Goal: Task Accomplishment & Management: Use online tool/utility

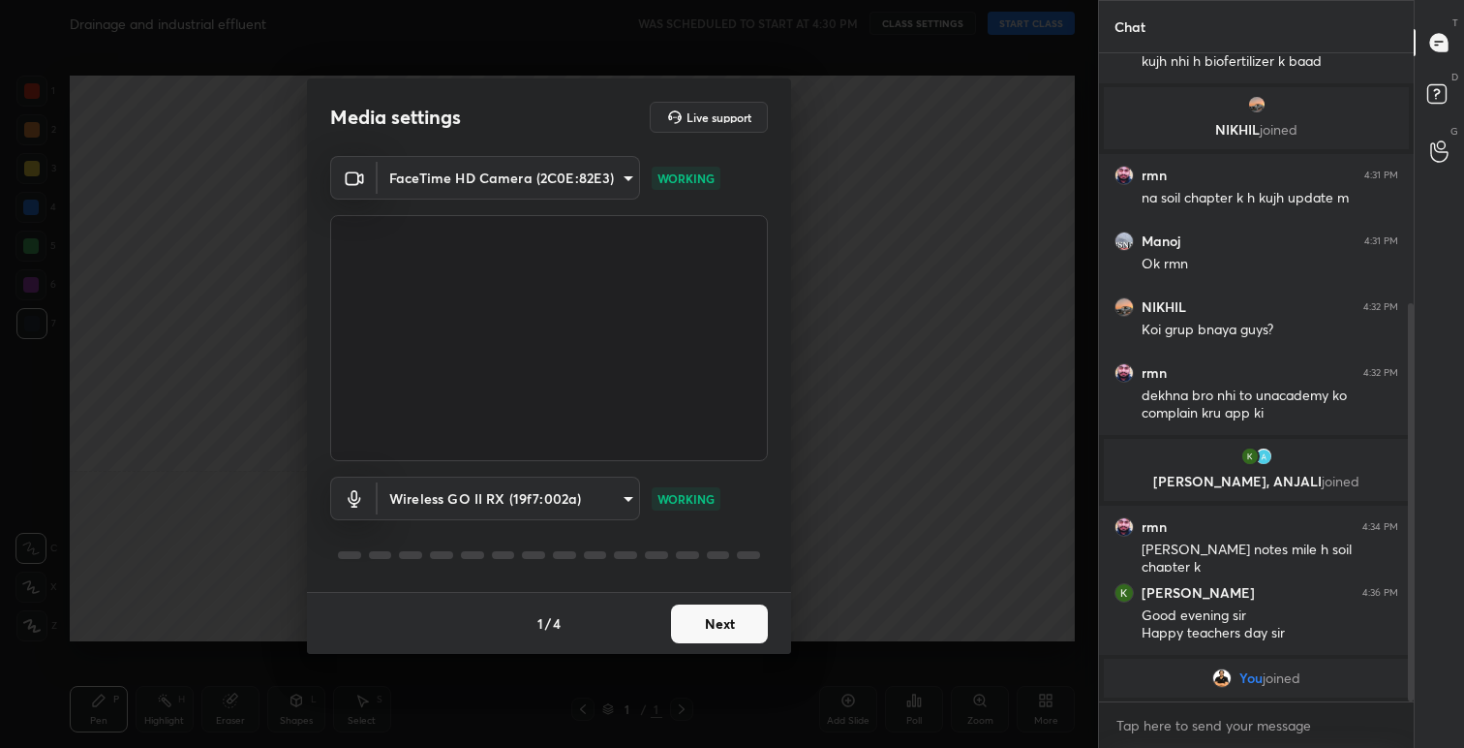
scroll to position [474, 0]
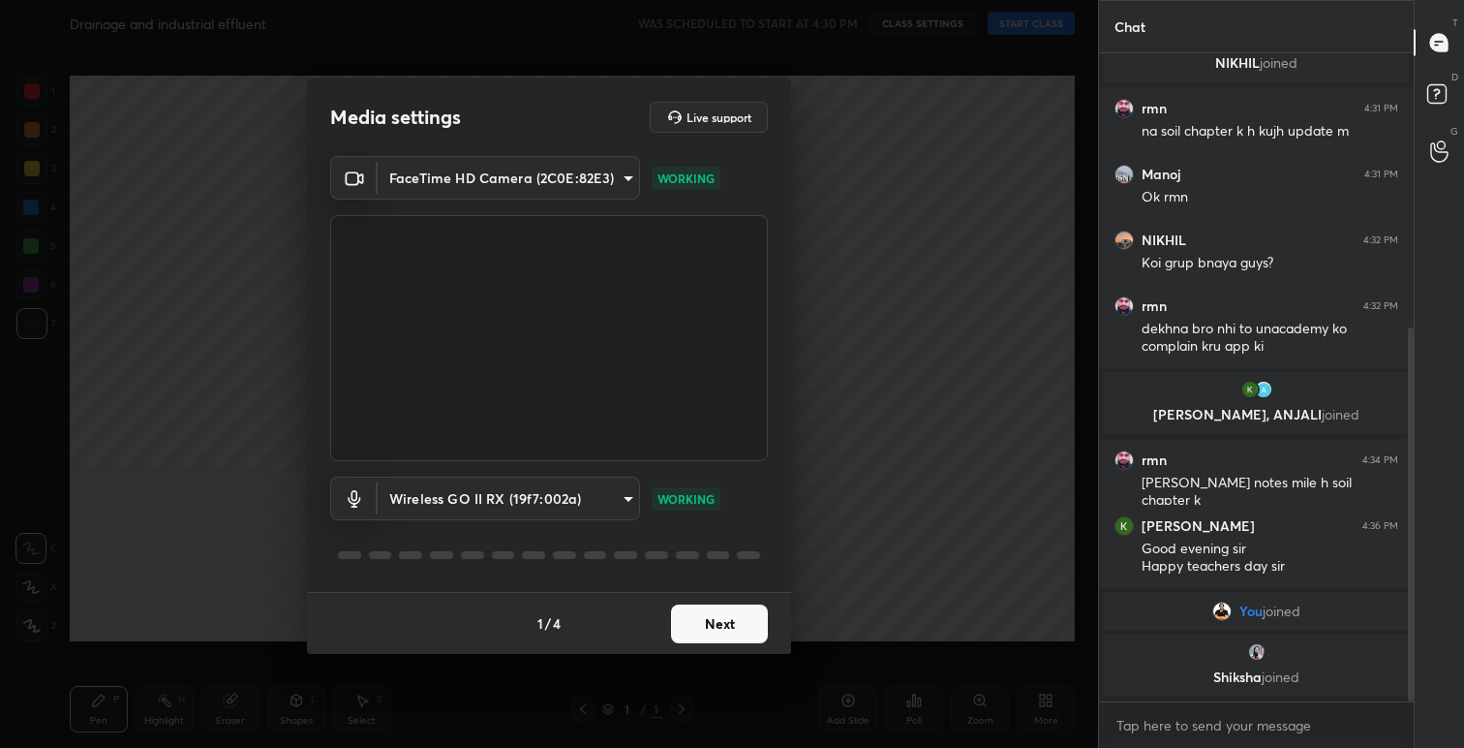
click at [720, 625] on button "Next" at bounding box center [719, 623] width 97 height 39
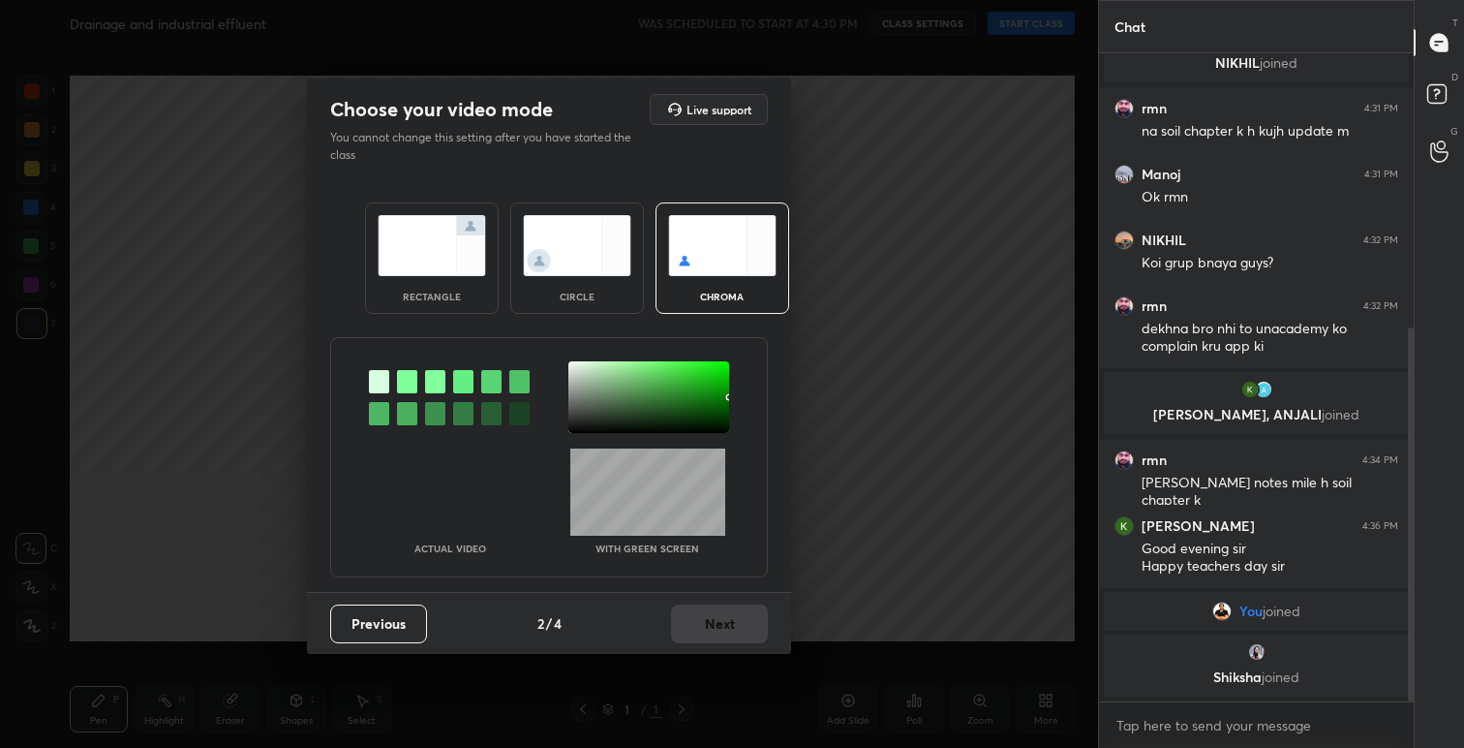
click at [453, 259] on img at bounding box center [432, 245] width 108 height 61
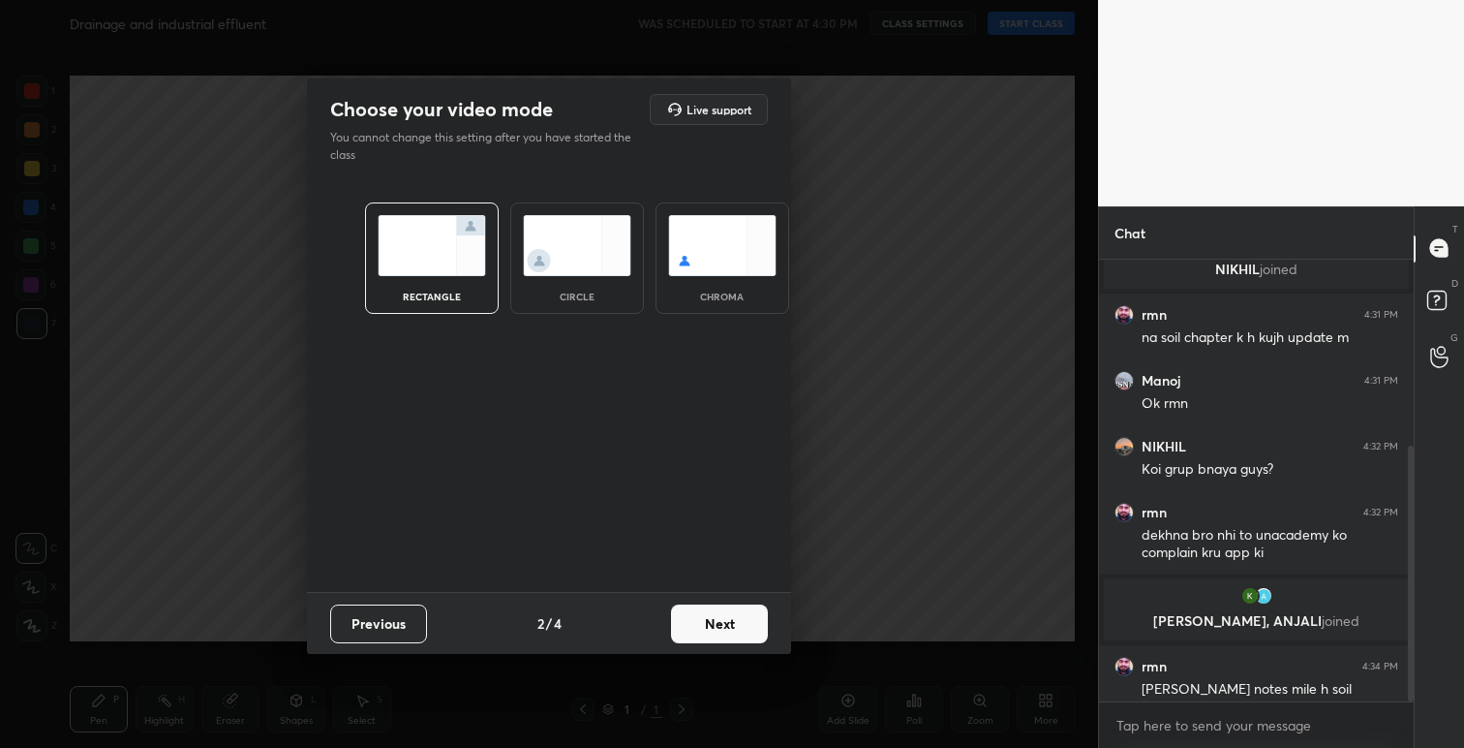
click at [727, 628] on button "Next" at bounding box center [719, 623] width 97 height 39
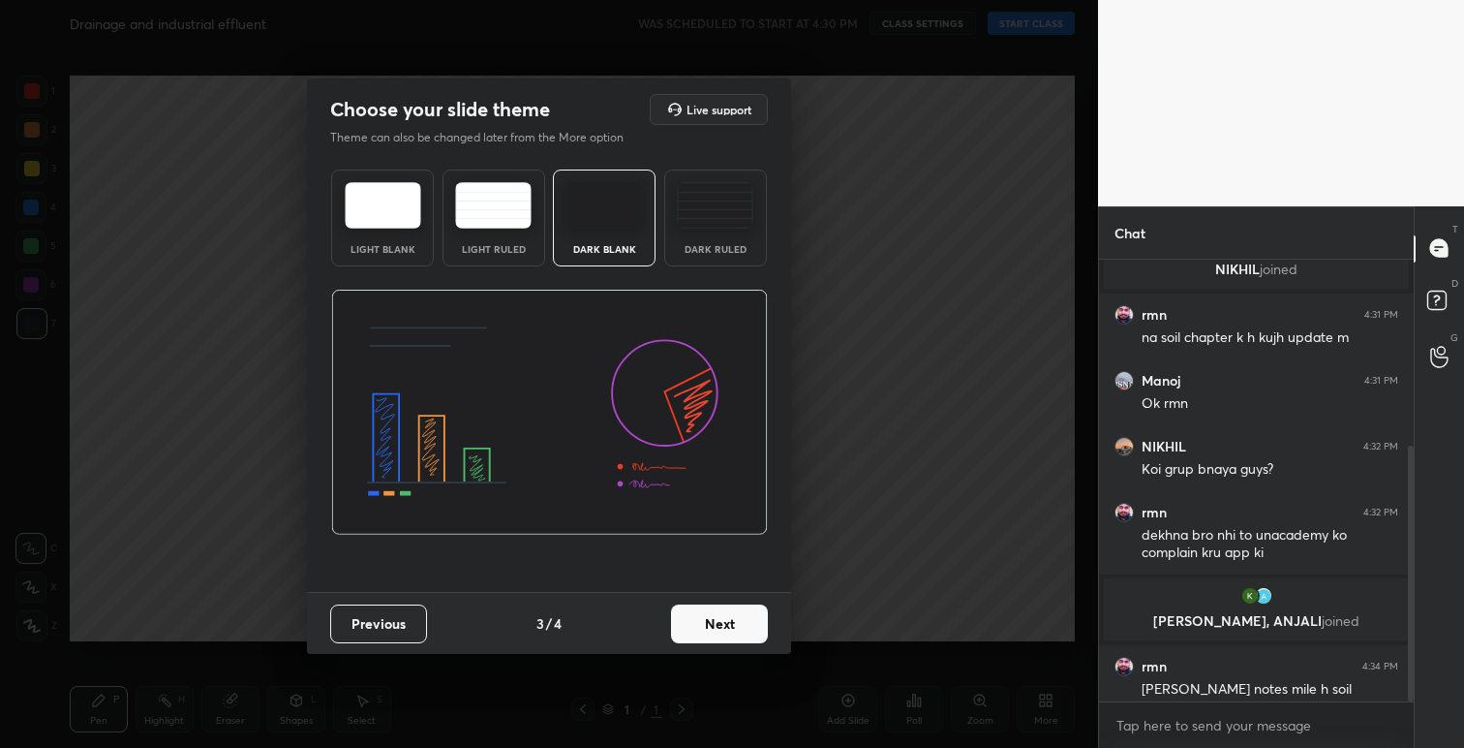
click at [723, 626] on button "Next" at bounding box center [719, 623] width 97 height 39
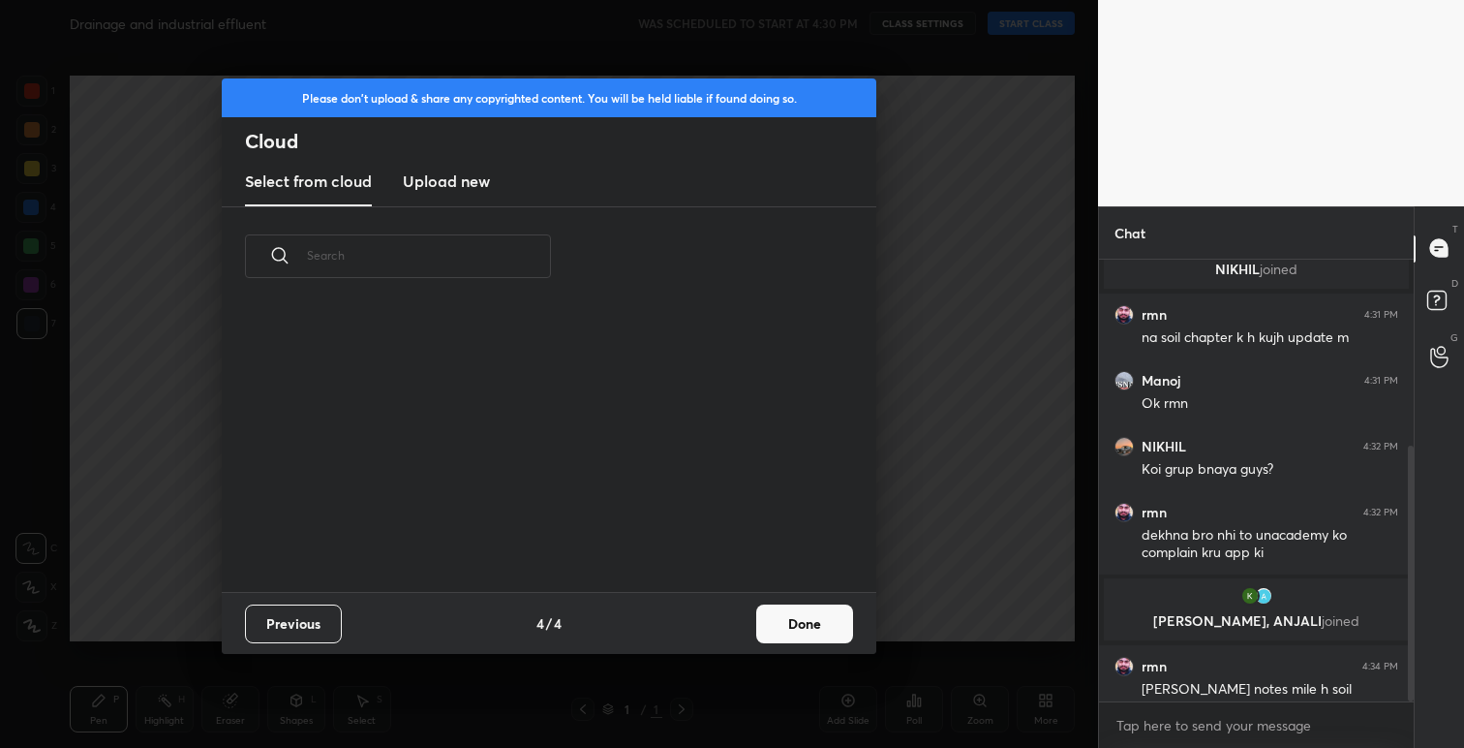
scroll to position [286, 622]
click at [803, 641] on button "Done" at bounding box center [804, 623] width 97 height 39
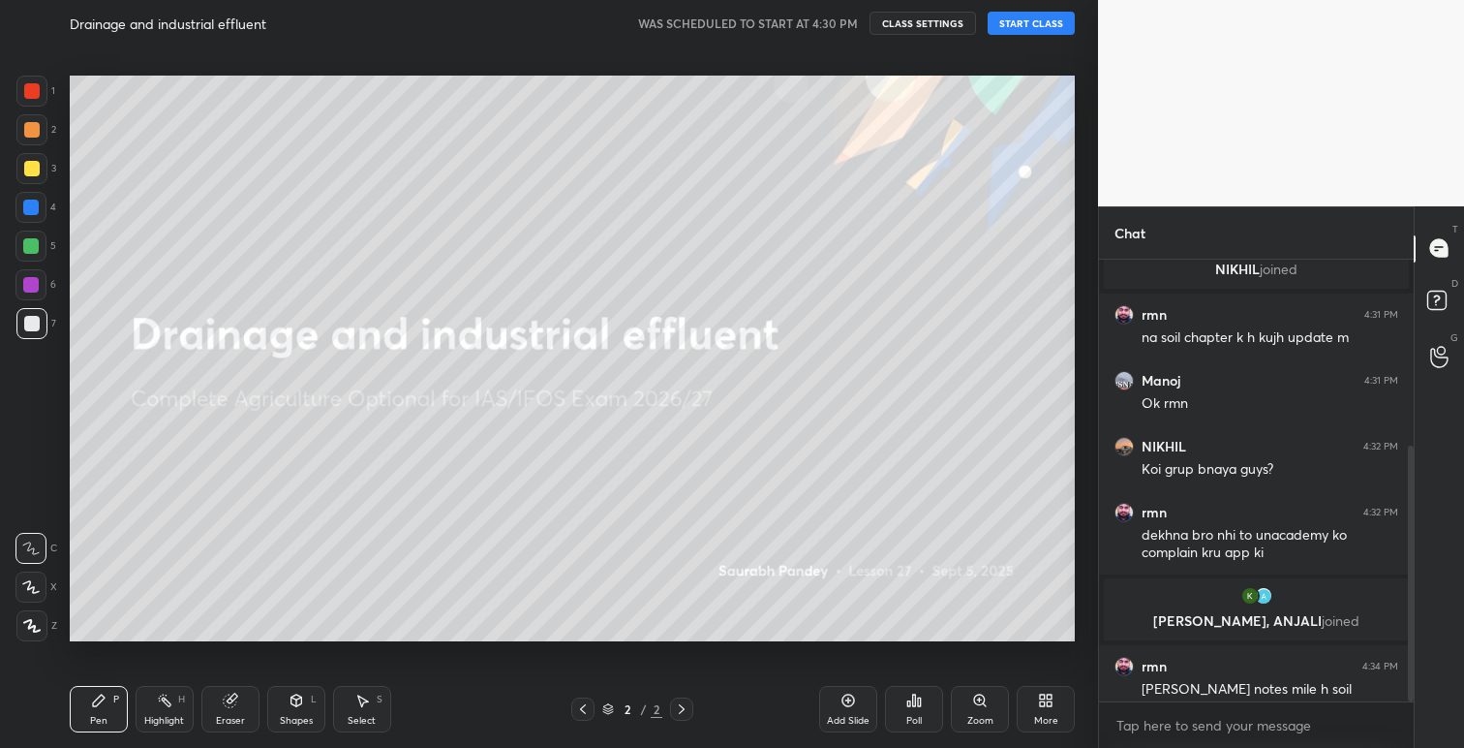
click at [1038, 17] on button "START CLASS" at bounding box center [1031, 23] width 87 height 23
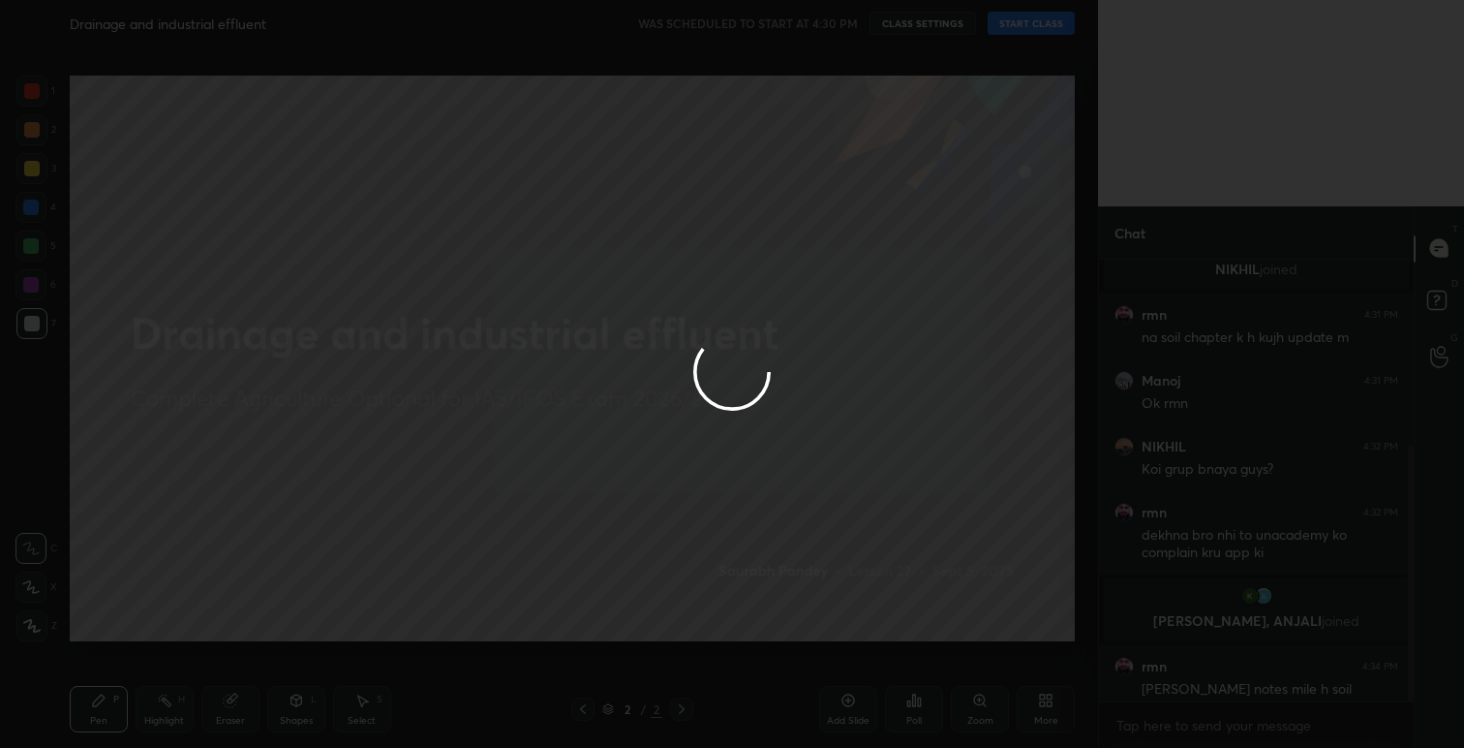
type textarea "x"
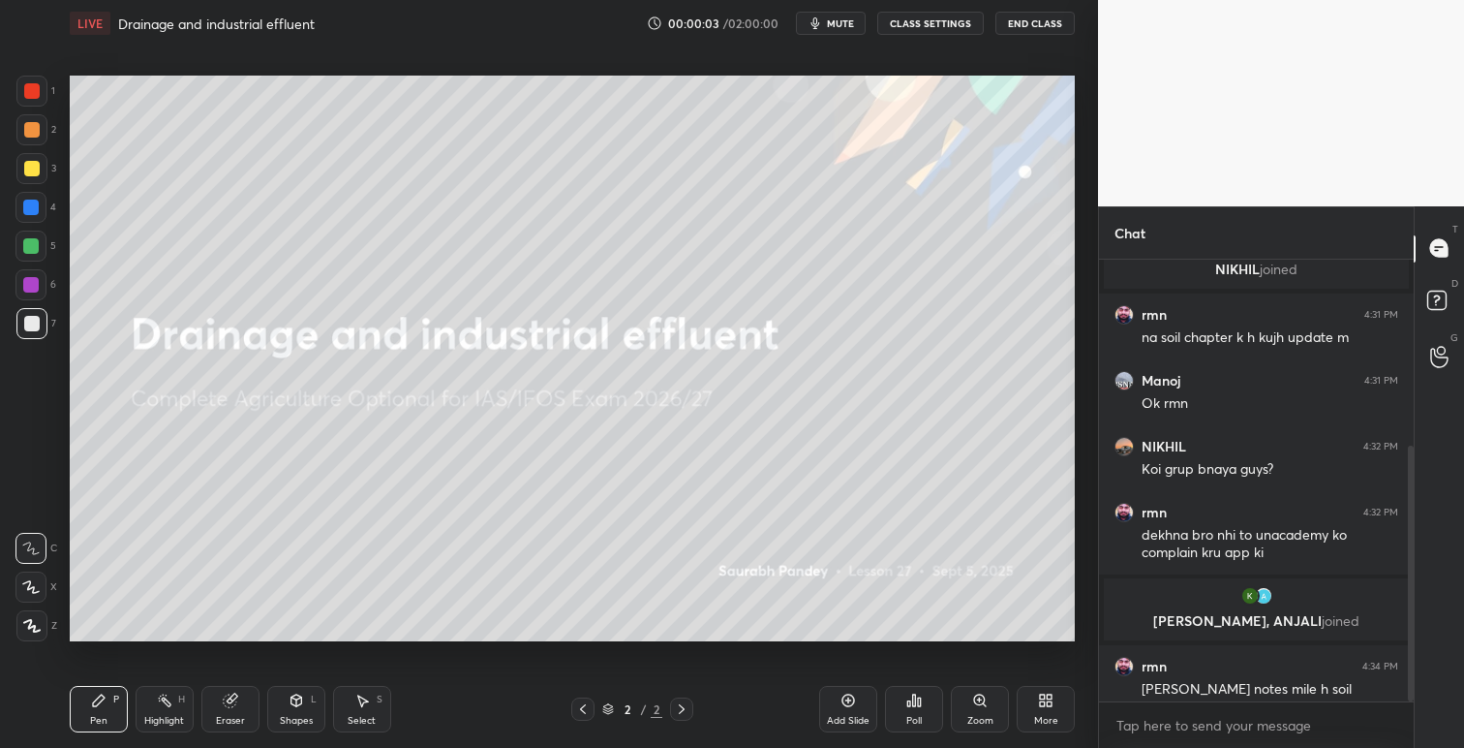
click at [944, 19] on button "CLASS SETTINGS" at bounding box center [930, 23] width 107 height 23
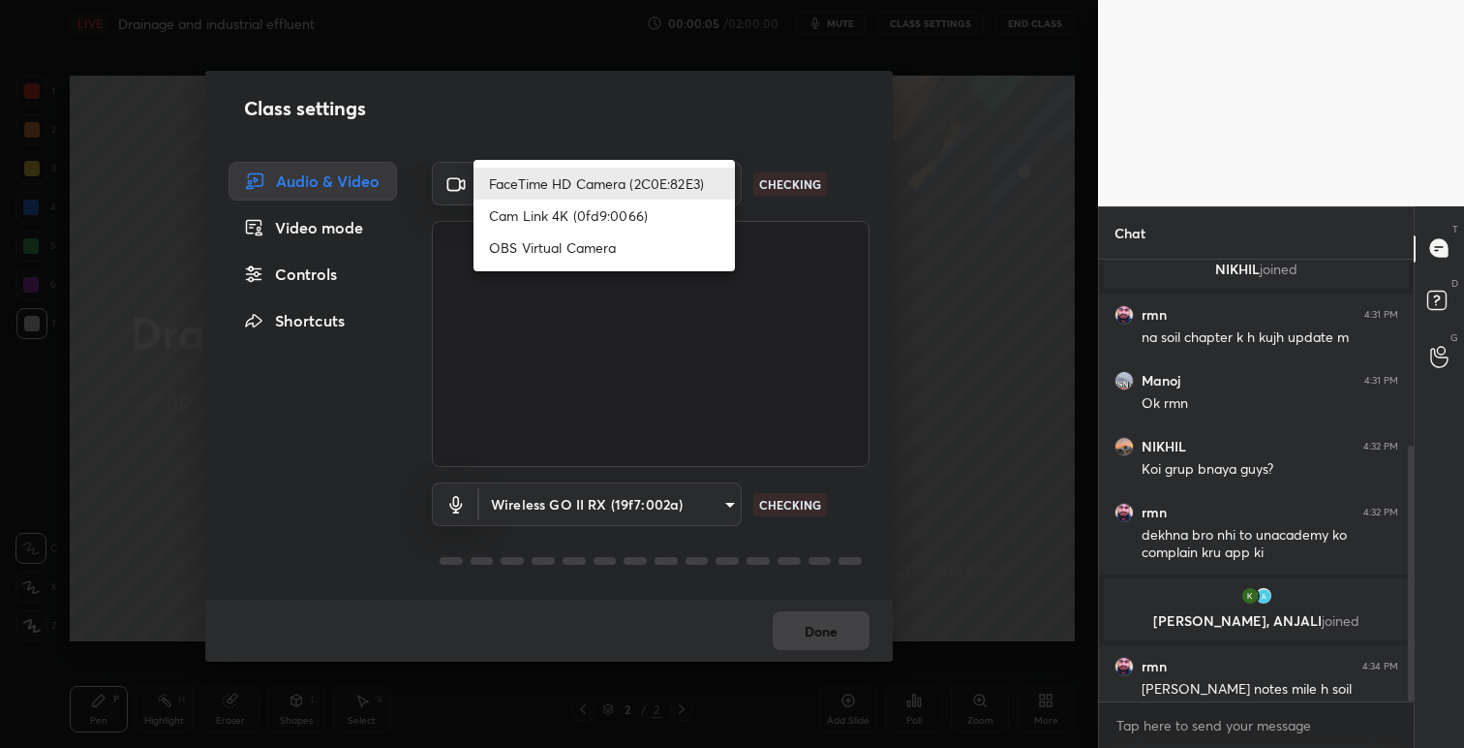
click at [723, 182] on body "1 2 3 4 5 6 7 C X Z C X Z E E Erase all H H LIVE Drainage and industrial efflue…" at bounding box center [732, 374] width 1464 height 748
click at [570, 249] on li "OBS Virtual Camera" at bounding box center [604, 247] width 261 height 32
type input "eea9101cfb1ae92f62dacabb5af4faa94c8c4a8ed13d029731ff536fe877b221"
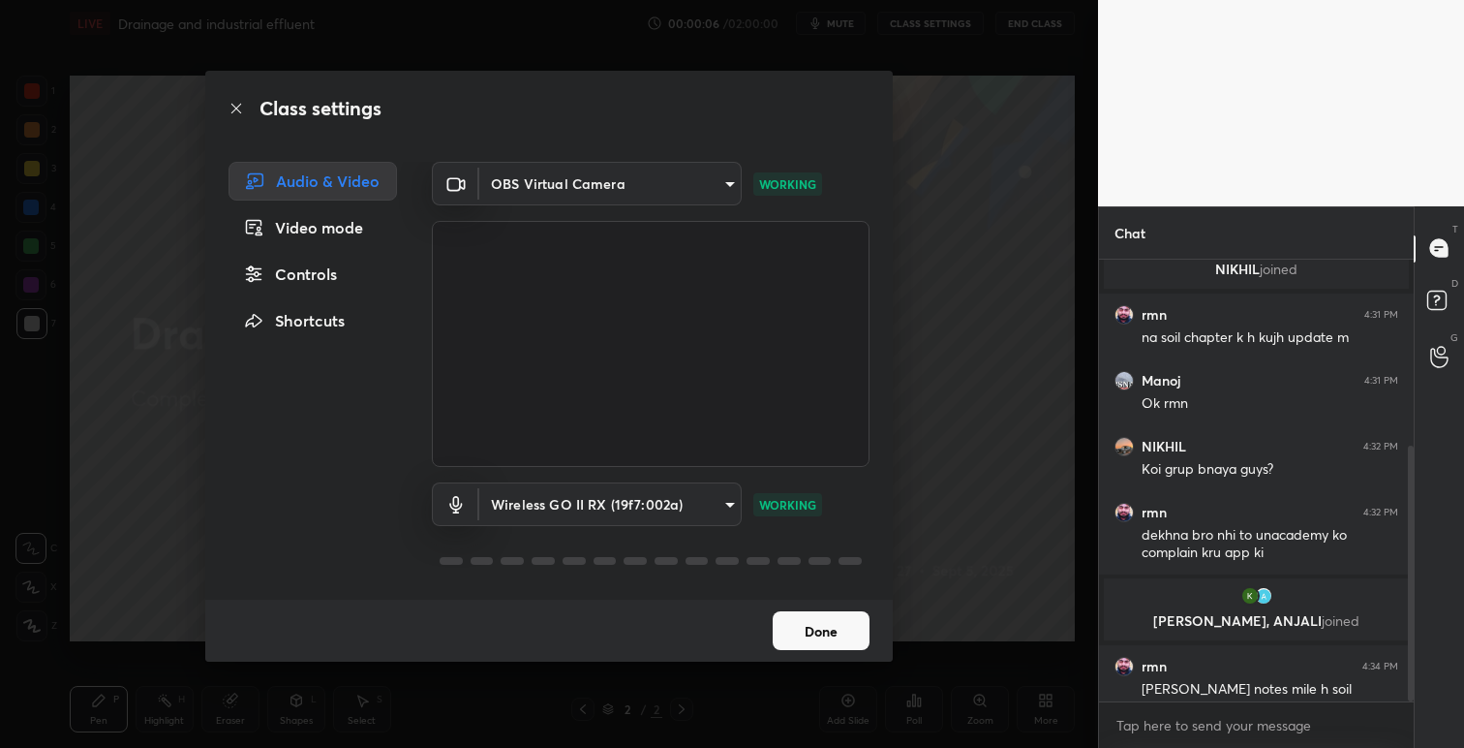
click at [808, 628] on button "Done" at bounding box center [821, 630] width 97 height 39
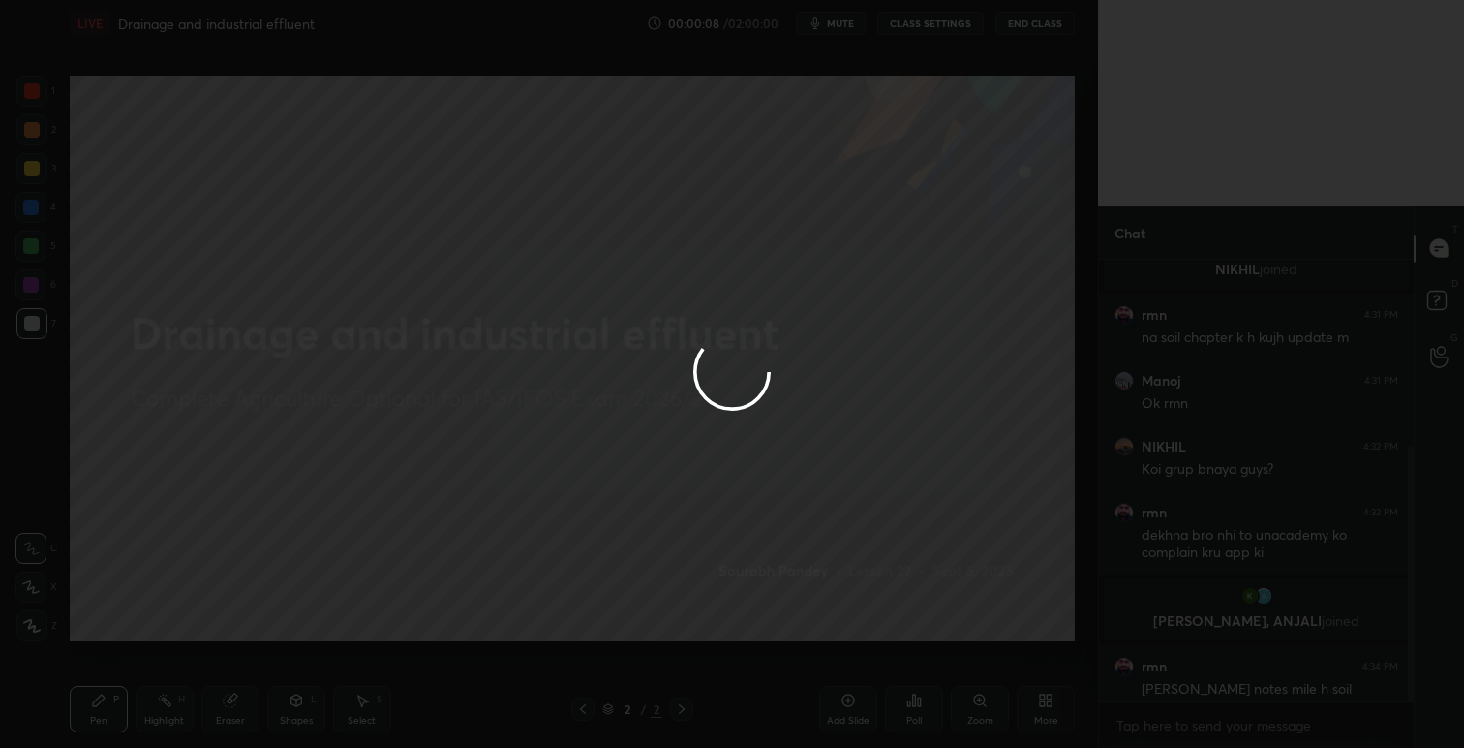
click at [876, 59] on div at bounding box center [732, 374] width 1464 height 748
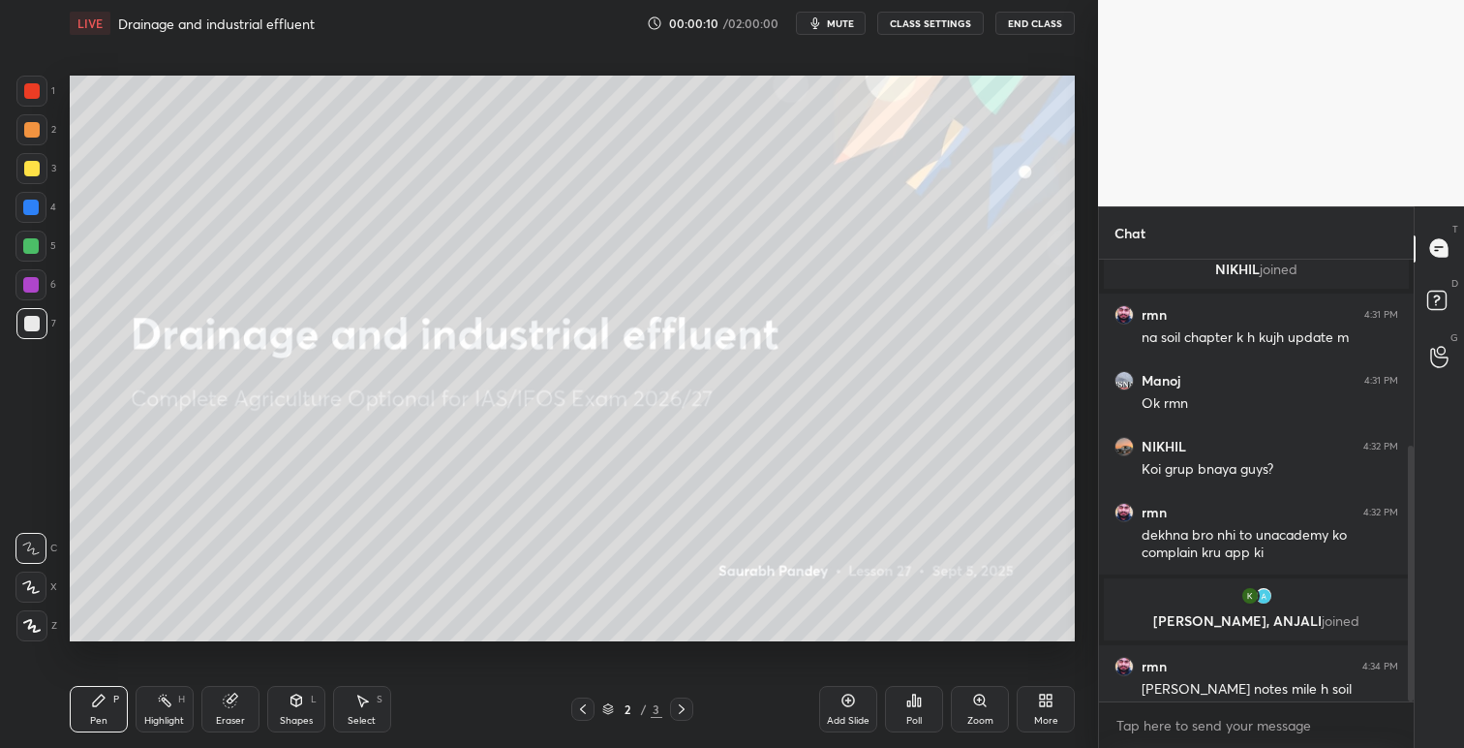
click at [849, 21] on span "mute" at bounding box center [840, 23] width 27 height 14
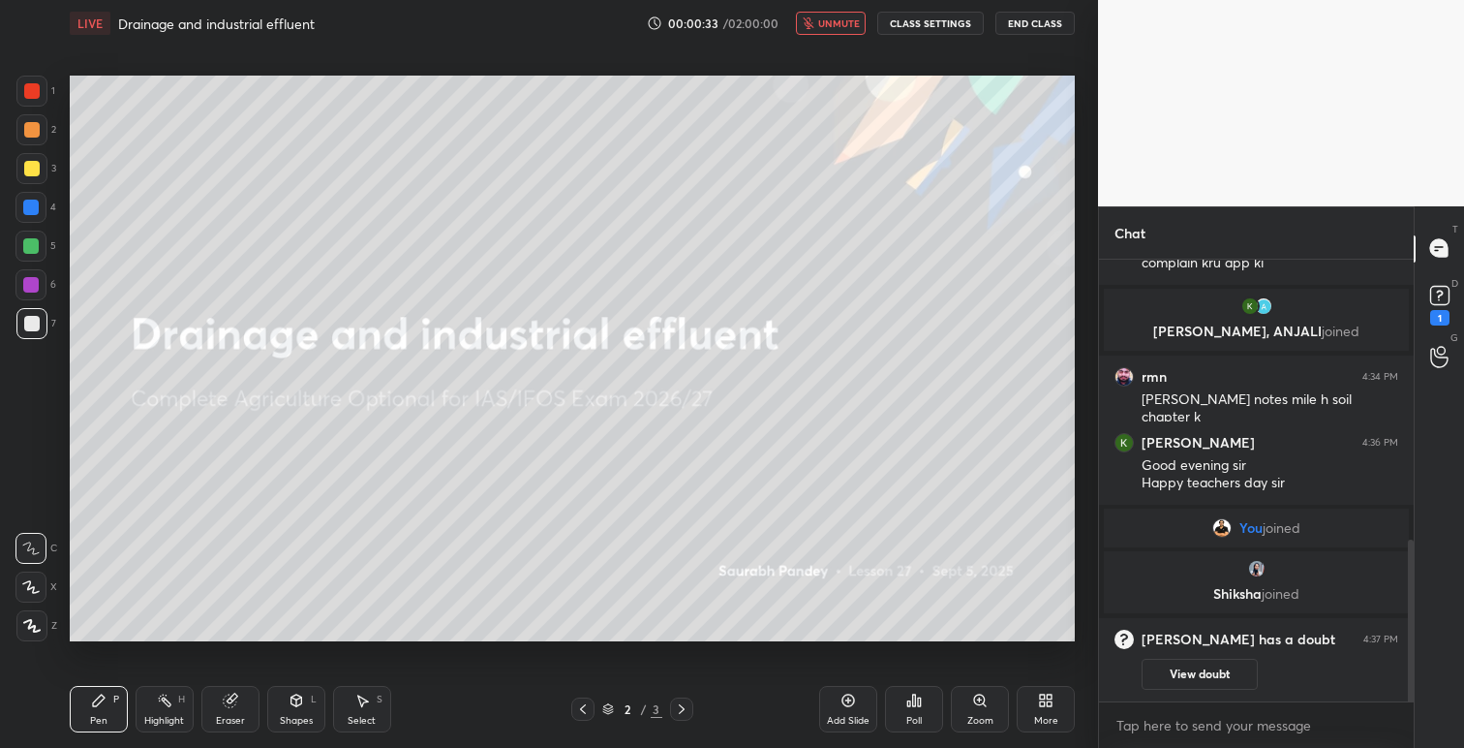
click at [1046, 703] on icon at bounding box center [1045, 699] width 15 height 15
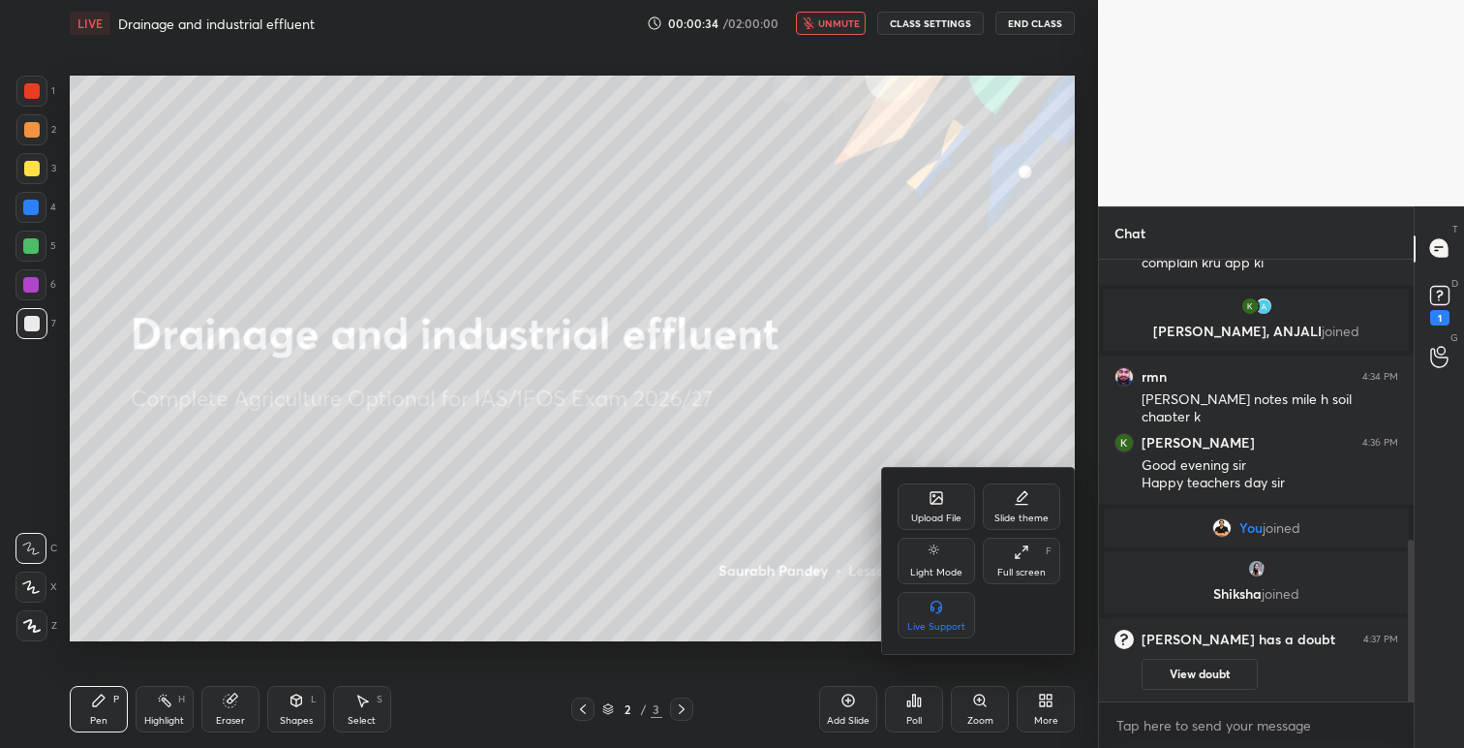
click at [955, 517] on div "Upload File" at bounding box center [936, 518] width 50 height 10
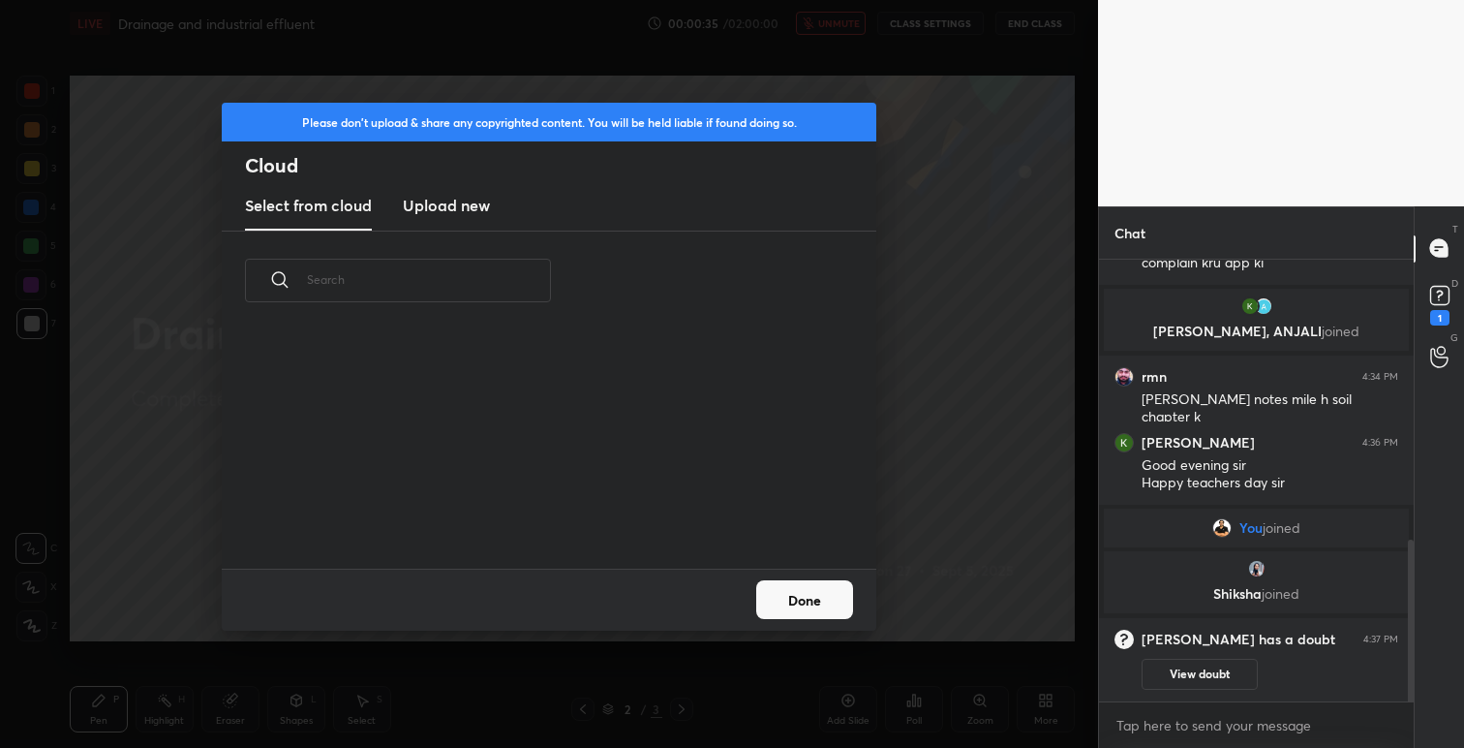
scroll to position [238, 622]
click at [468, 208] on h3 "Upload new" at bounding box center [446, 205] width 87 height 23
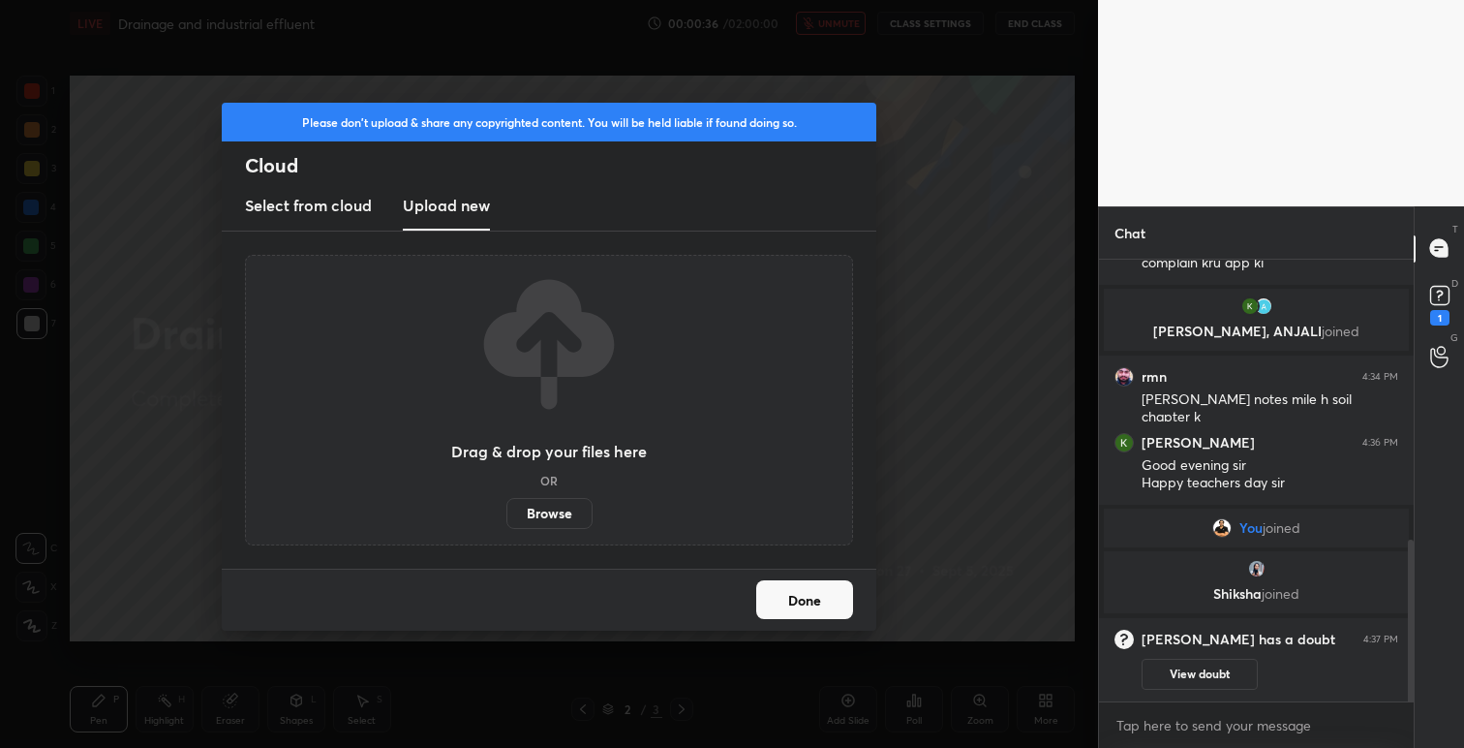
click at [540, 514] on label "Browse" at bounding box center [550, 513] width 86 height 31
click at [507, 514] on input "Browse" at bounding box center [507, 513] width 0 height 31
click at [803, 598] on button "Done" at bounding box center [804, 599] width 97 height 39
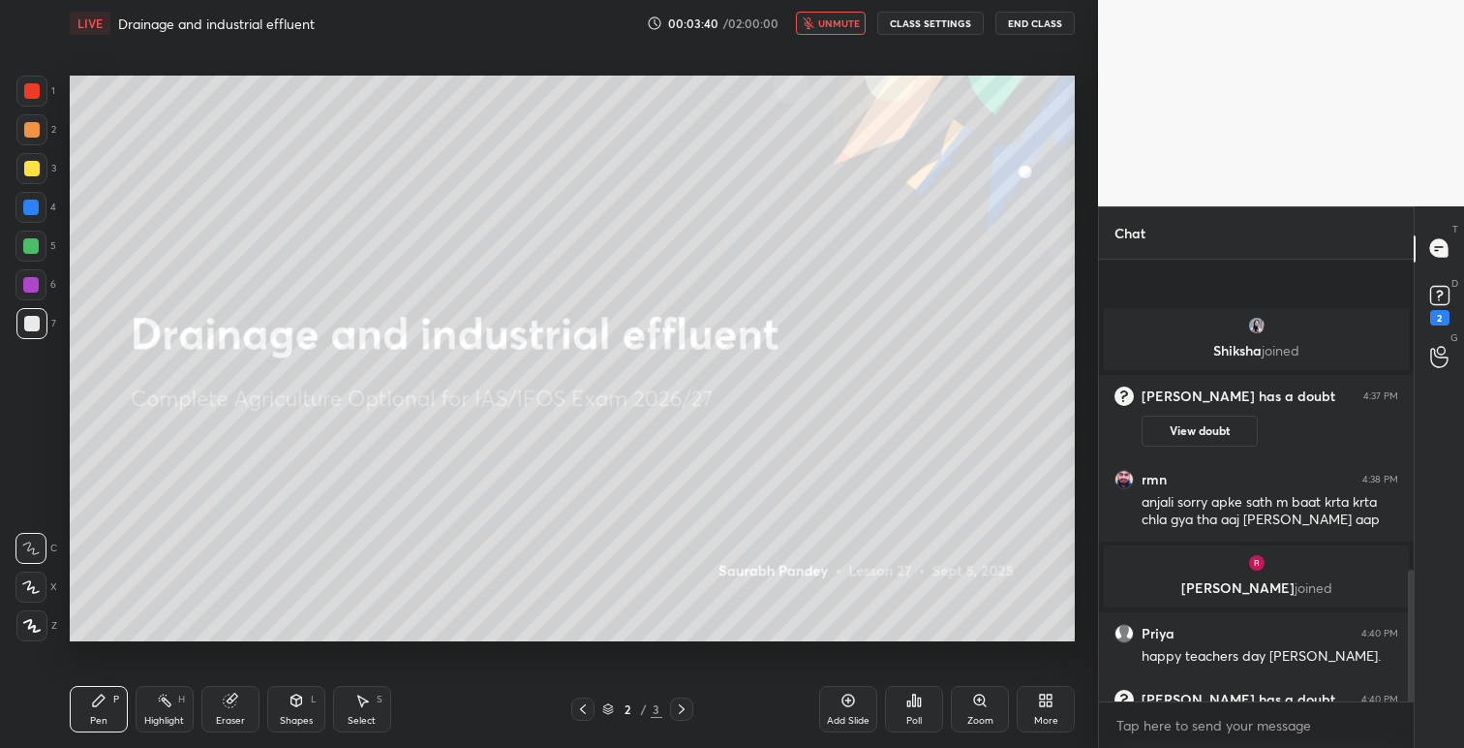
scroll to position [1043, 0]
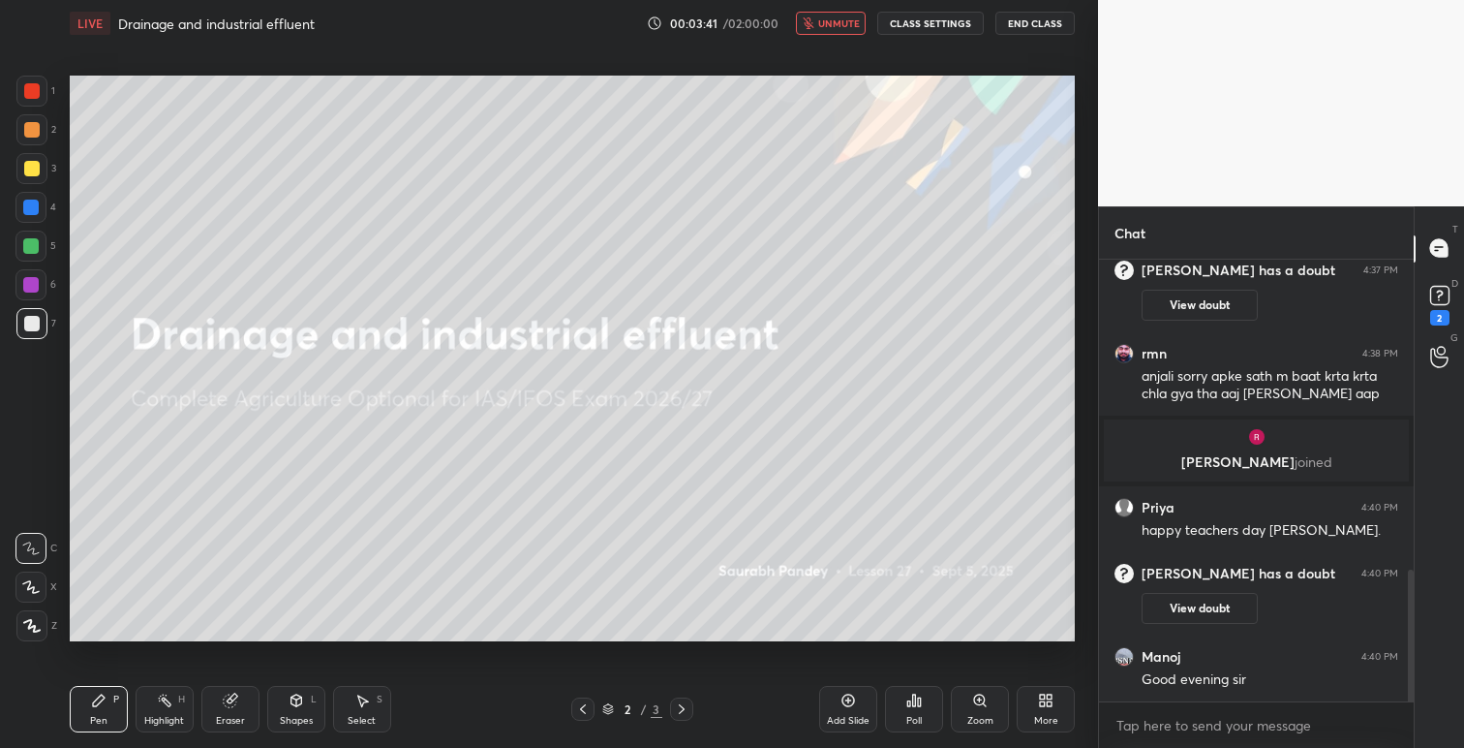
click at [912, 20] on button "CLASS SETTINGS" at bounding box center [930, 23] width 107 height 23
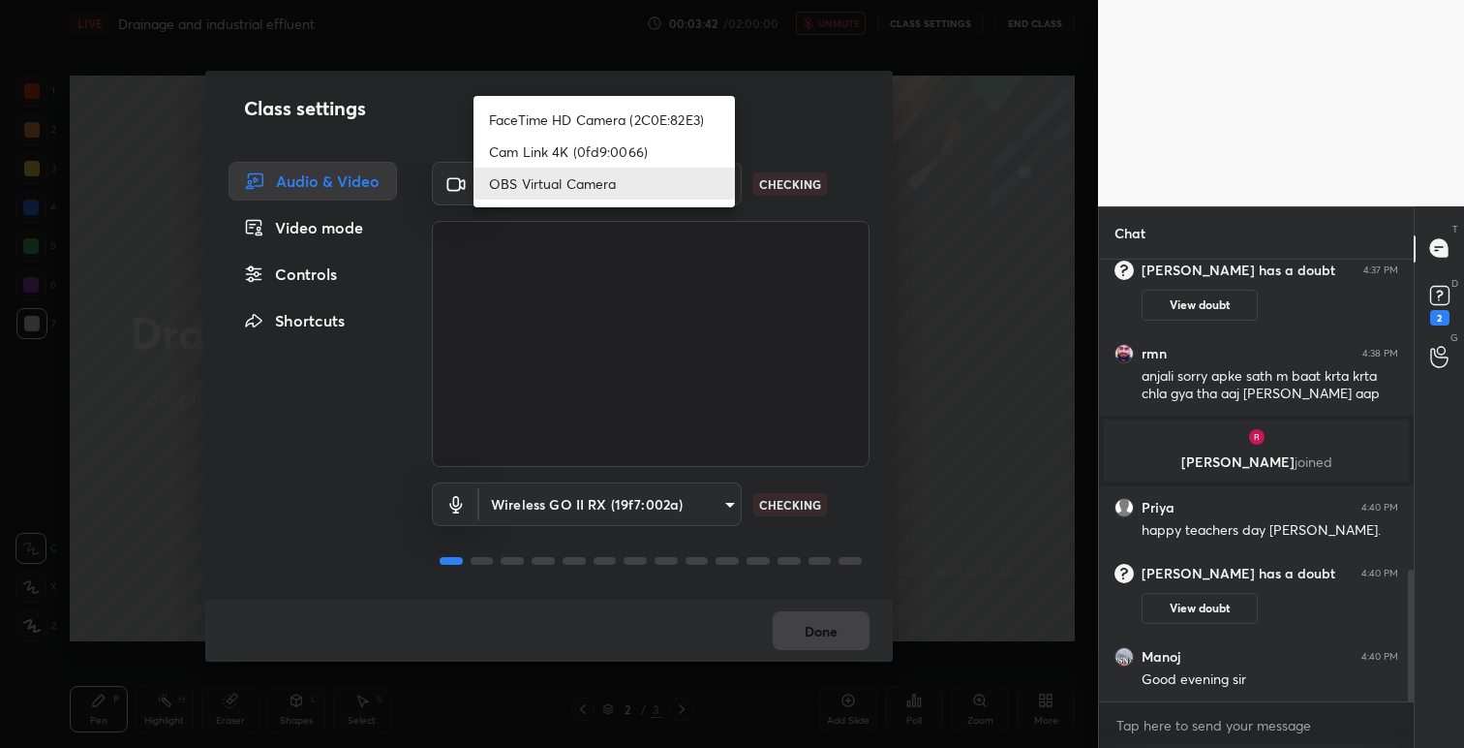
click at [730, 180] on body "1 2 3 4 5 6 7 C X Z C X Z E E Erase all H H LIVE Drainage and industrial efflue…" at bounding box center [732, 374] width 1464 height 748
click at [654, 117] on li "FaceTime HD Camera (2C0E:82E3)" at bounding box center [604, 120] width 261 height 32
type input "049abcf8858106cc8b5668900eab1b73f81149d85a586d409554128722ea292a"
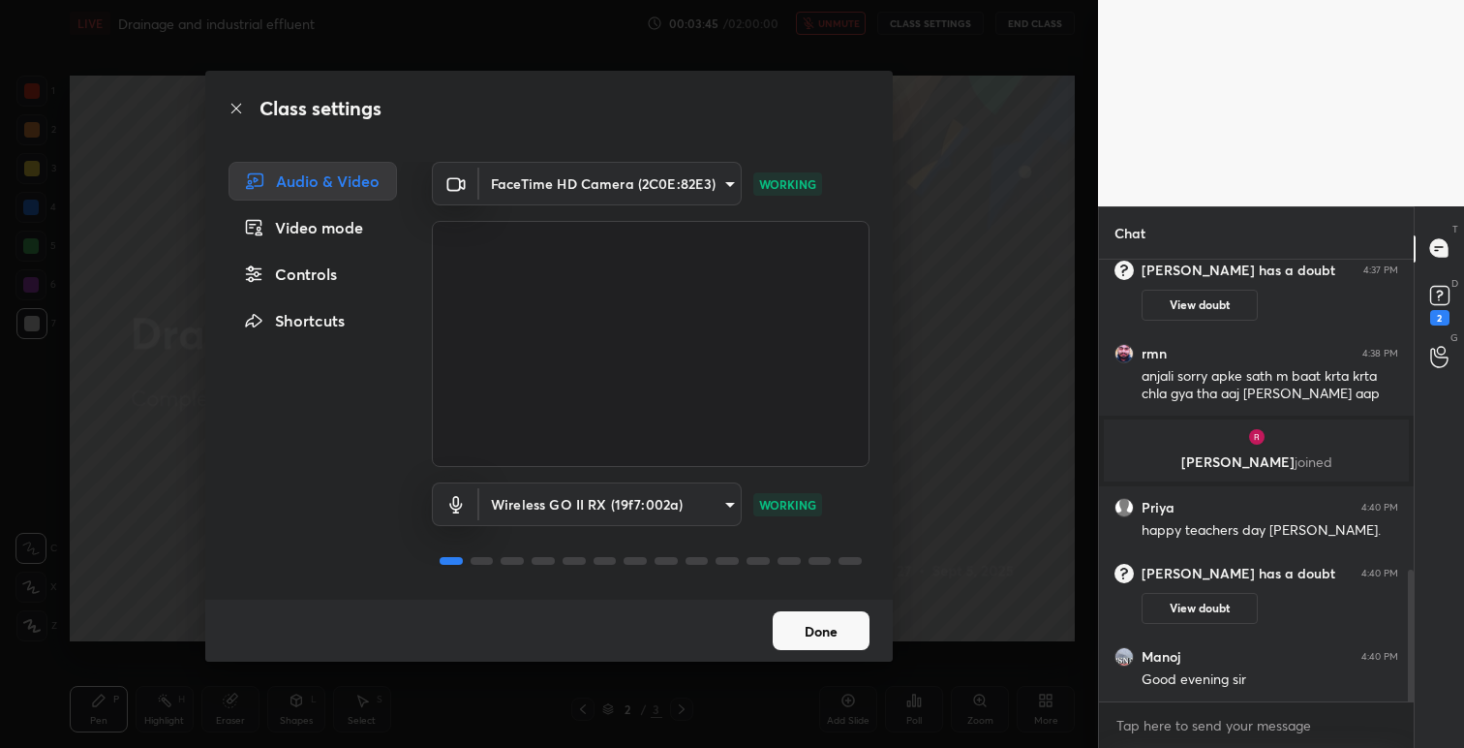
click at [819, 639] on button "Done" at bounding box center [821, 630] width 97 height 39
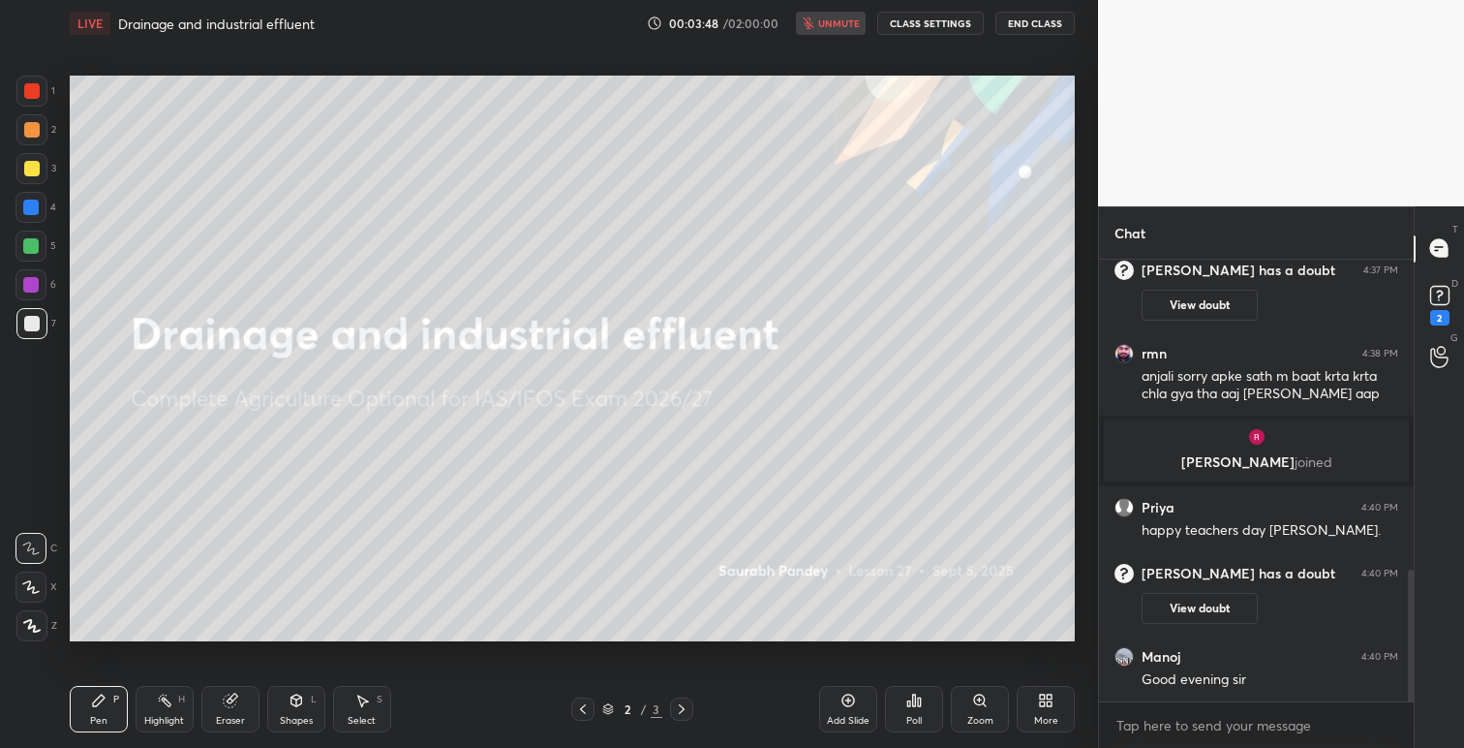
click at [1047, 703] on icon at bounding box center [1049, 703] width 5 height 5
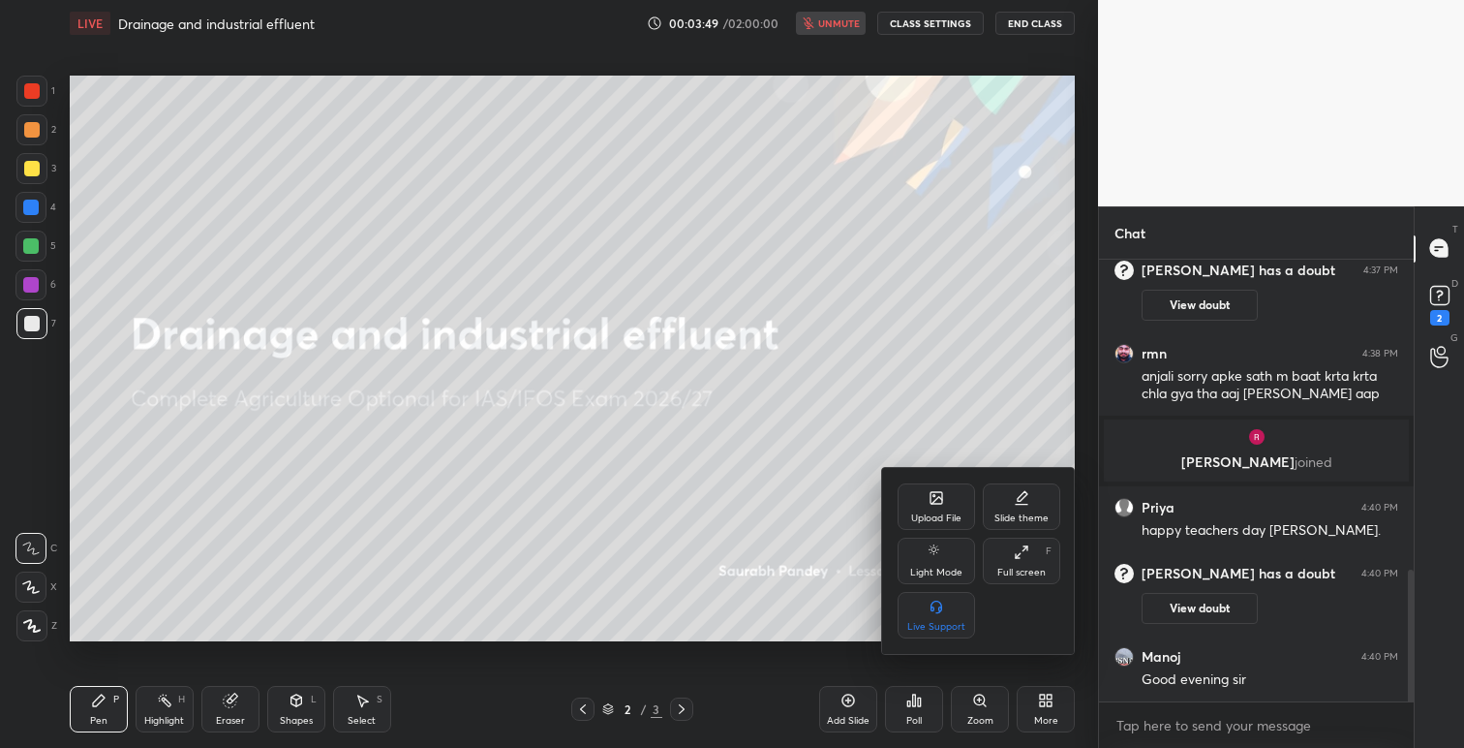
click at [937, 503] on icon at bounding box center [937, 498] width 12 height 12
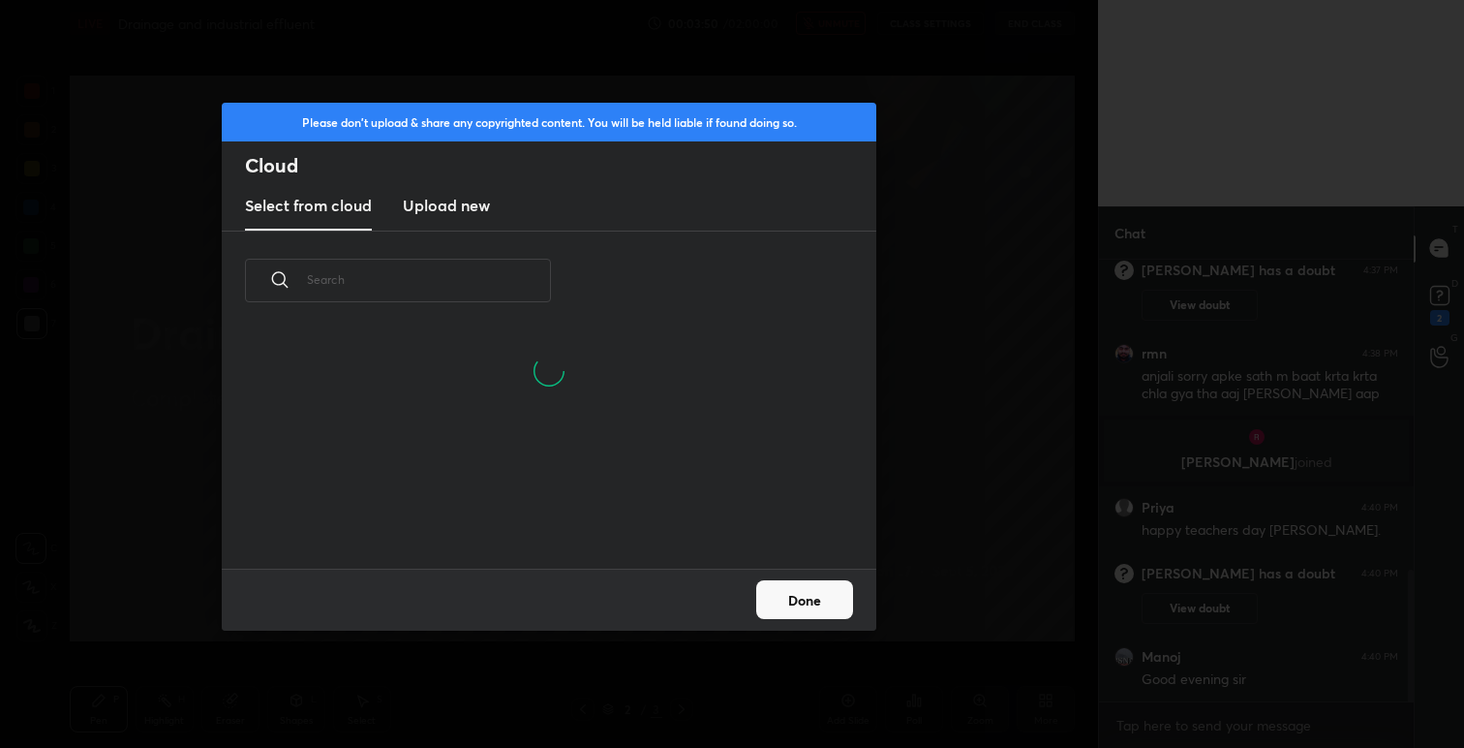
click at [482, 204] on h3 "Upload new" at bounding box center [446, 205] width 87 height 23
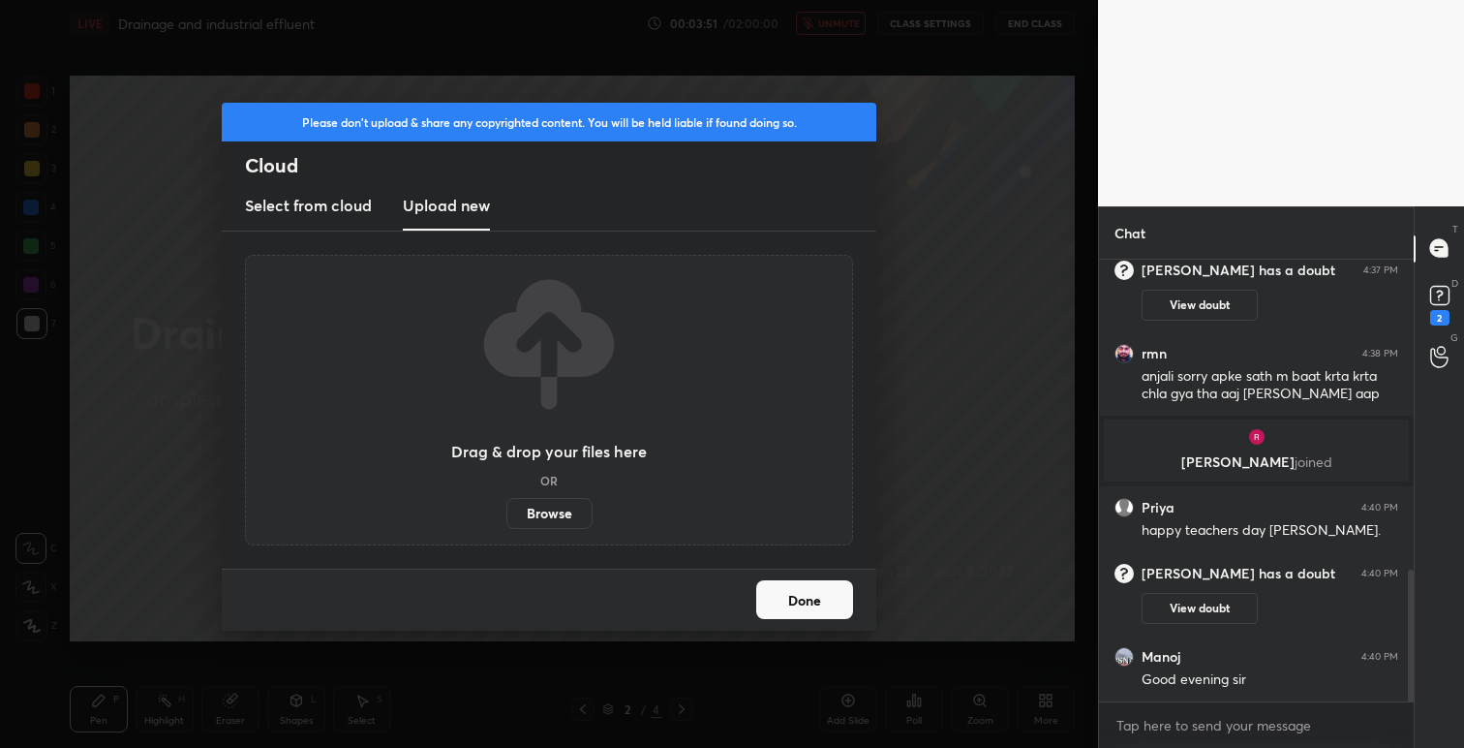
click at [545, 516] on label "Browse" at bounding box center [550, 513] width 86 height 31
click at [507, 516] on input "Browse" at bounding box center [507, 513] width 0 height 31
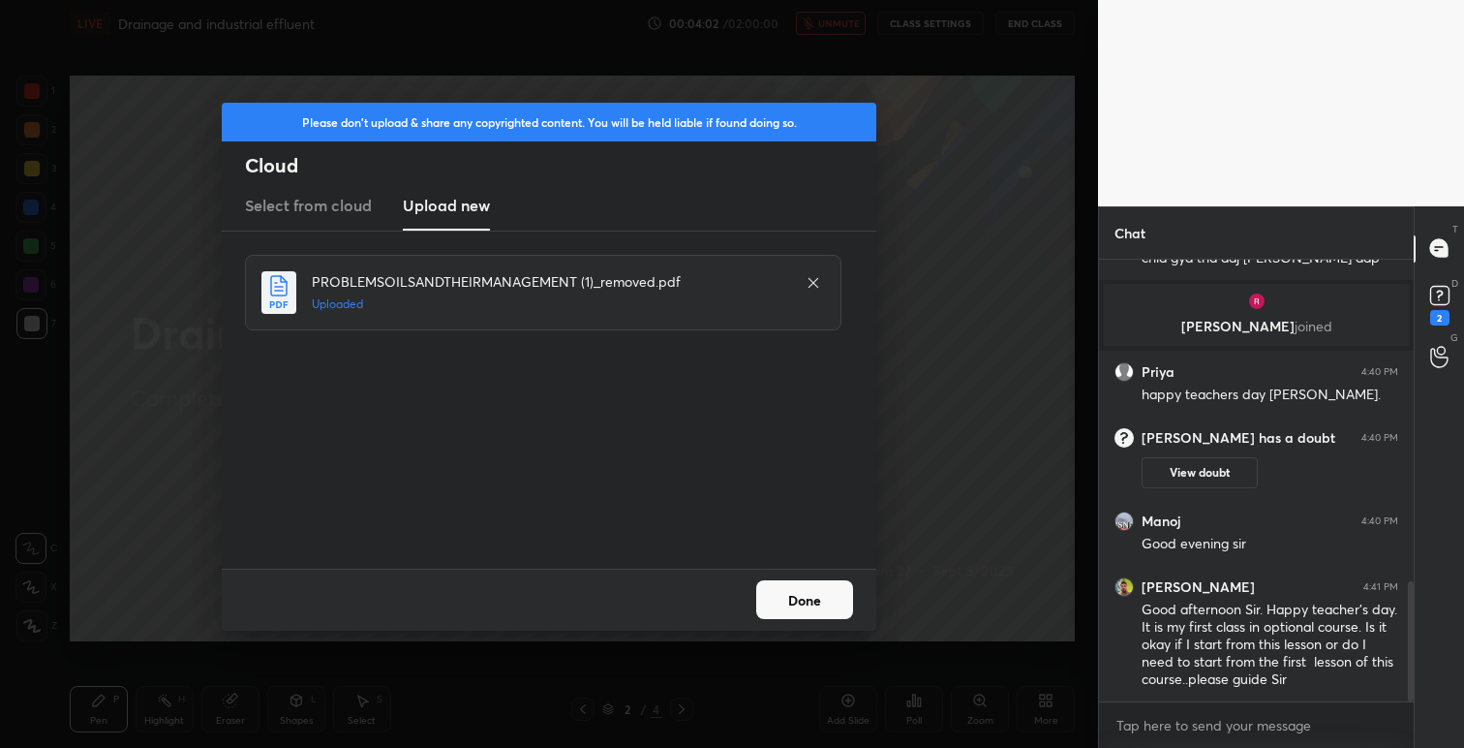
click at [813, 596] on button "Done" at bounding box center [804, 599] width 97 height 39
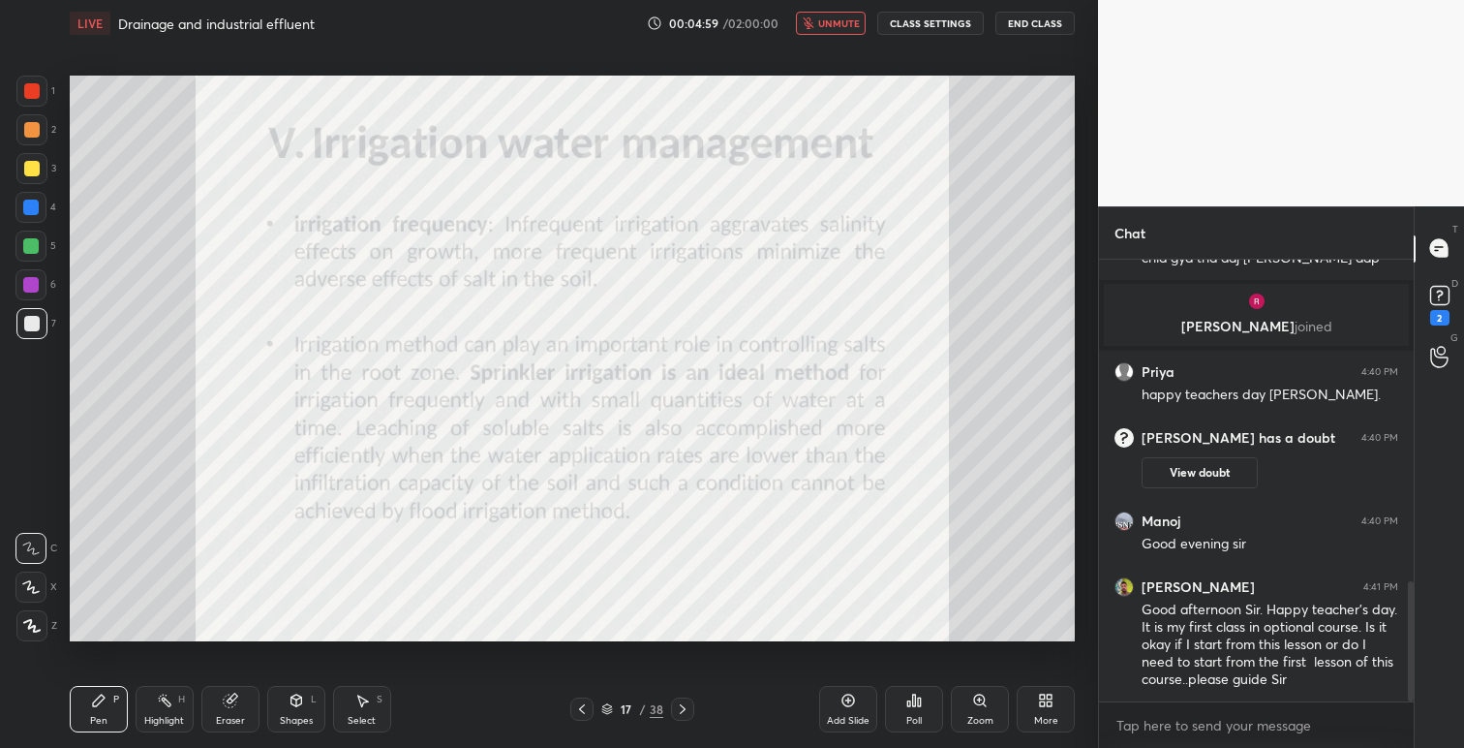
scroll to position [1249, 0]
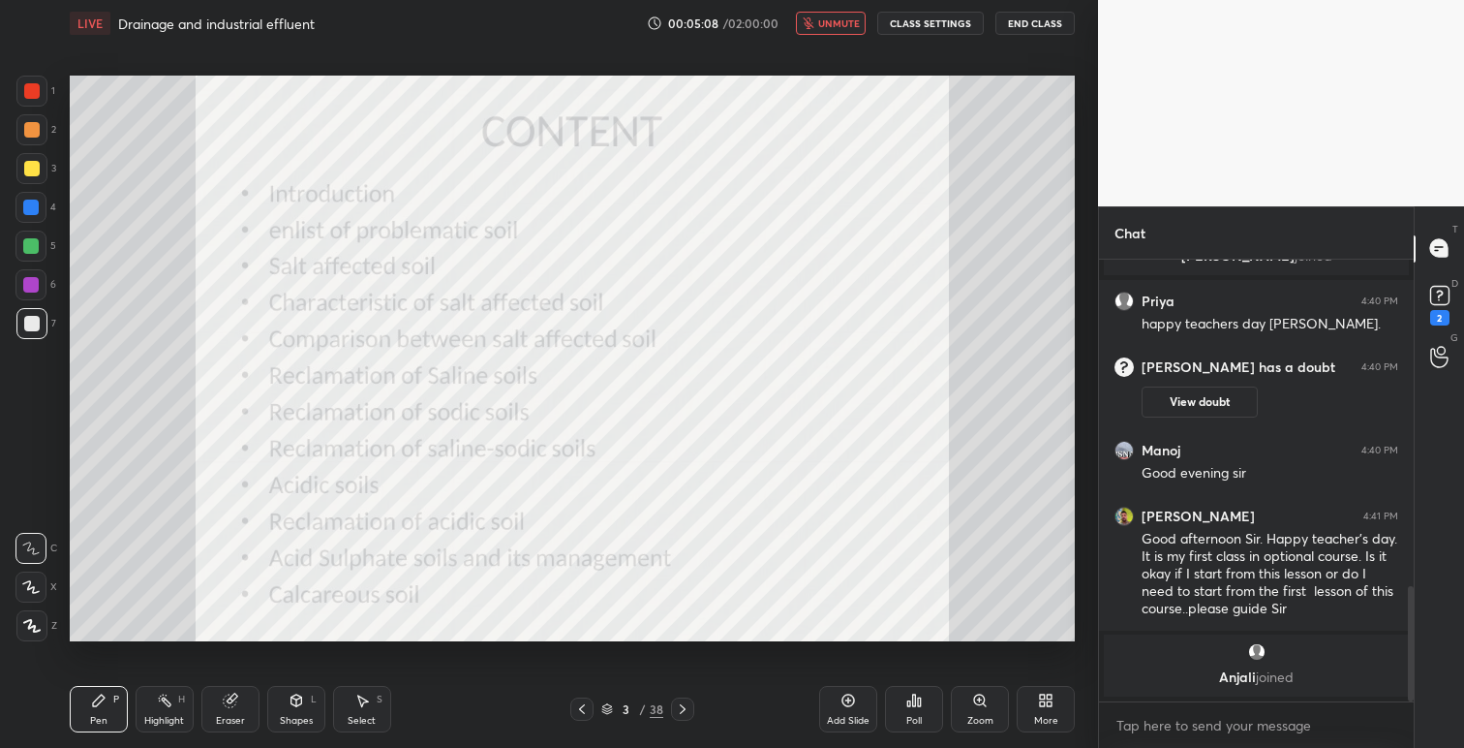
click at [840, 19] on span "unmute" at bounding box center [839, 23] width 42 height 14
click at [907, 29] on button "CLASS SETTINGS" at bounding box center [930, 23] width 107 height 23
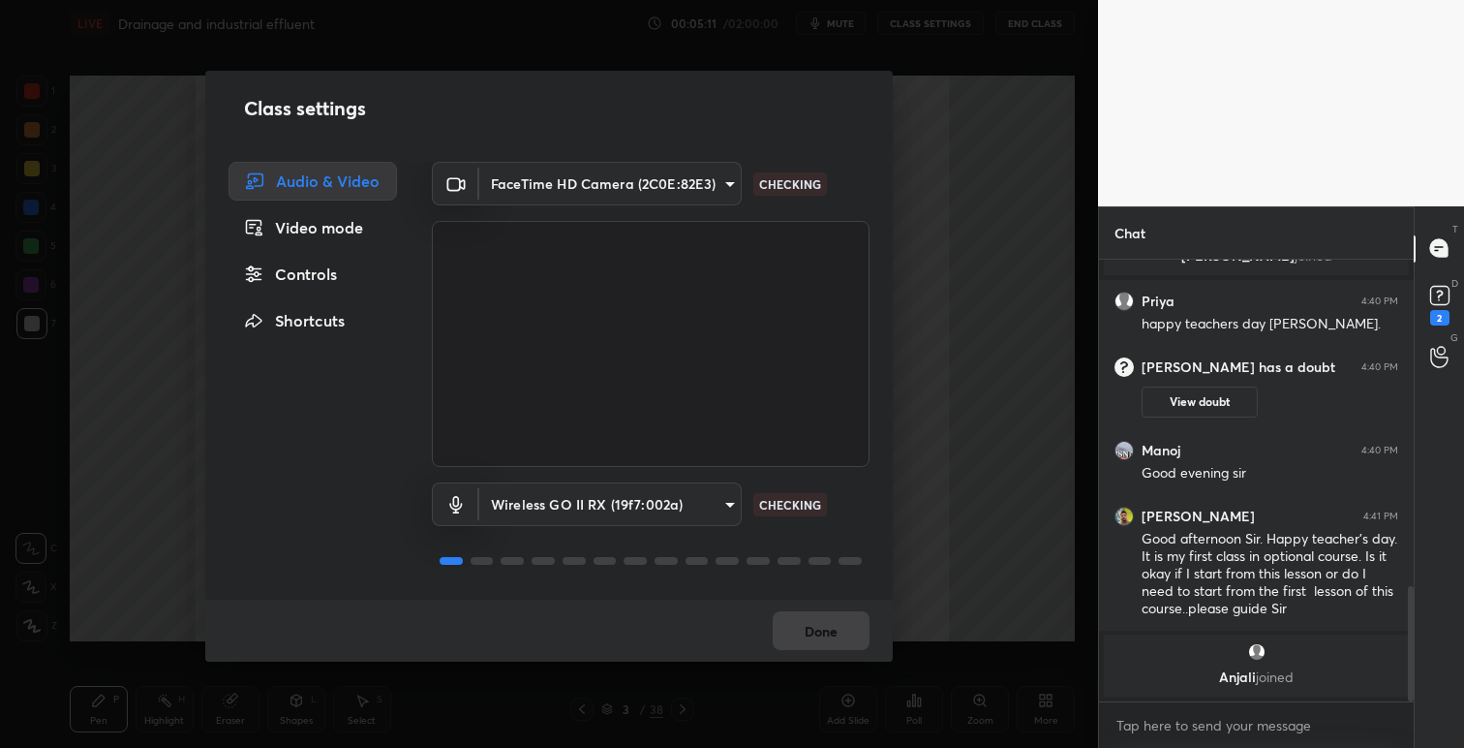
click at [826, 638] on div "Done" at bounding box center [549, 630] width 688 height 62
click at [841, 635] on button "Done" at bounding box center [821, 630] width 97 height 39
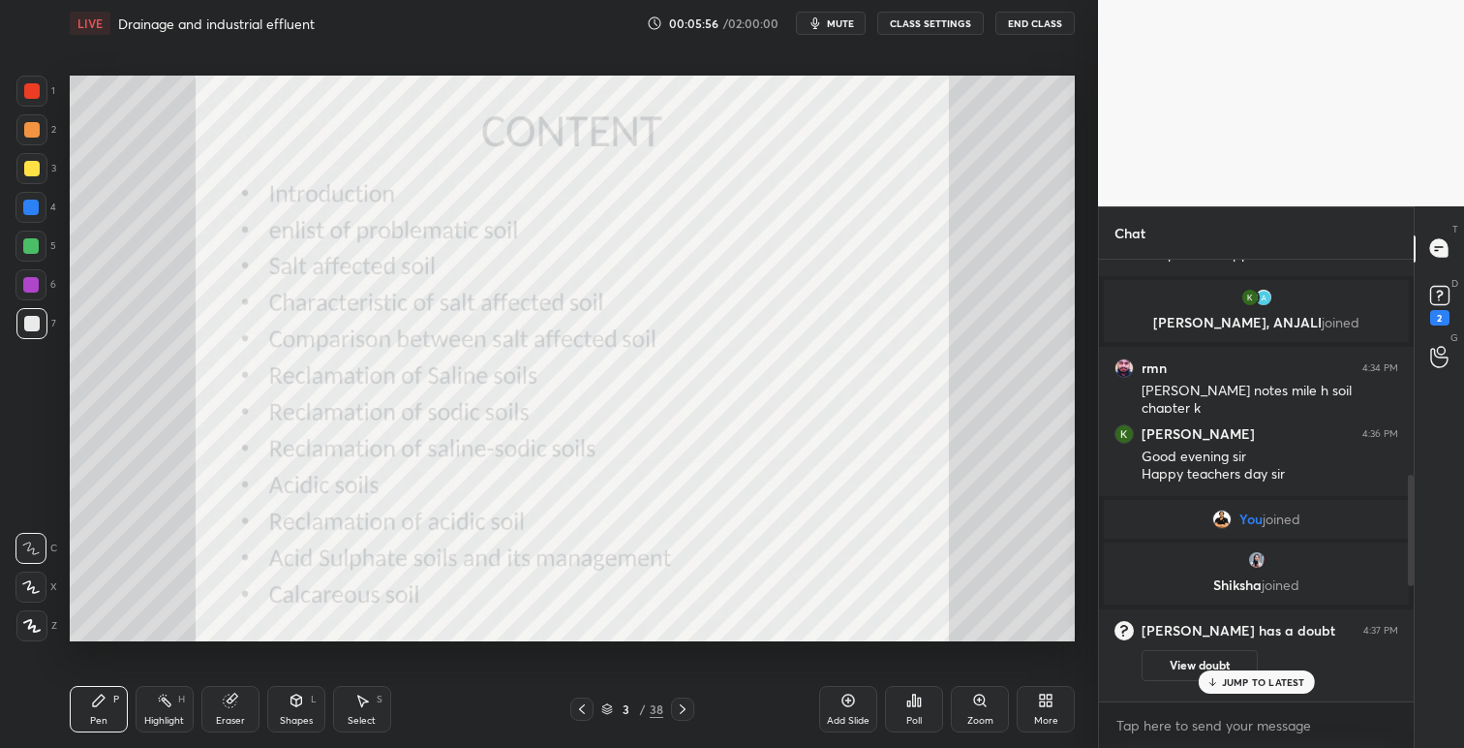
scroll to position [724, 0]
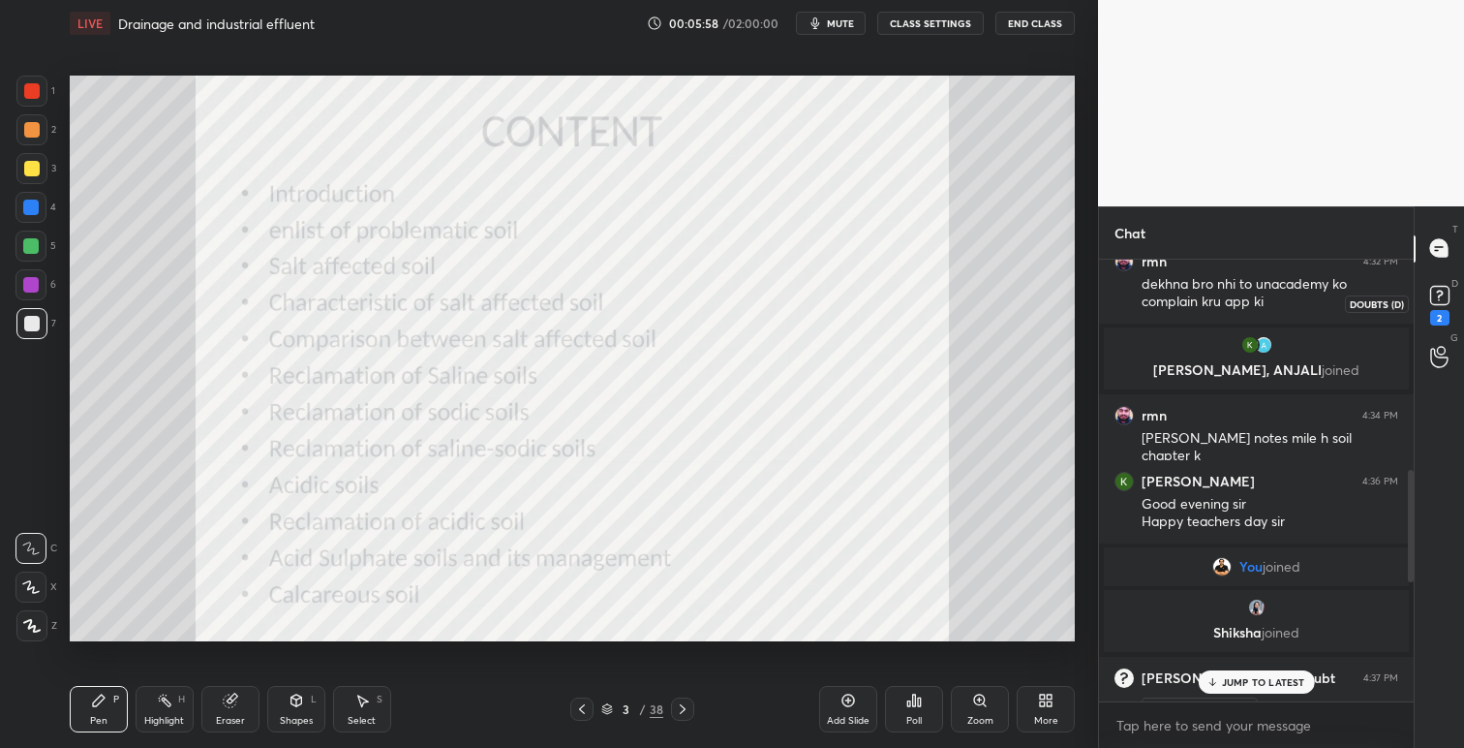
click at [1436, 299] on rect at bounding box center [1439, 295] width 18 height 18
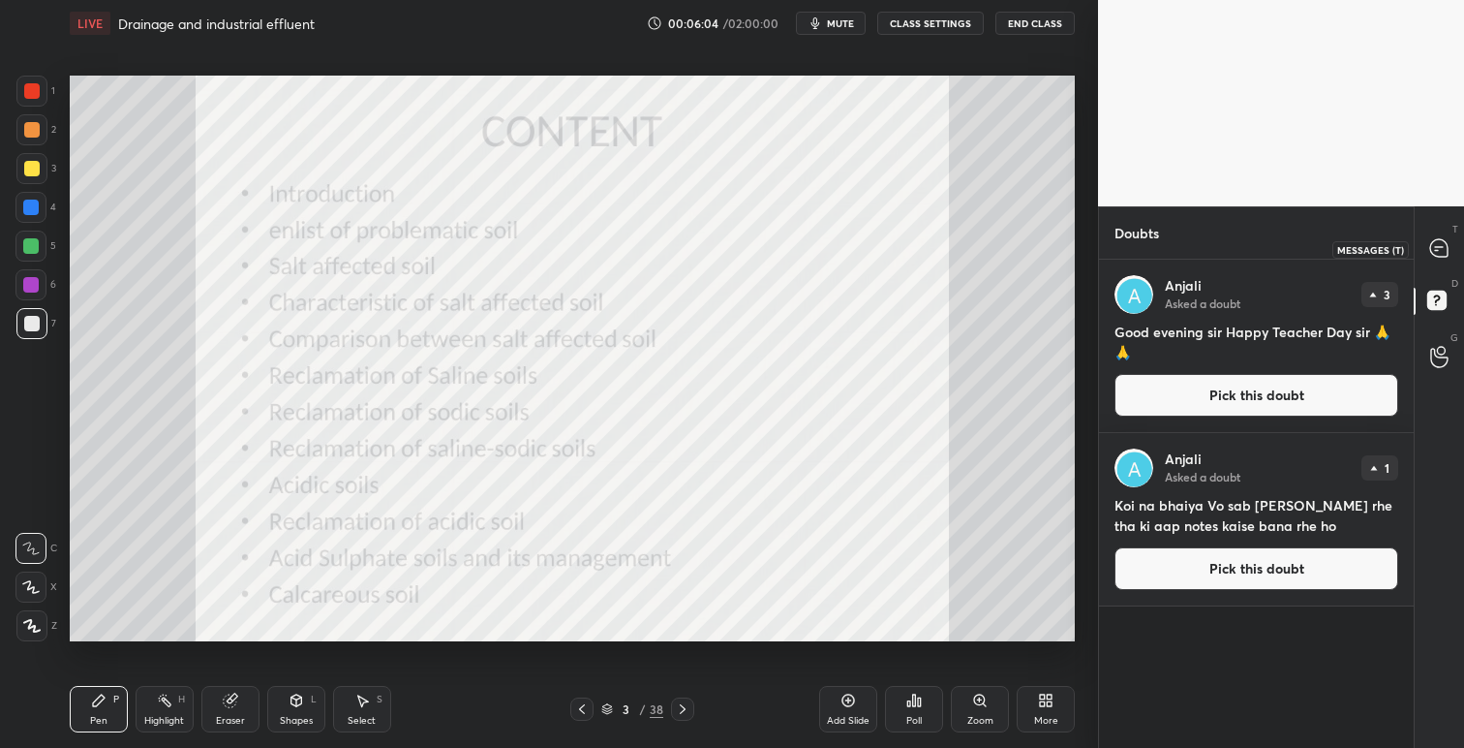
click at [1448, 247] on icon at bounding box center [1439, 248] width 20 height 20
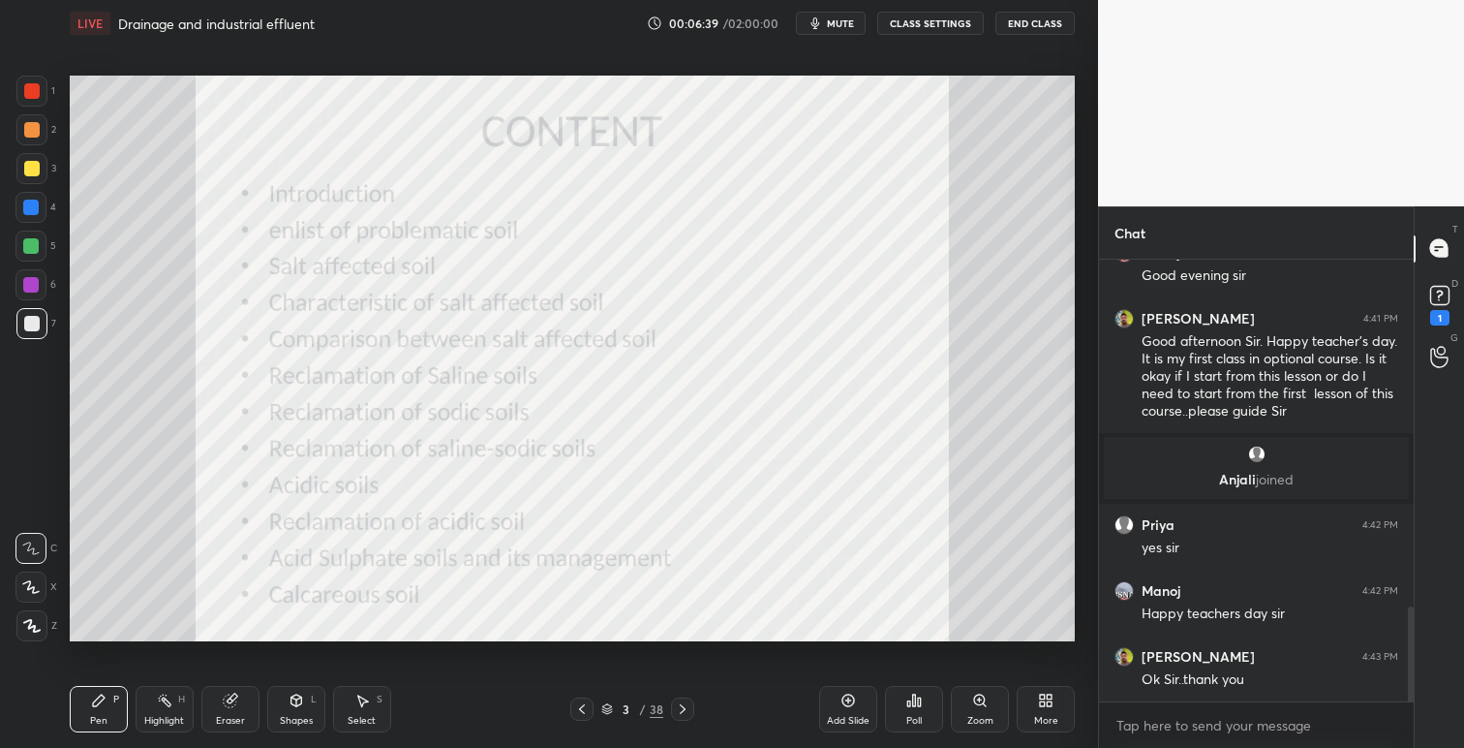
scroll to position [1619, 0]
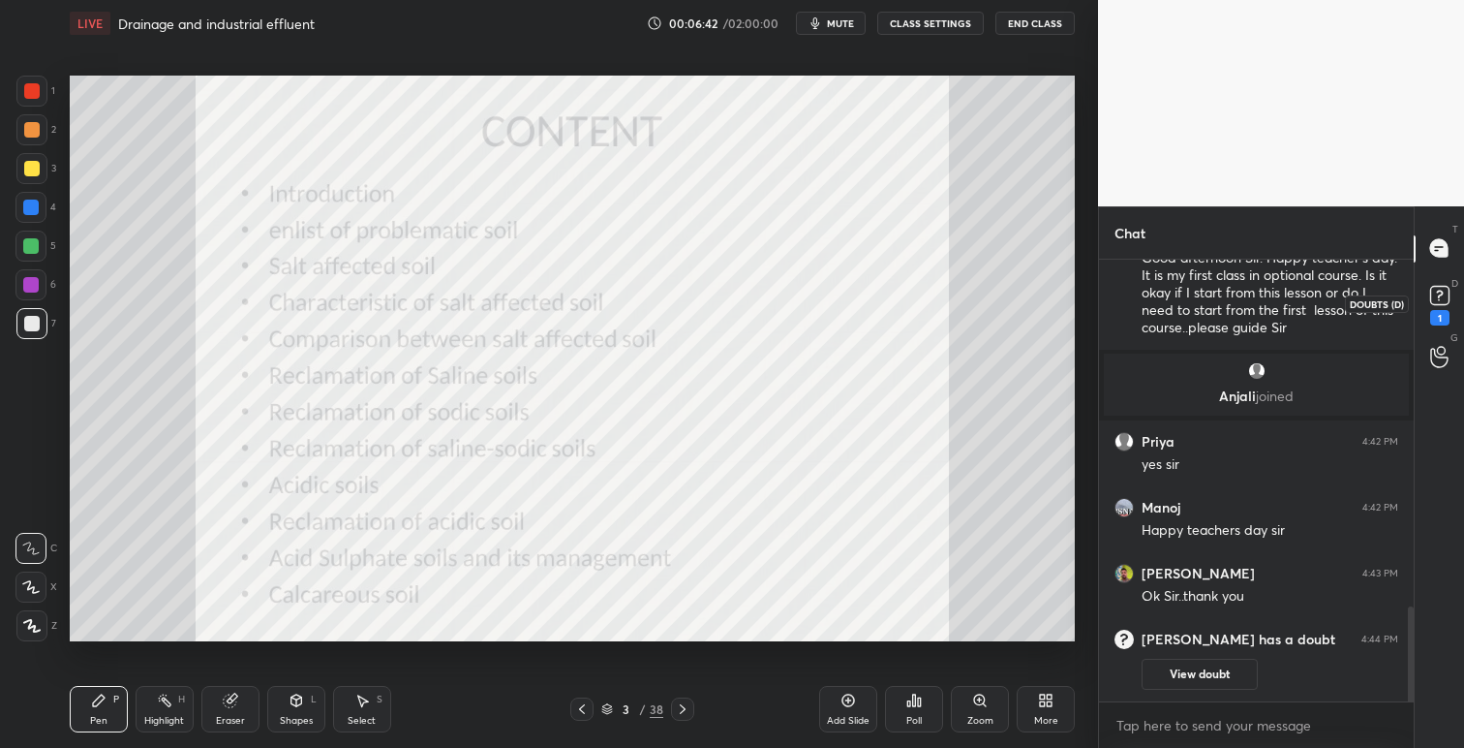
click at [1450, 294] on icon at bounding box center [1440, 295] width 29 height 29
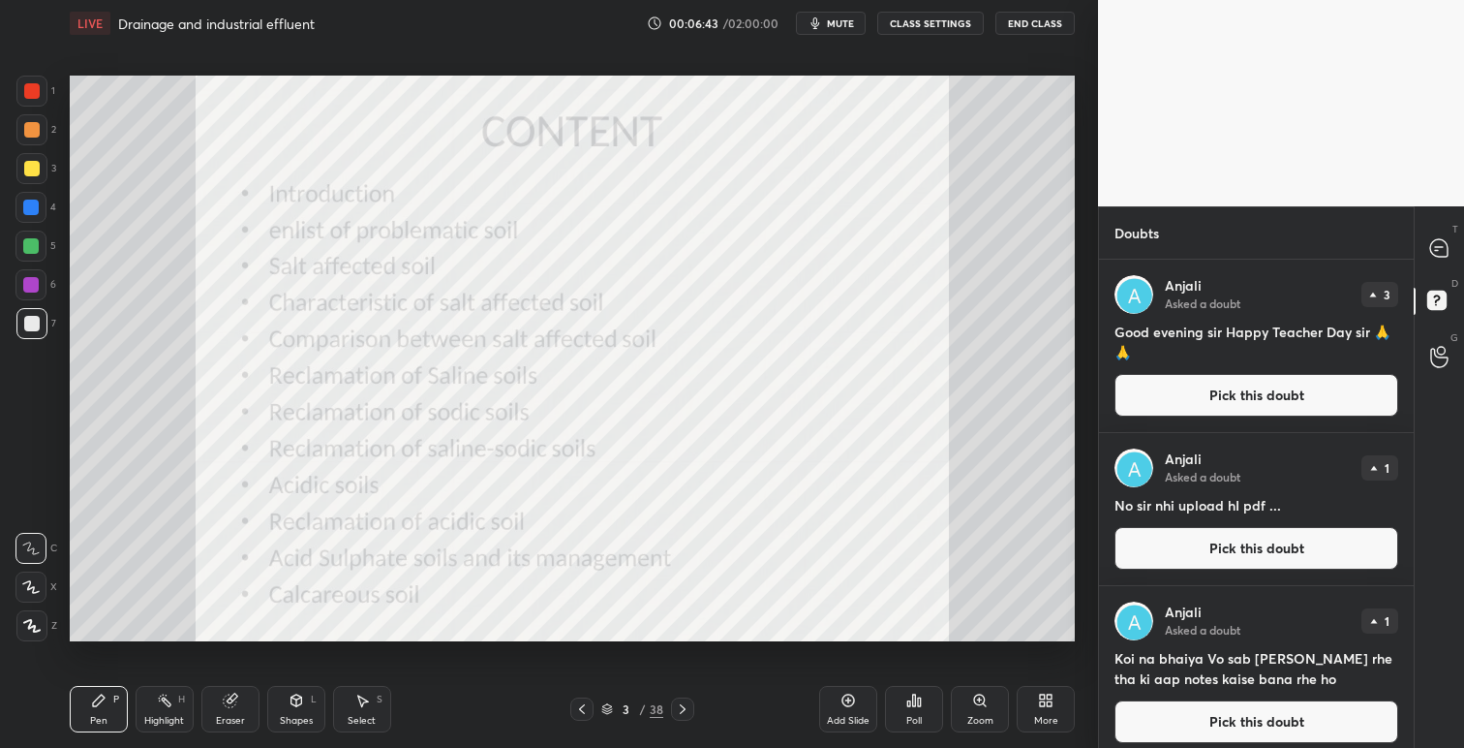
scroll to position [12, 0]
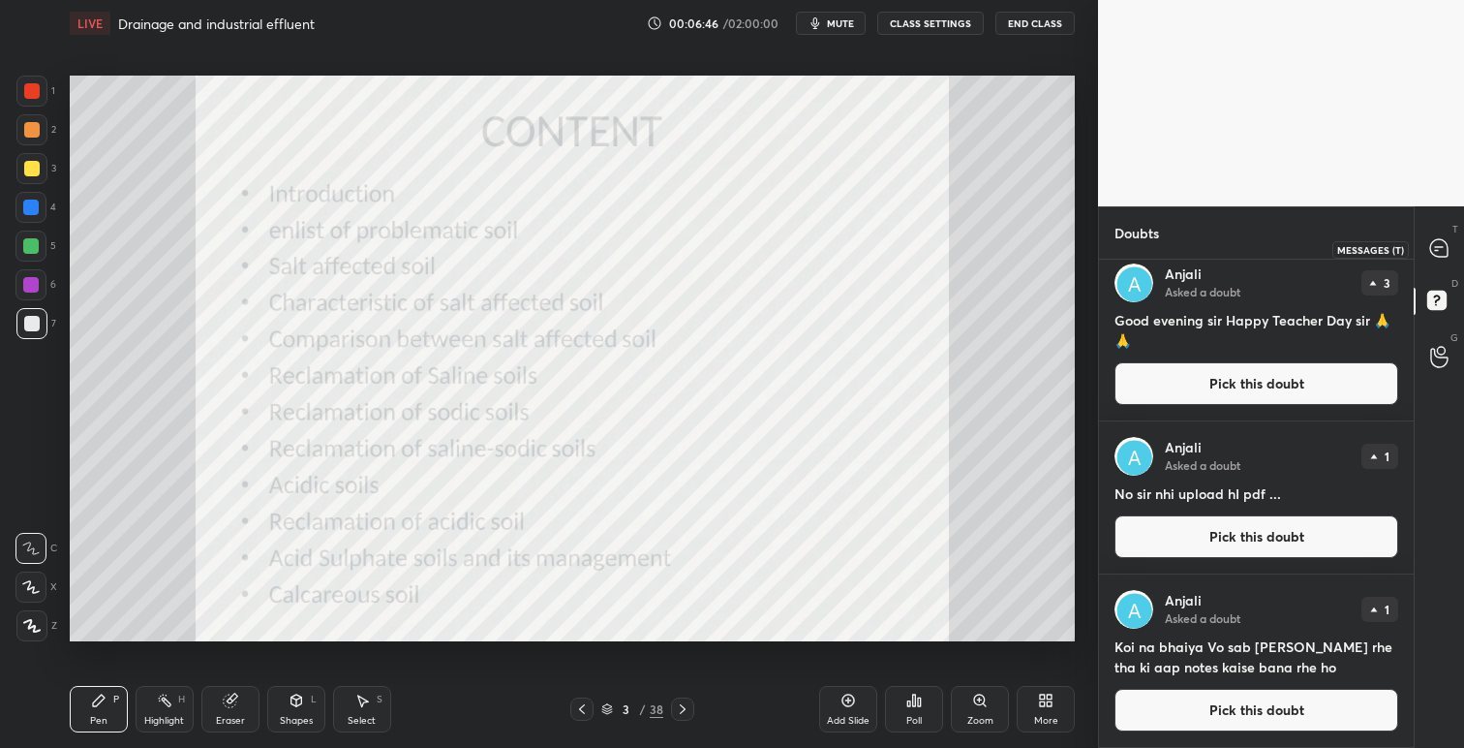
click at [1448, 239] on icon at bounding box center [1439, 248] width 20 height 20
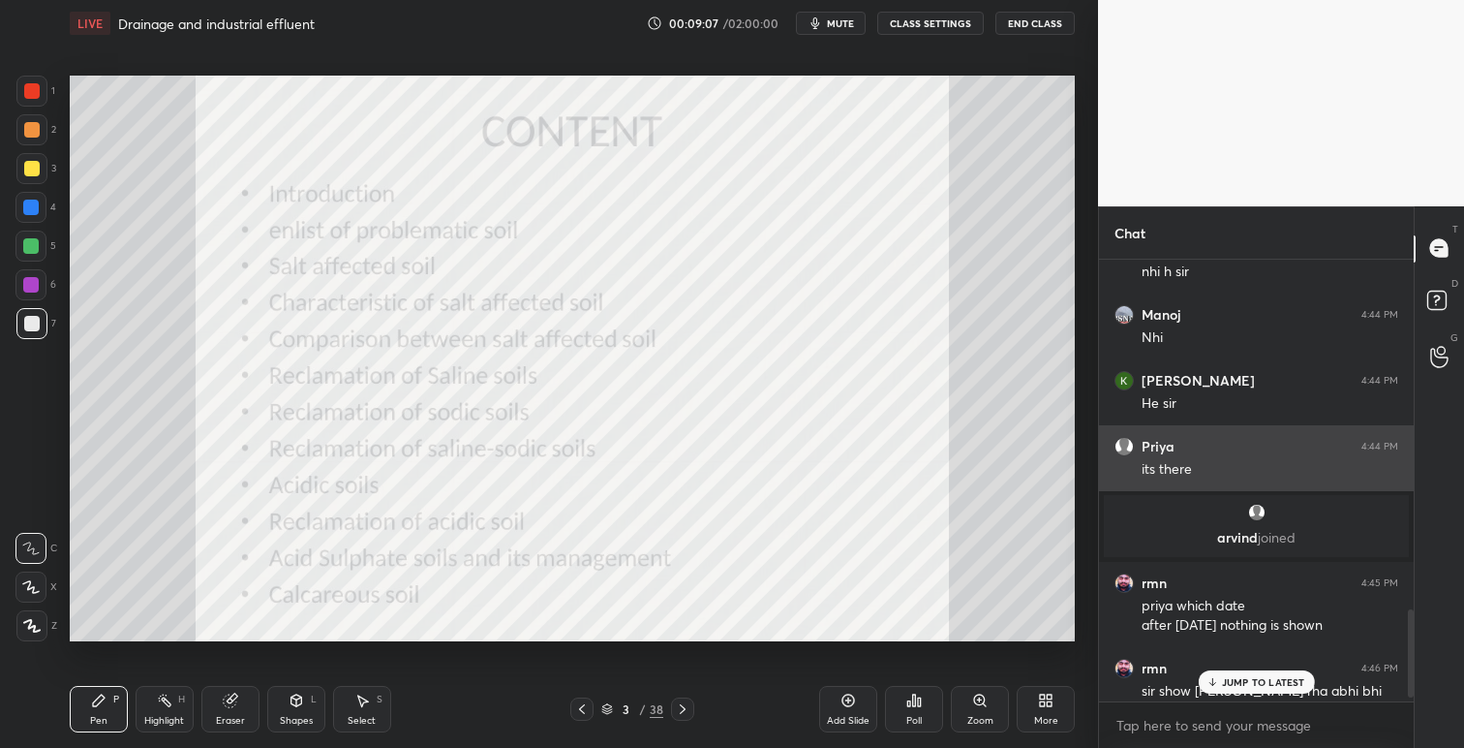
scroll to position [1777, 0]
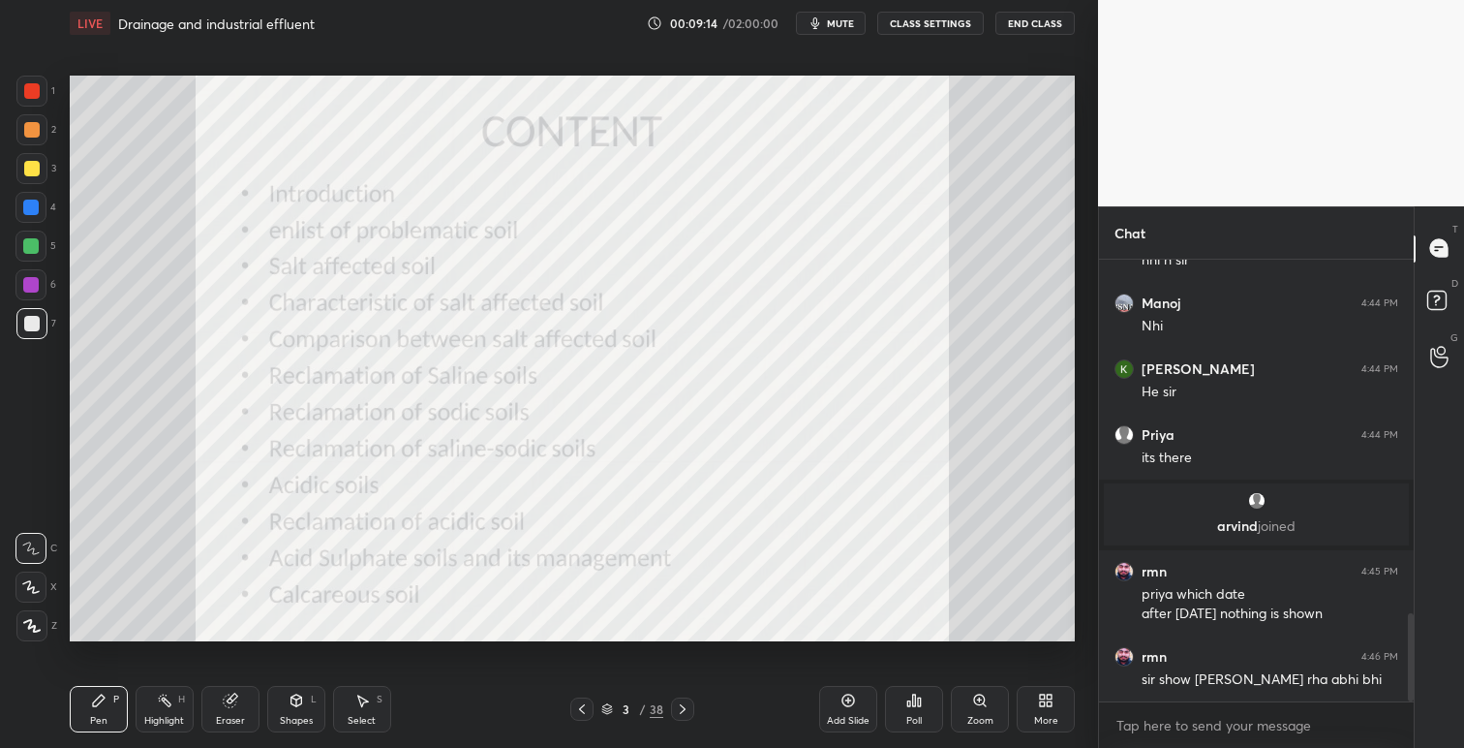
click at [33, 85] on div at bounding box center [31, 90] width 15 height 15
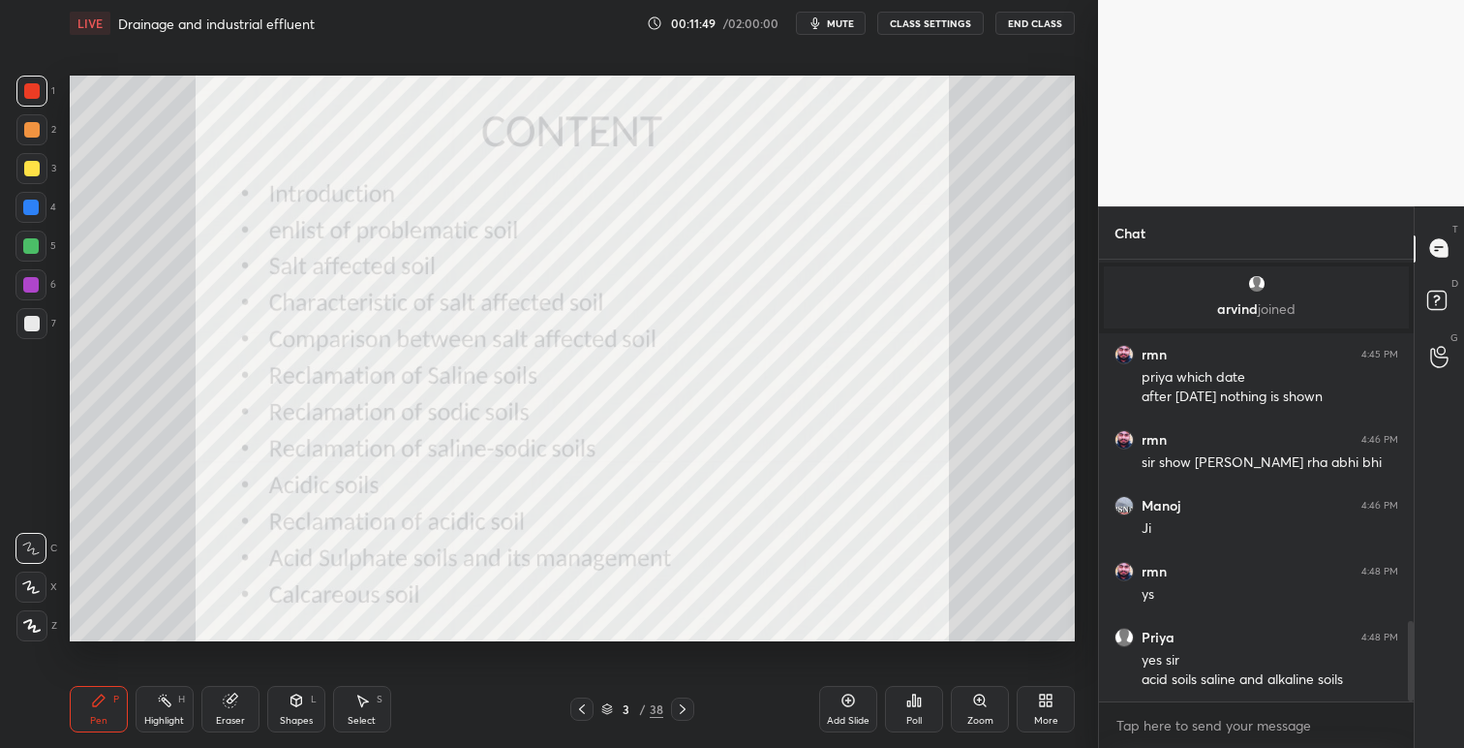
scroll to position [2065, 0]
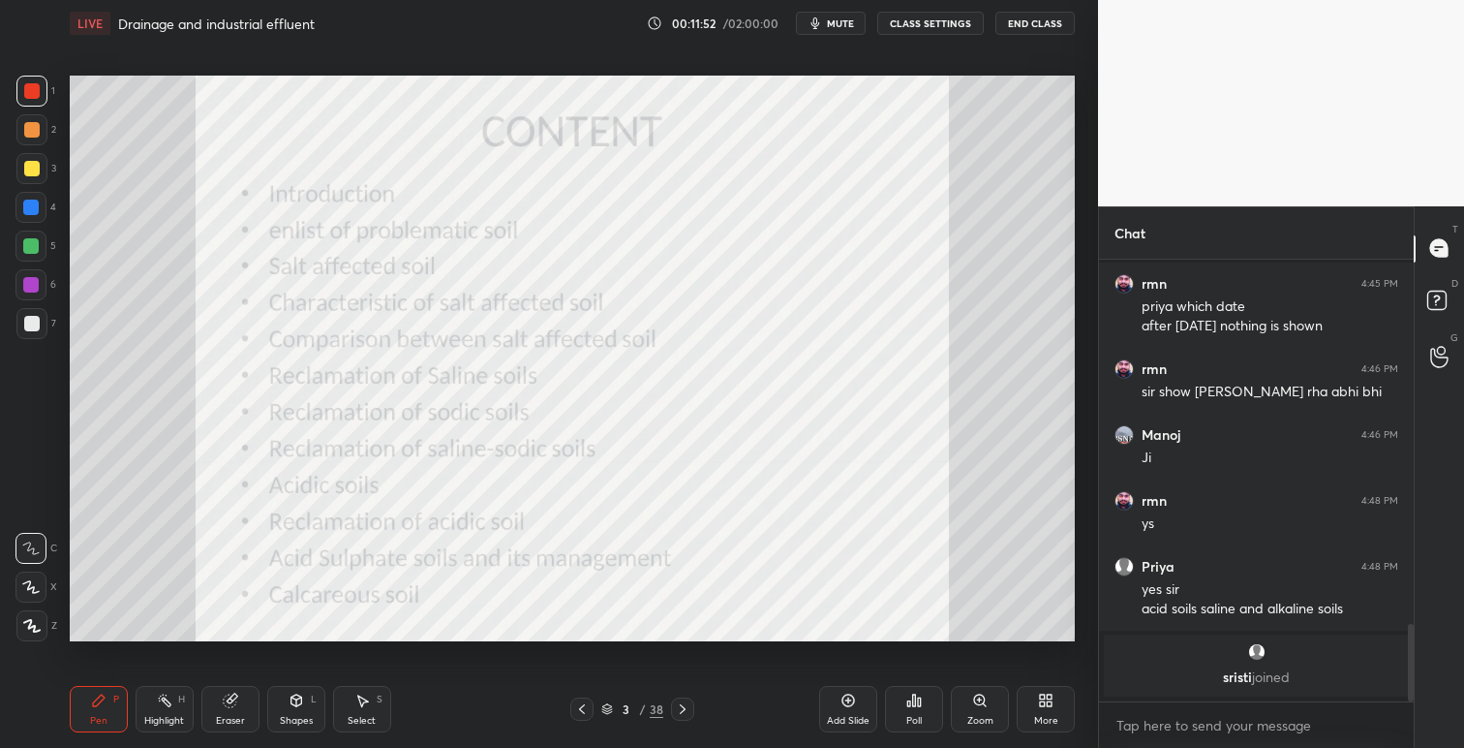
click at [685, 705] on icon at bounding box center [682, 708] width 15 height 15
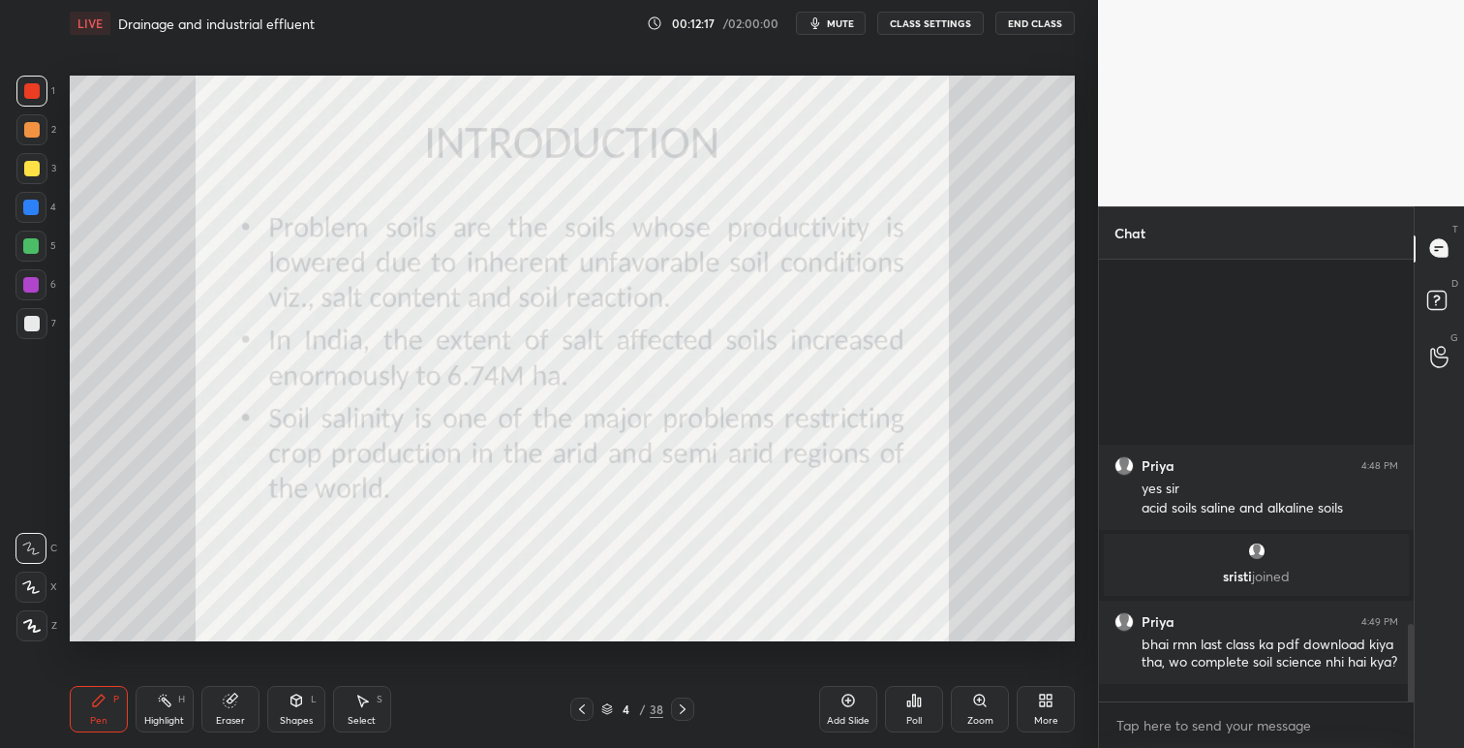
scroll to position [2074, 0]
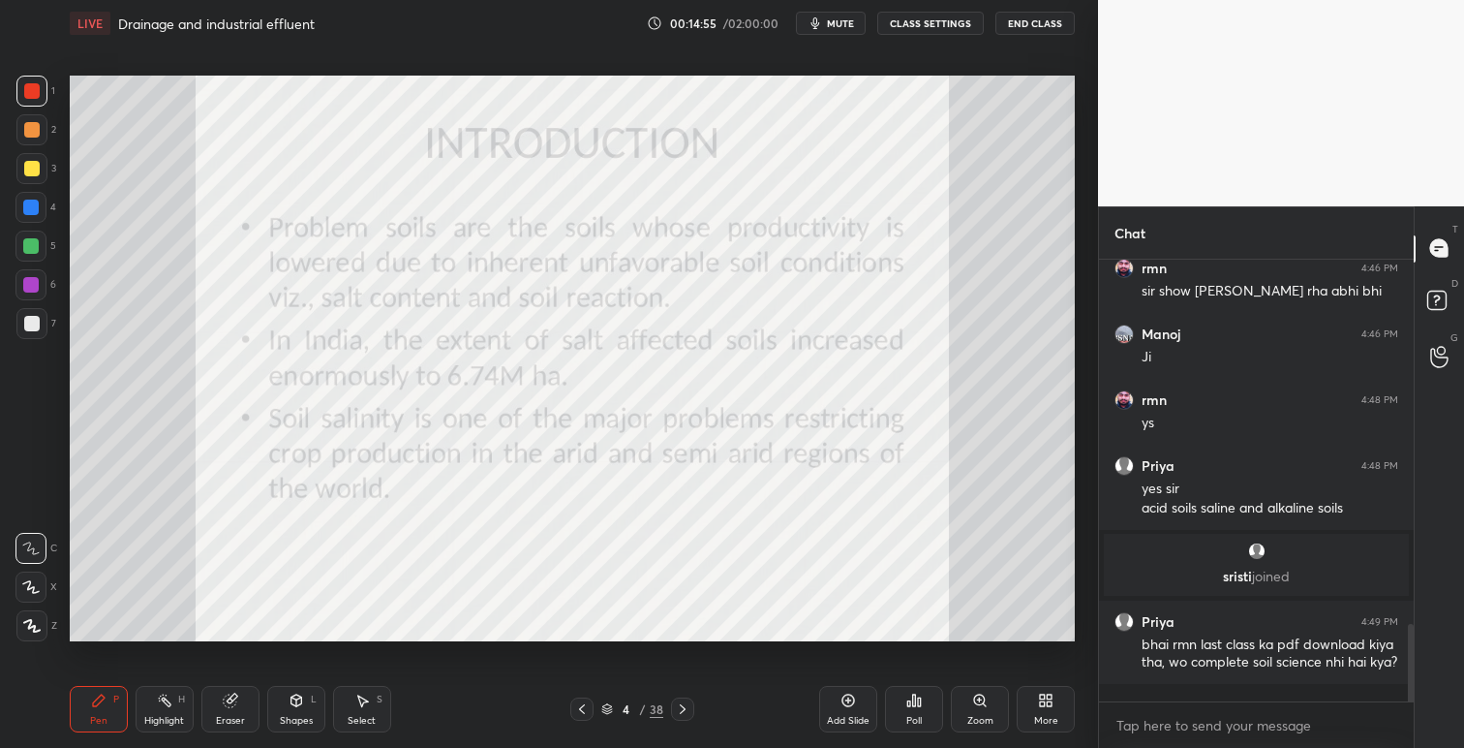
click at [585, 709] on icon at bounding box center [581, 708] width 15 height 15
click at [684, 704] on icon at bounding box center [682, 708] width 15 height 15
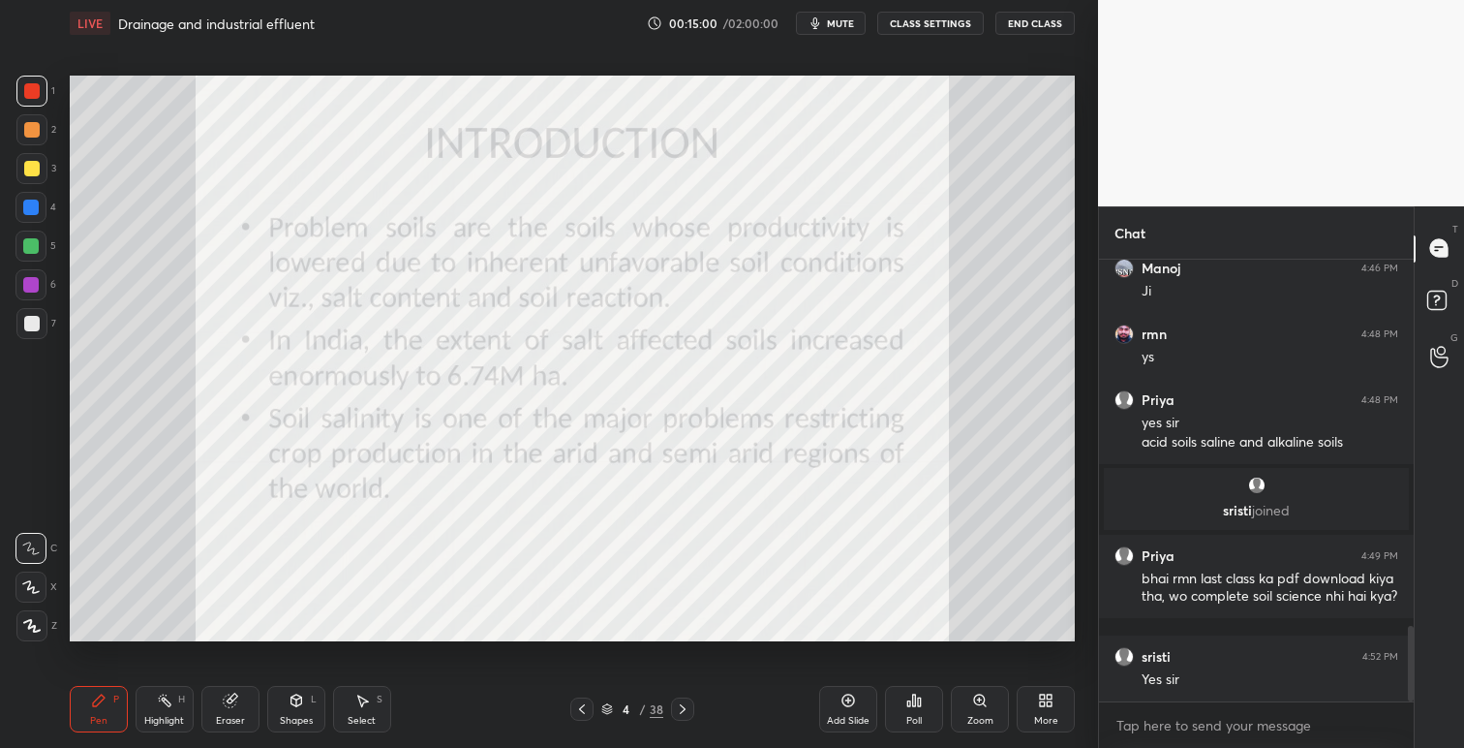
click at [684, 708] on icon at bounding box center [683, 709] width 6 height 10
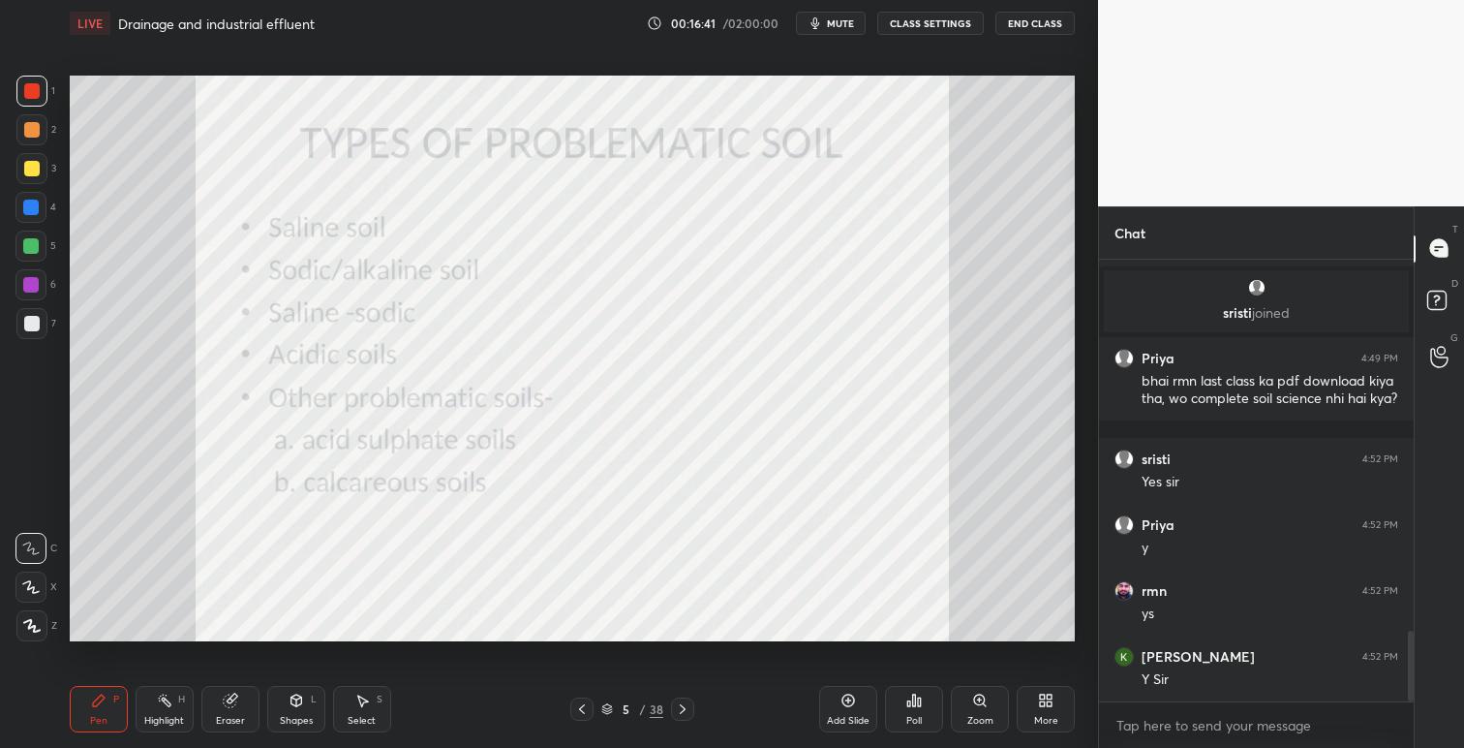
scroll to position [2403, 0]
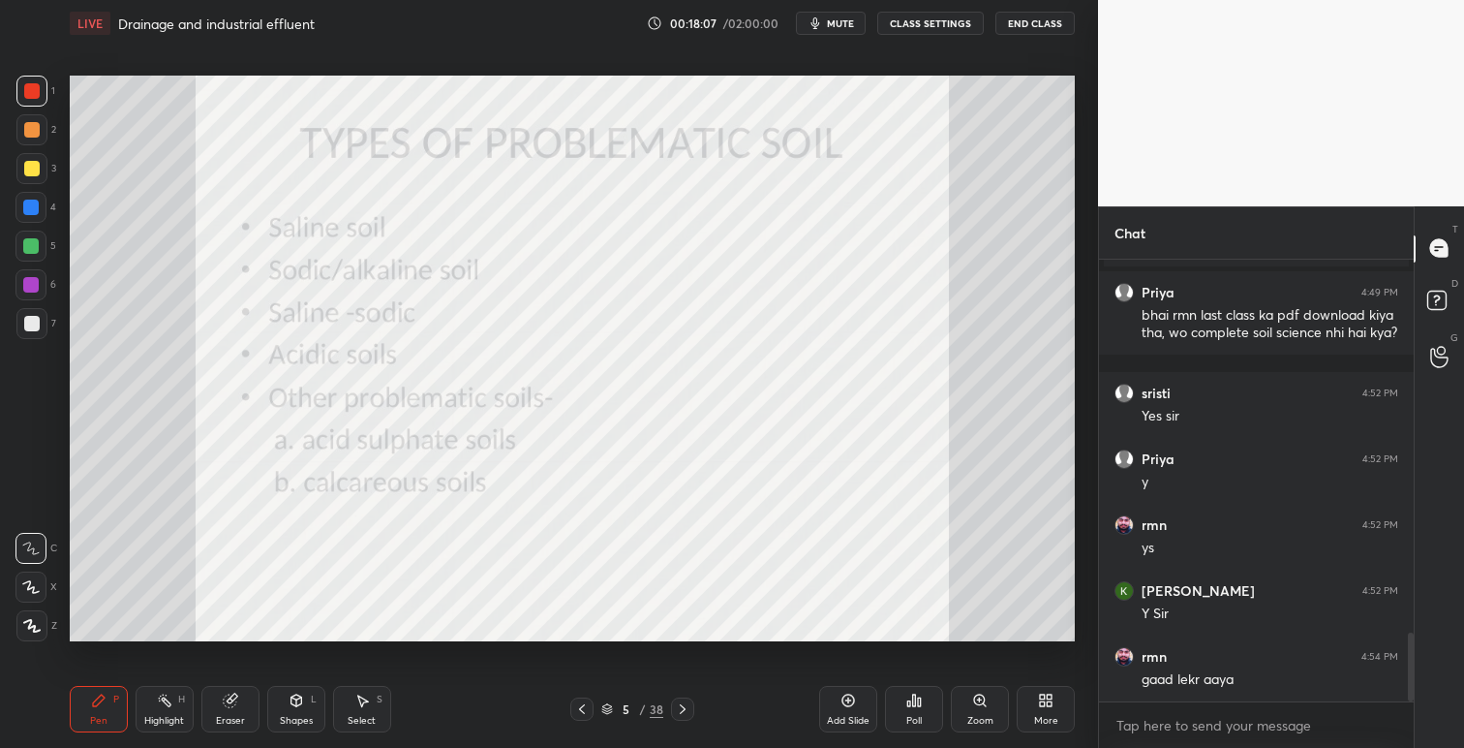
click at [679, 708] on icon at bounding box center [682, 708] width 15 height 15
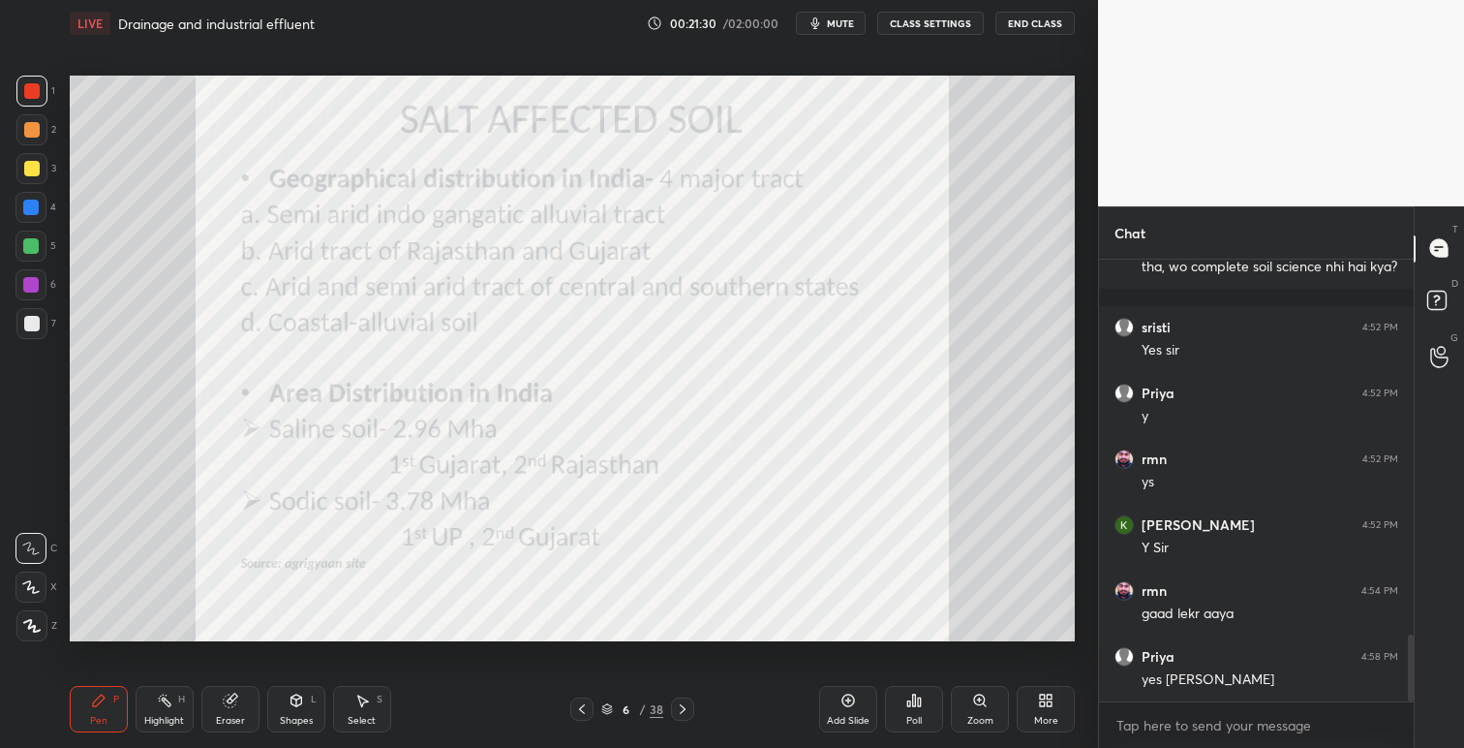
click at [685, 705] on icon at bounding box center [682, 708] width 15 height 15
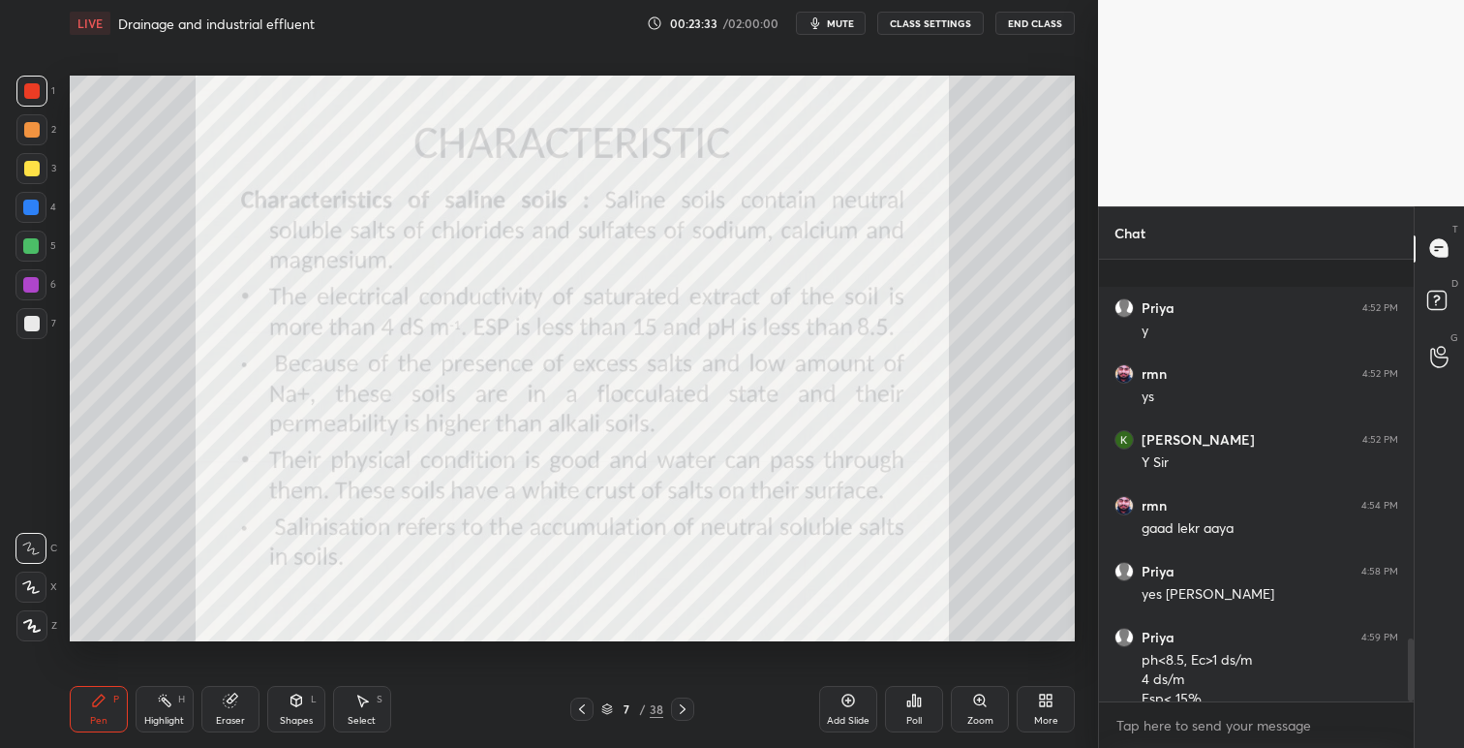
scroll to position [2657, 0]
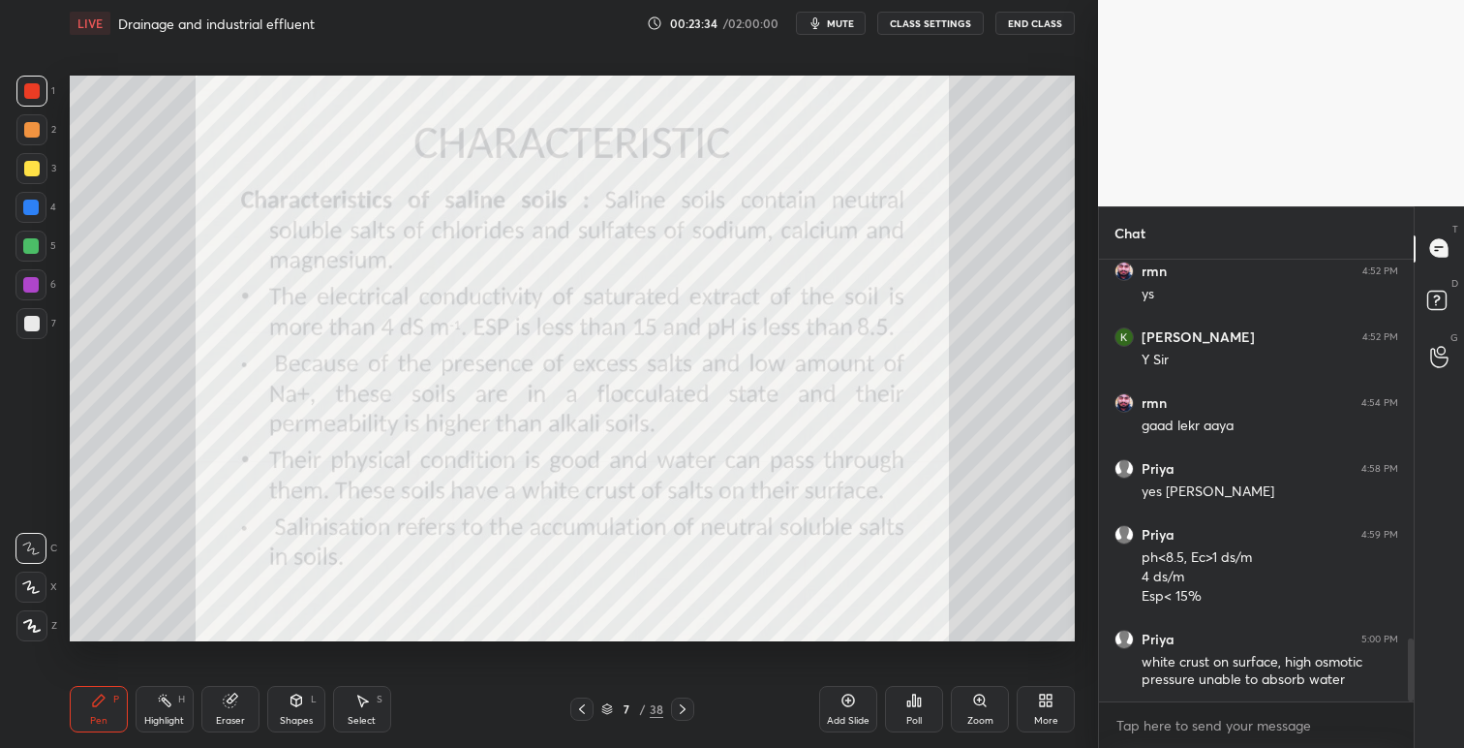
click at [1044, 701] on icon at bounding box center [1042, 703] width 5 height 5
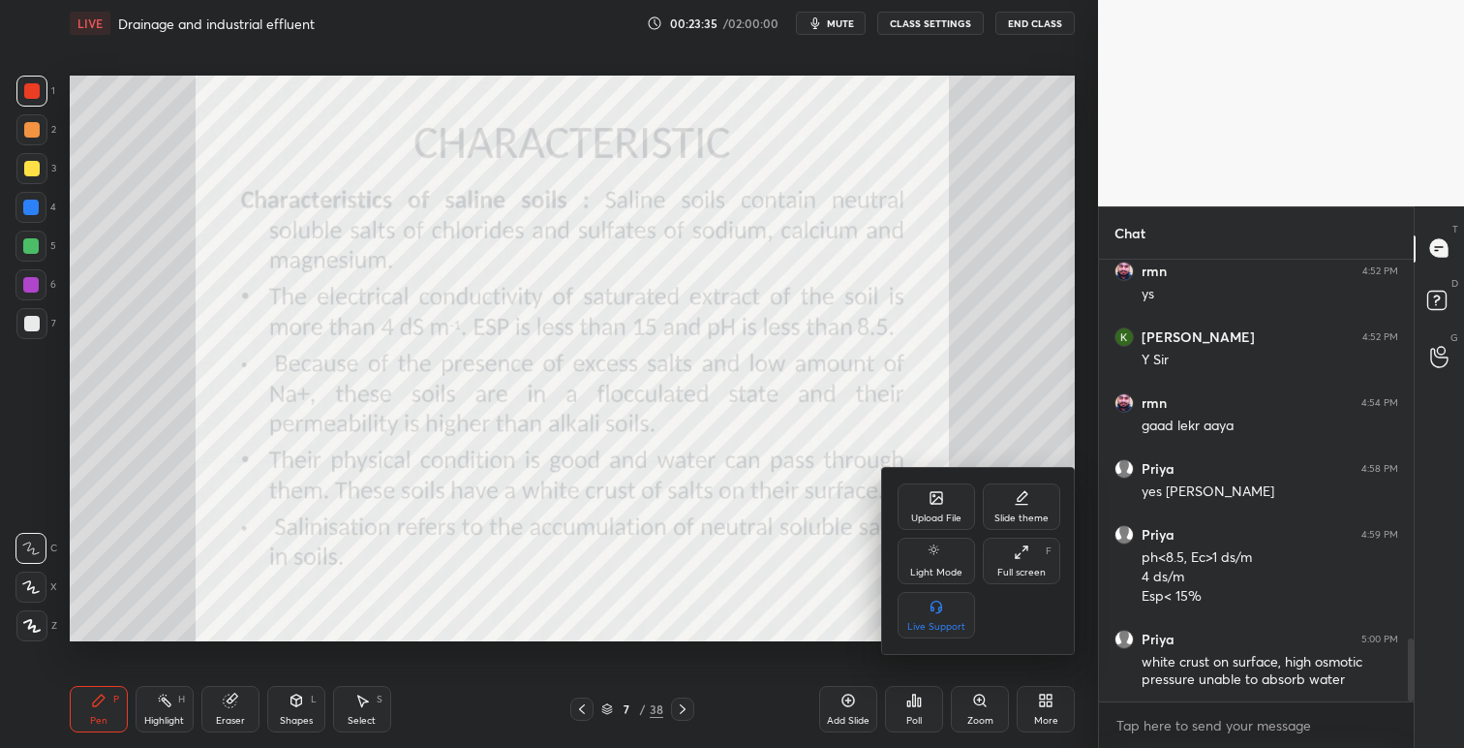
click at [938, 513] on div "Upload File" at bounding box center [936, 518] width 50 height 10
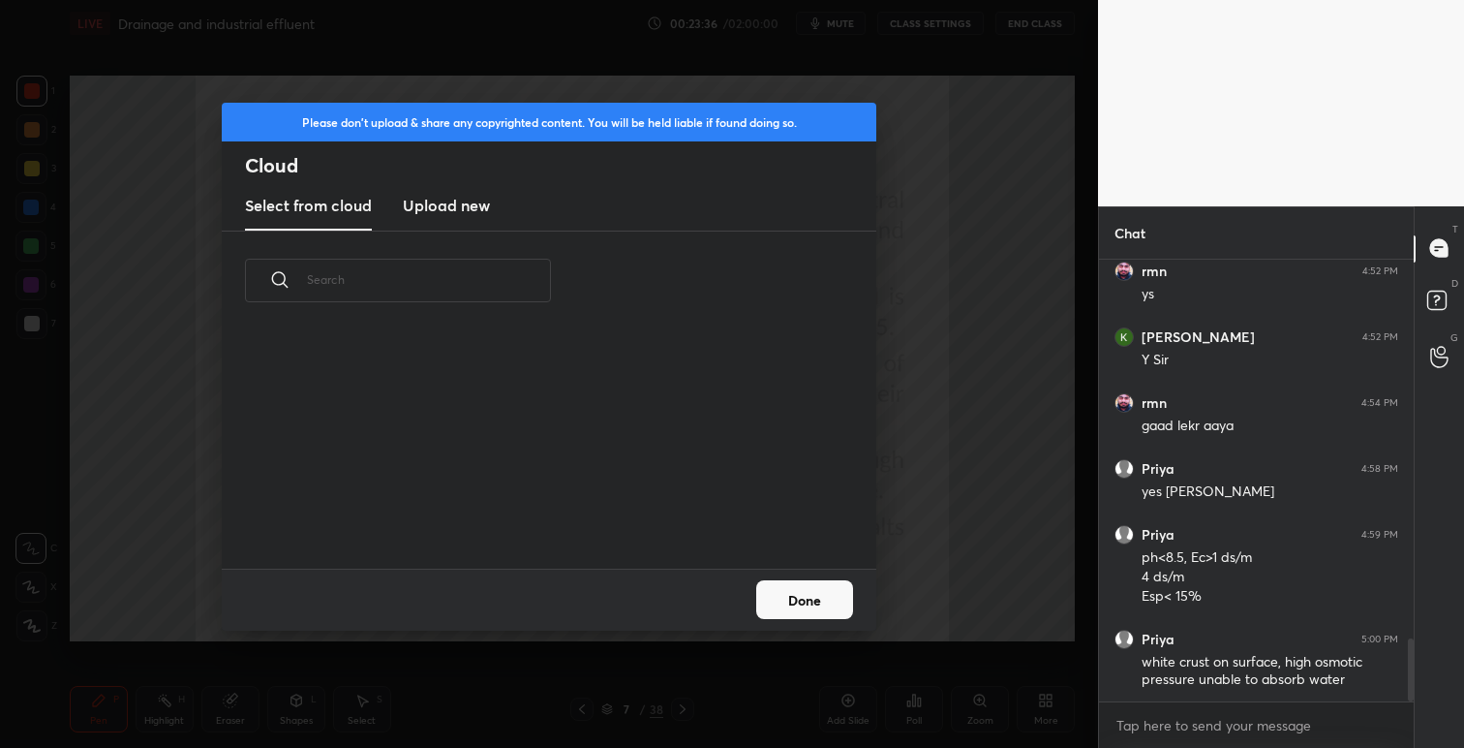
scroll to position [238, 622]
click at [443, 199] on h3 "Upload new" at bounding box center [446, 205] width 87 height 23
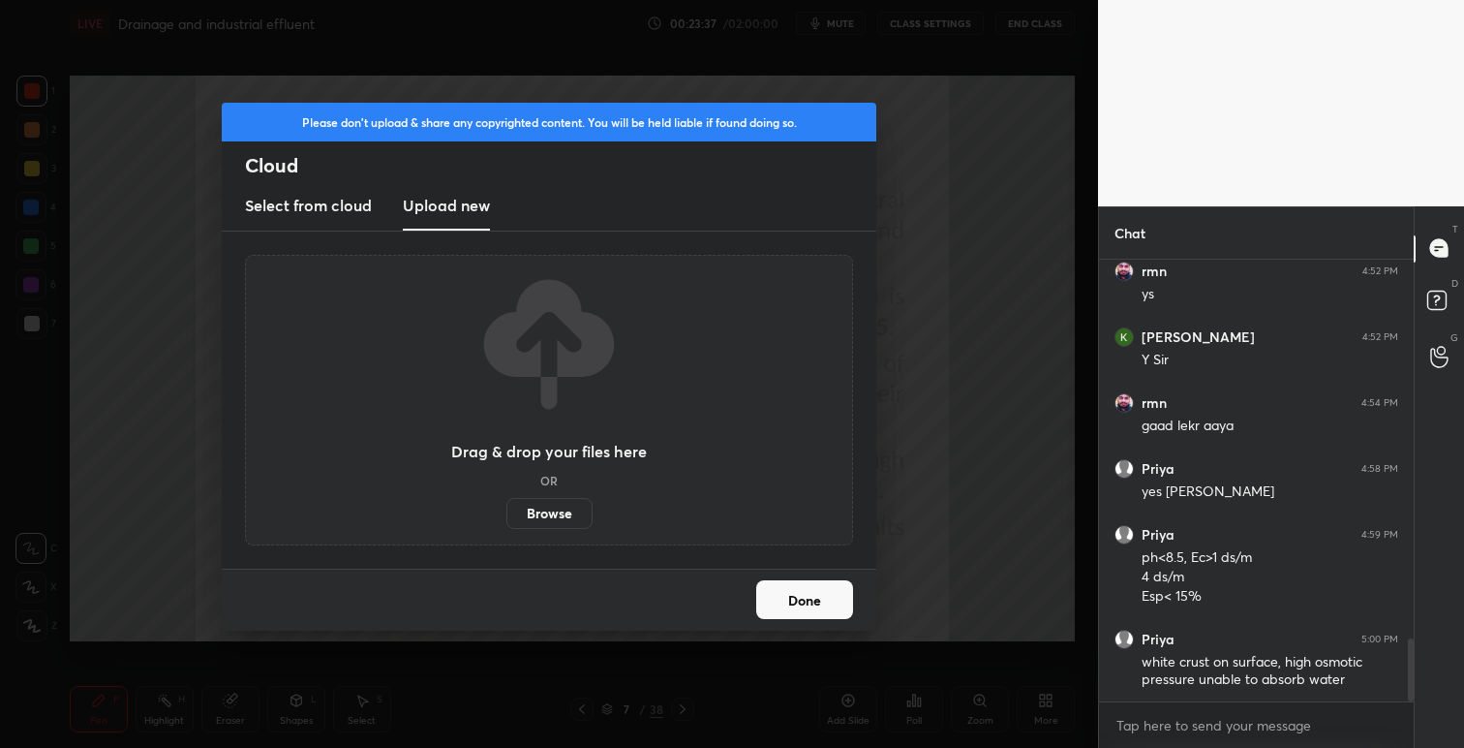
click at [547, 513] on label "Browse" at bounding box center [550, 513] width 86 height 31
click at [507, 513] on input "Browse" at bounding box center [507, 513] width 0 height 31
click at [826, 596] on button "Done" at bounding box center [804, 599] width 97 height 39
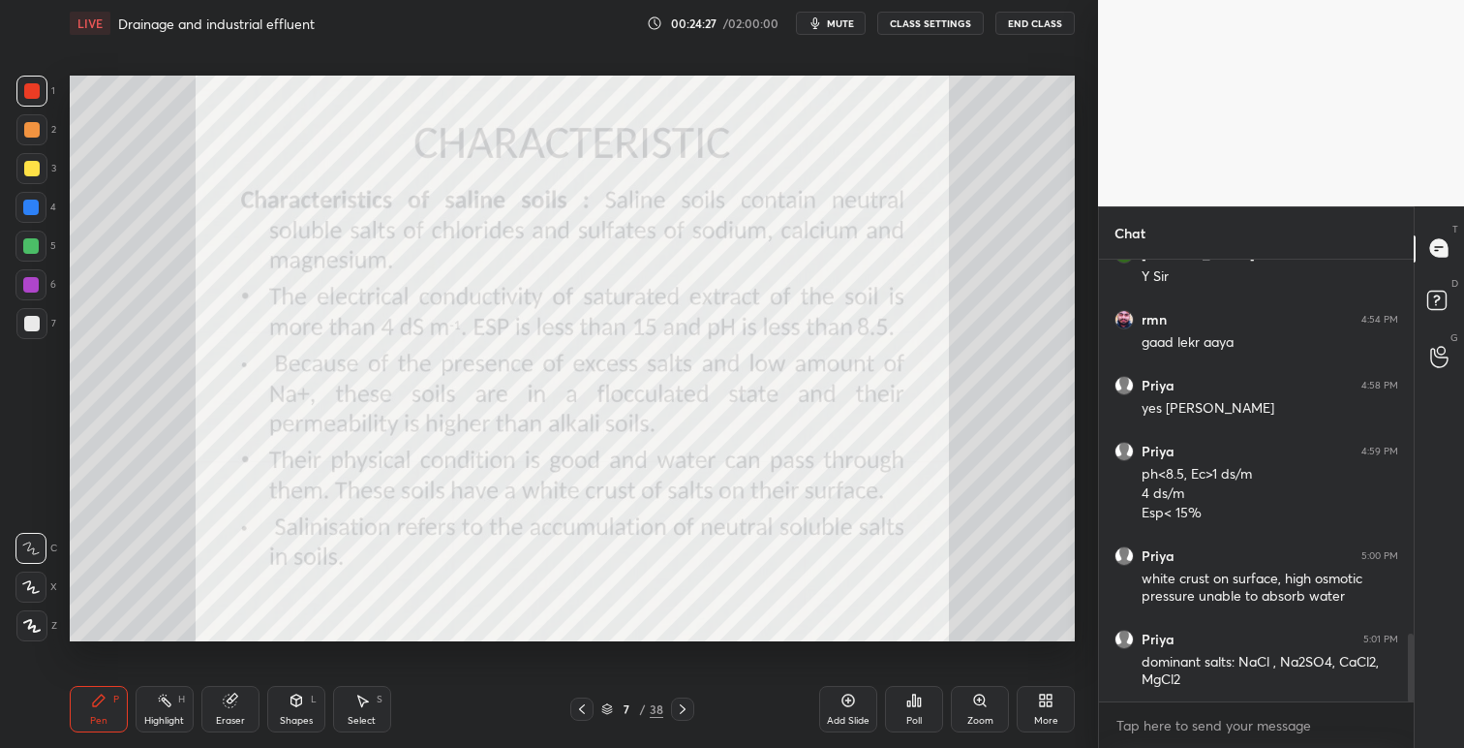
scroll to position [2419, 0]
click at [1036, 696] on div "More" at bounding box center [1046, 709] width 58 height 46
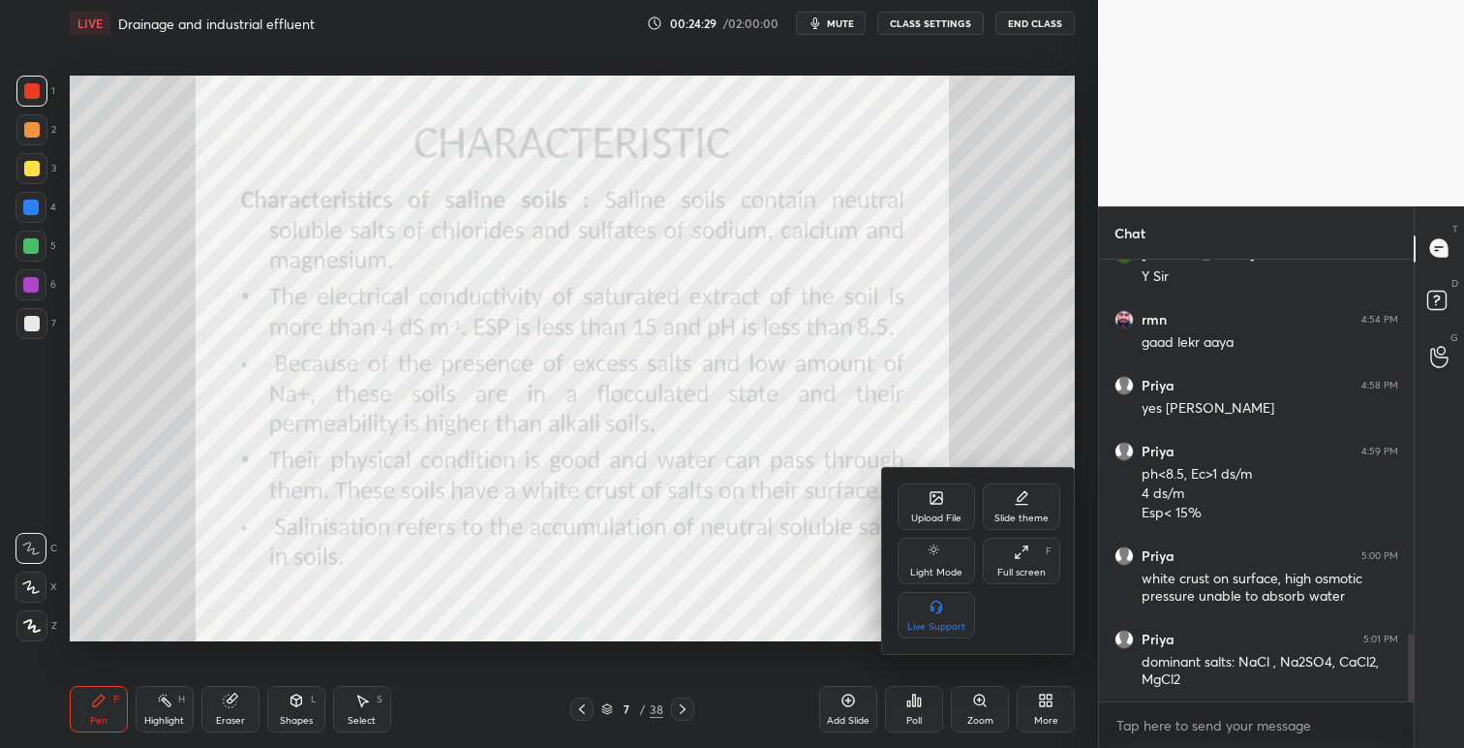
click at [928, 513] on div "Upload File" at bounding box center [936, 518] width 50 height 10
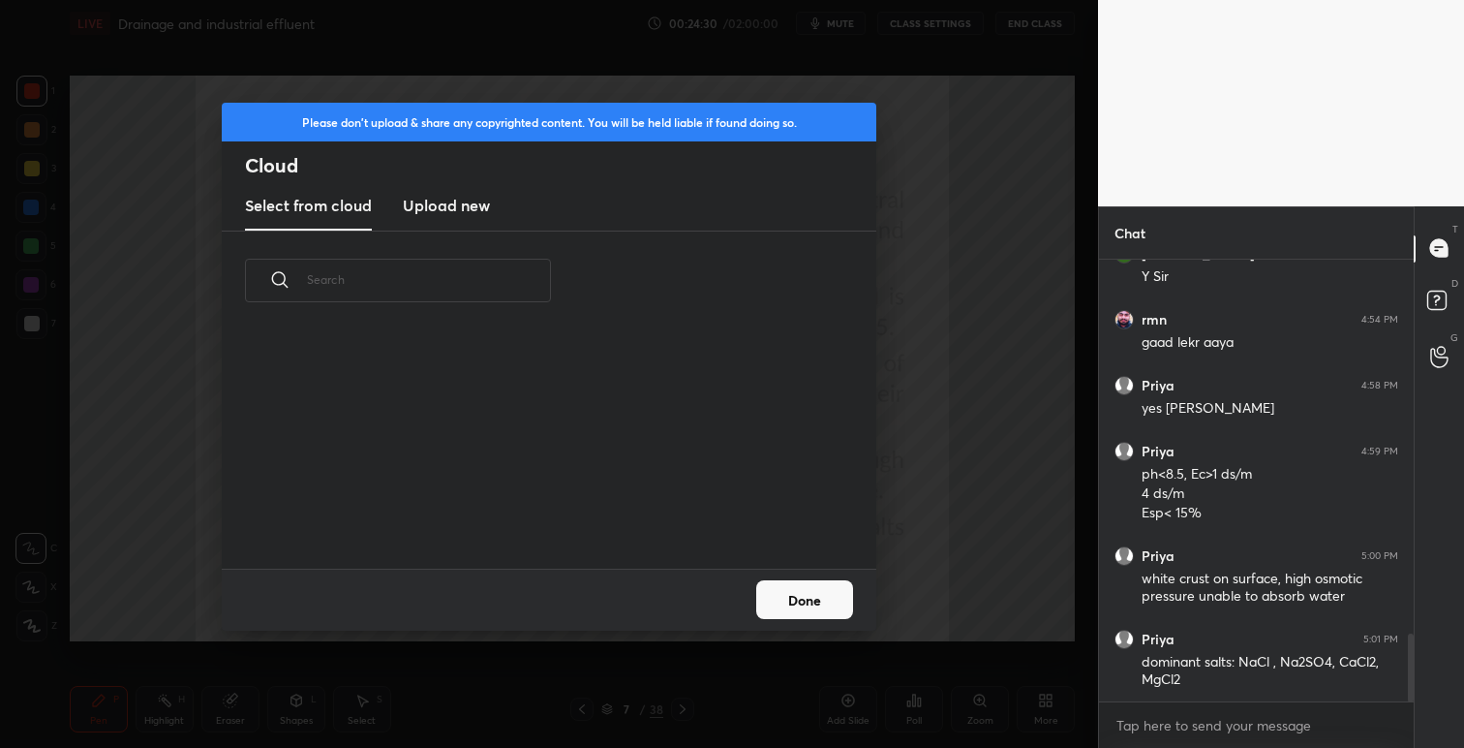
scroll to position [238, 622]
click at [464, 207] on h3 "Upload new" at bounding box center [446, 205] width 87 height 23
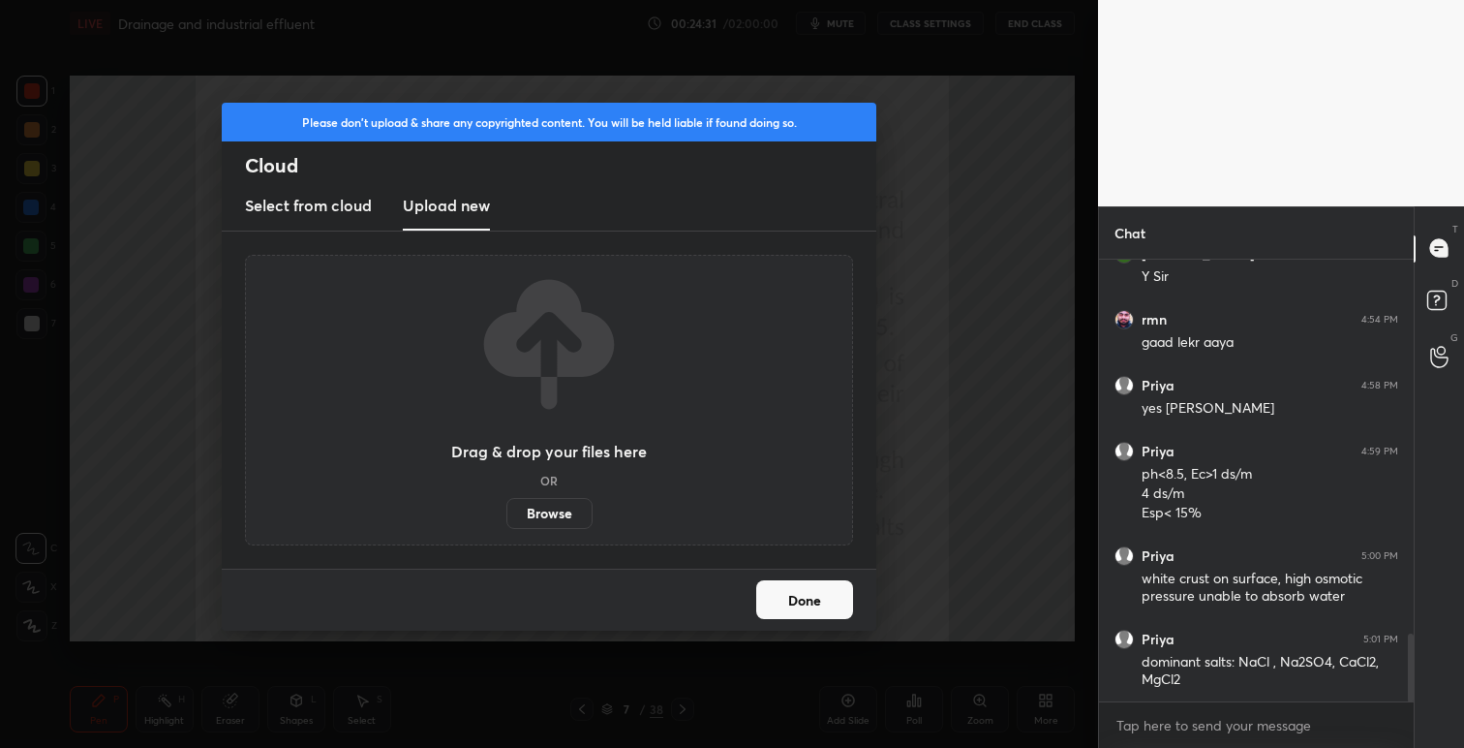
click at [563, 512] on label "Browse" at bounding box center [550, 513] width 86 height 31
click at [507, 512] on input "Browse" at bounding box center [507, 513] width 0 height 31
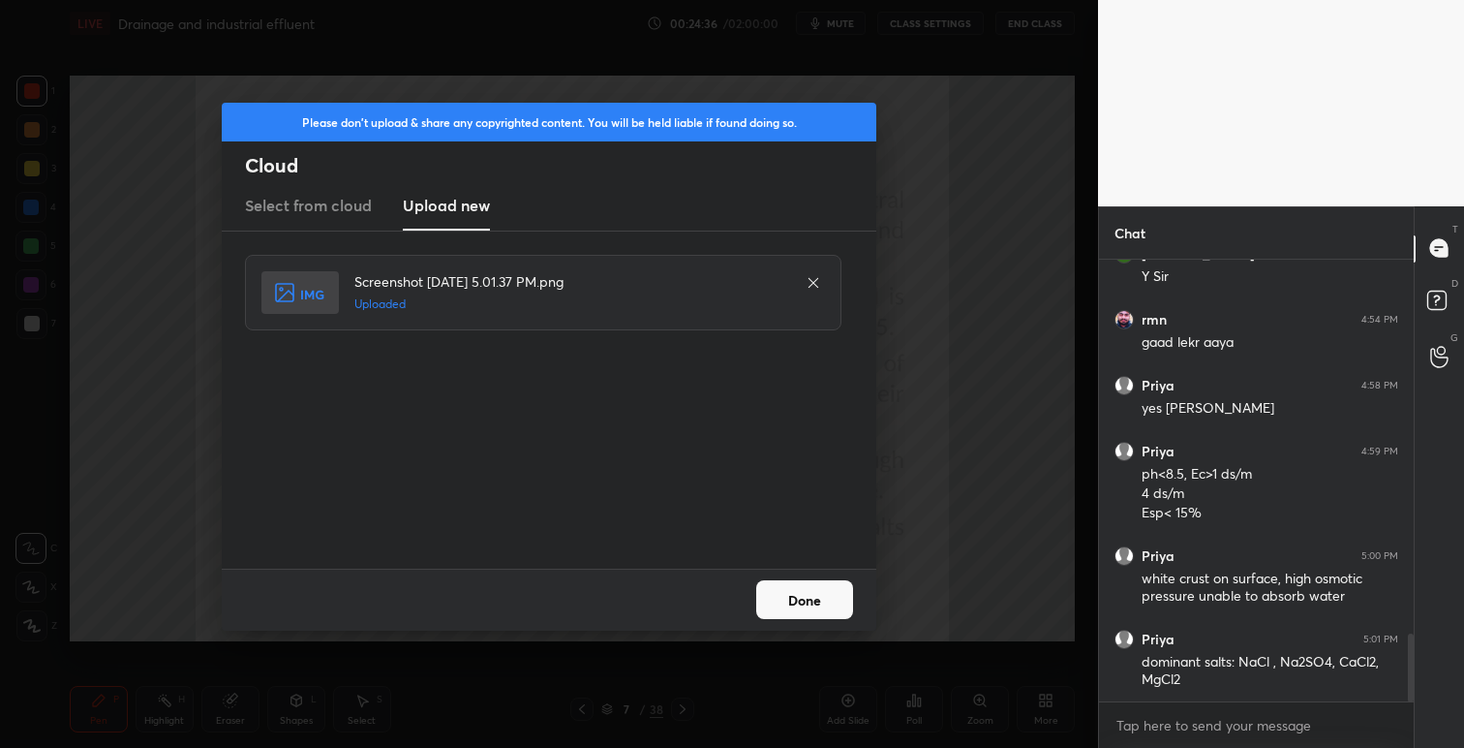
click at [814, 606] on button "Done" at bounding box center [804, 599] width 97 height 39
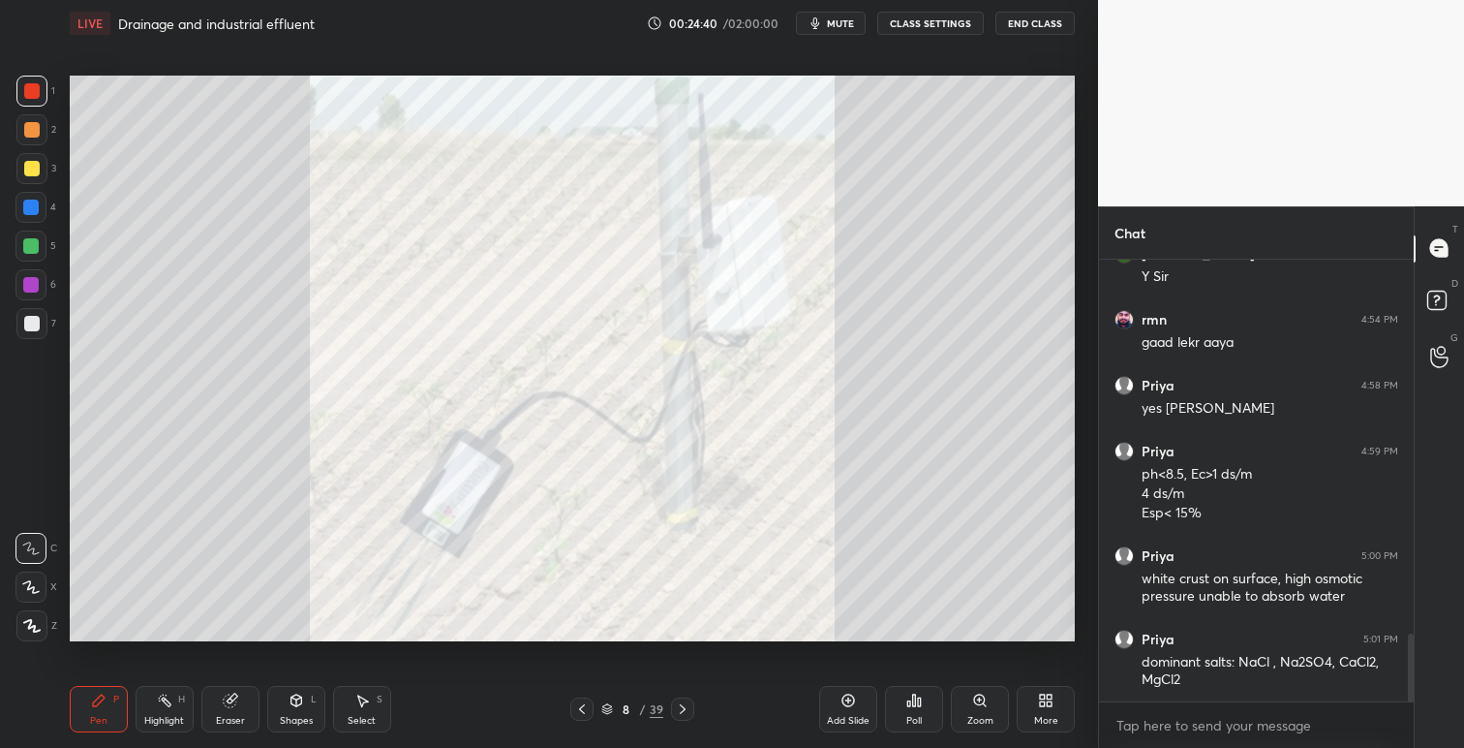
click at [579, 709] on icon at bounding box center [581, 708] width 15 height 15
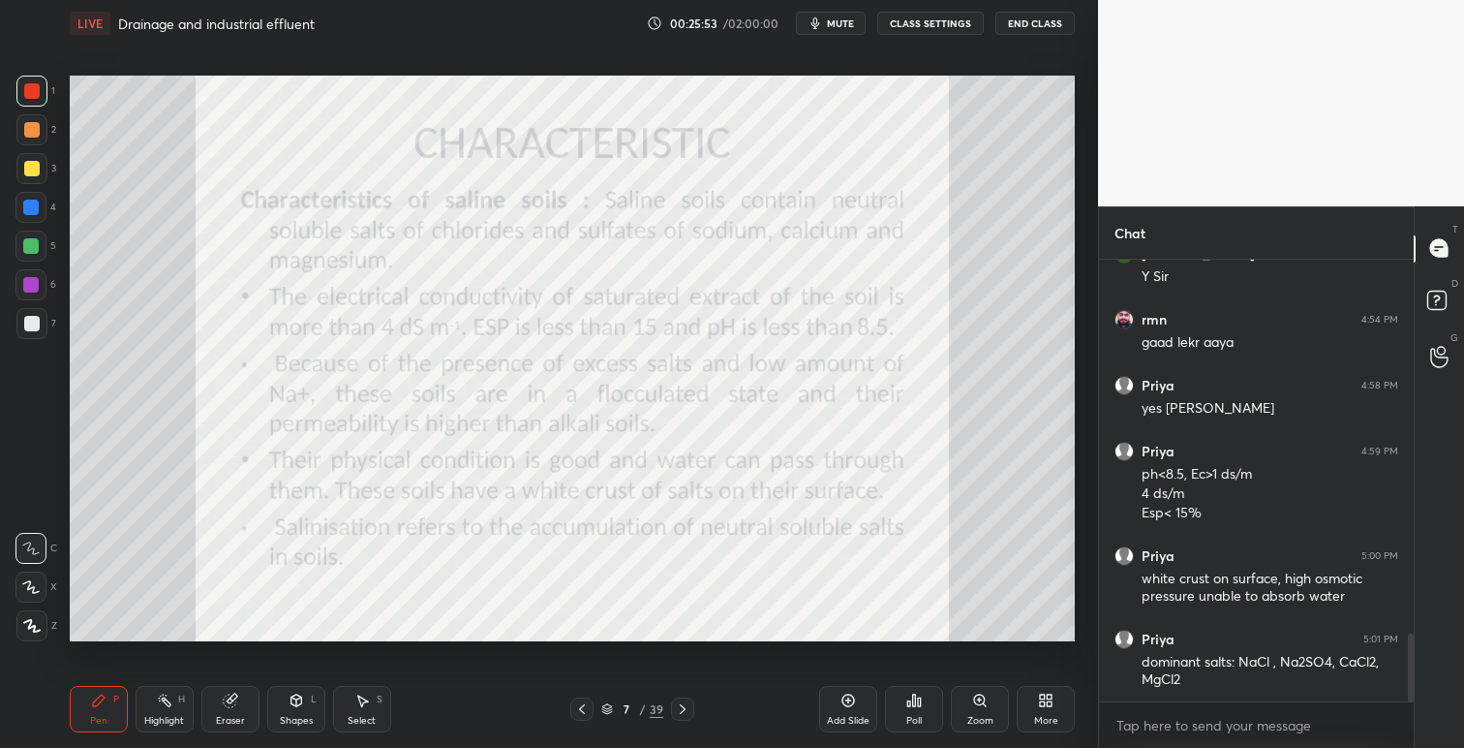
click at [686, 706] on icon at bounding box center [682, 708] width 15 height 15
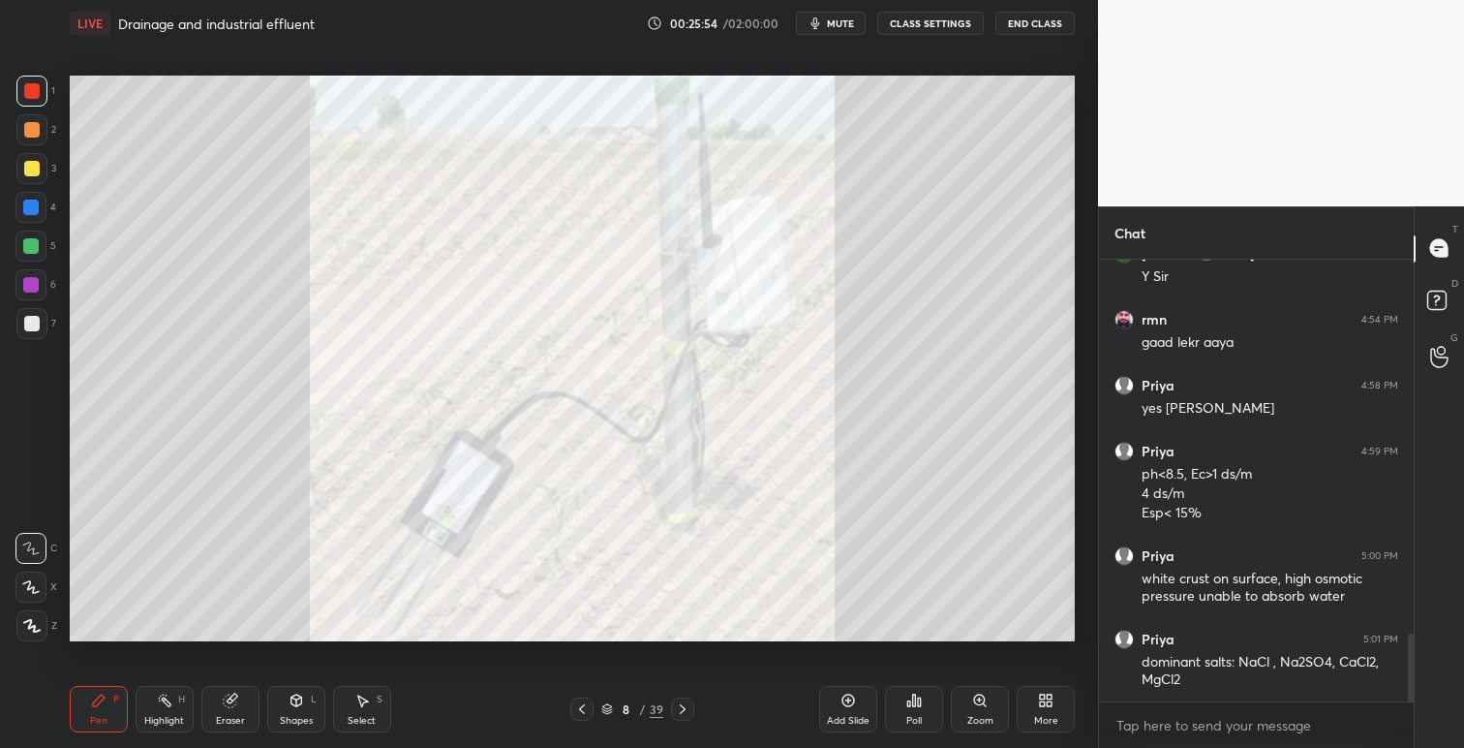
click at [1047, 699] on icon at bounding box center [1045, 699] width 15 height 15
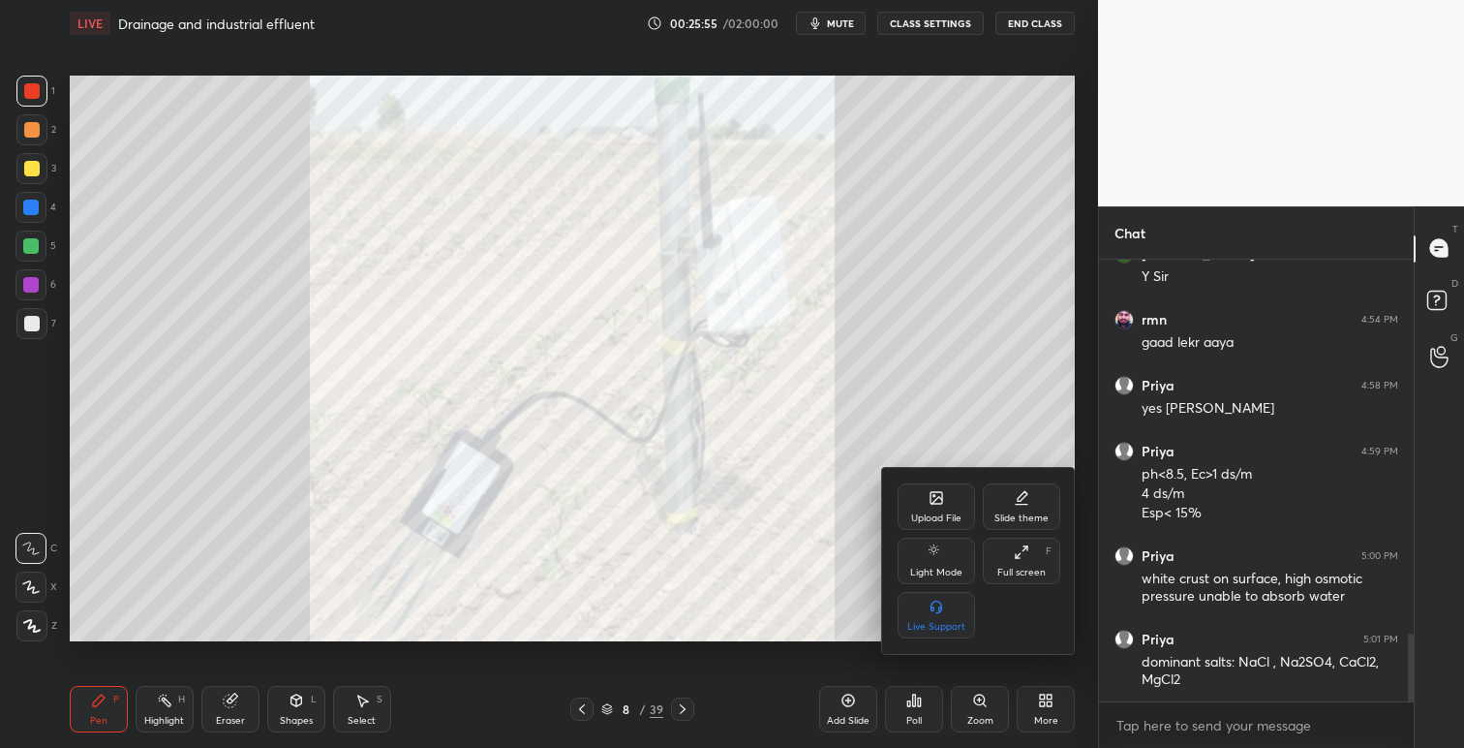
click at [934, 520] on div "Upload File" at bounding box center [936, 518] width 50 height 10
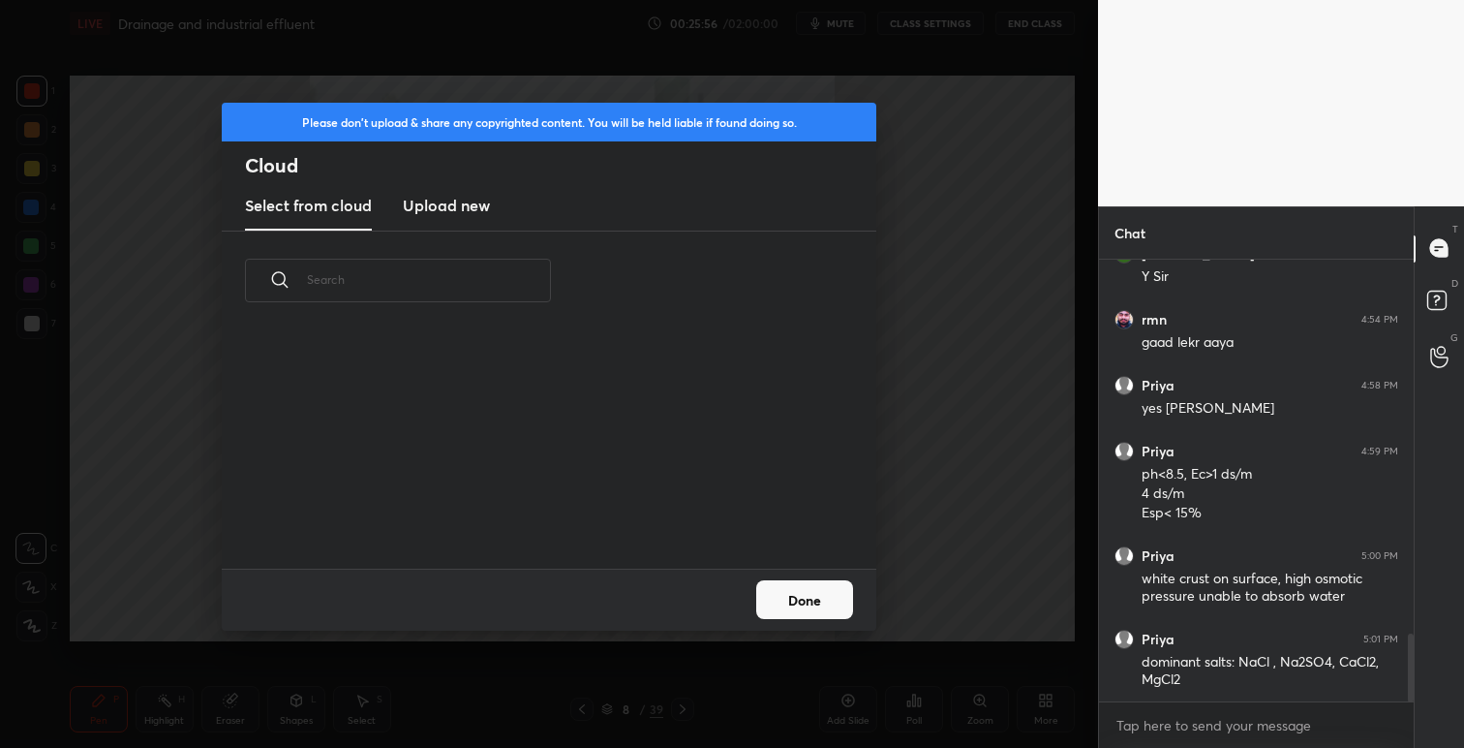
click at [448, 203] on h3 "Upload new" at bounding box center [446, 205] width 87 height 23
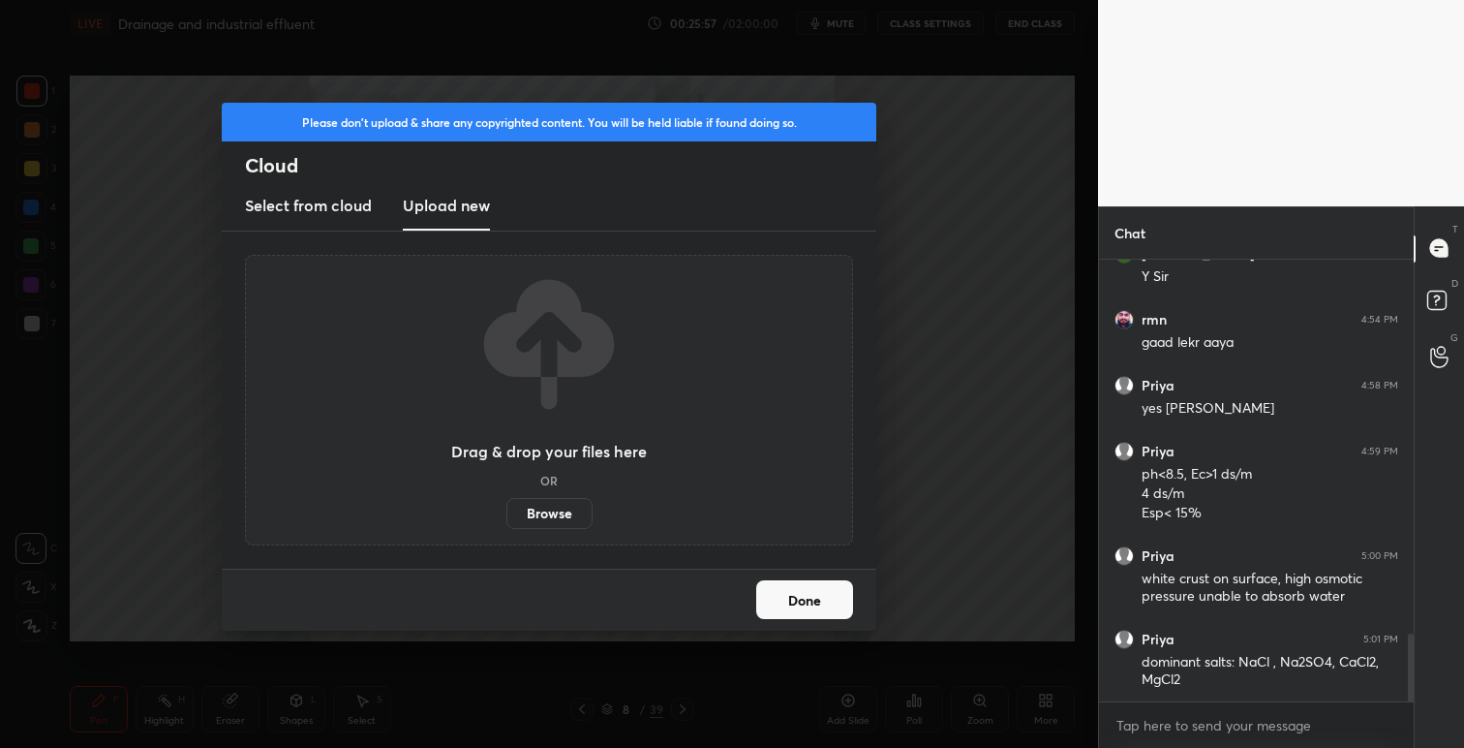
click at [549, 515] on label "Browse" at bounding box center [550, 513] width 86 height 31
click at [507, 515] on input "Browse" at bounding box center [507, 513] width 0 height 31
click at [567, 515] on label "Browse" at bounding box center [550, 513] width 86 height 31
click at [507, 515] on input "Browse" at bounding box center [507, 513] width 0 height 31
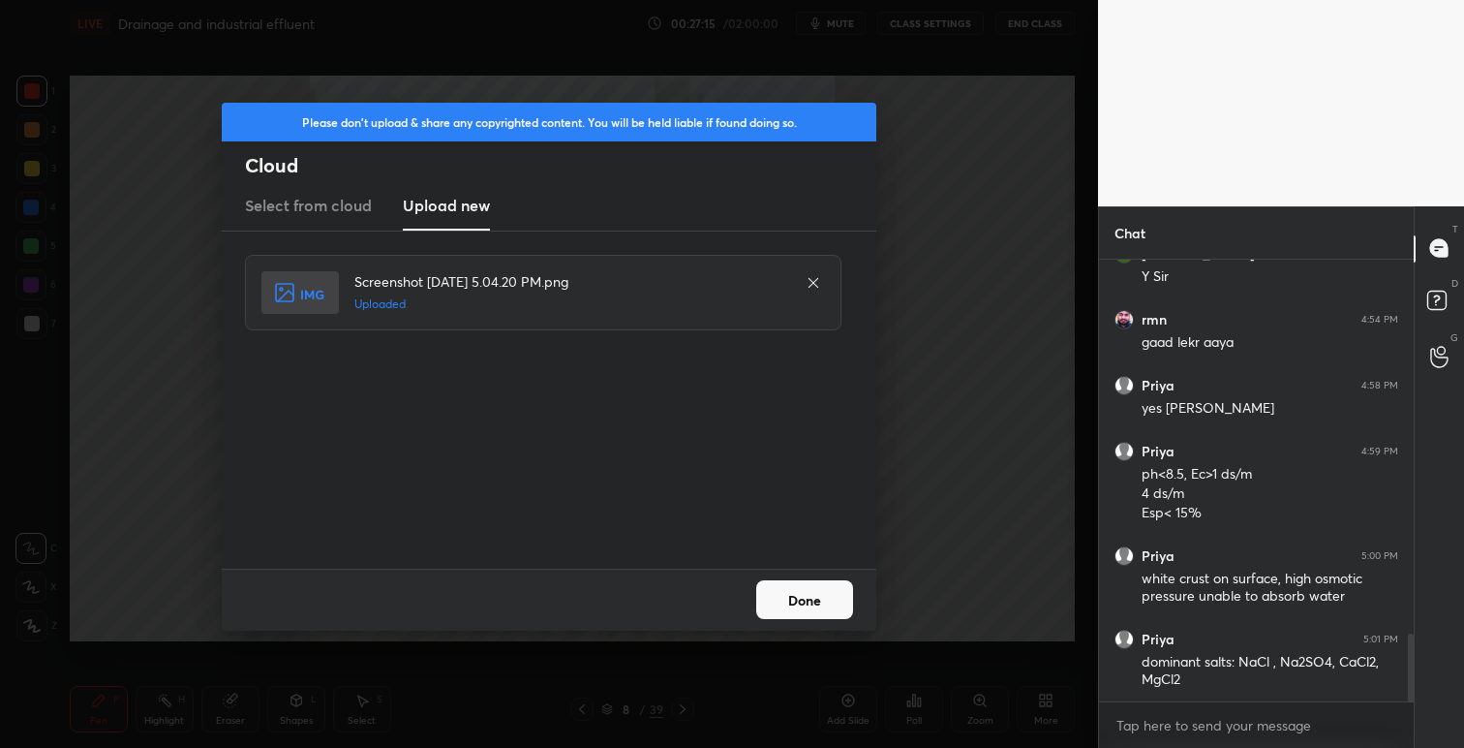
click at [820, 604] on button "Done" at bounding box center [804, 599] width 97 height 39
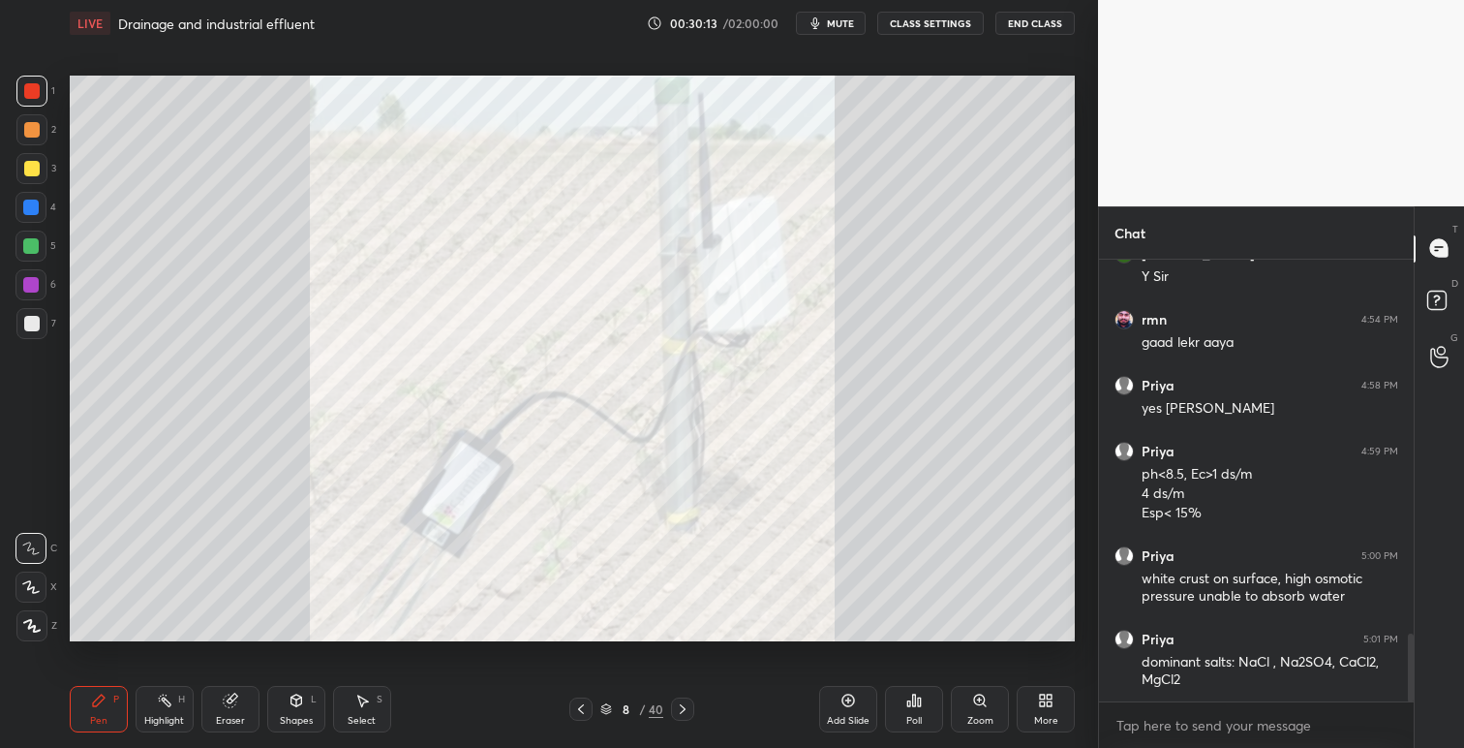
click at [398, 643] on div "Setting up your live class Poll for secs No correct answer Start poll" at bounding box center [572, 358] width 1021 height 624
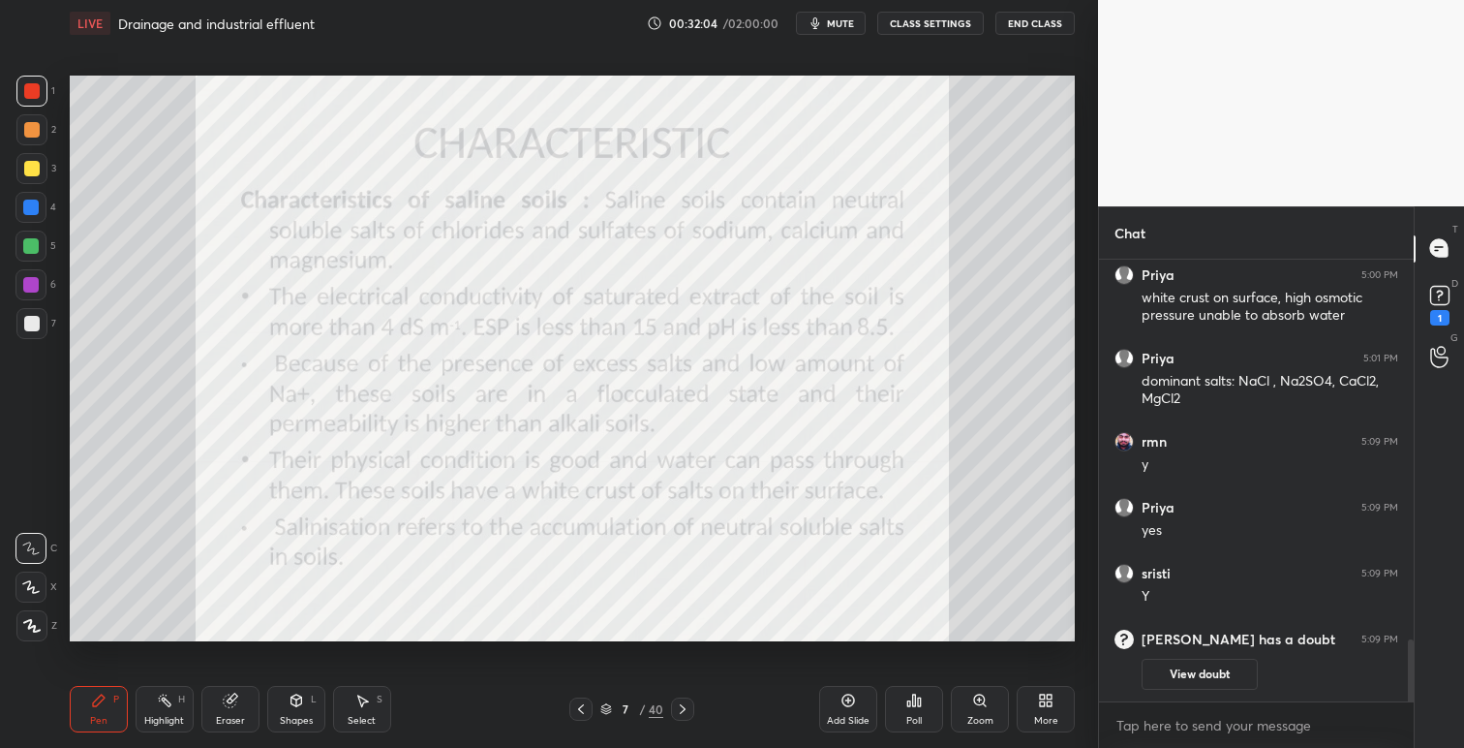
scroll to position [2655, 0]
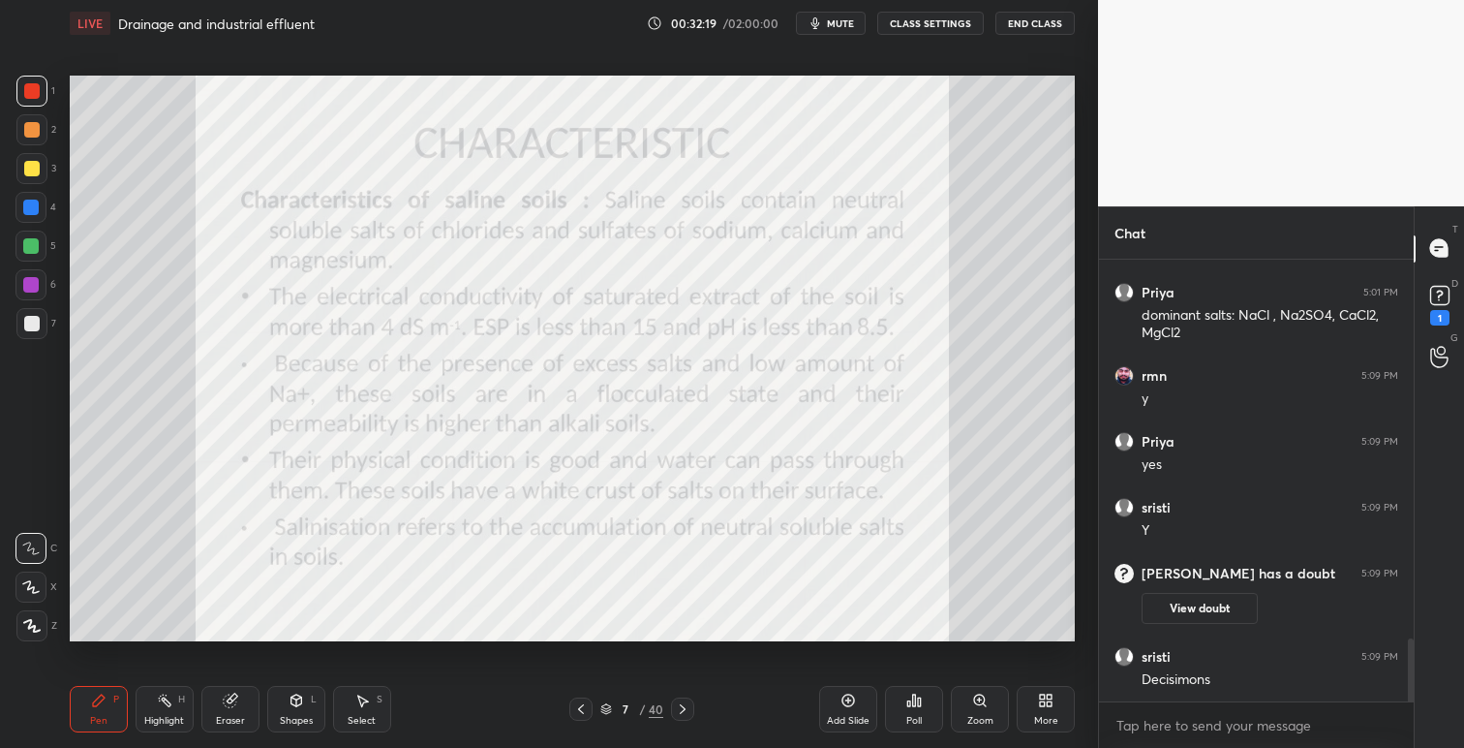
click at [685, 709] on icon at bounding box center [683, 709] width 6 height 10
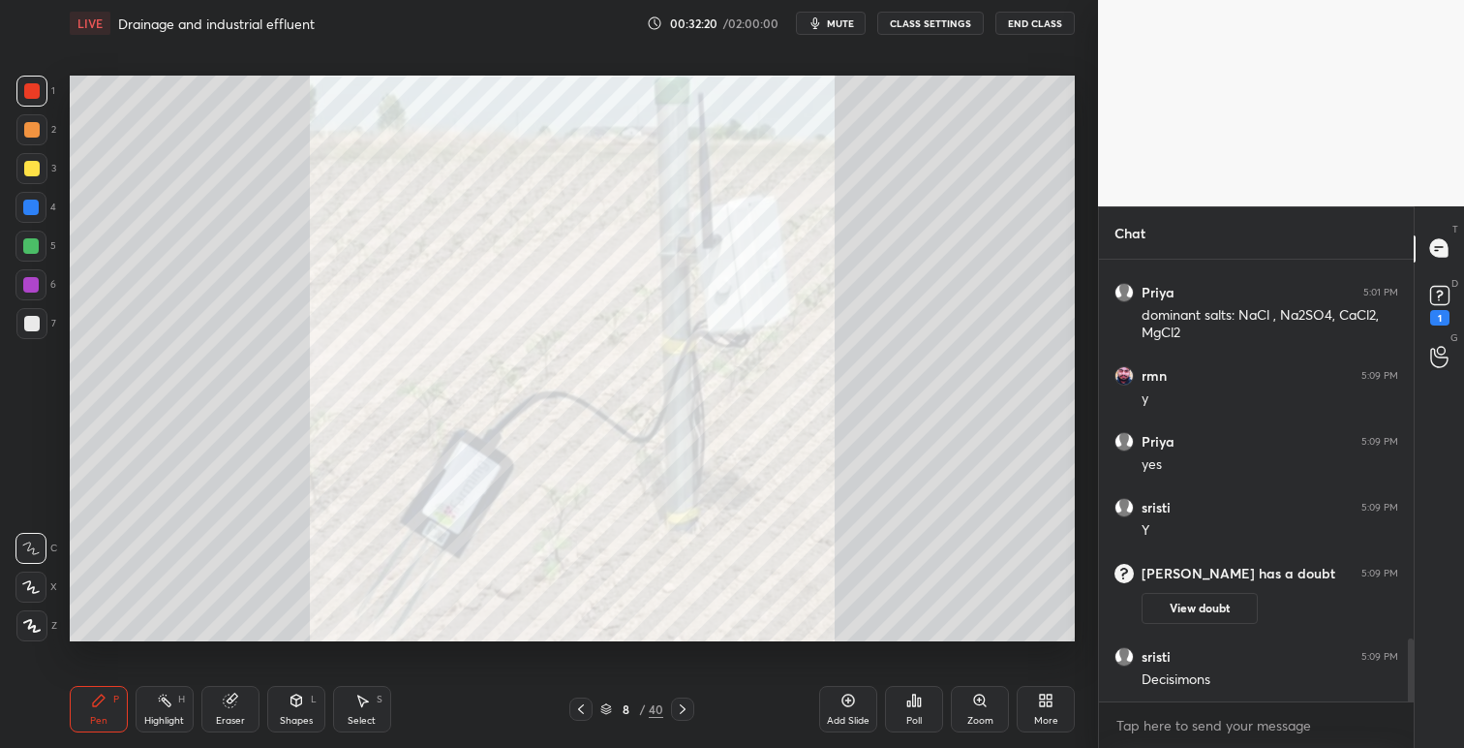
click at [689, 708] on icon at bounding box center [682, 708] width 15 height 15
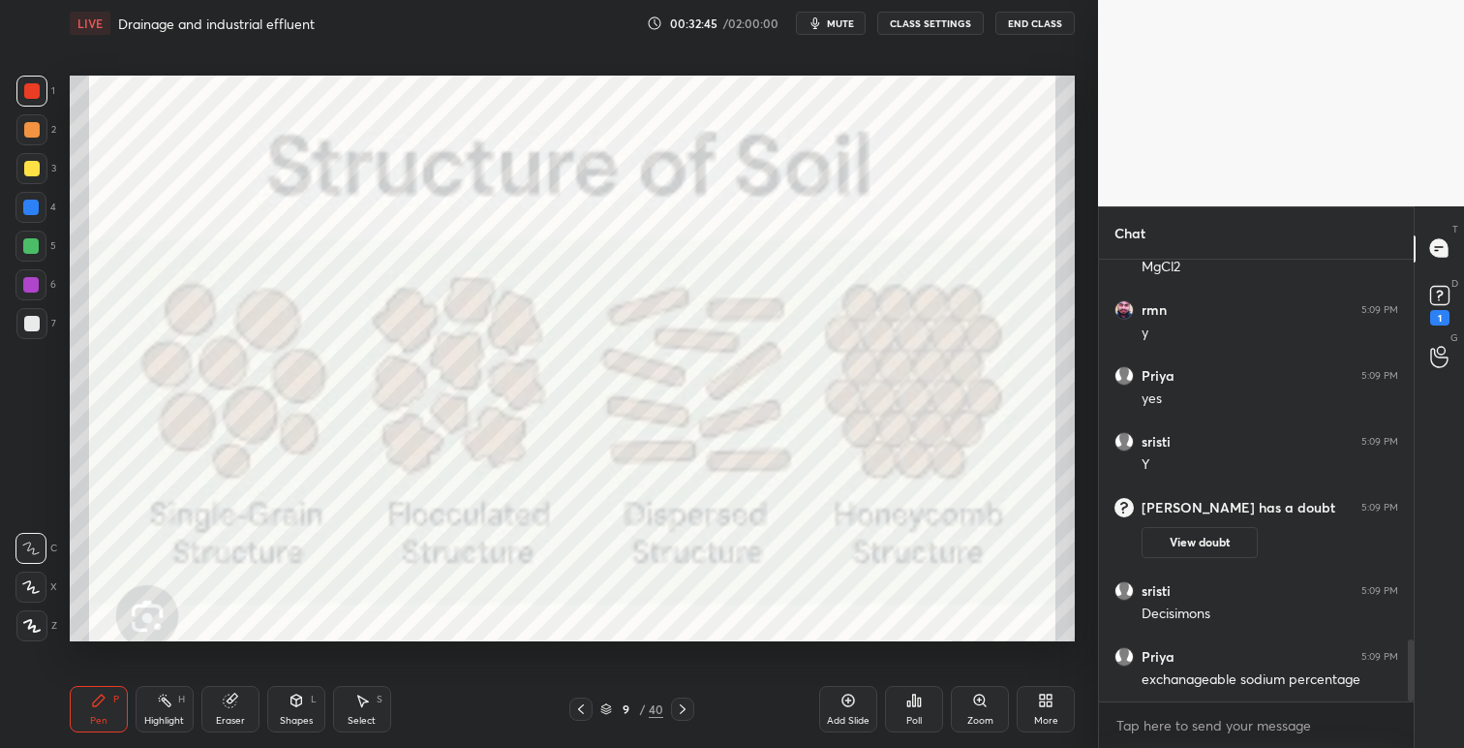
scroll to position [2804, 0]
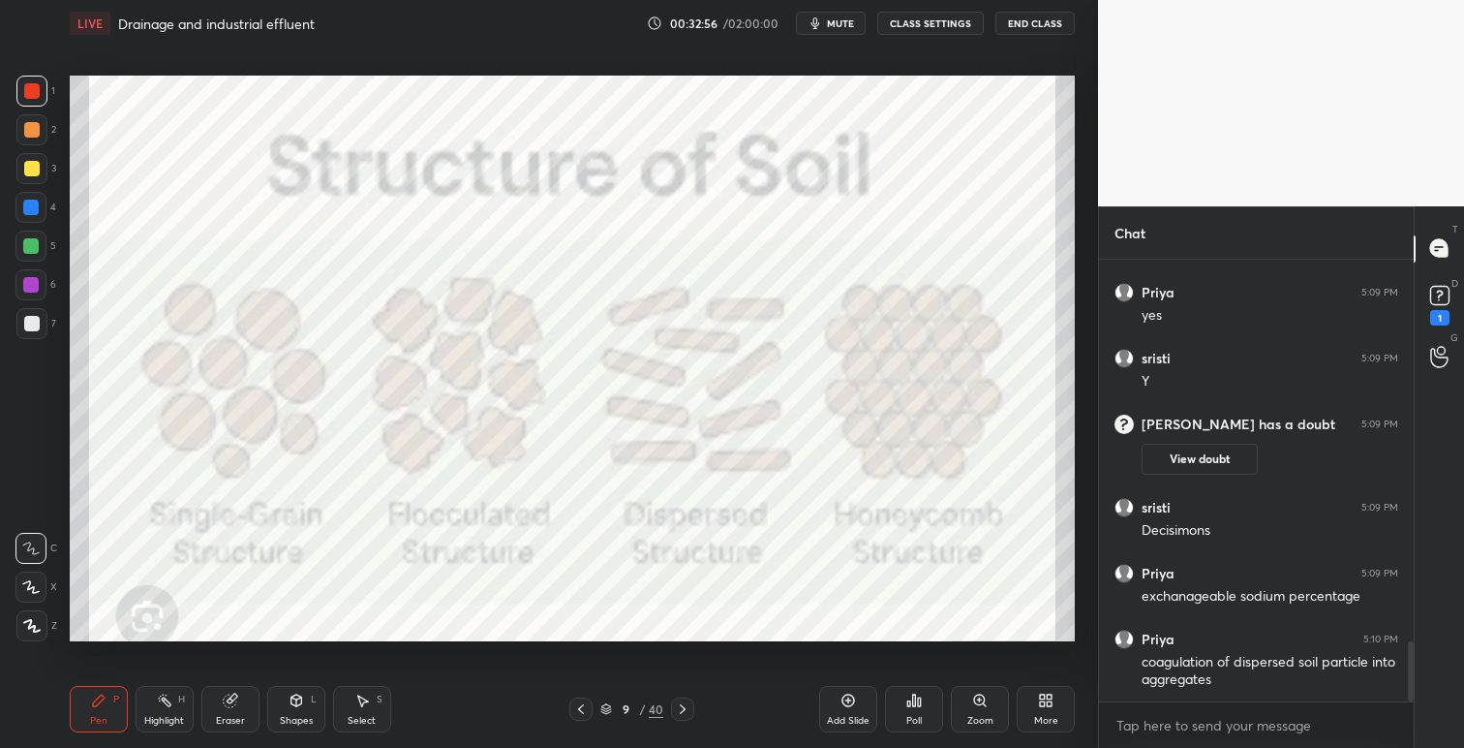
click at [580, 711] on icon at bounding box center [580, 708] width 15 height 15
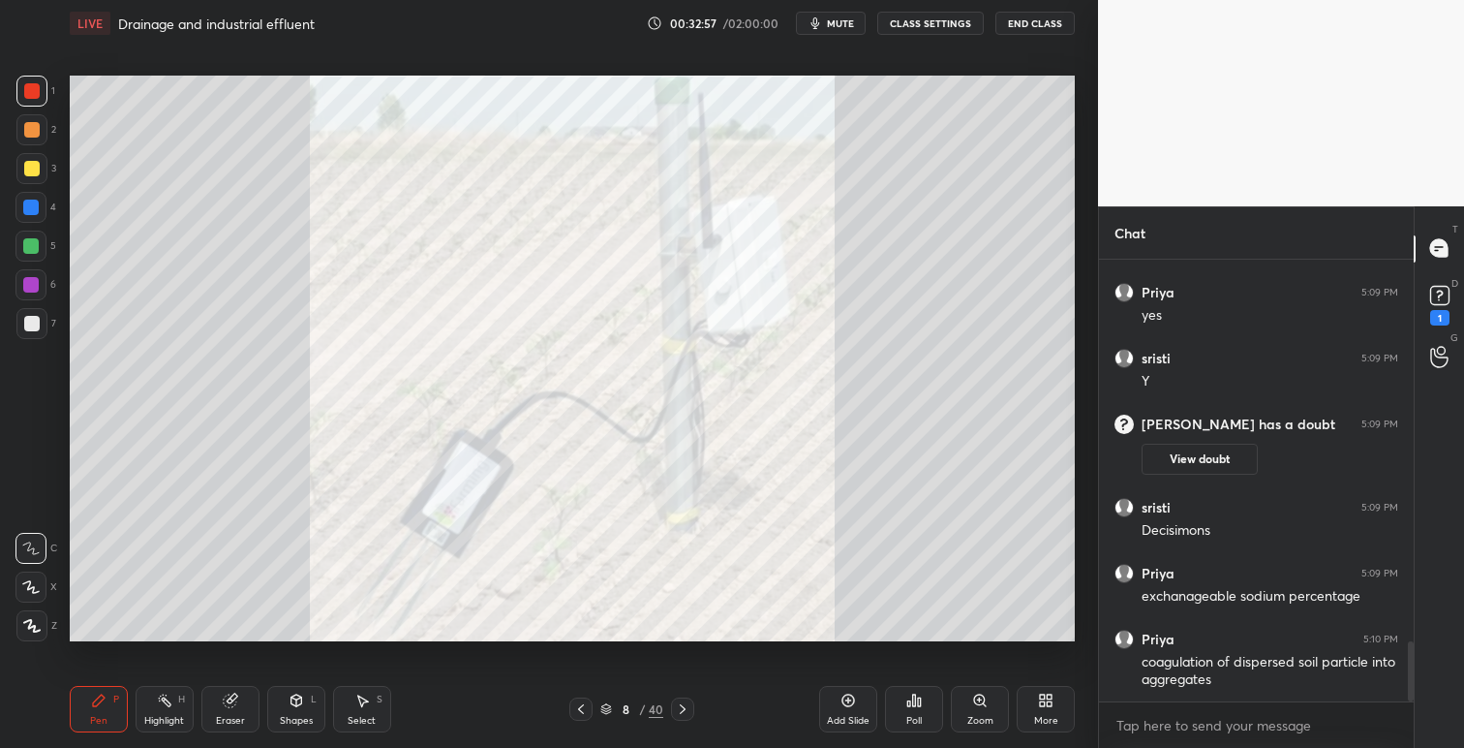
click at [579, 708] on icon at bounding box center [580, 708] width 15 height 15
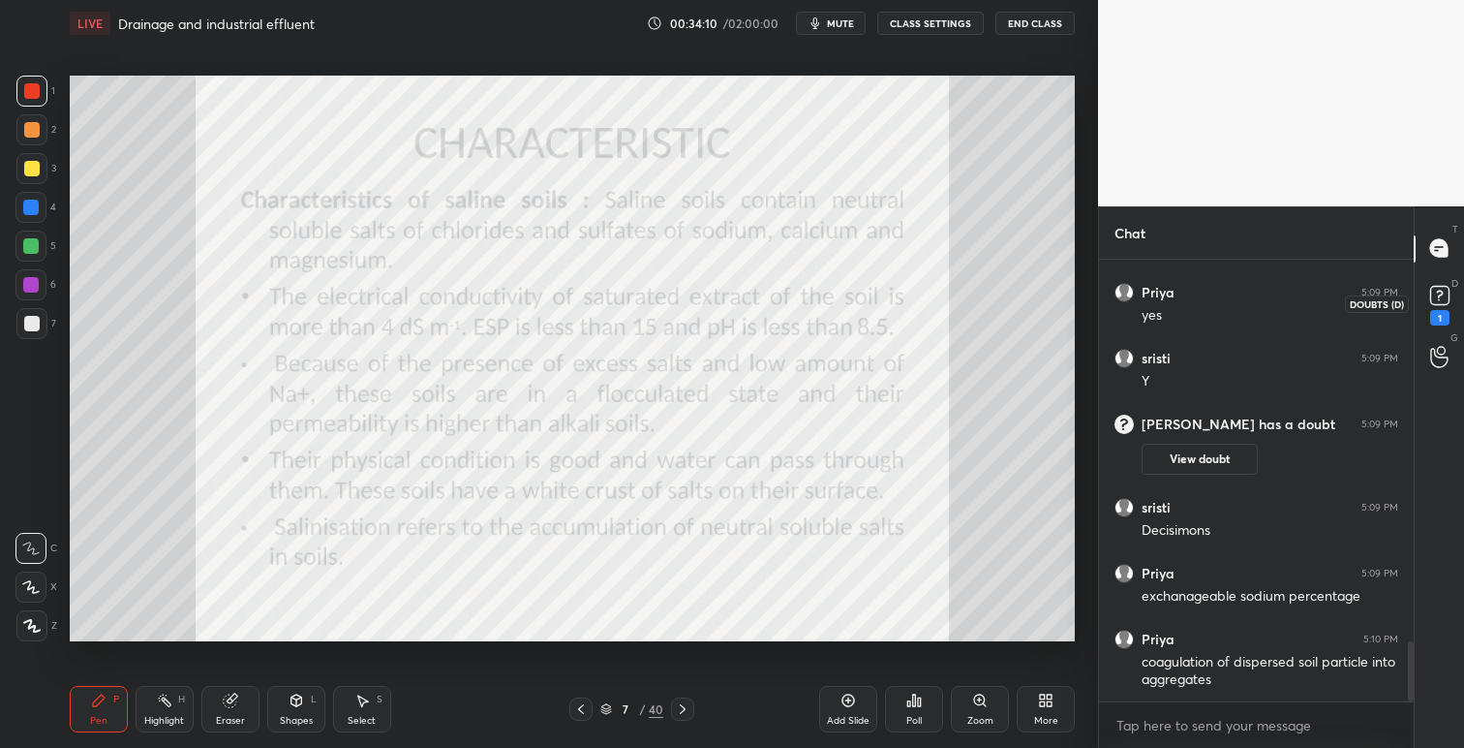
click at [1433, 305] on icon at bounding box center [1440, 295] width 29 height 29
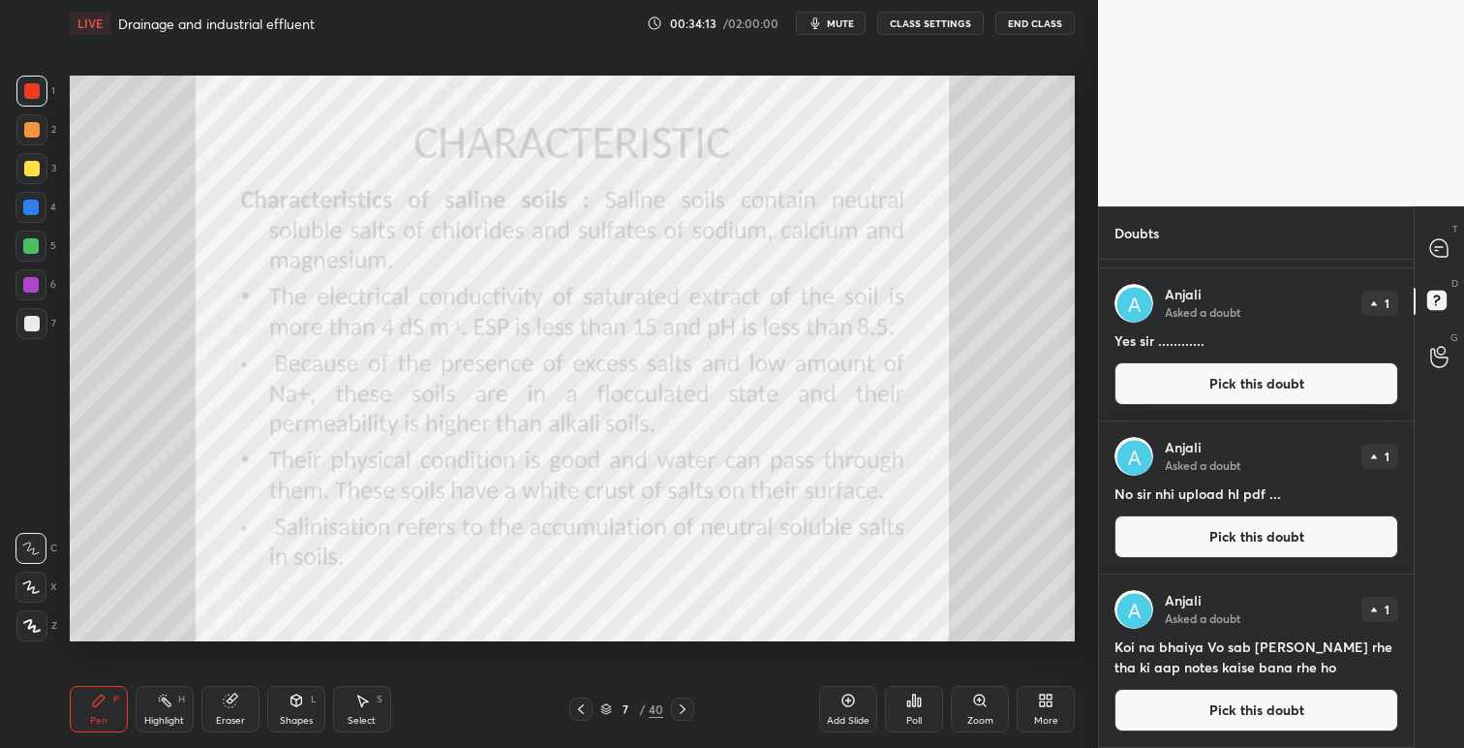
scroll to position [0, 0]
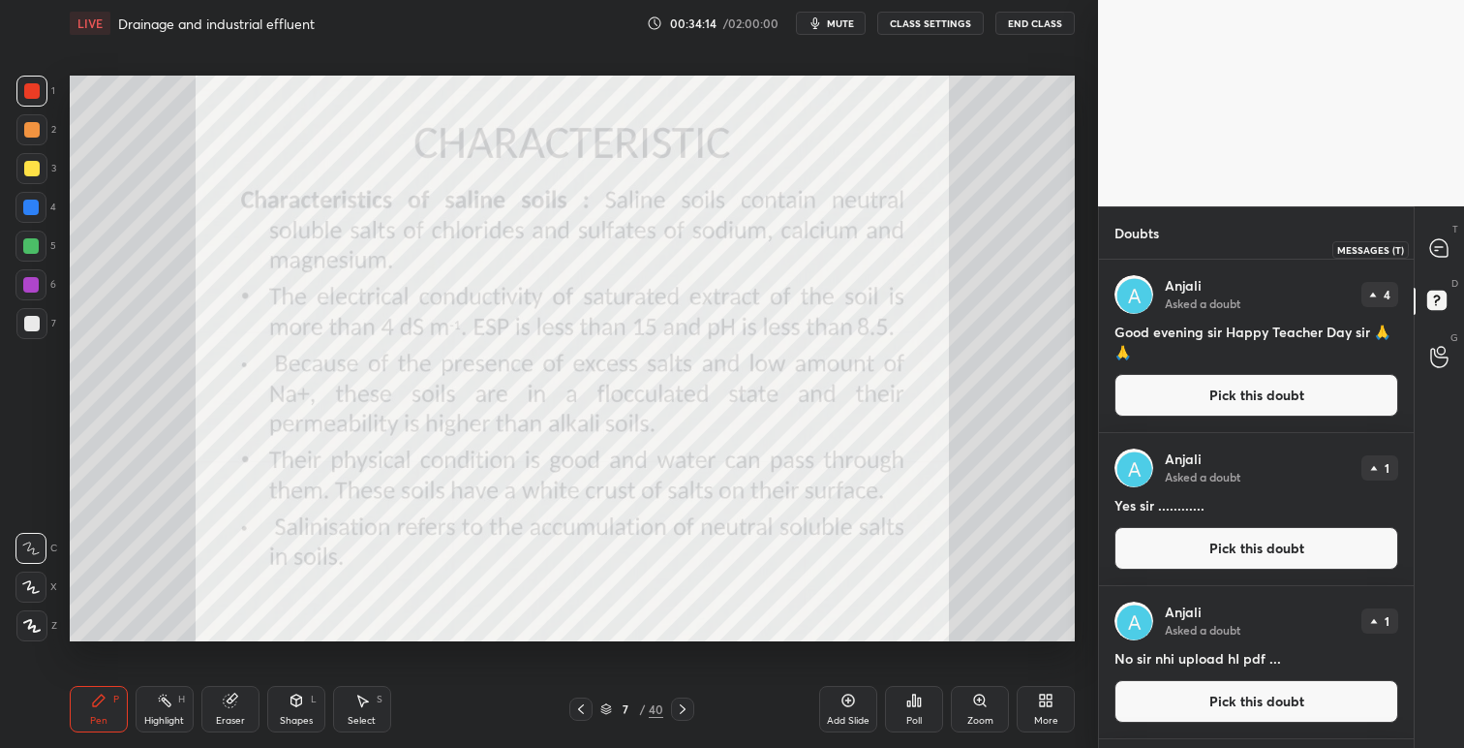
click at [1445, 250] on icon at bounding box center [1438, 247] width 17 height 17
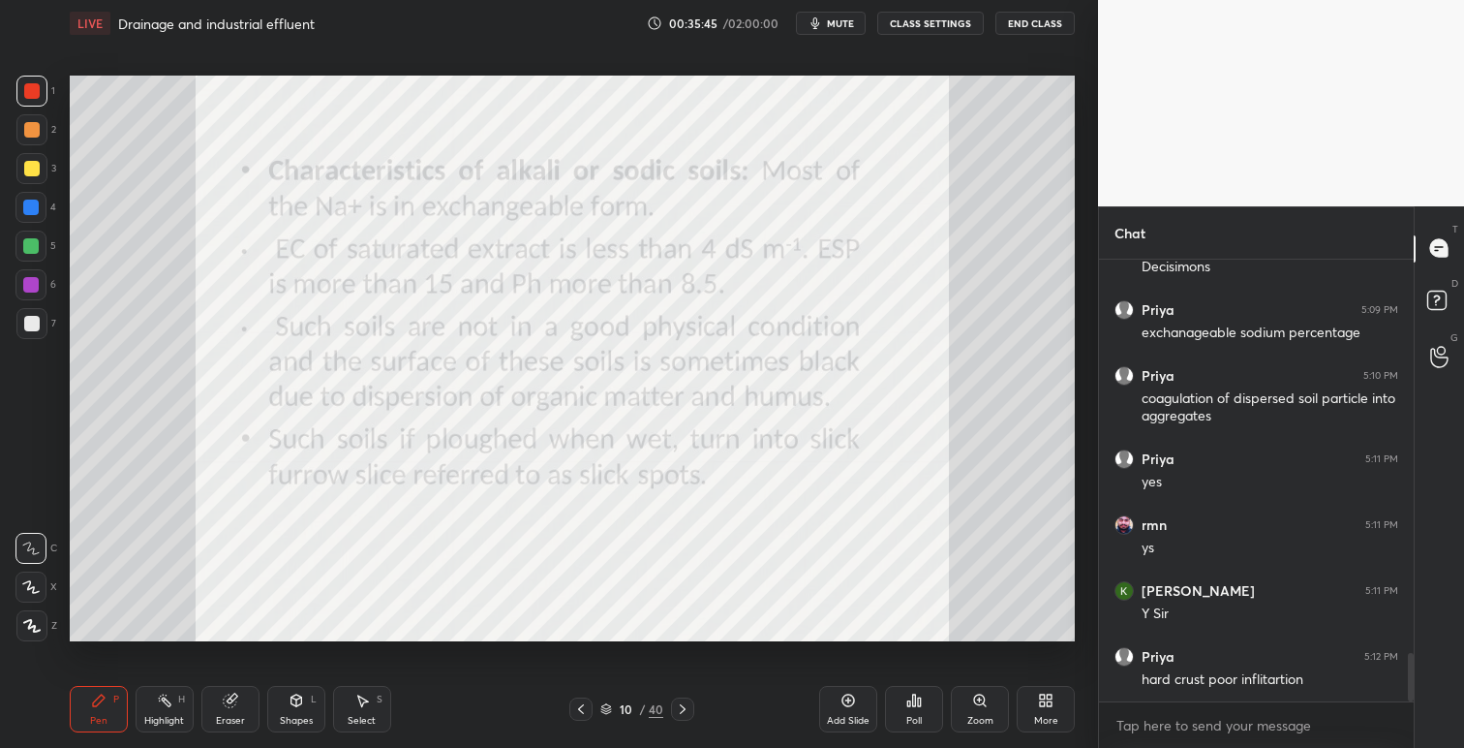
scroll to position [3607, 0]
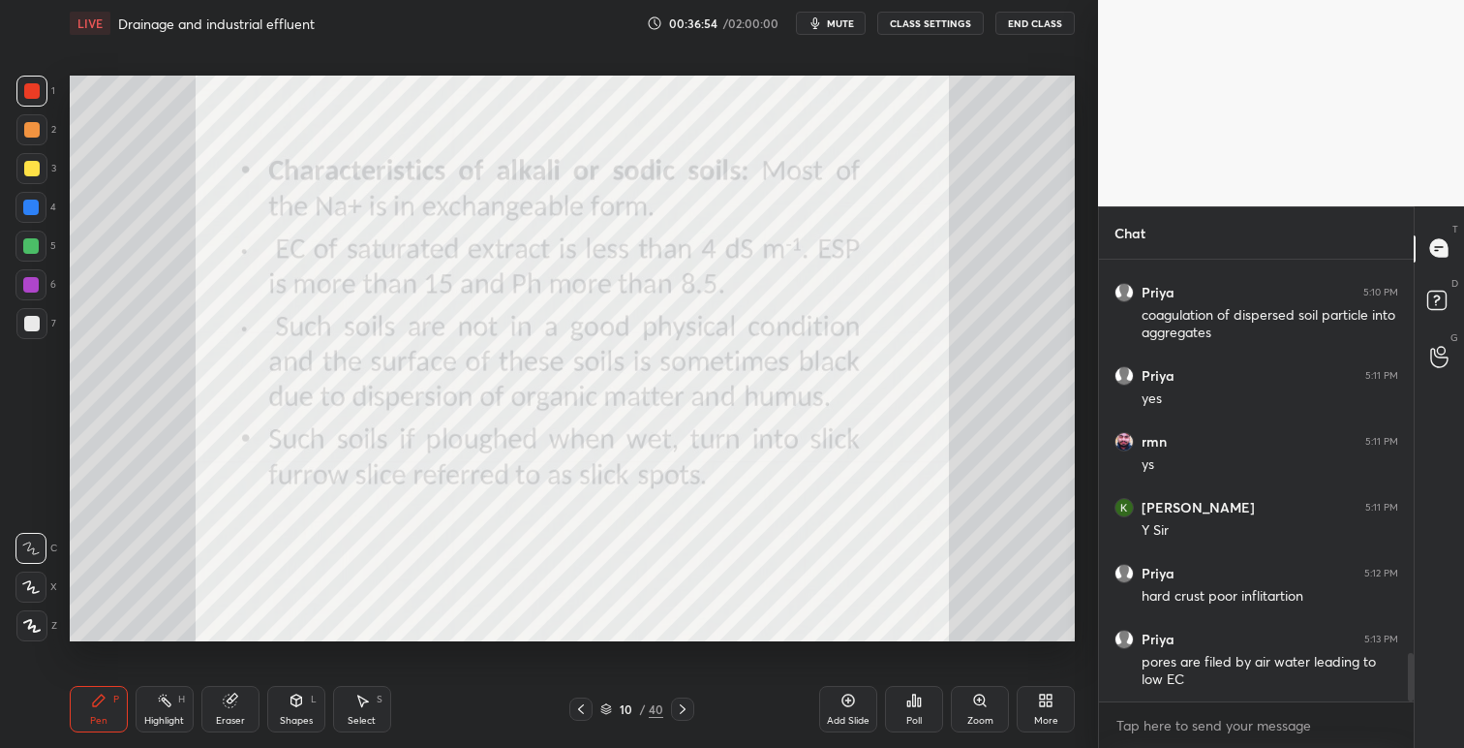
click at [1052, 697] on icon at bounding box center [1049, 696] width 5 height 5
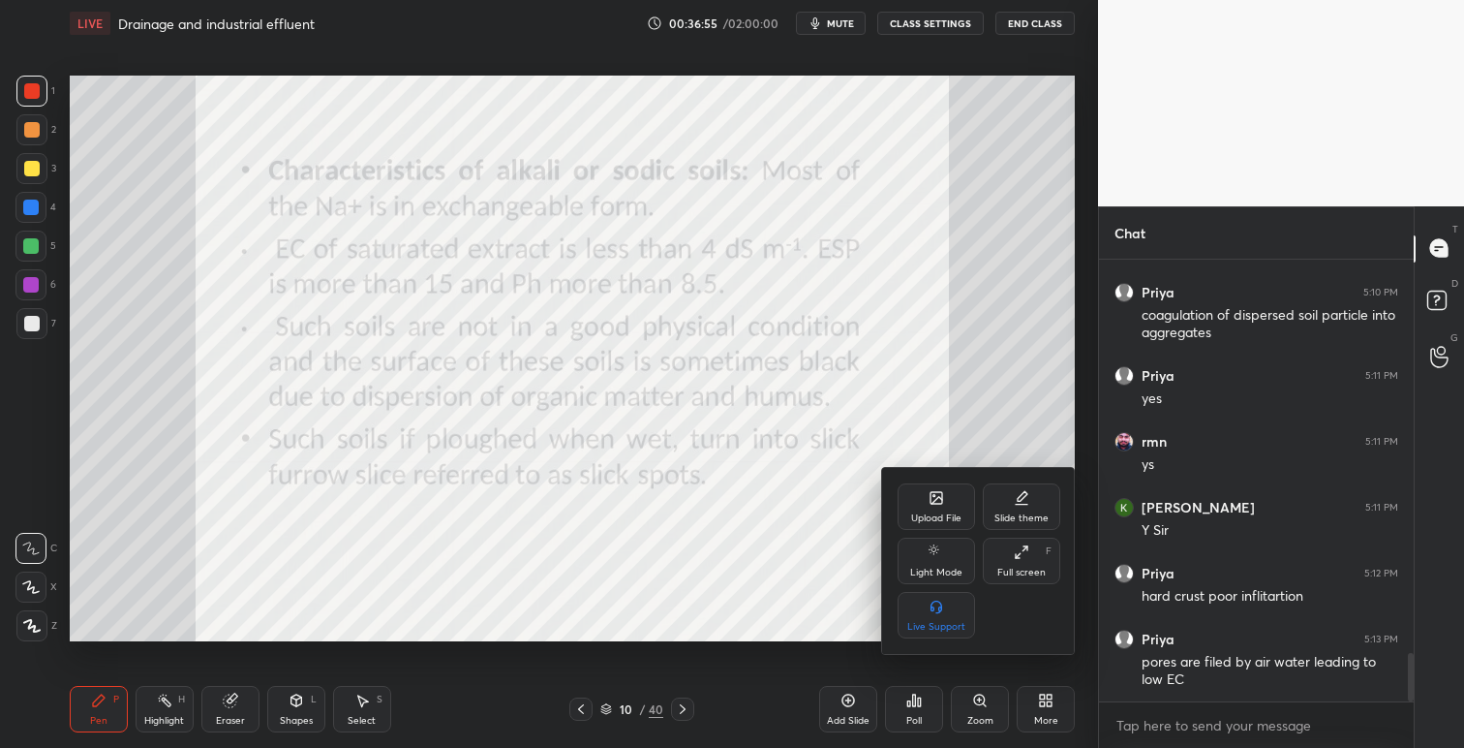
click at [934, 516] on div "Upload File" at bounding box center [936, 518] width 50 height 10
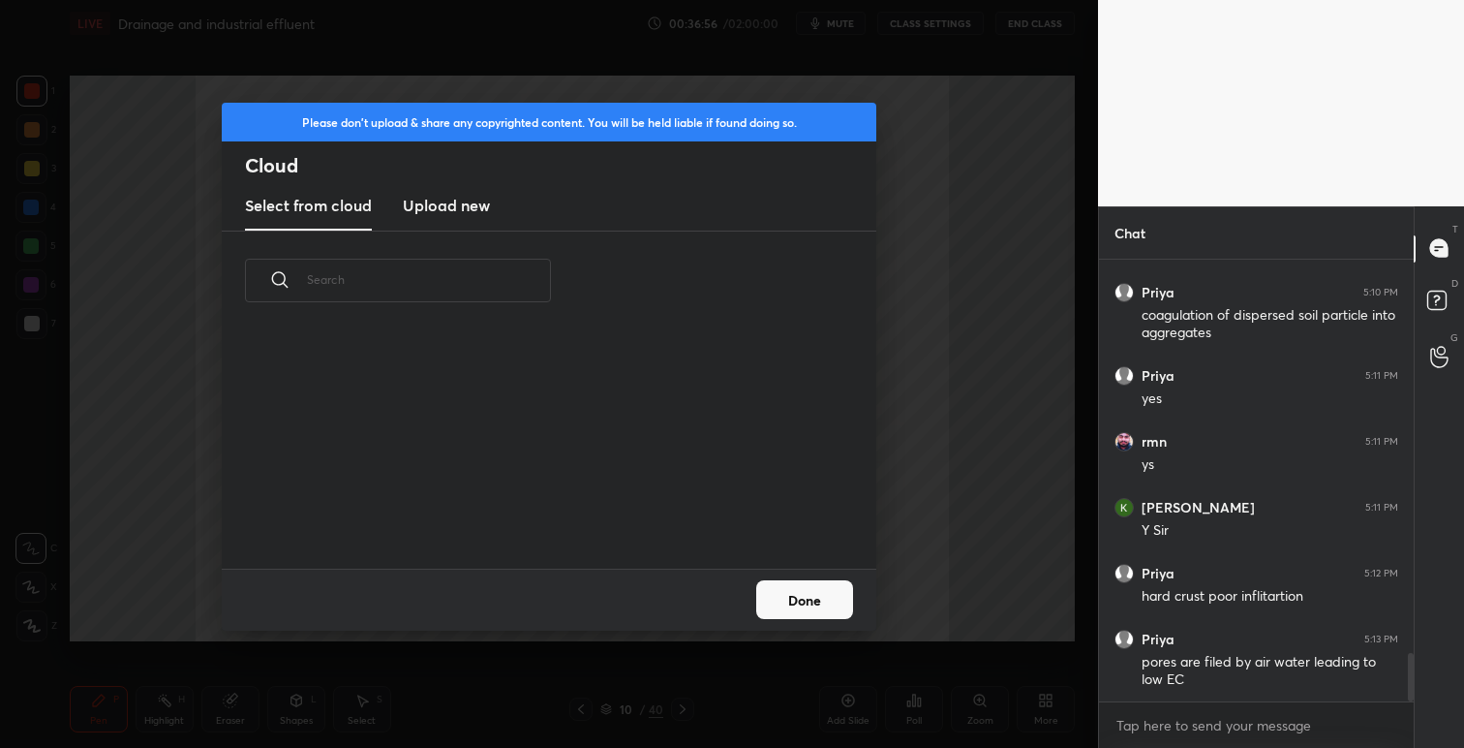
click at [469, 210] on h3 "Upload new" at bounding box center [446, 205] width 87 height 23
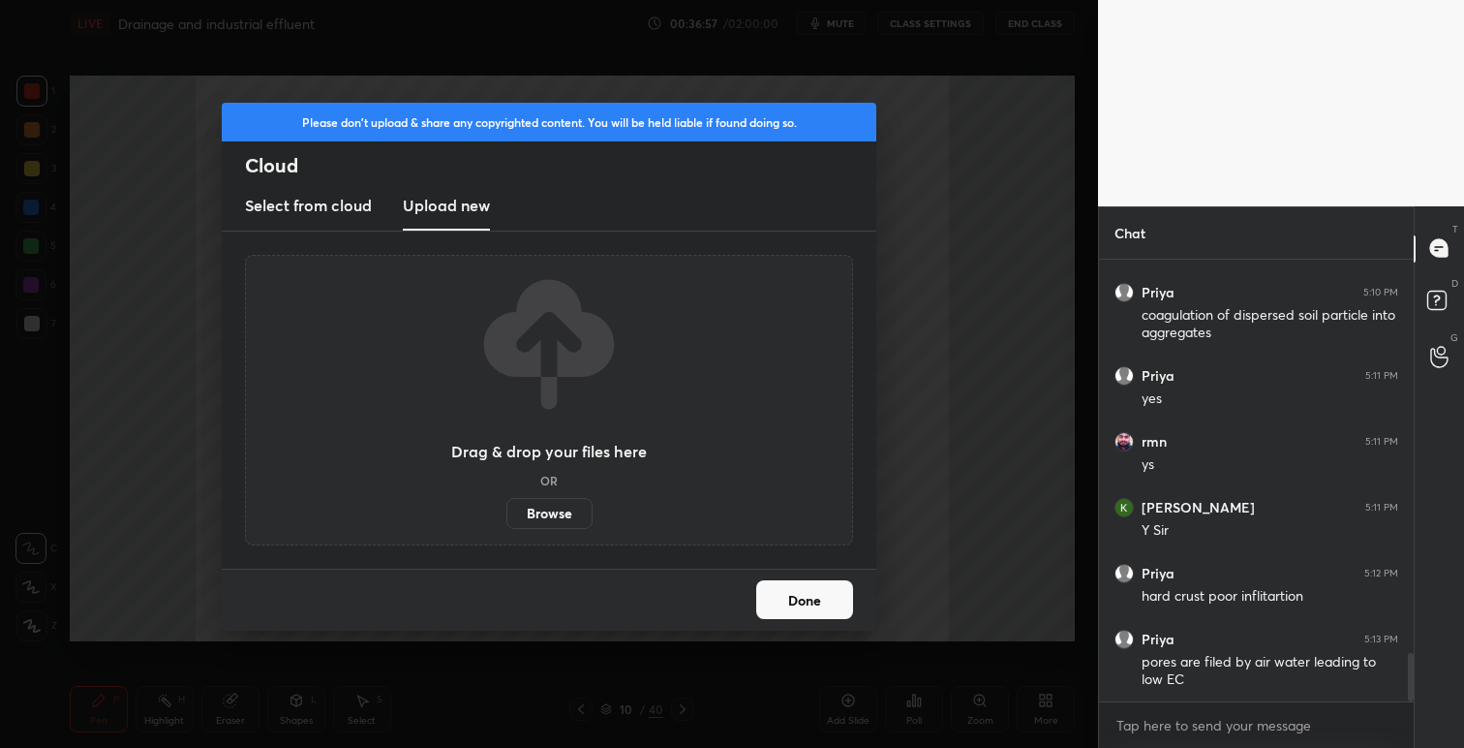
click at [540, 507] on label "Browse" at bounding box center [550, 513] width 86 height 31
click at [507, 507] on input "Browse" at bounding box center [507, 513] width 0 height 31
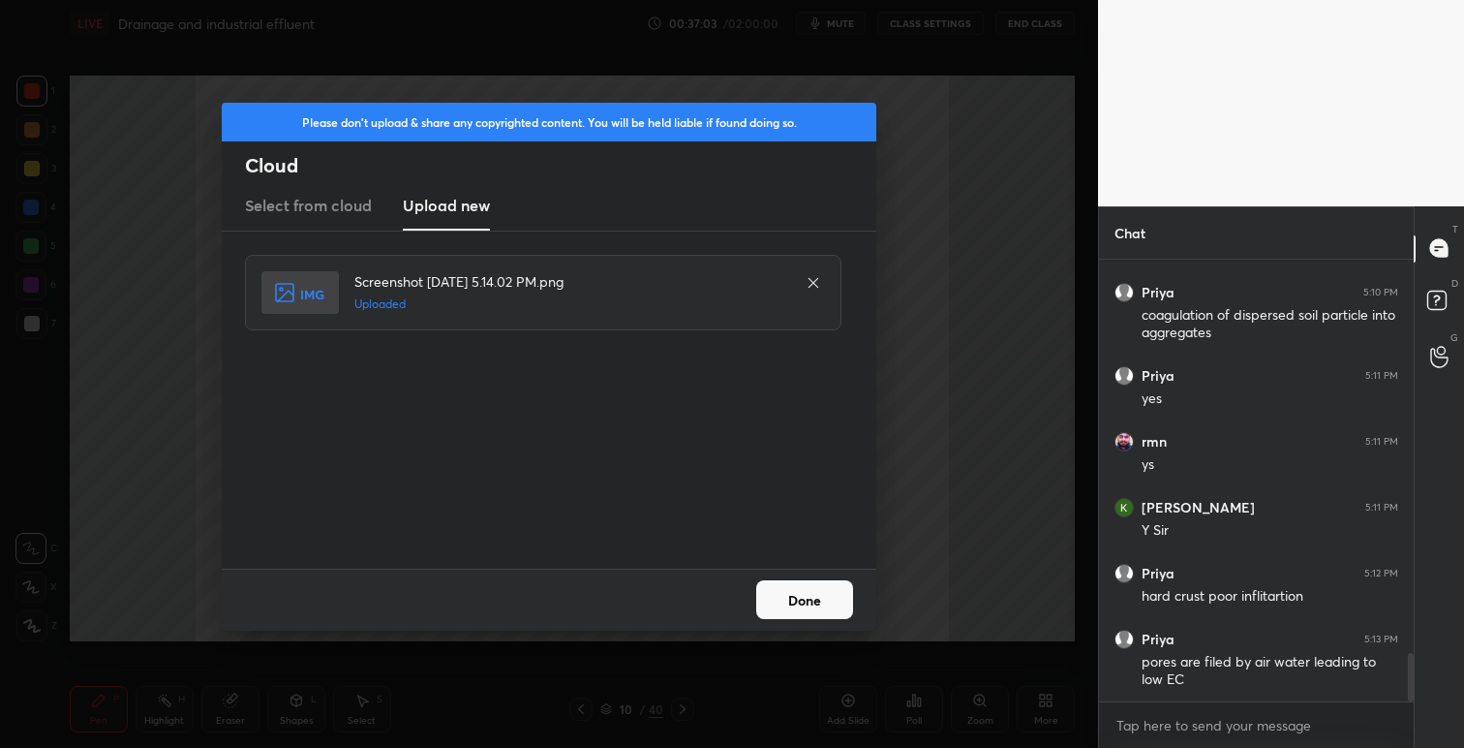
click at [805, 600] on button "Done" at bounding box center [804, 599] width 97 height 39
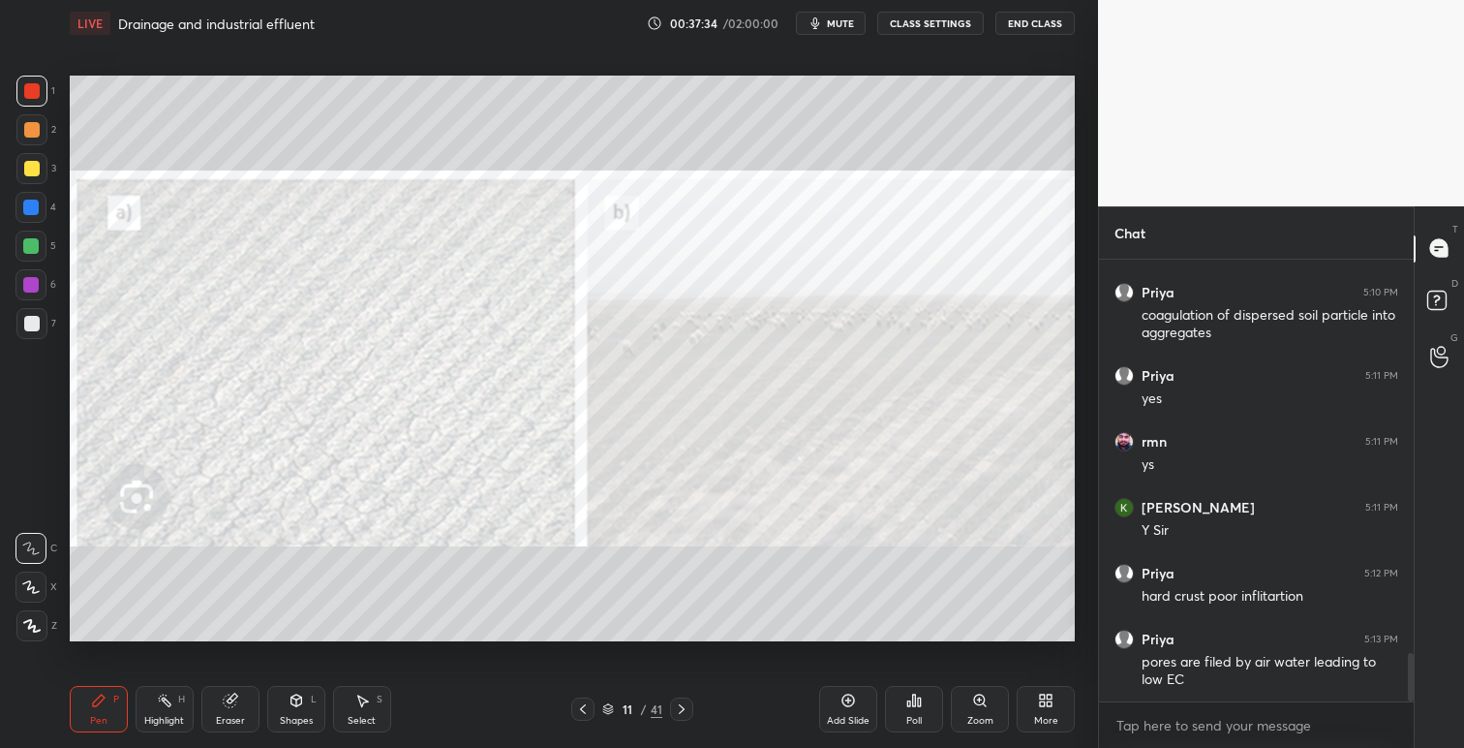
scroll to position [3673, 0]
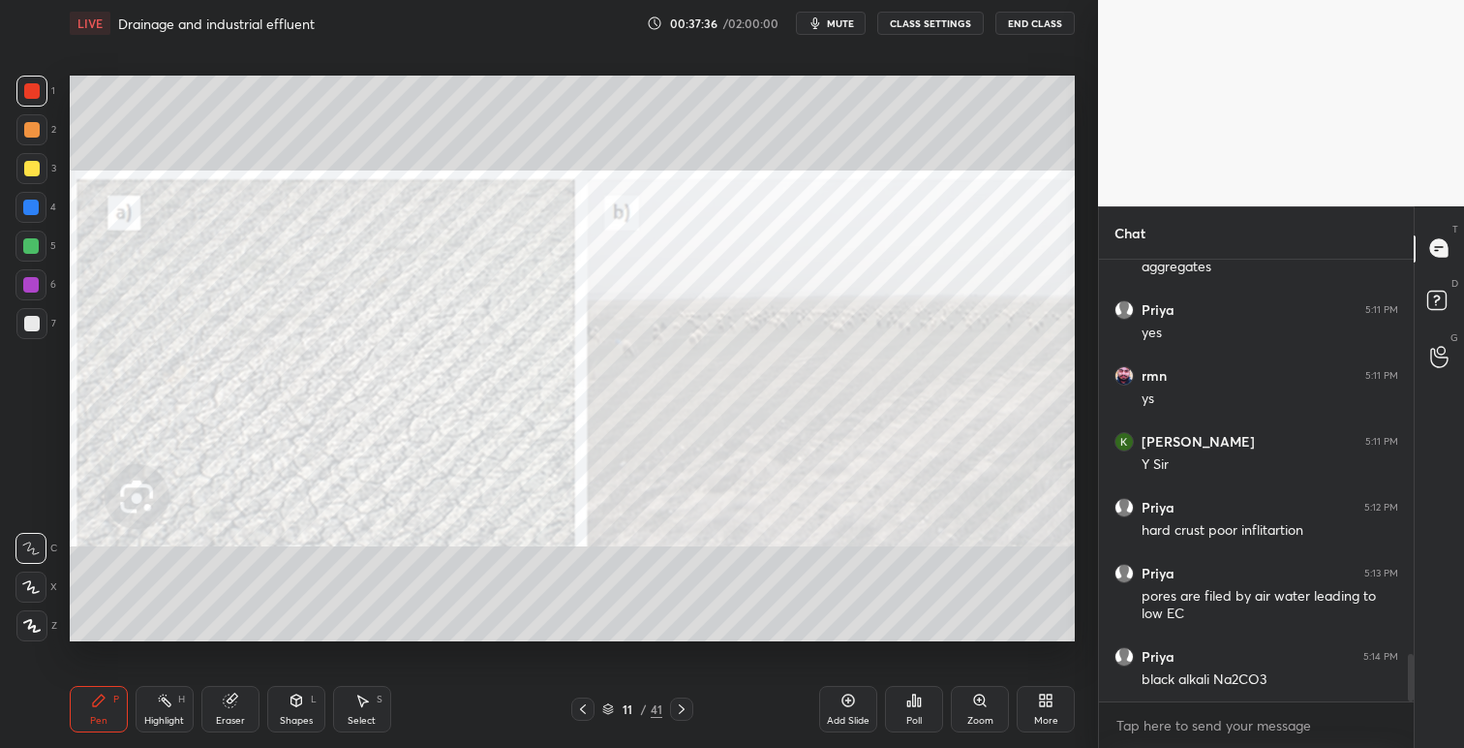
click at [579, 708] on icon at bounding box center [582, 708] width 15 height 15
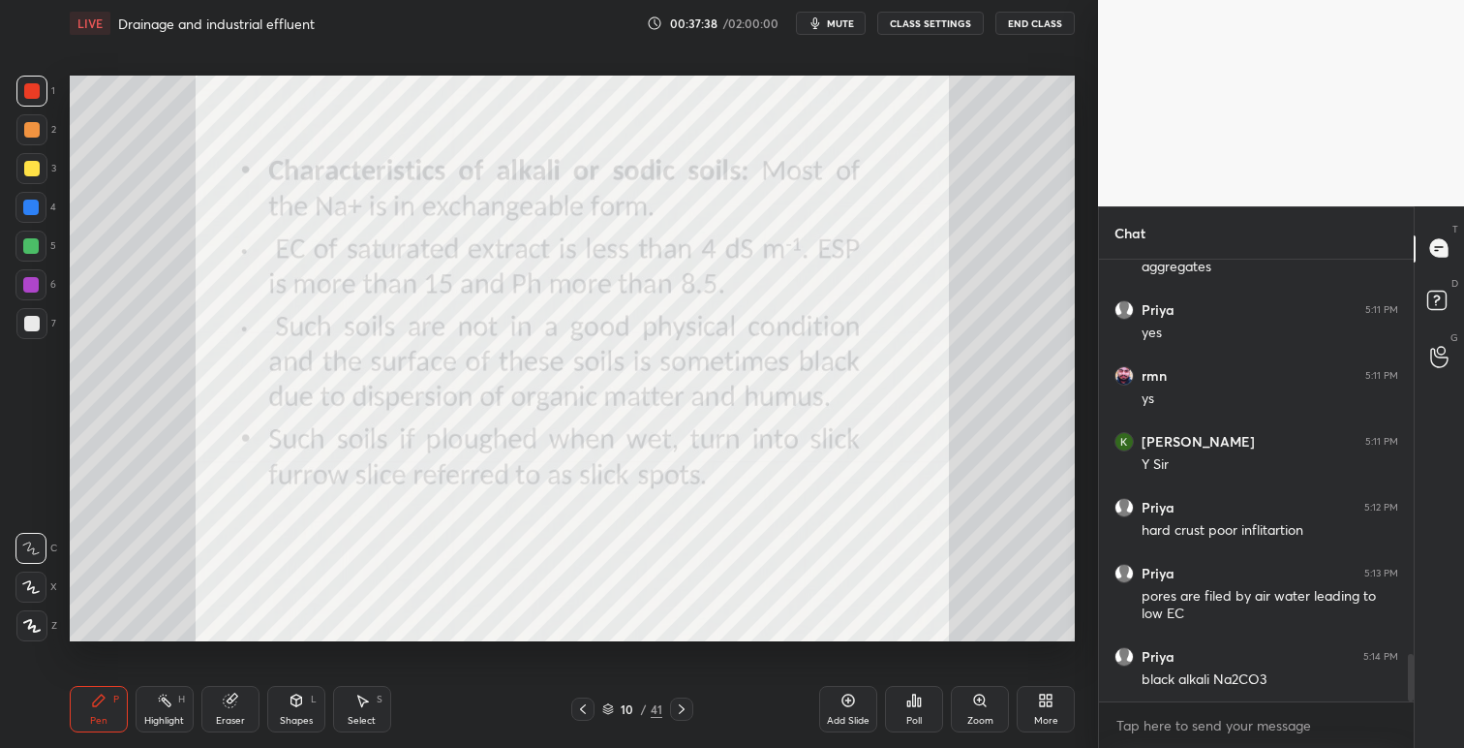
scroll to position [3738, 0]
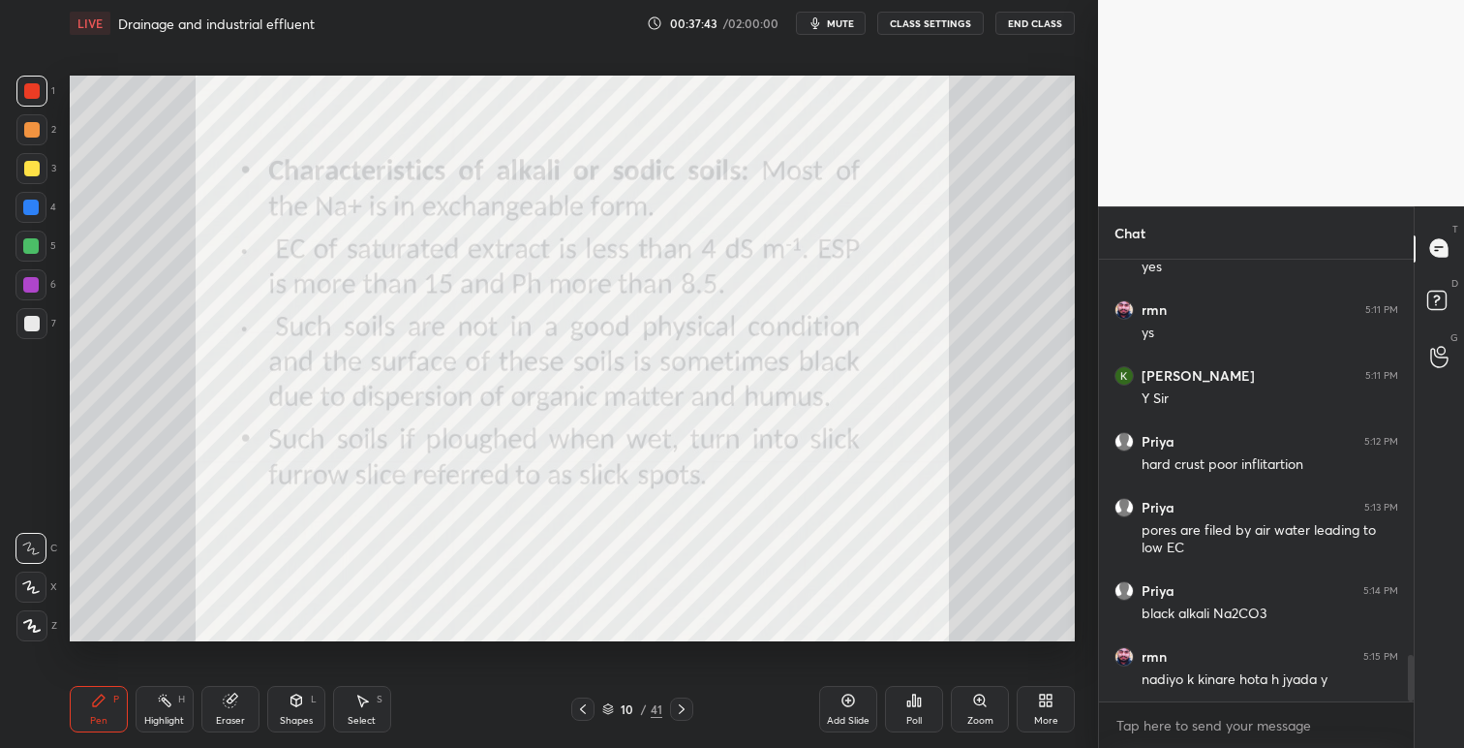
click at [680, 705] on icon at bounding box center [681, 708] width 15 height 15
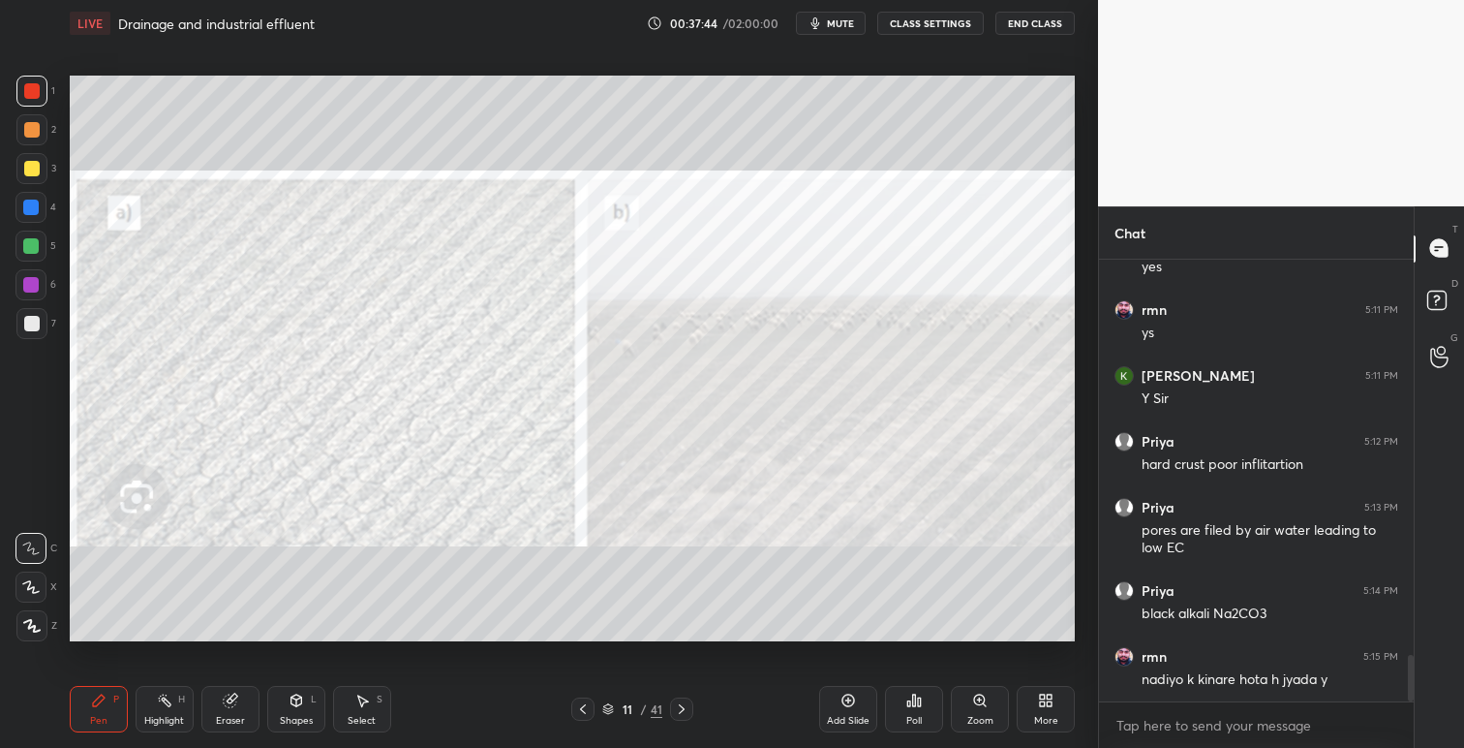
click at [582, 710] on icon at bounding box center [583, 709] width 6 height 10
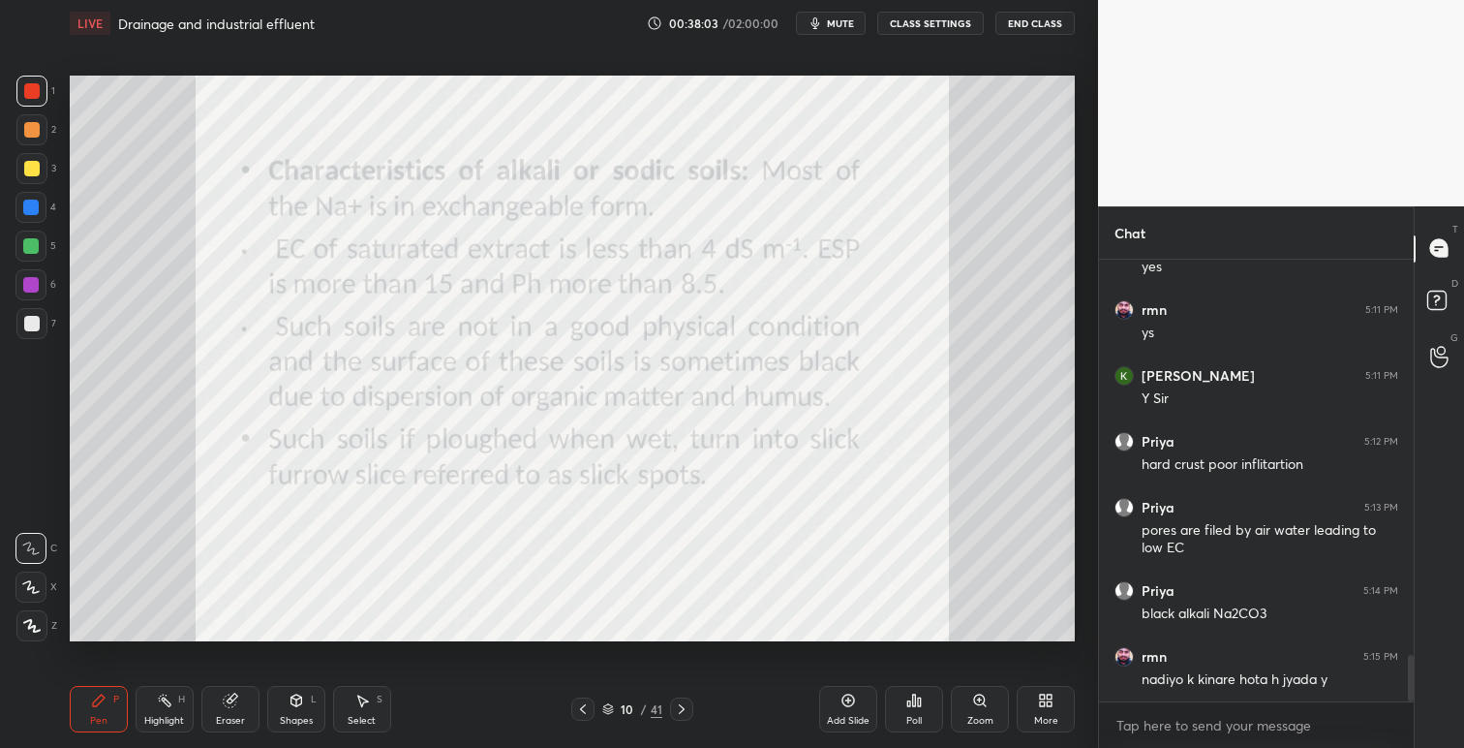
click at [682, 709] on icon at bounding box center [682, 709] width 6 height 10
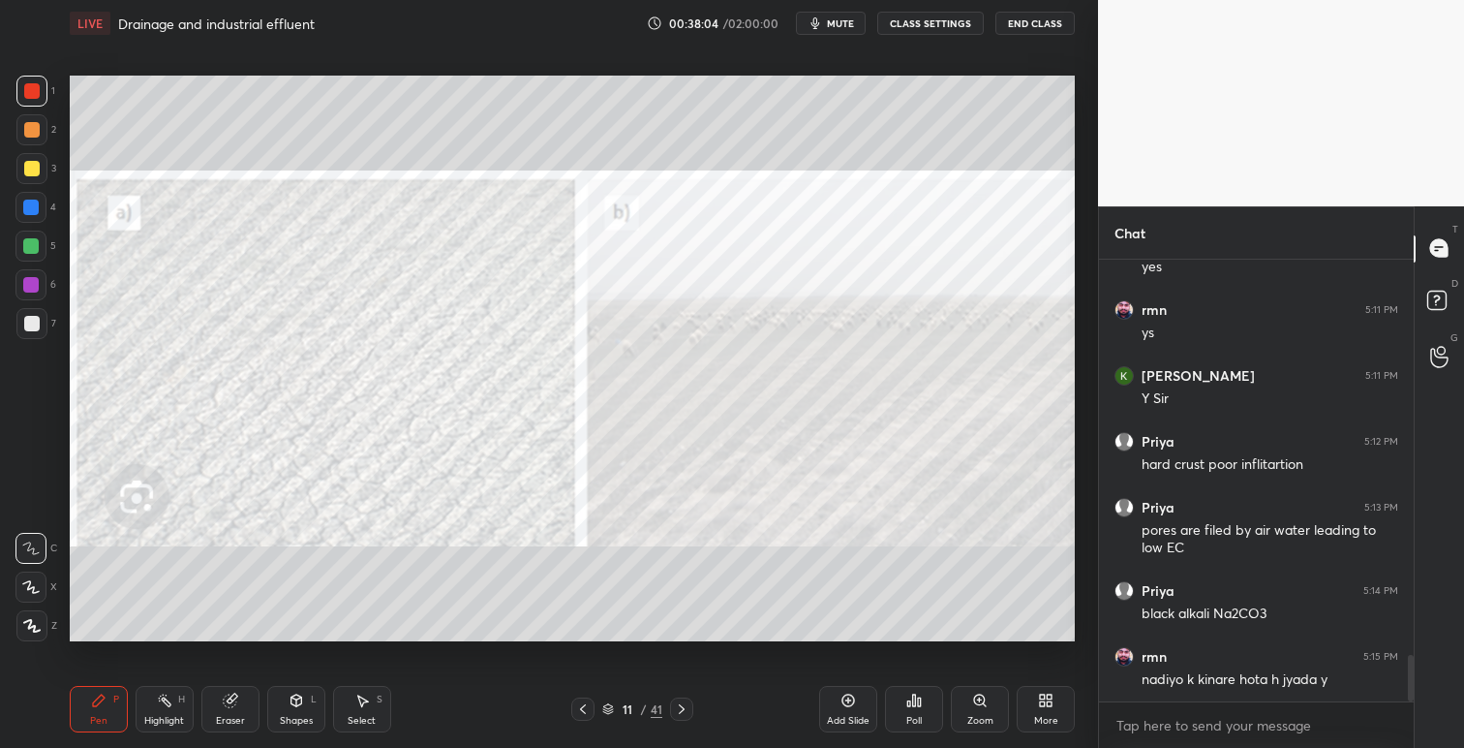
click at [688, 711] on icon at bounding box center [681, 708] width 15 height 15
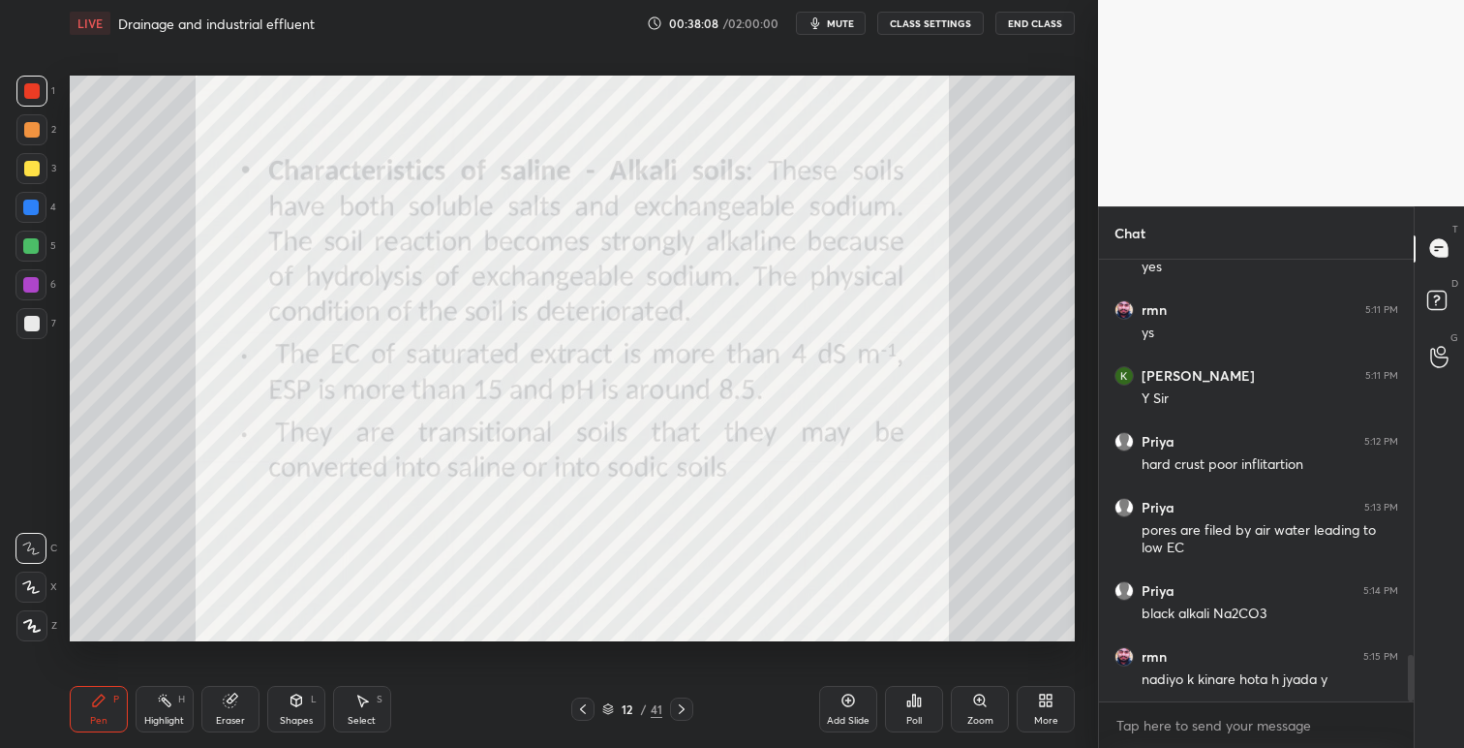
click at [582, 709] on icon at bounding box center [582, 708] width 15 height 15
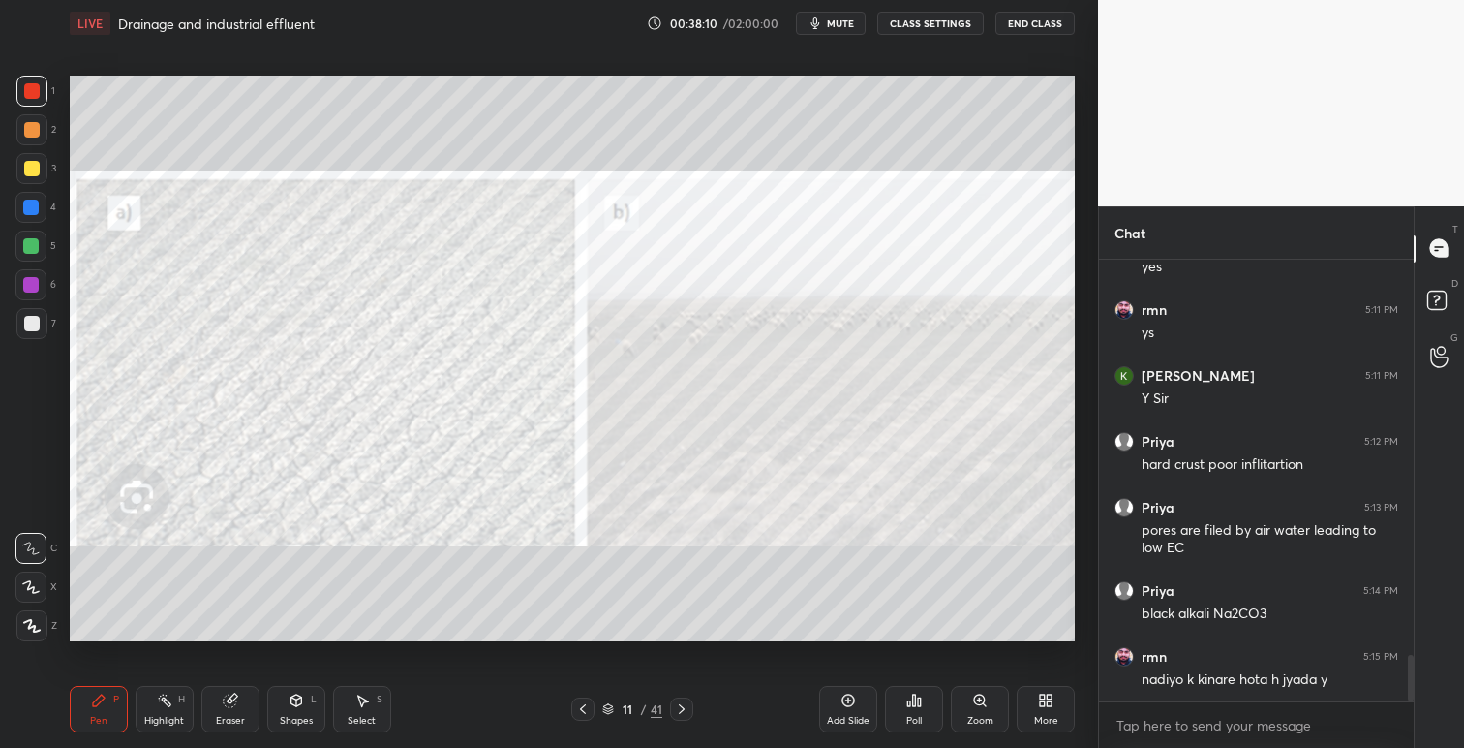
click at [581, 715] on icon at bounding box center [582, 708] width 15 height 15
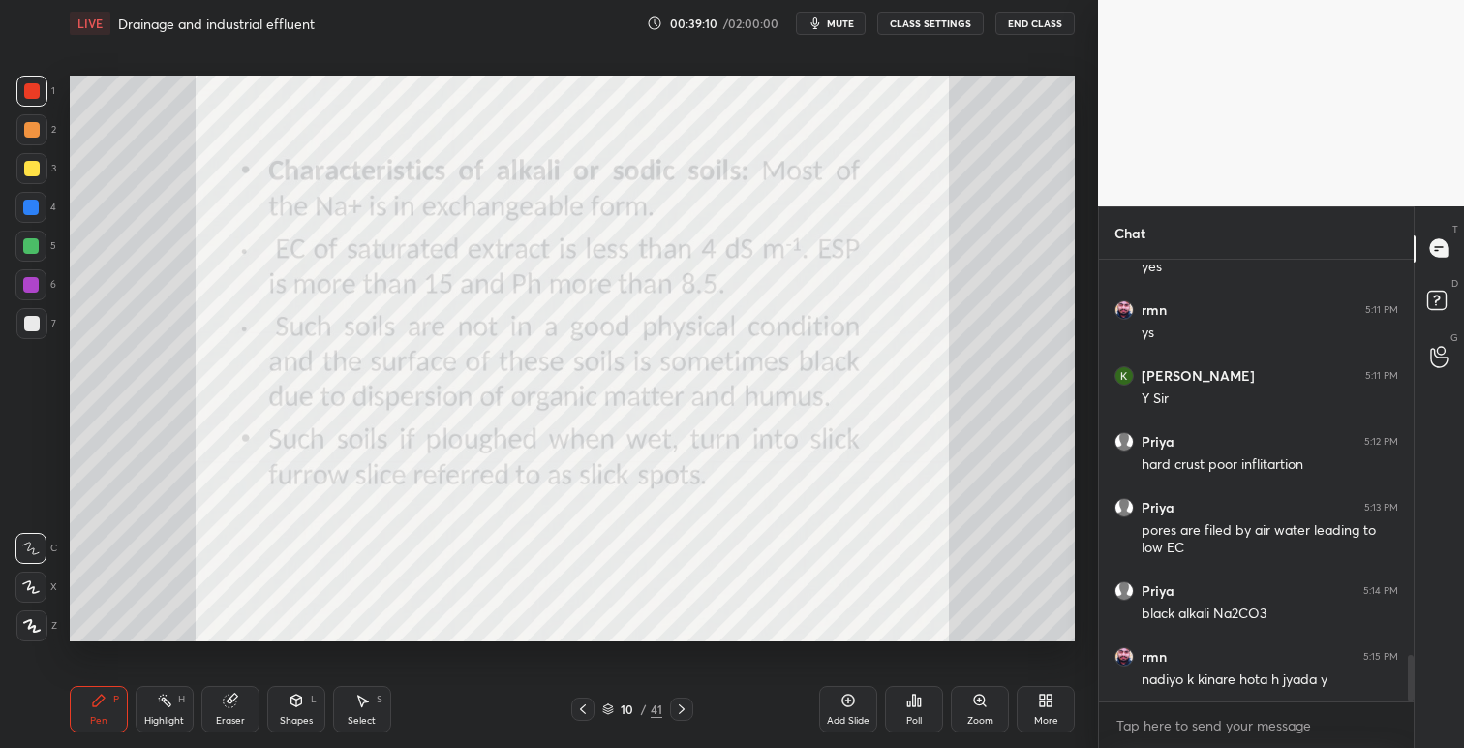
click at [581, 708] on icon at bounding box center [582, 708] width 15 height 15
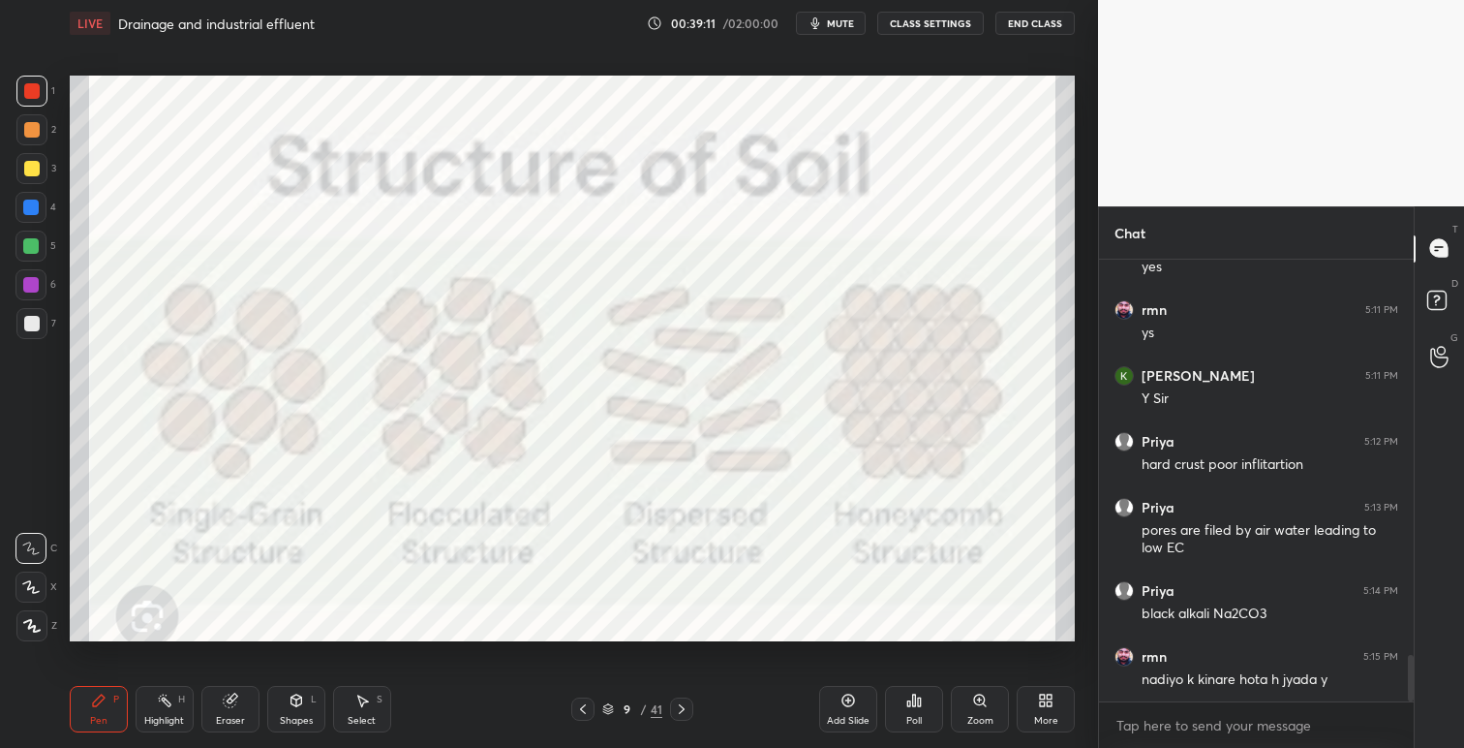
click at [586, 707] on icon at bounding box center [582, 708] width 15 height 15
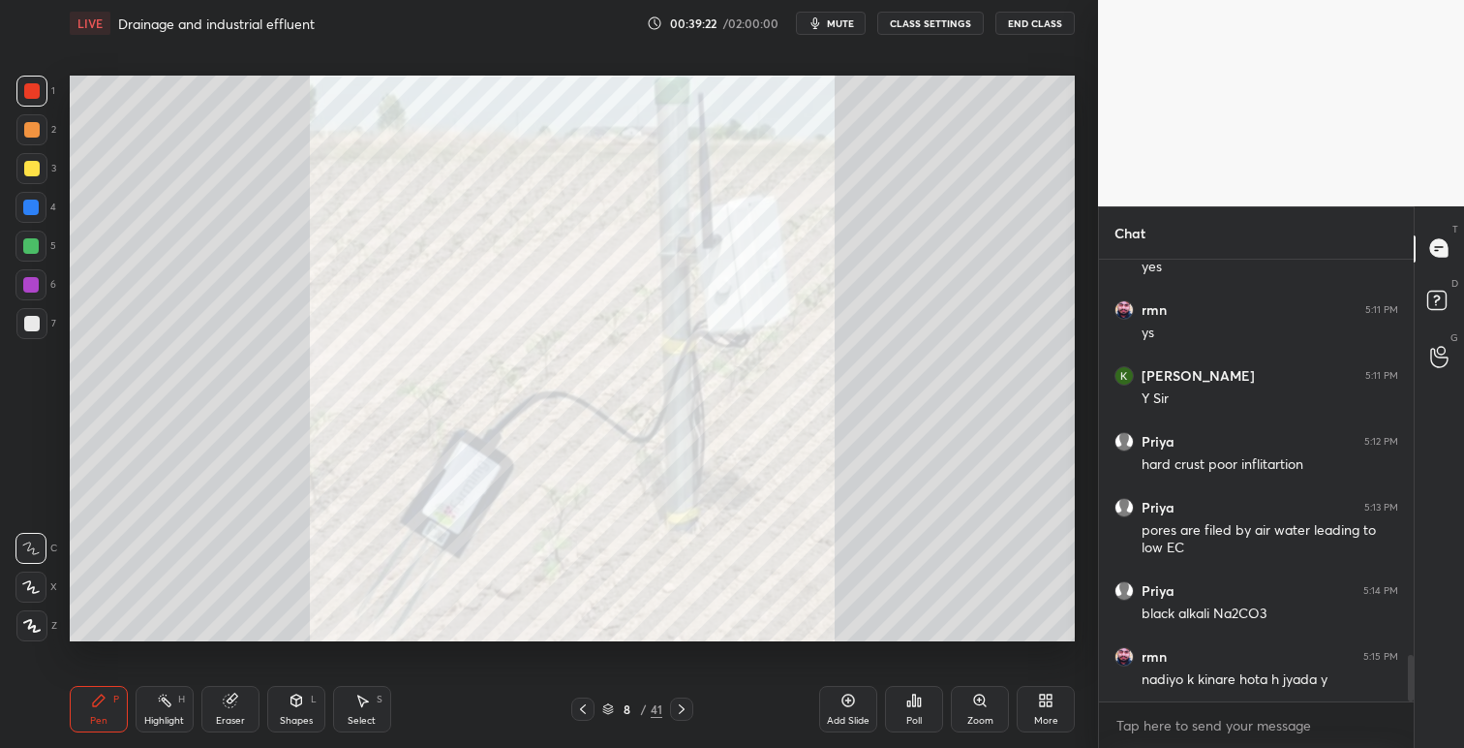
click at [685, 705] on icon at bounding box center [681, 708] width 15 height 15
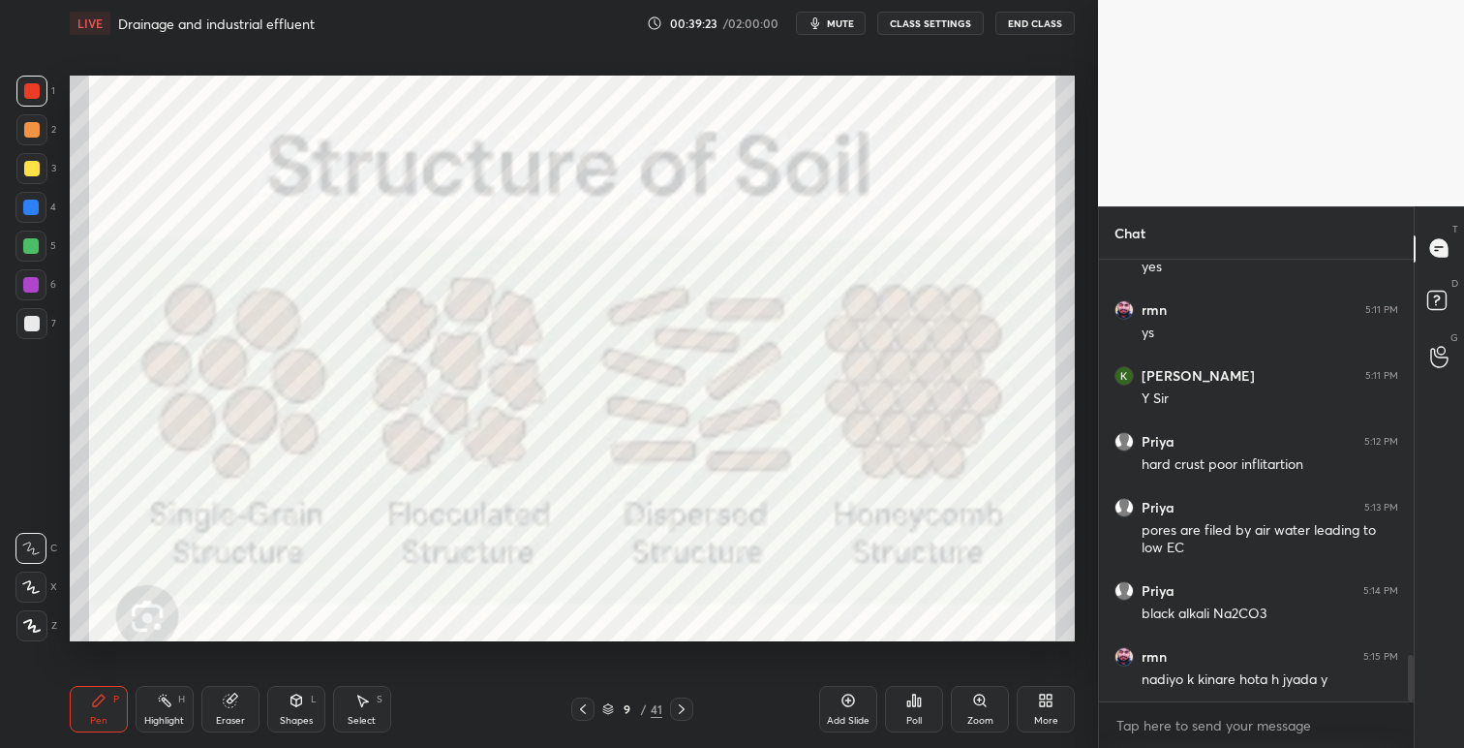
click at [684, 705] on icon at bounding box center [681, 708] width 15 height 15
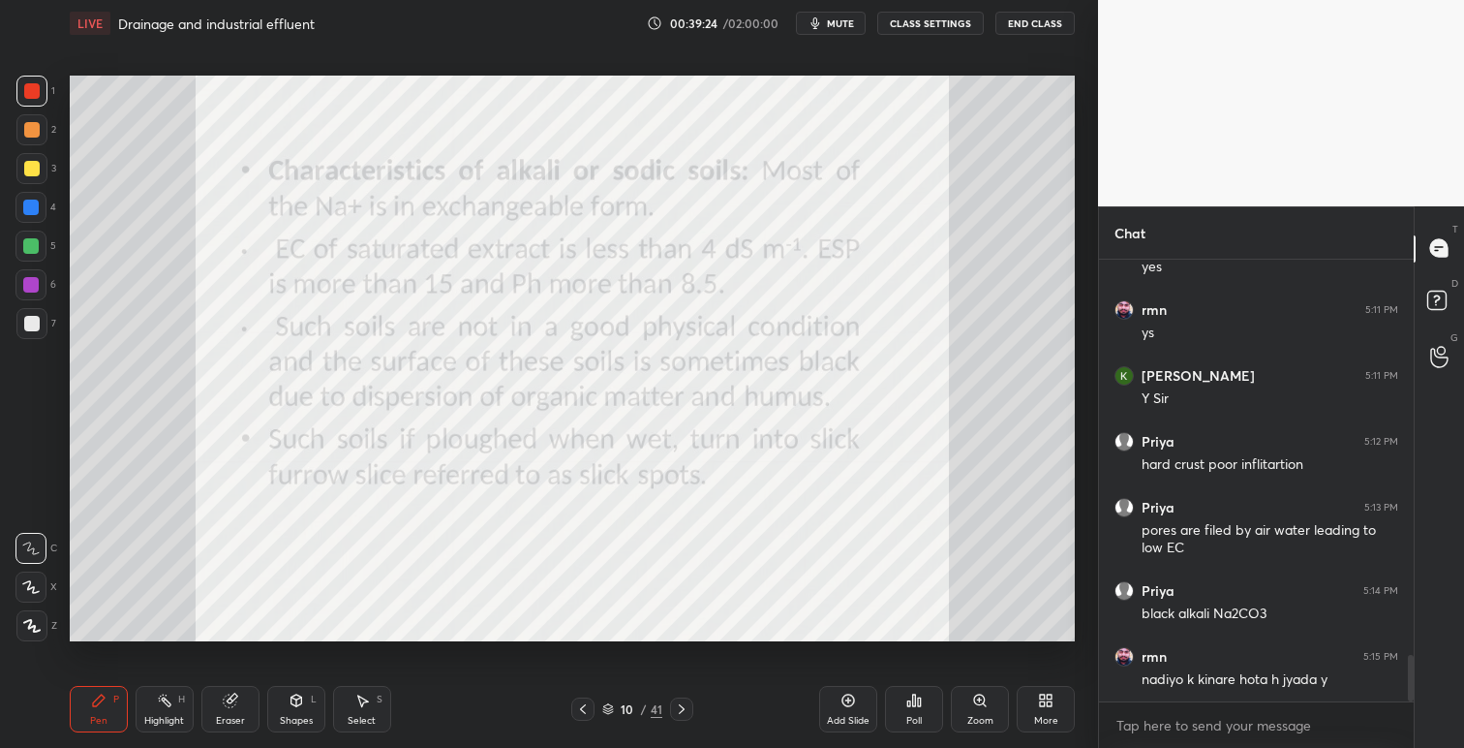
click at [687, 709] on icon at bounding box center [681, 708] width 15 height 15
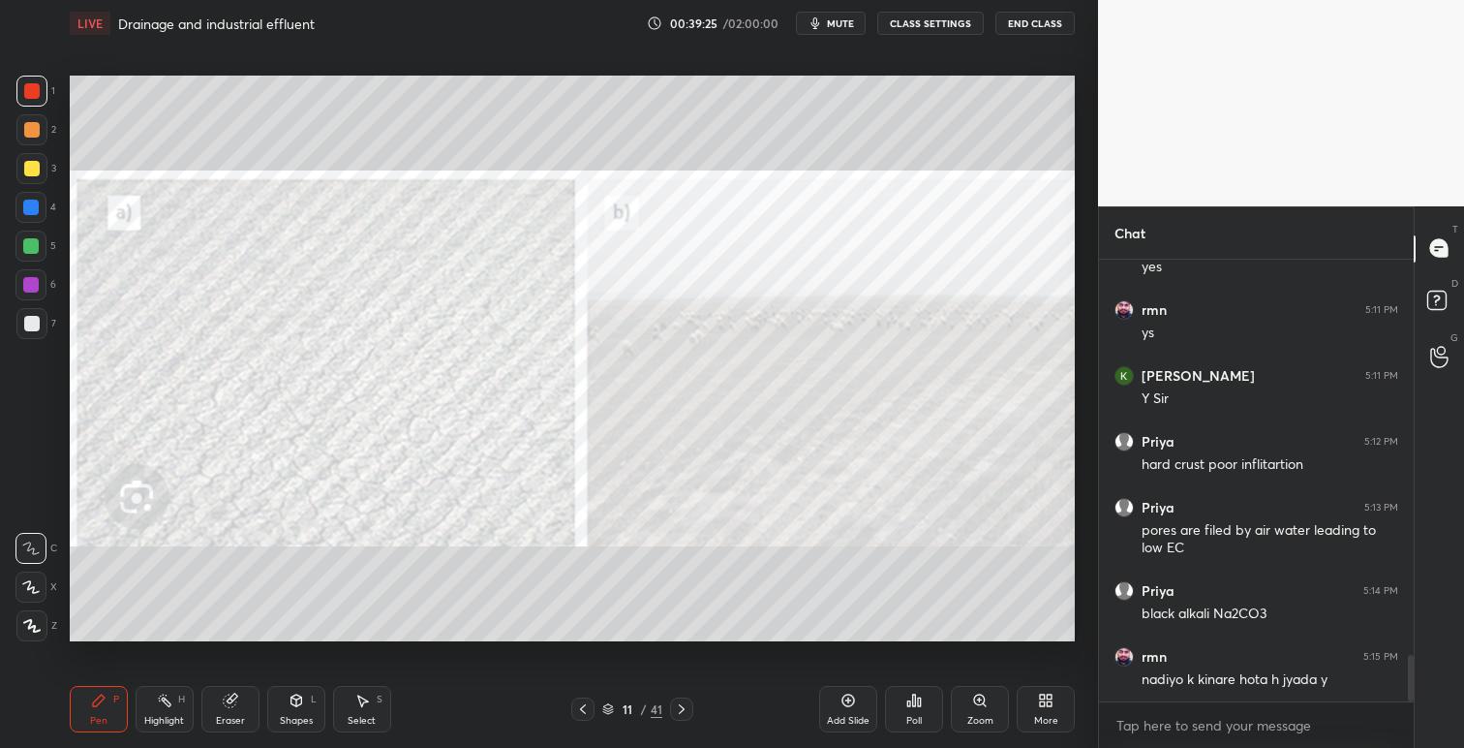
click at [680, 706] on icon at bounding box center [681, 708] width 15 height 15
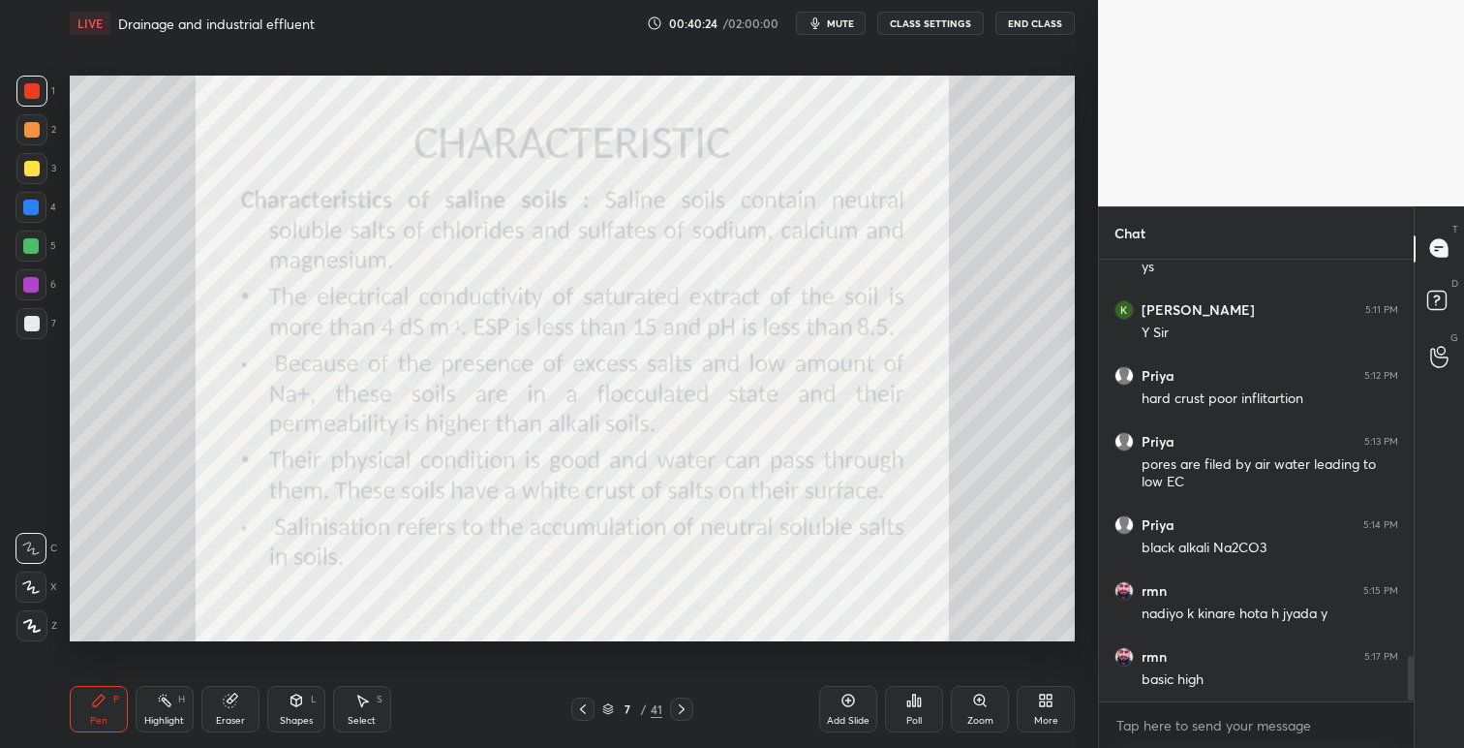
scroll to position [3870, 0]
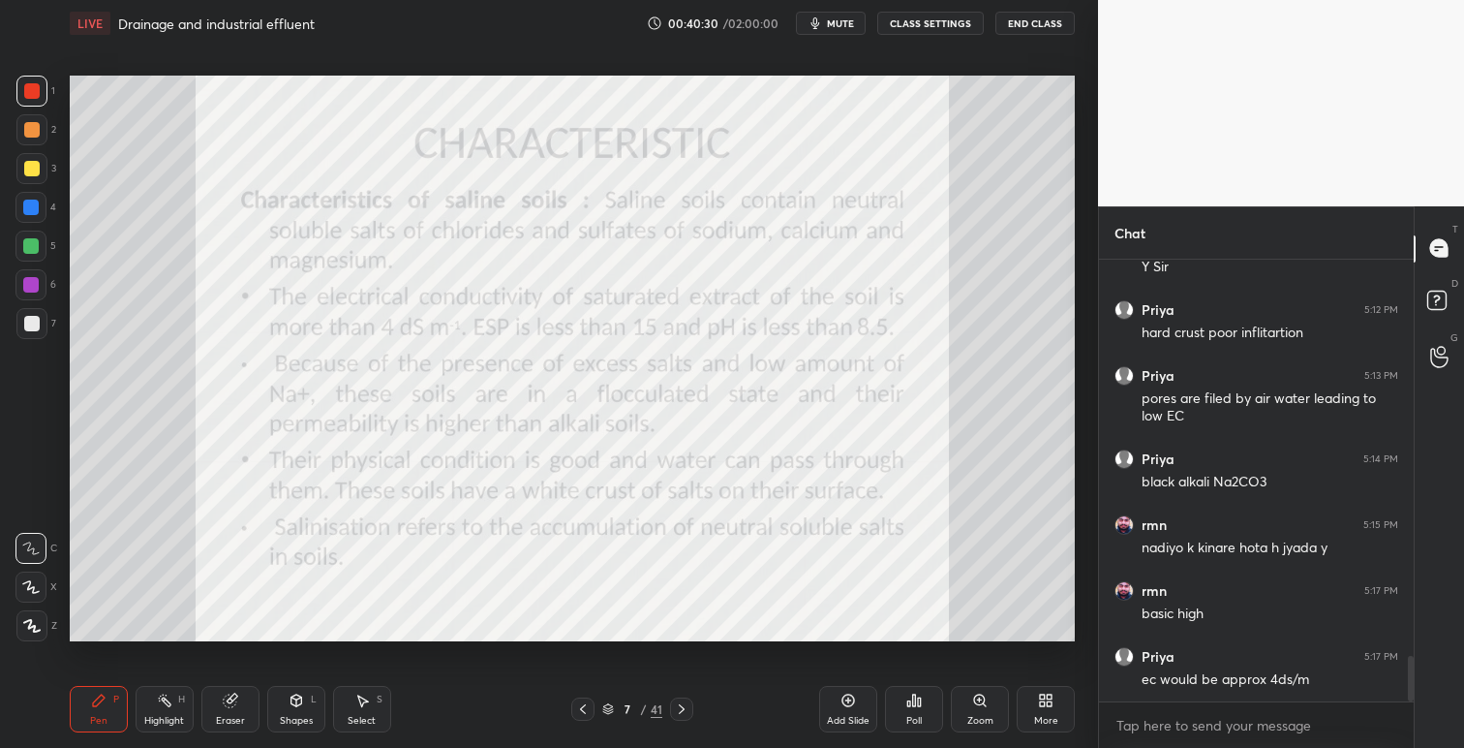
click at [847, 699] on icon at bounding box center [848, 699] width 15 height 15
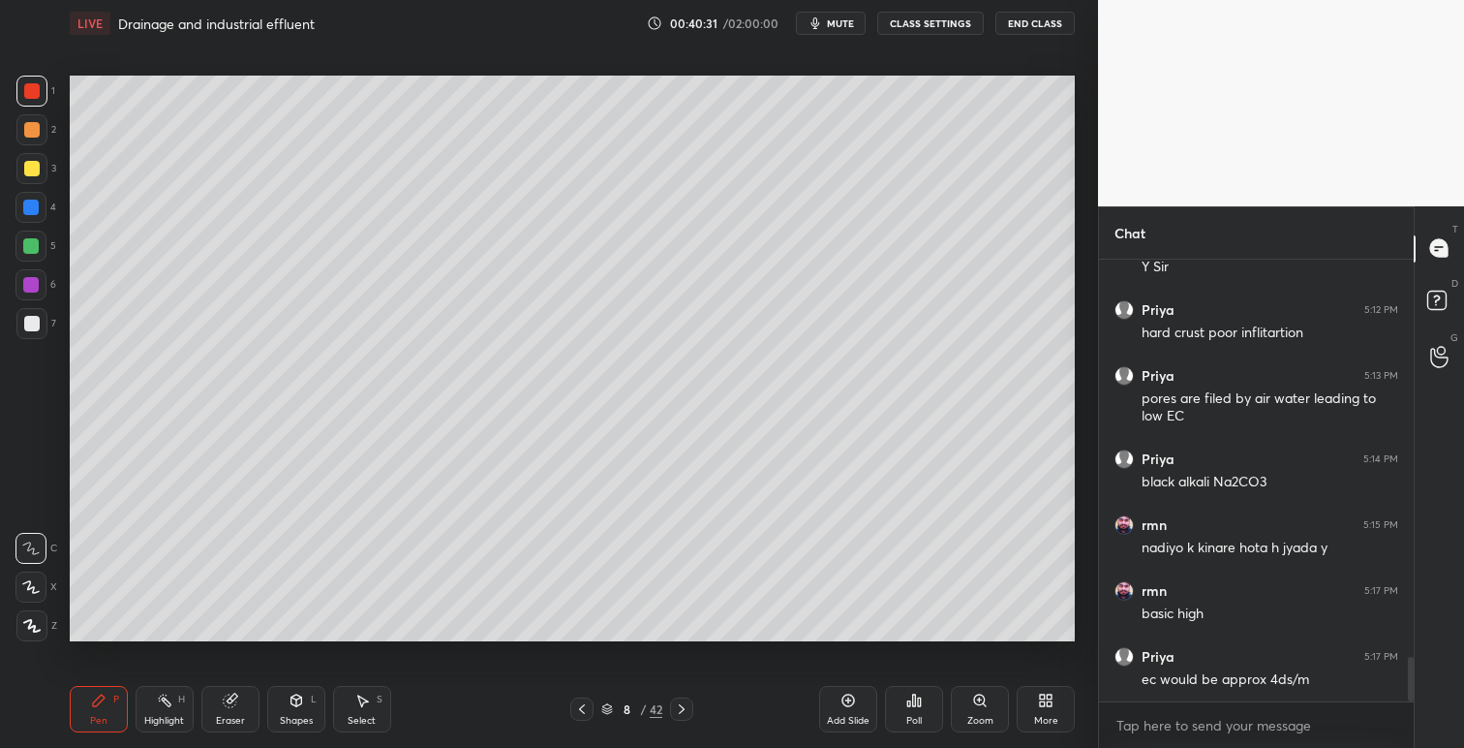
scroll to position [3953, 0]
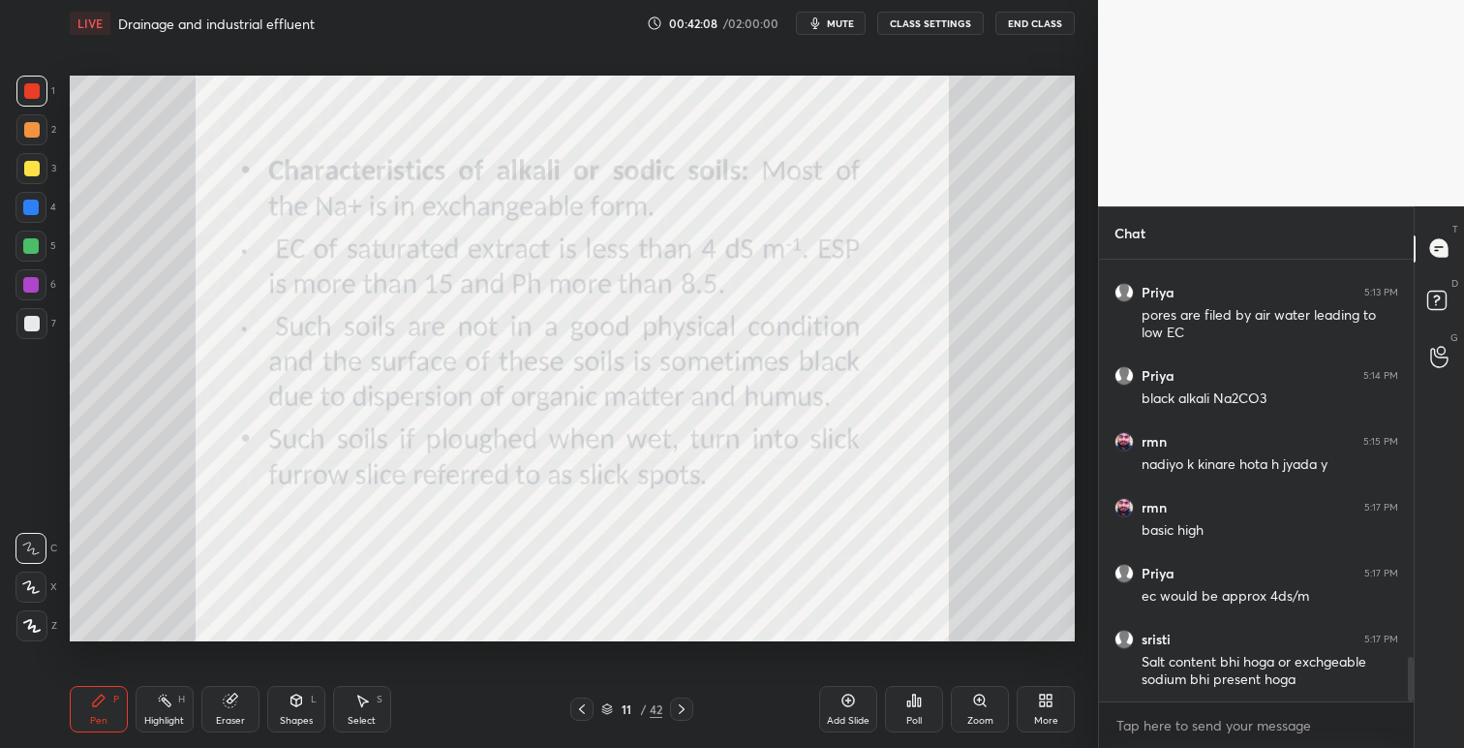
click at [687, 698] on div at bounding box center [681, 708] width 23 height 23
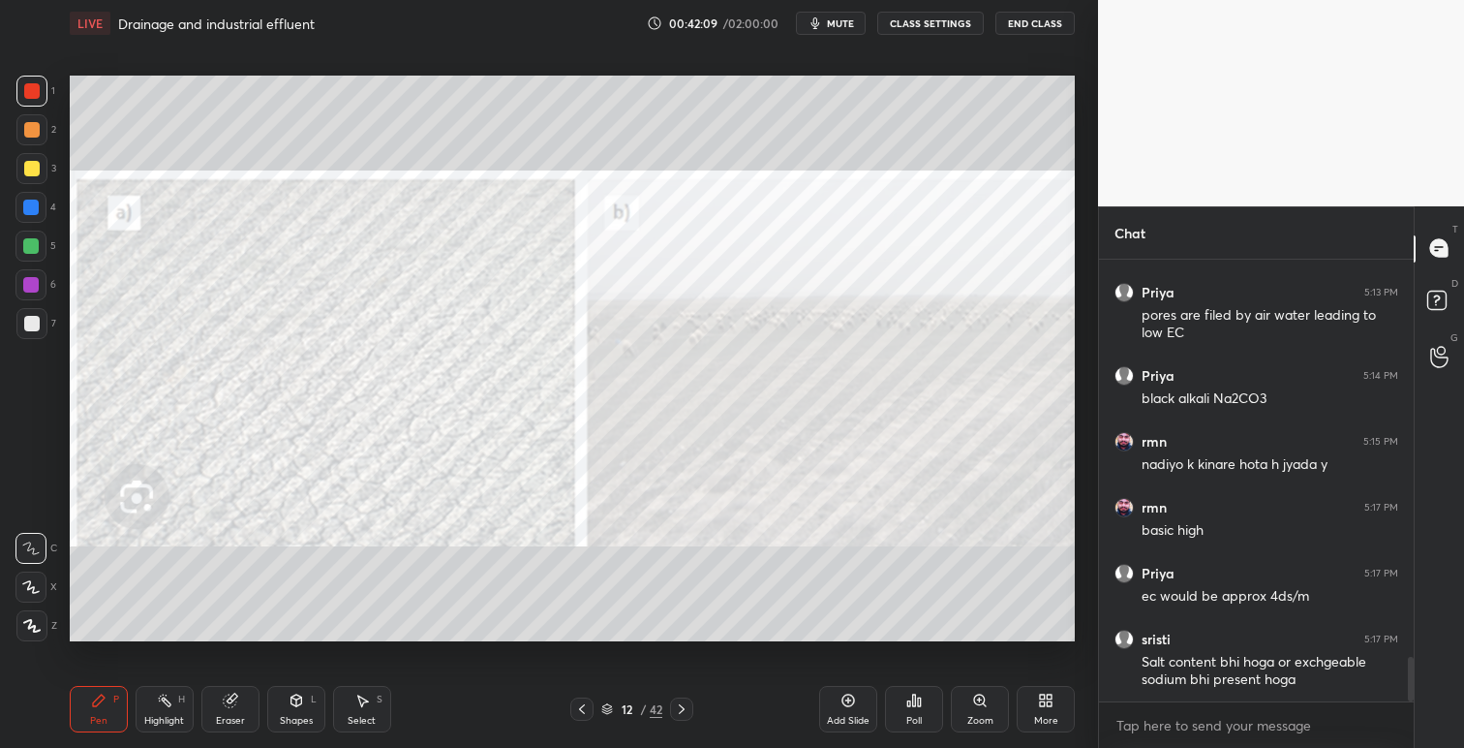
click at [685, 704] on icon at bounding box center [681, 708] width 15 height 15
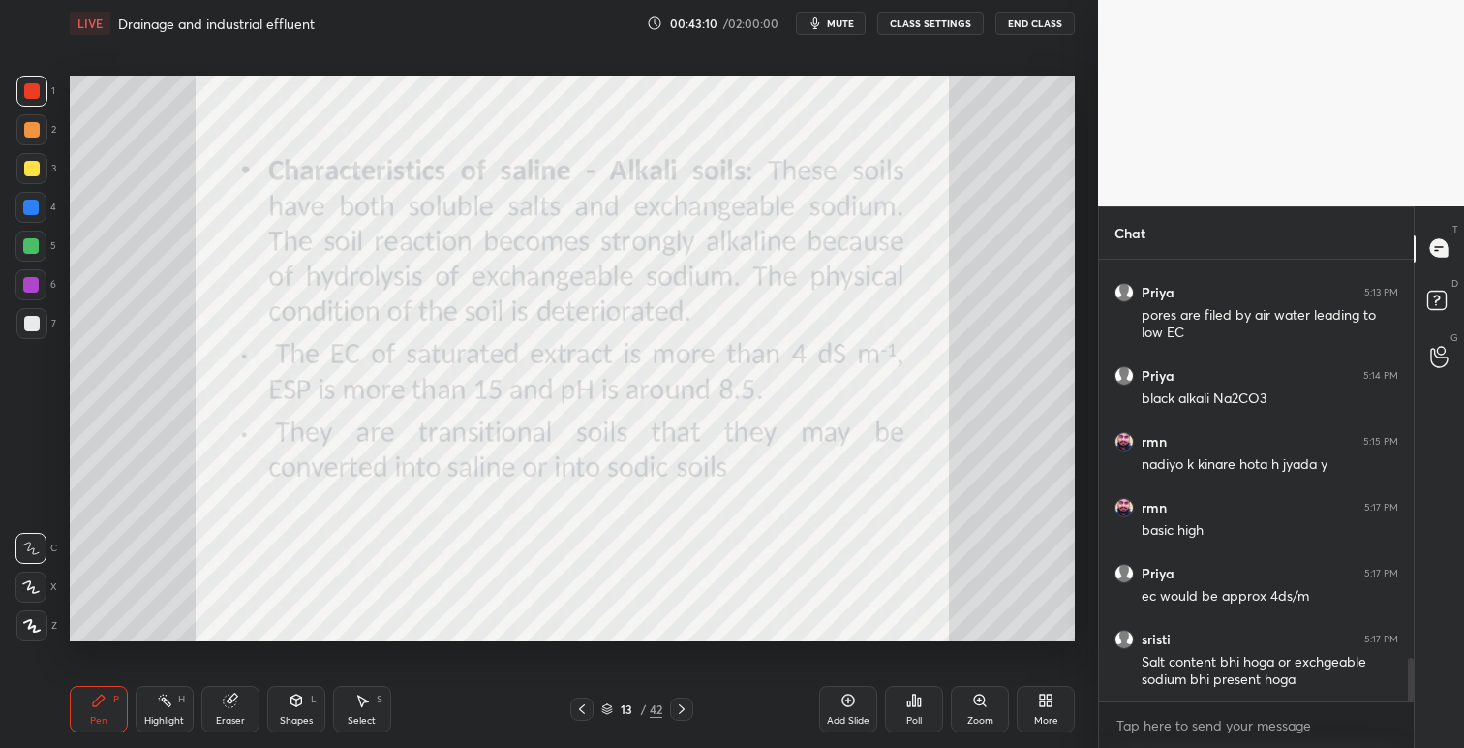
scroll to position [4019, 0]
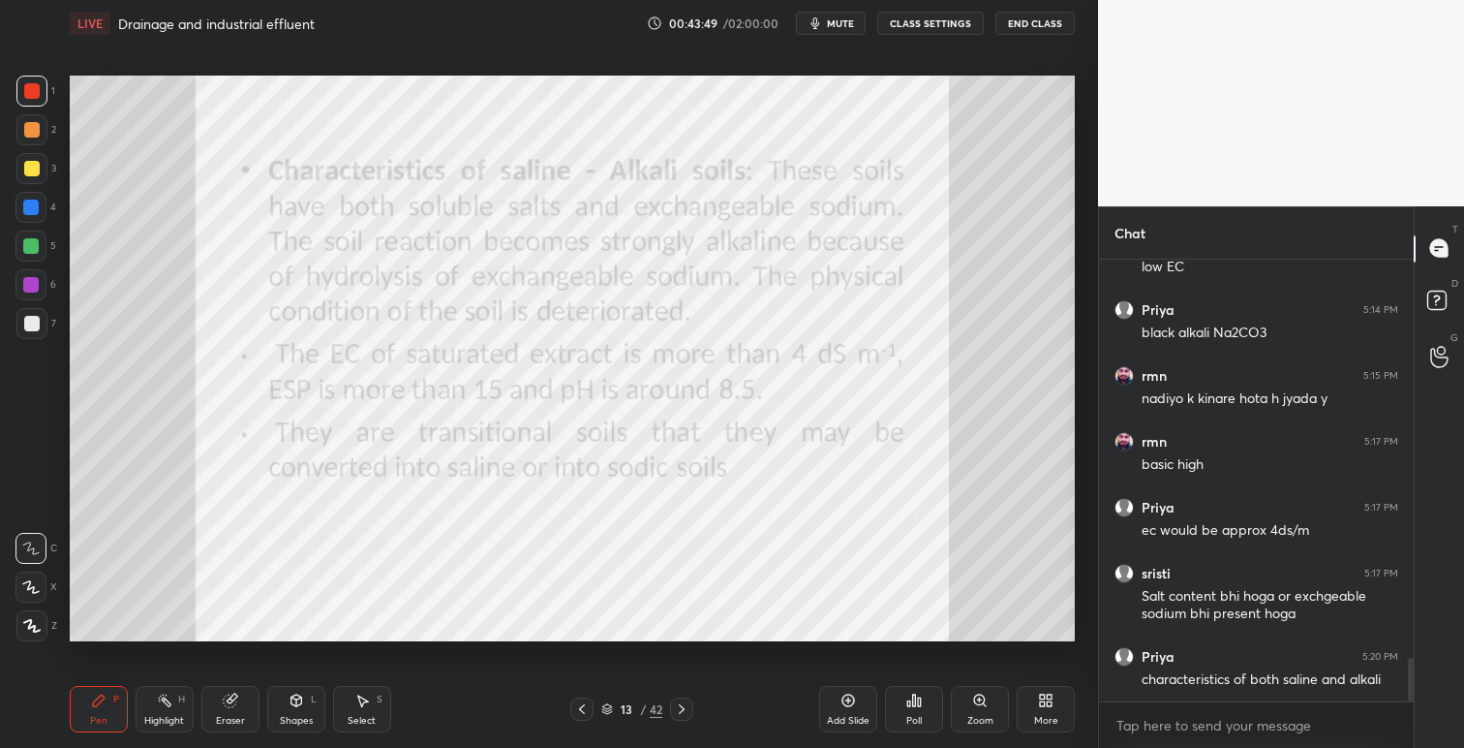
click at [583, 711] on icon at bounding box center [581, 708] width 15 height 15
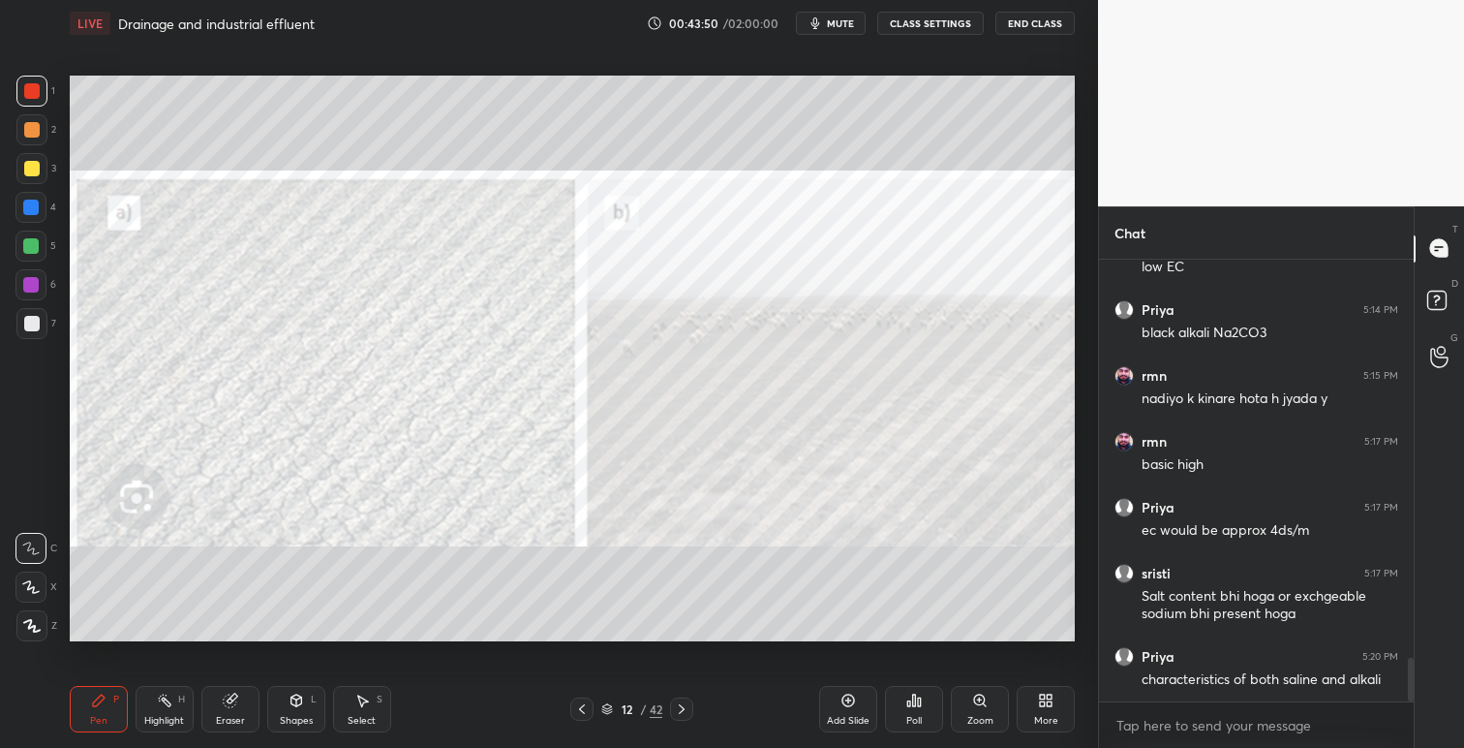
click at [583, 711] on icon at bounding box center [581, 708] width 15 height 15
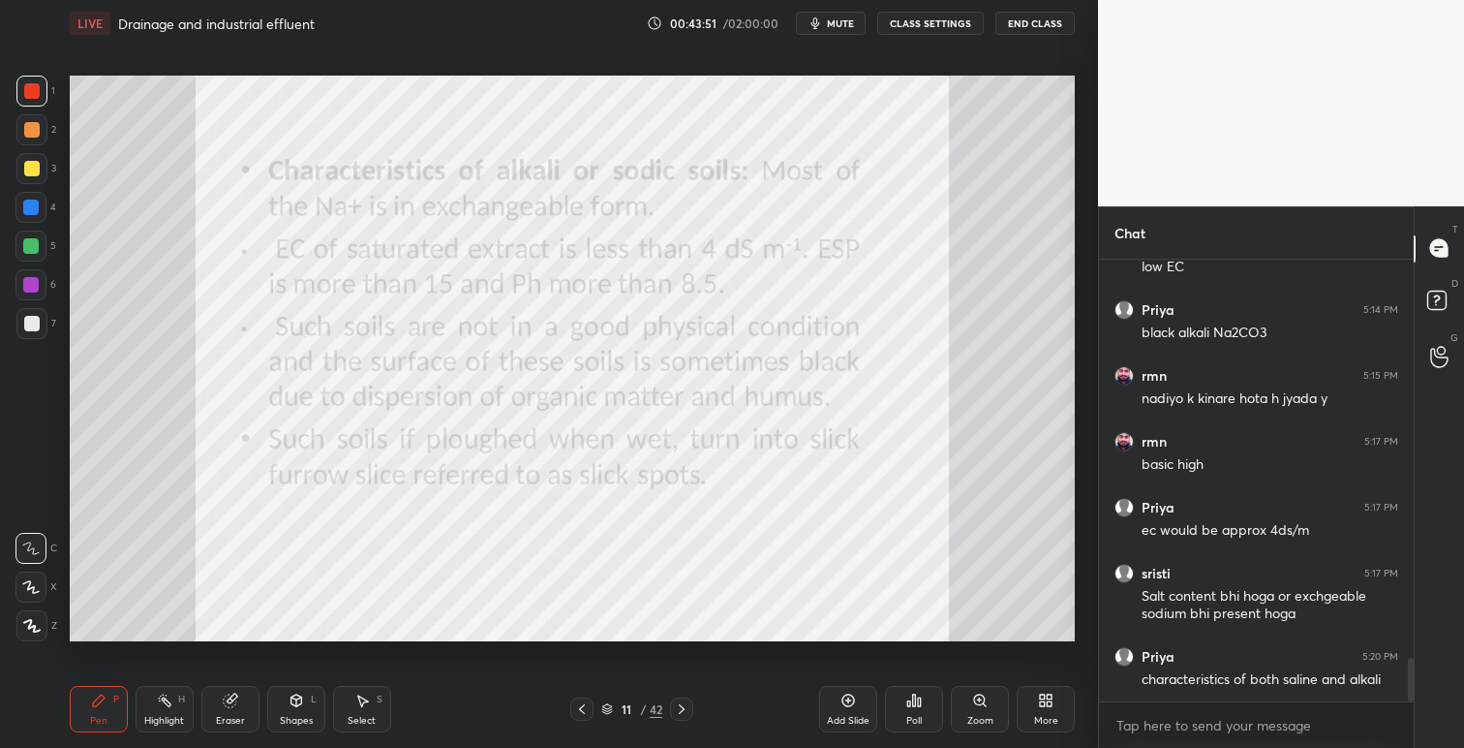
click at [585, 710] on icon at bounding box center [581, 708] width 15 height 15
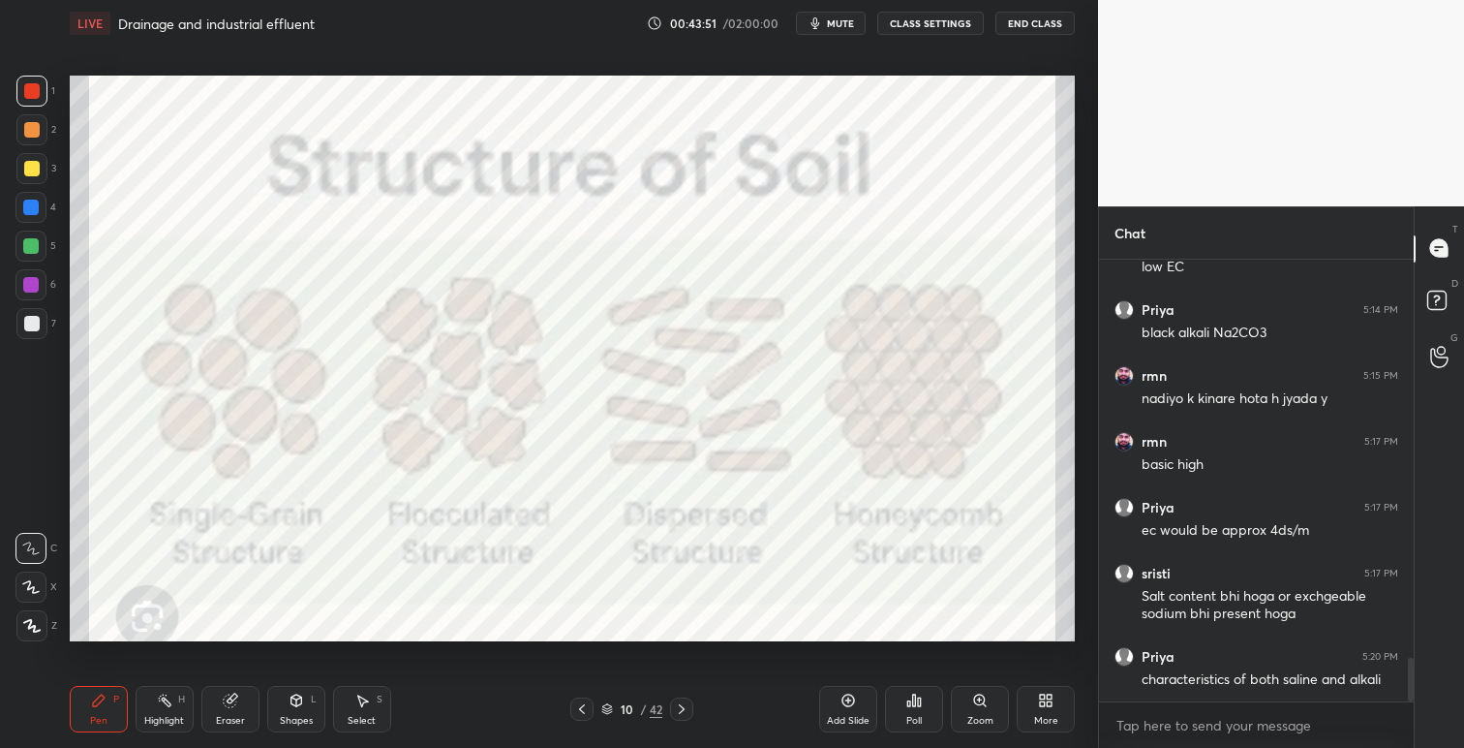
click at [586, 707] on icon at bounding box center [581, 708] width 15 height 15
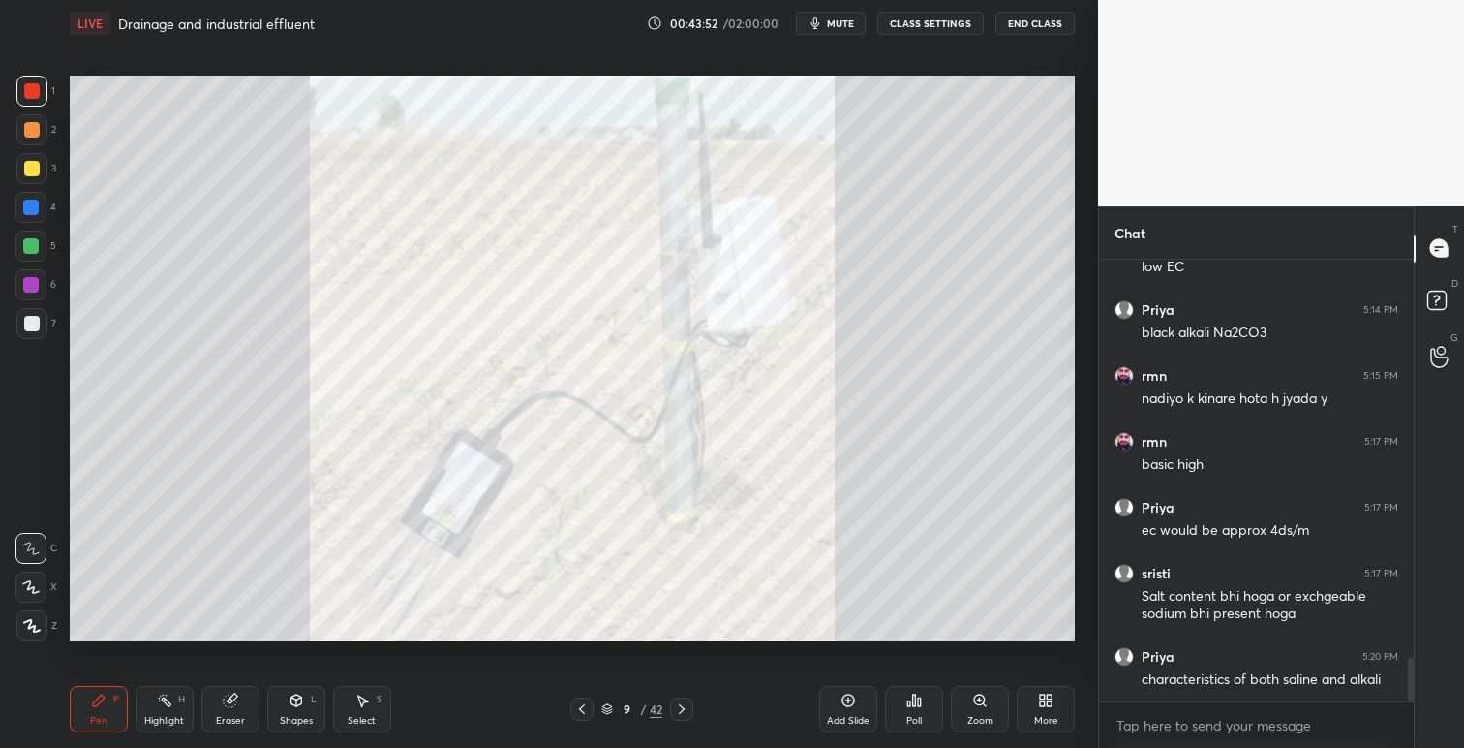
click at [584, 707] on icon at bounding box center [581, 708] width 15 height 15
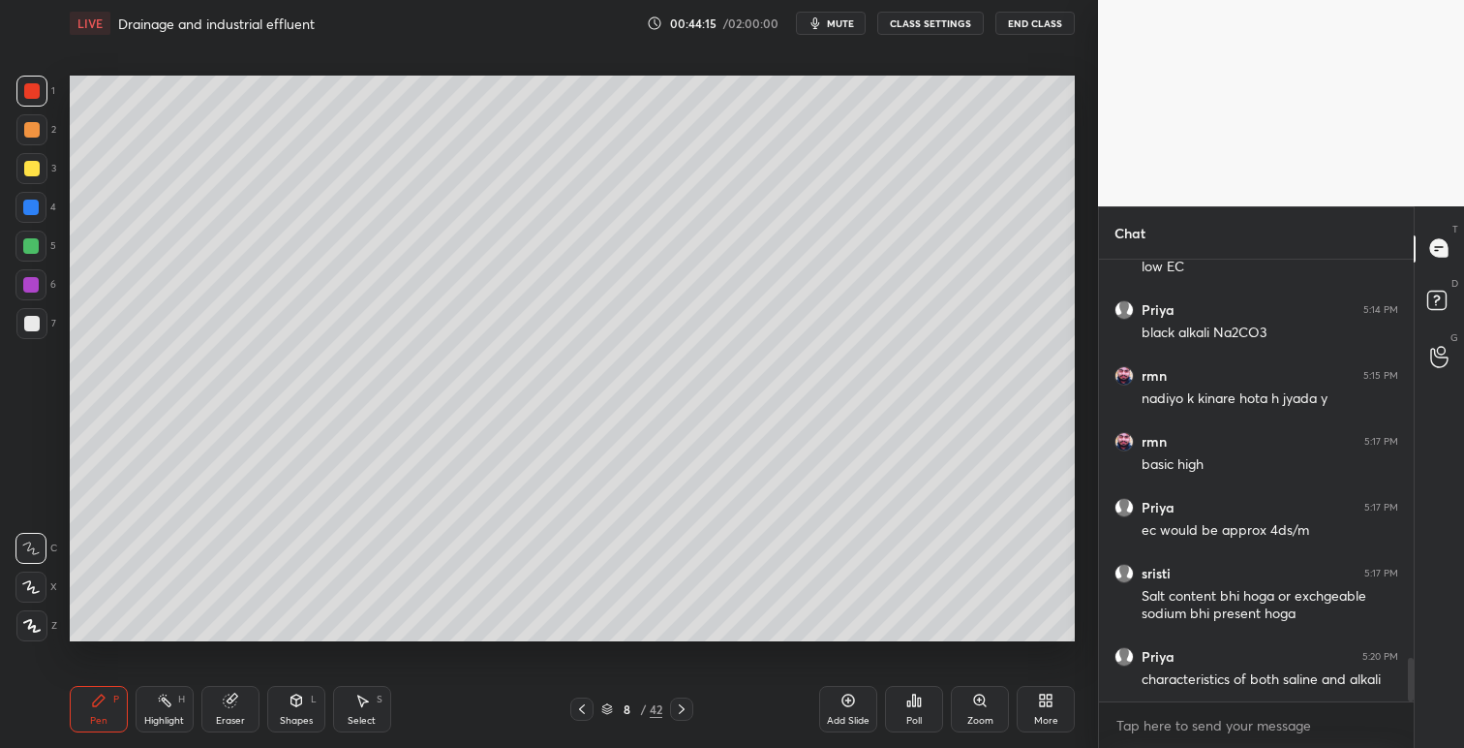
click at [346, 605] on div "Setting up your live class Poll for secs No correct answer Start poll" at bounding box center [572, 358] width 1021 height 624
click at [683, 708] on icon at bounding box center [681, 708] width 15 height 15
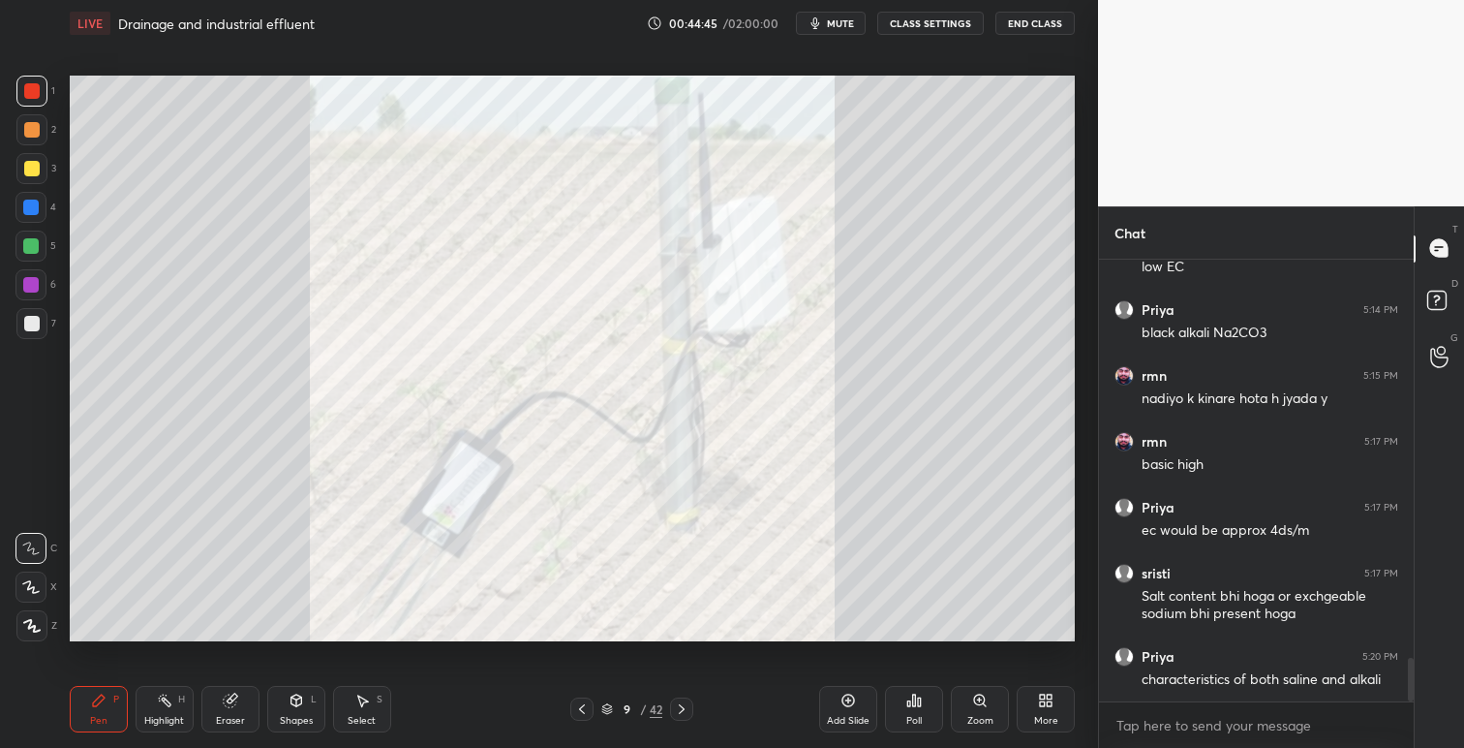
click at [687, 707] on icon at bounding box center [681, 708] width 15 height 15
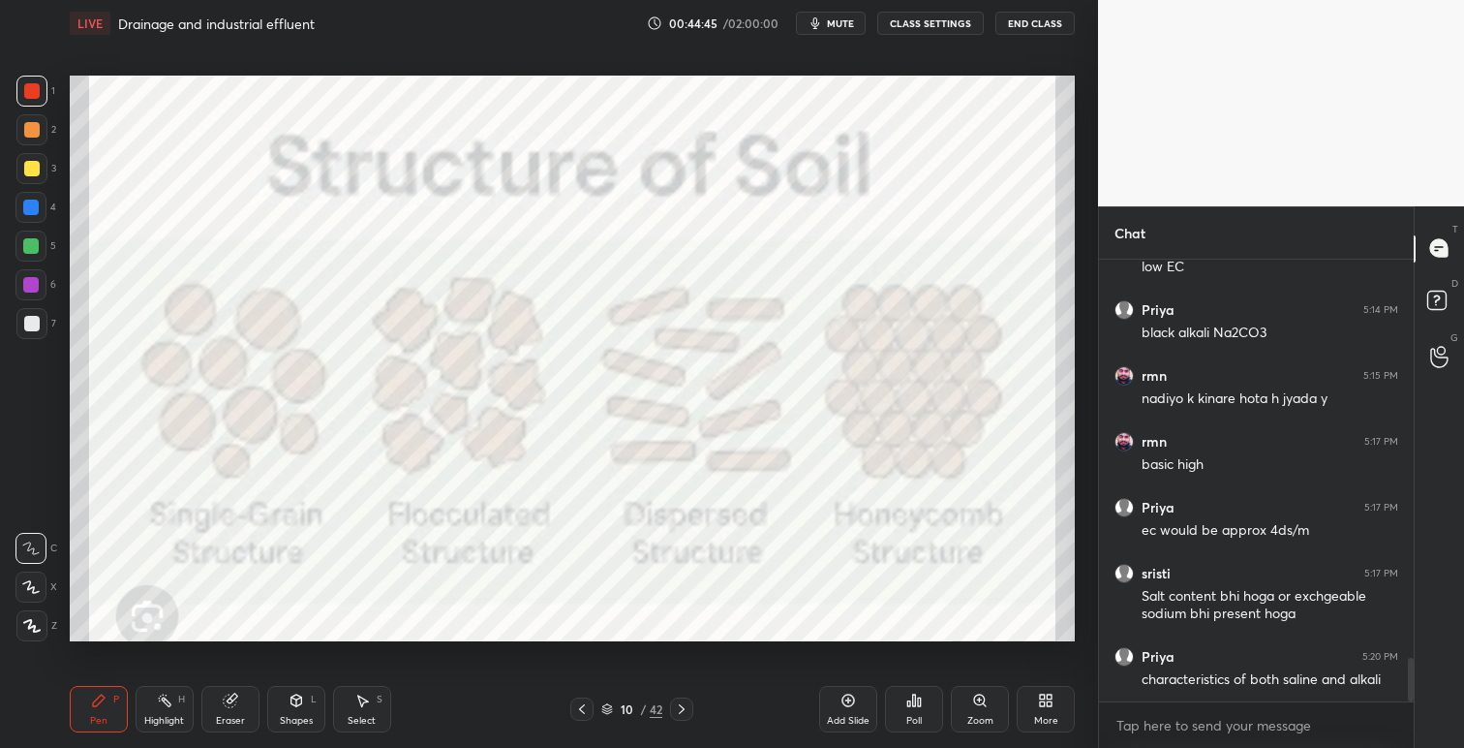
click at [688, 708] on icon at bounding box center [681, 708] width 15 height 15
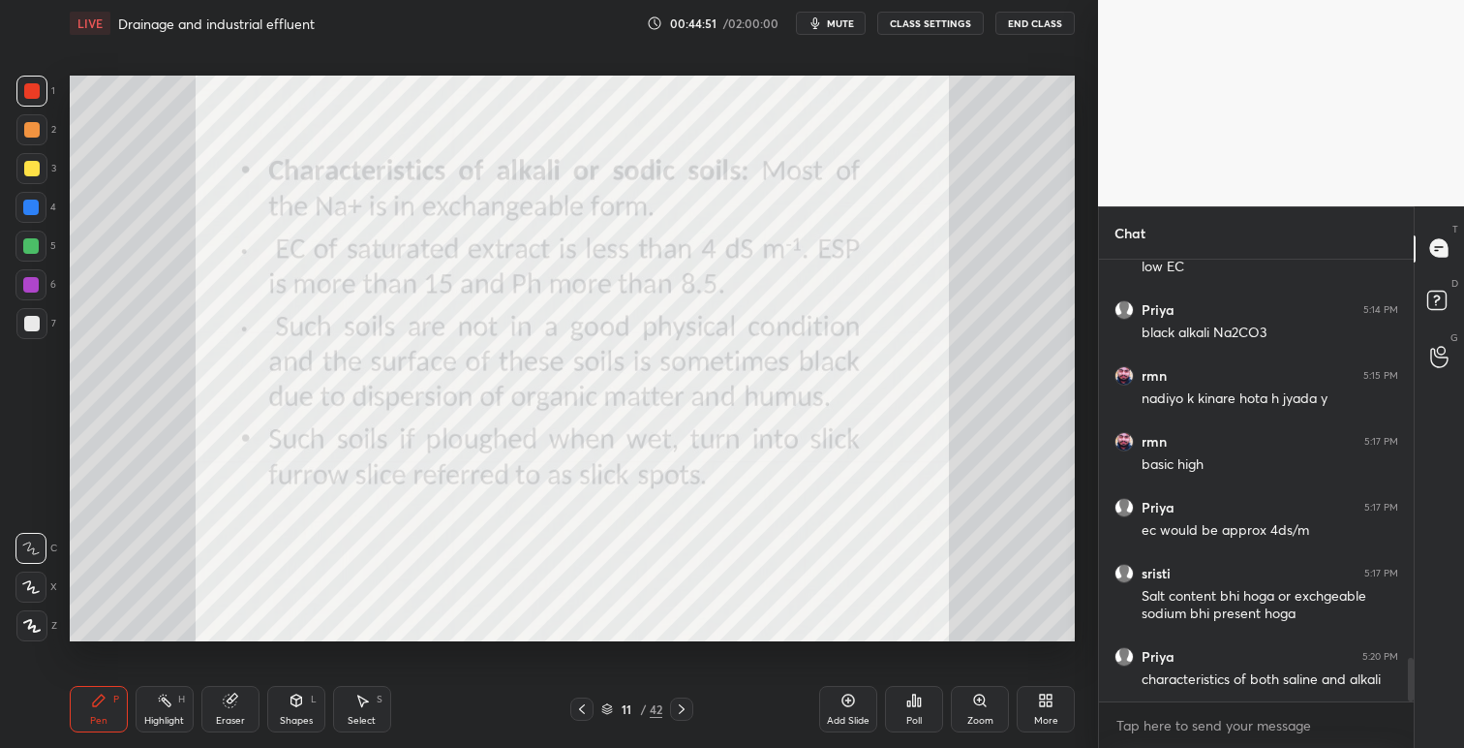
drag, startPoint x: 684, startPoint y: 701, endPoint x: 687, endPoint y: 713, distance: 12.0
click at [684, 702] on icon at bounding box center [681, 708] width 15 height 15
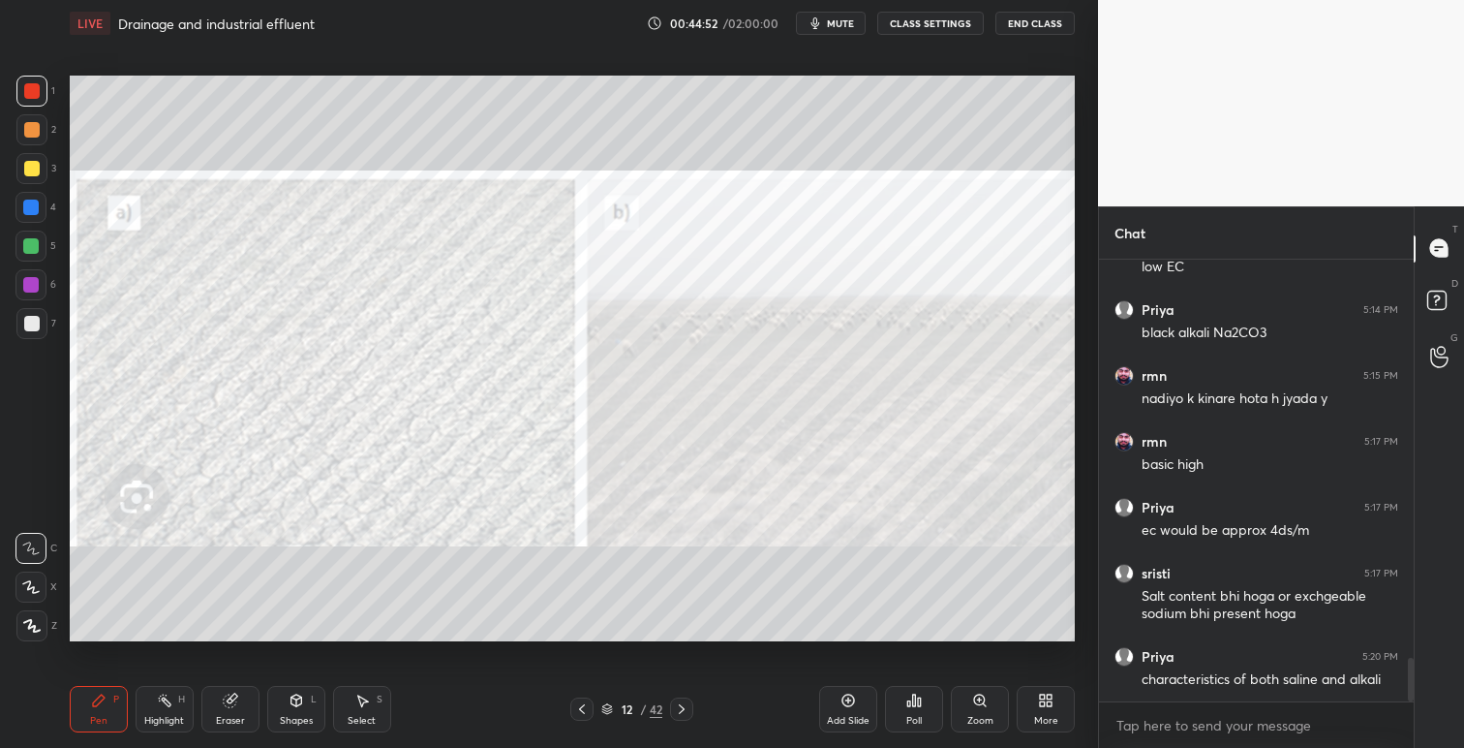
drag, startPoint x: 682, startPoint y: 703, endPoint x: 685, endPoint y: 713, distance: 10.1
click at [682, 704] on icon at bounding box center [681, 708] width 15 height 15
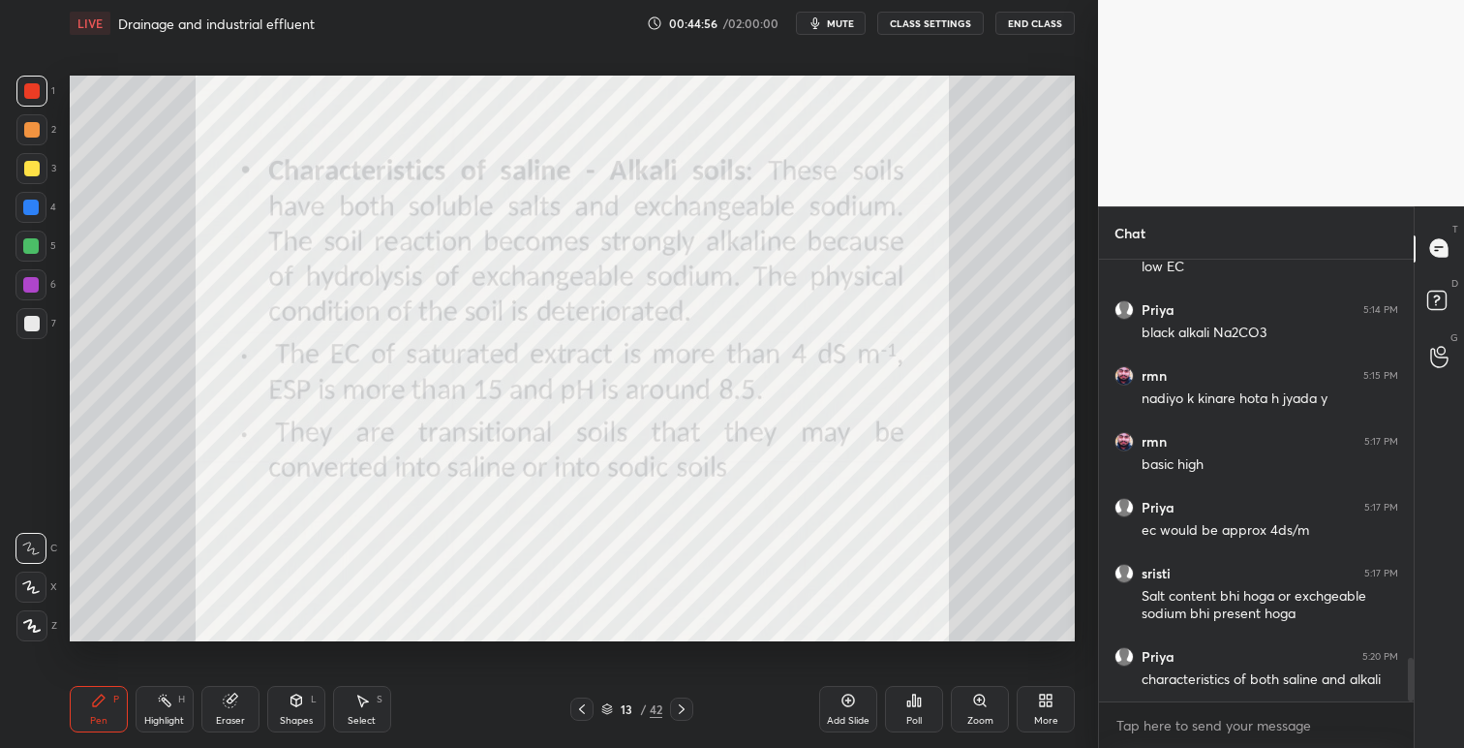
click at [682, 710] on icon at bounding box center [682, 709] width 6 height 10
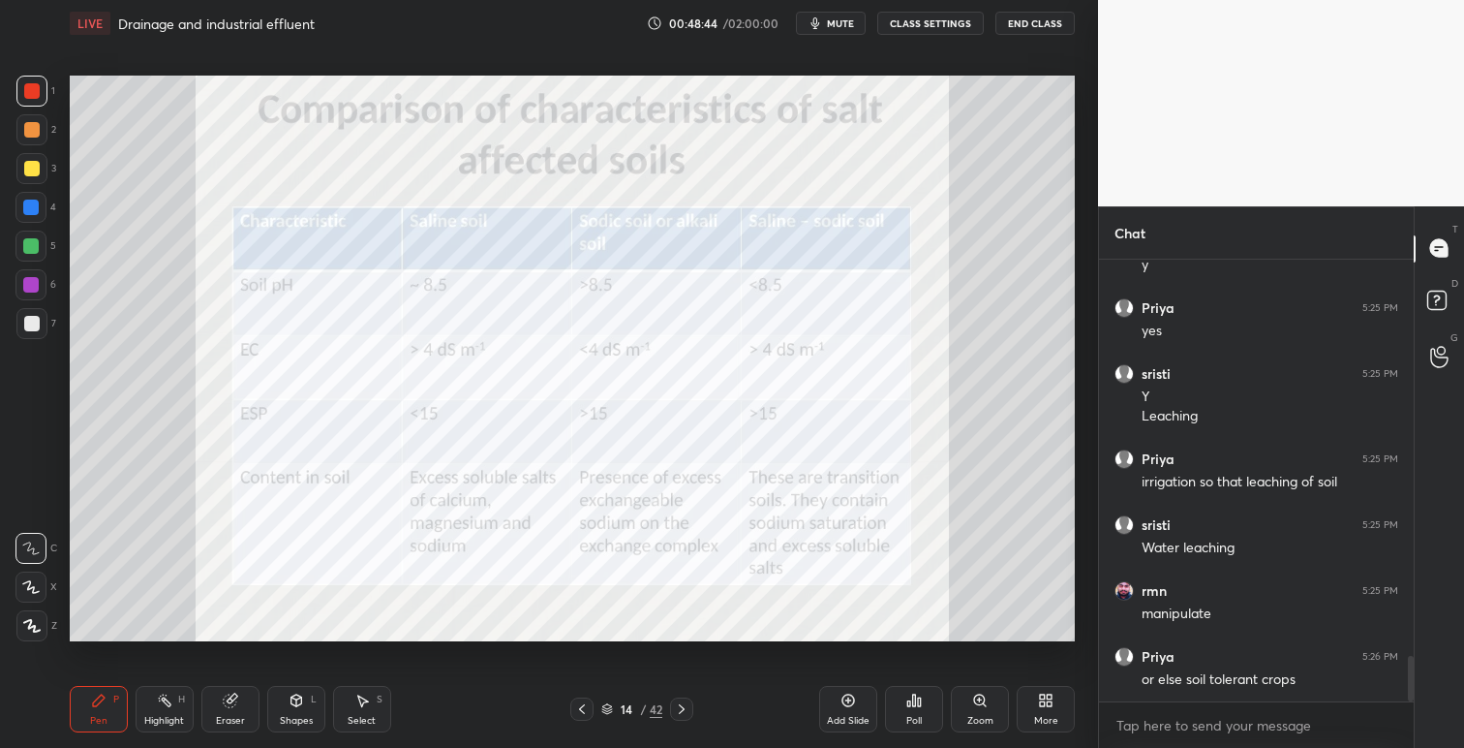
scroll to position [3971, 0]
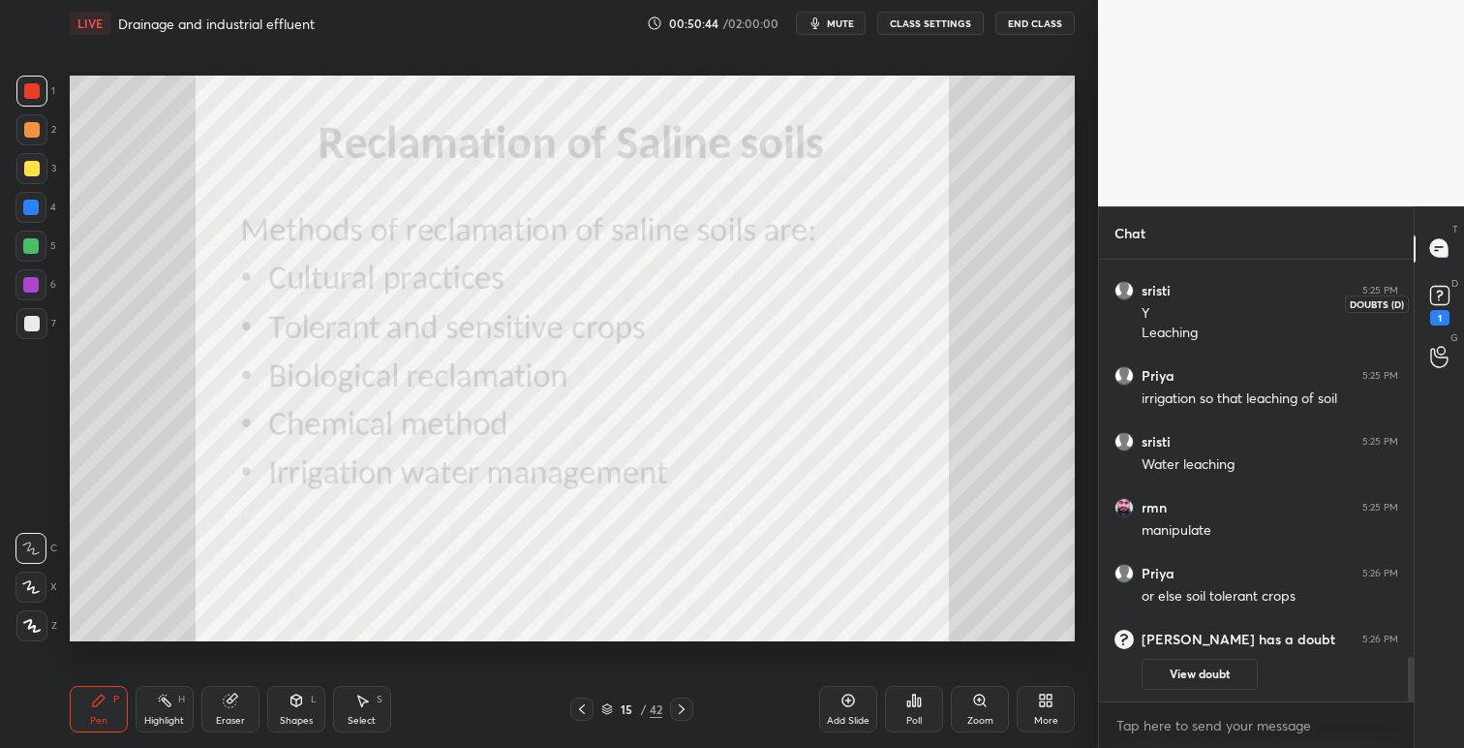
click at [1433, 295] on rect at bounding box center [1439, 295] width 18 height 18
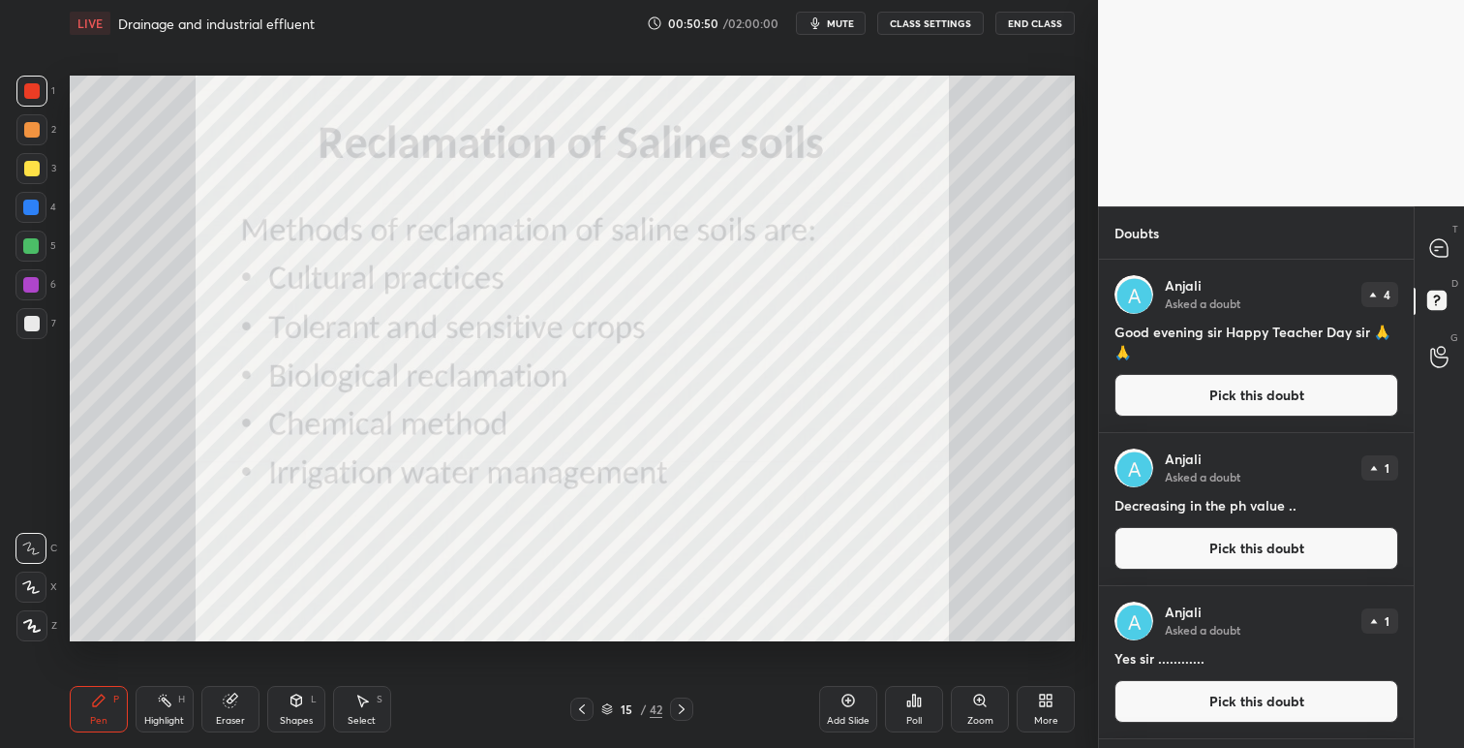
scroll to position [318, 0]
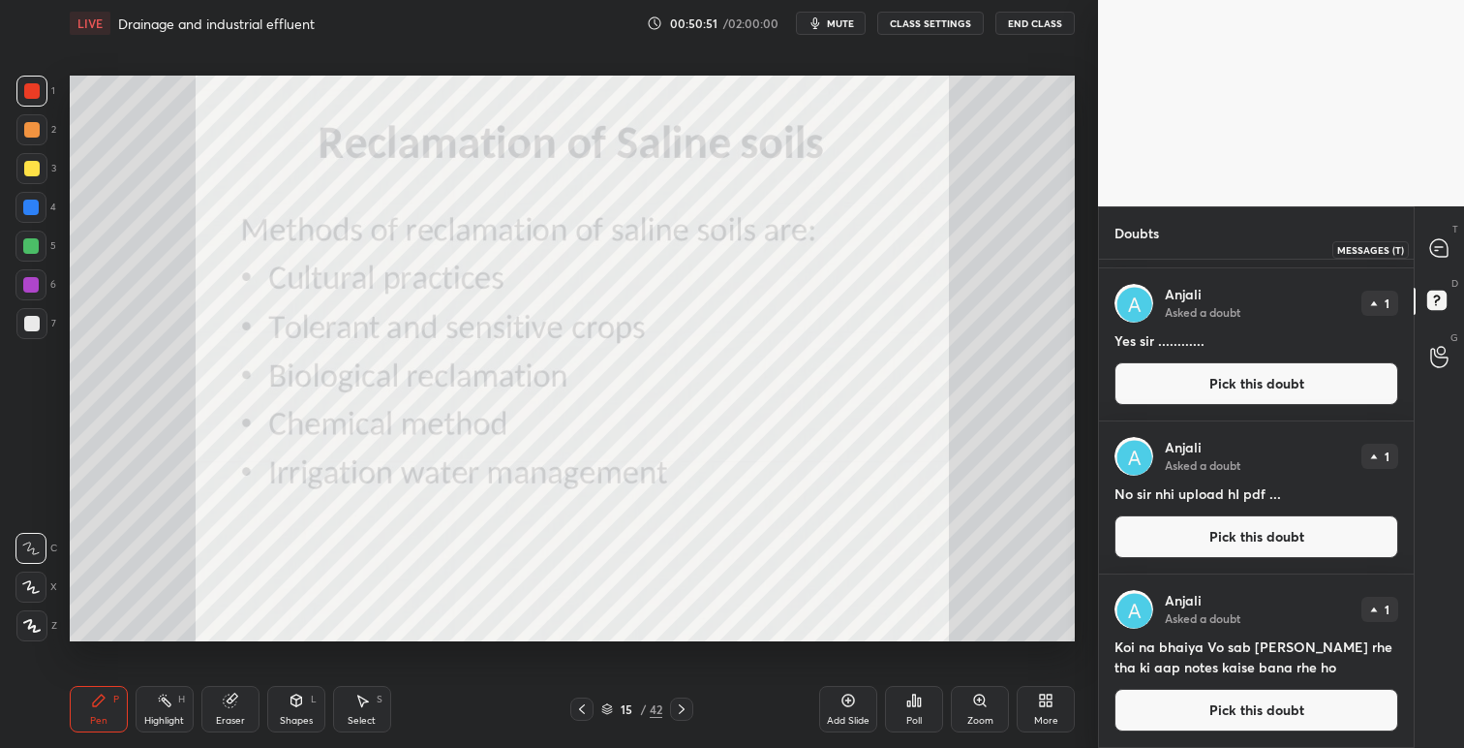
click at [1446, 245] on icon at bounding box center [1438, 247] width 17 height 17
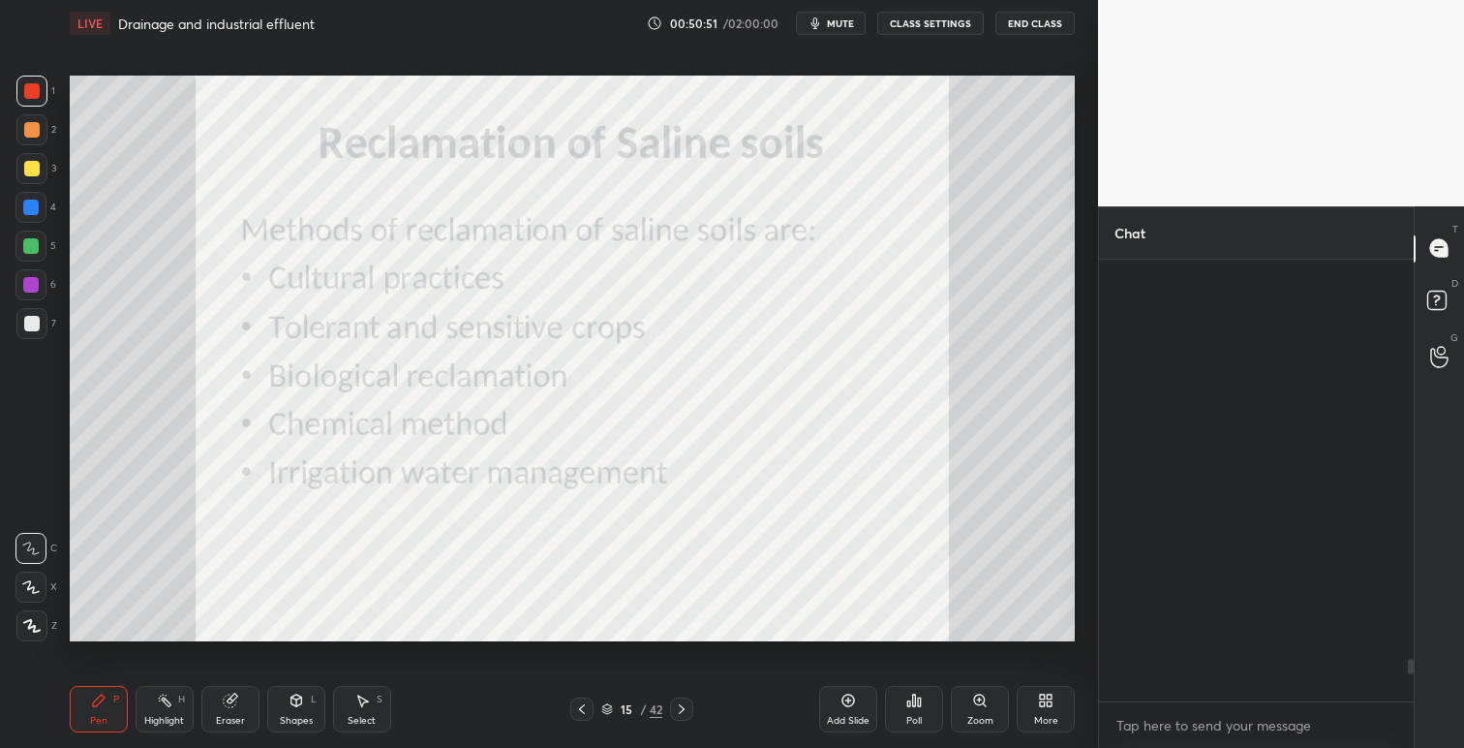
scroll to position [436, 309]
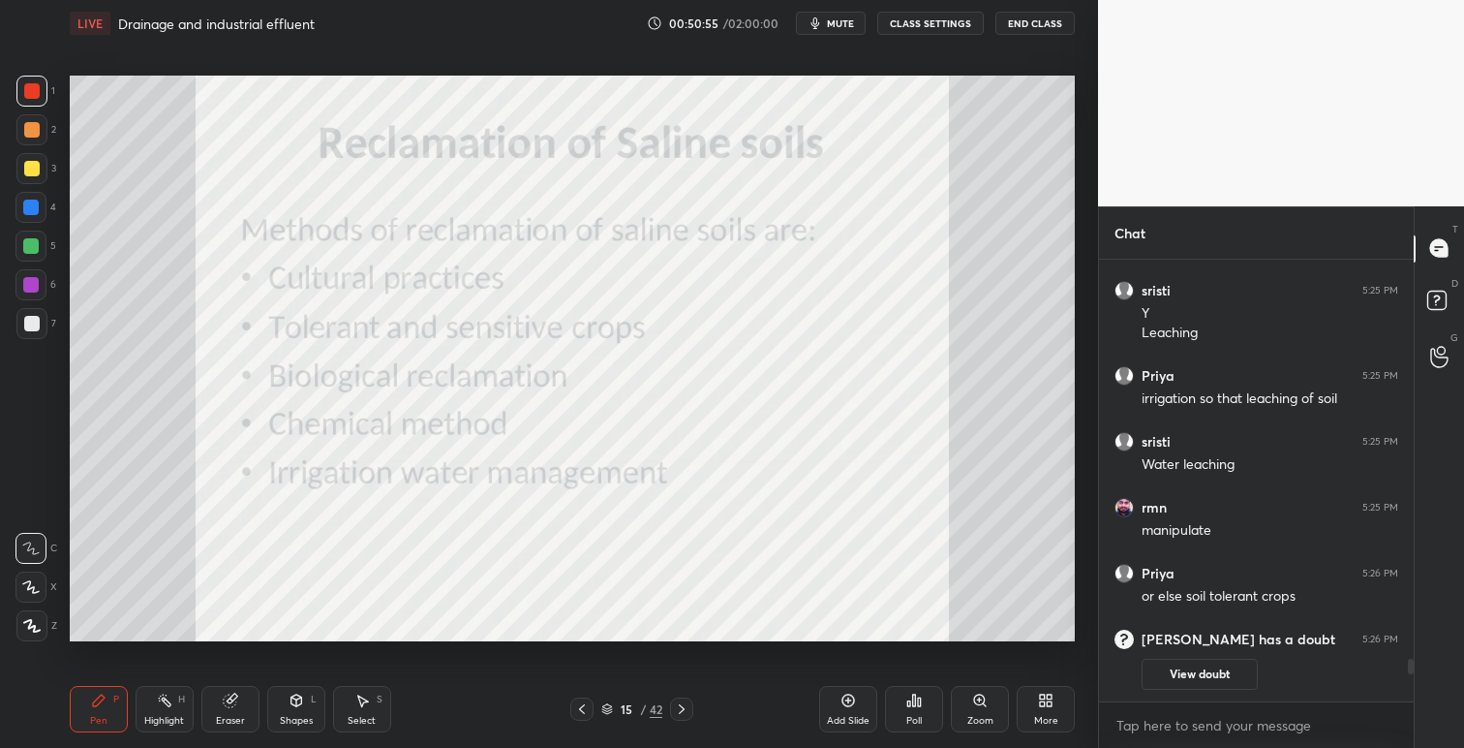
click at [684, 701] on icon at bounding box center [681, 708] width 15 height 15
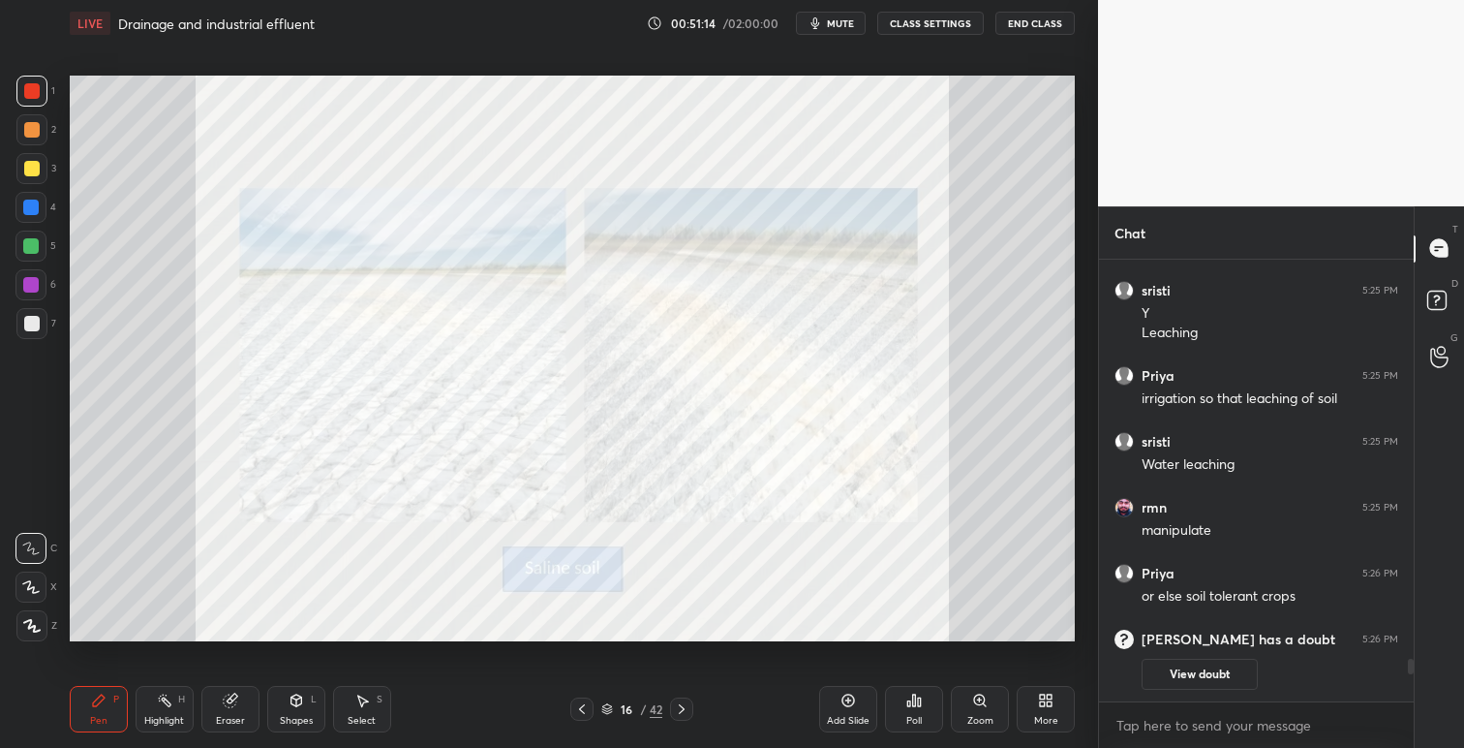
click at [678, 705] on icon at bounding box center [681, 708] width 15 height 15
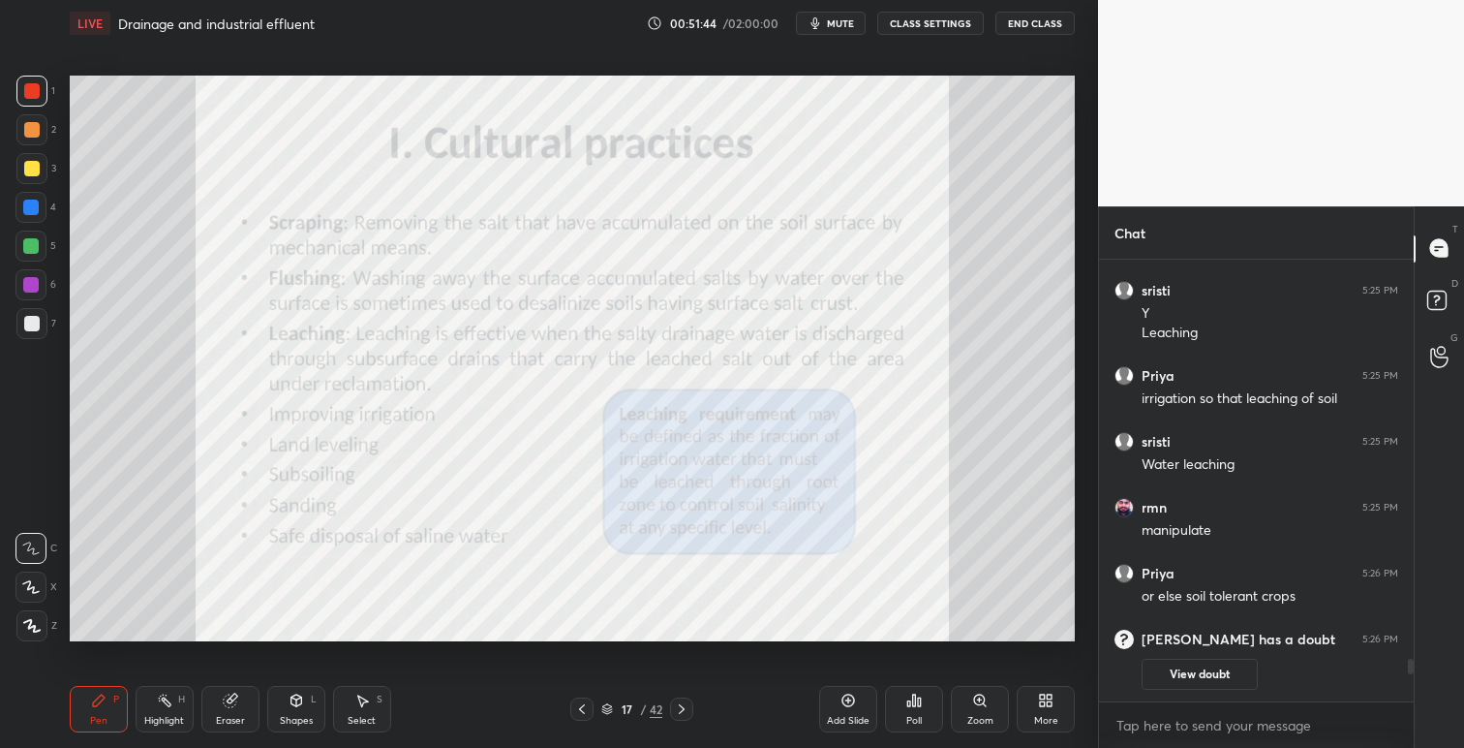
click at [582, 700] on div at bounding box center [581, 708] width 23 height 23
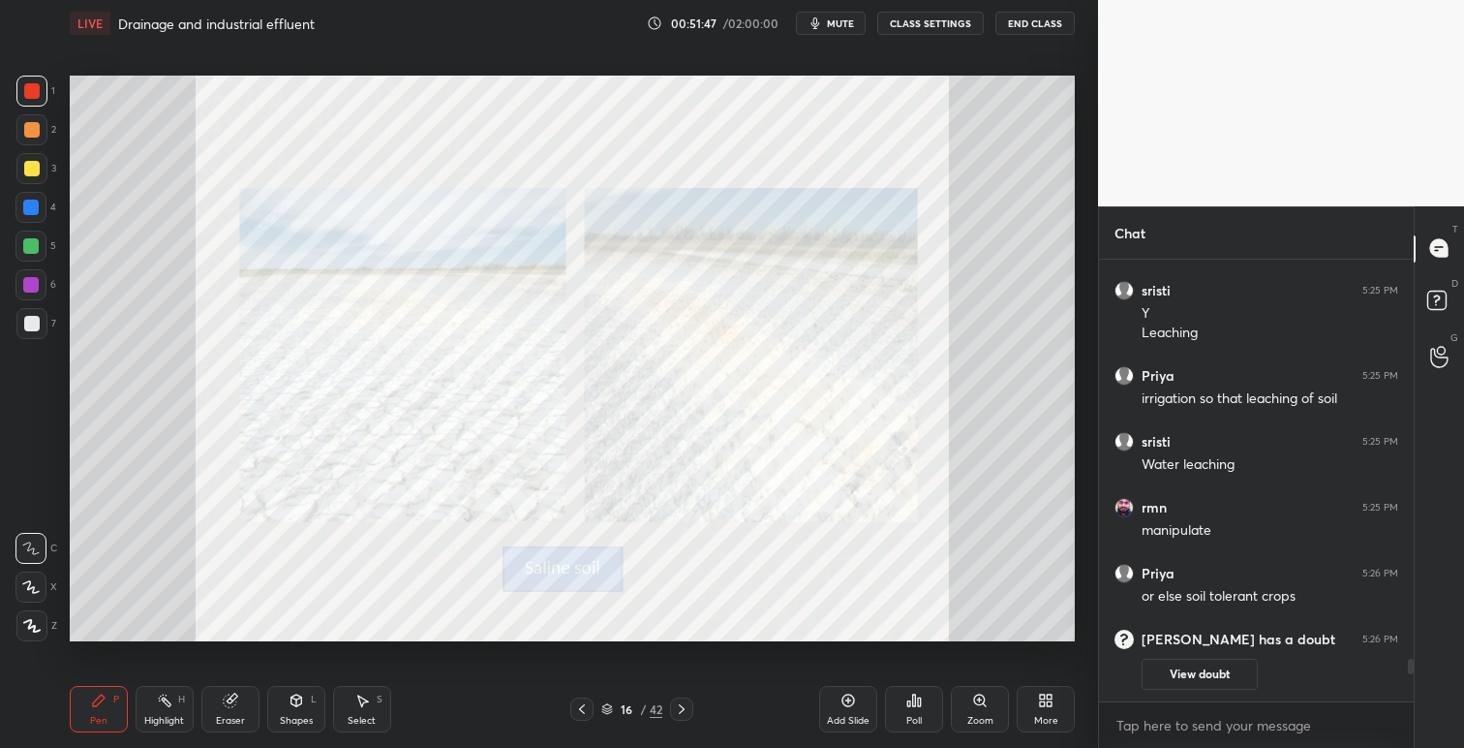
click at [684, 701] on icon at bounding box center [681, 708] width 15 height 15
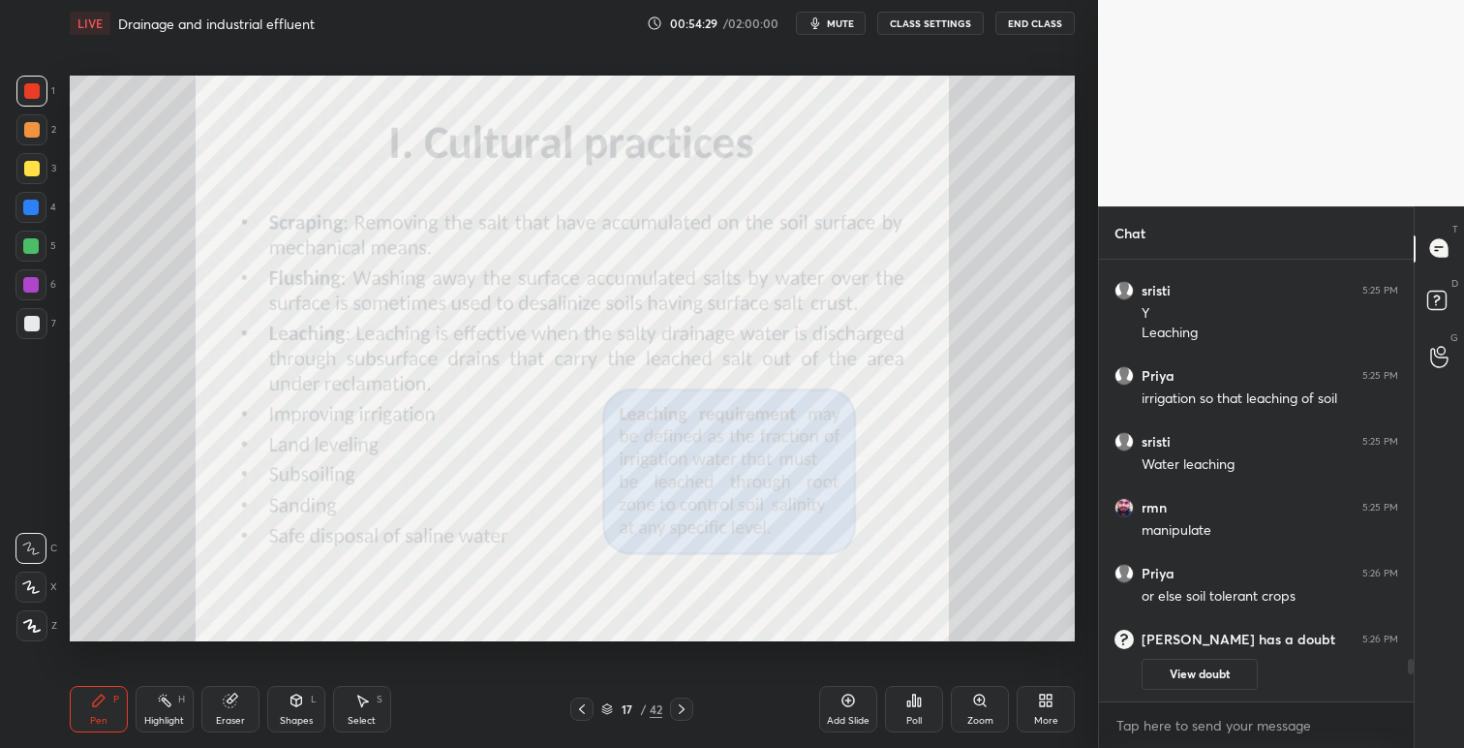
click at [1044, 697] on icon at bounding box center [1042, 696] width 5 height 5
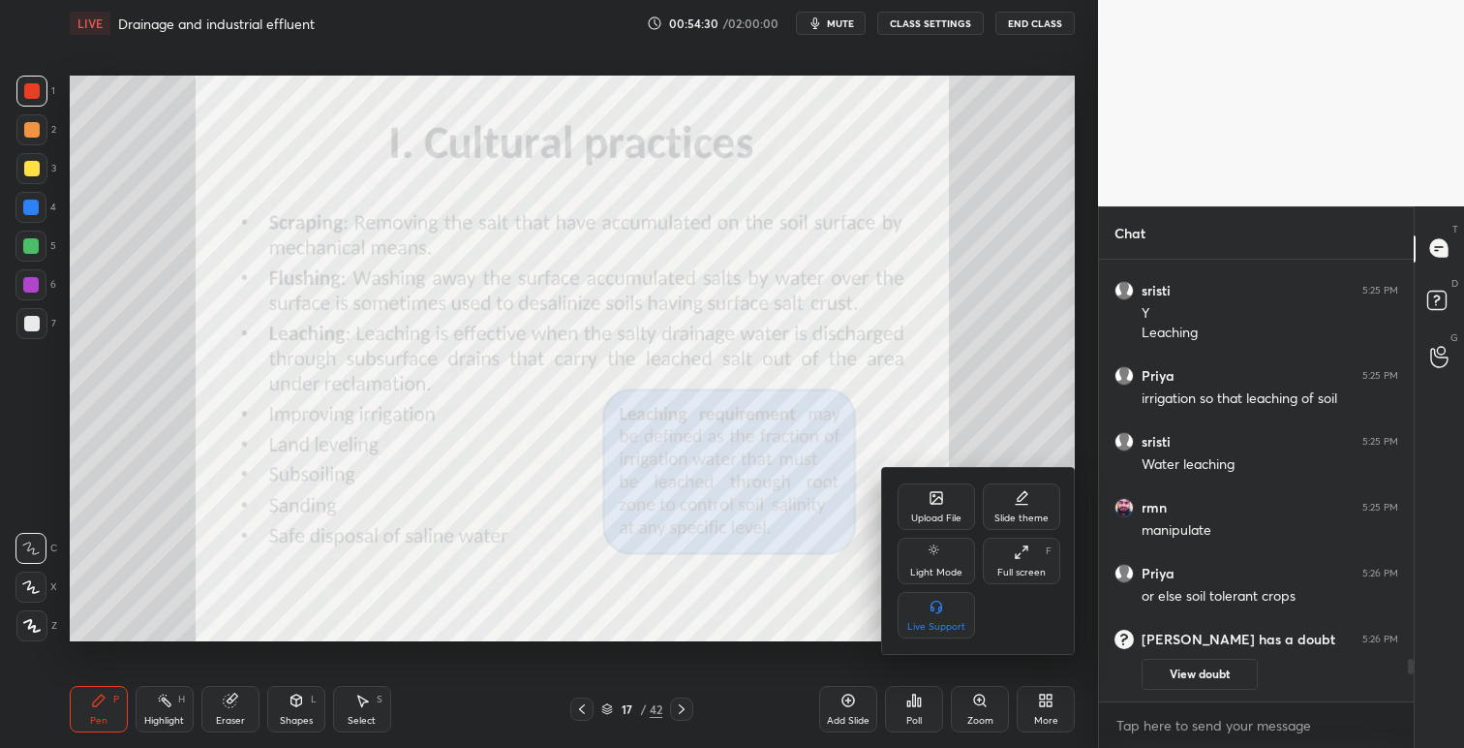
click at [938, 513] on div "Upload File" at bounding box center [936, 518] width 50 height 10
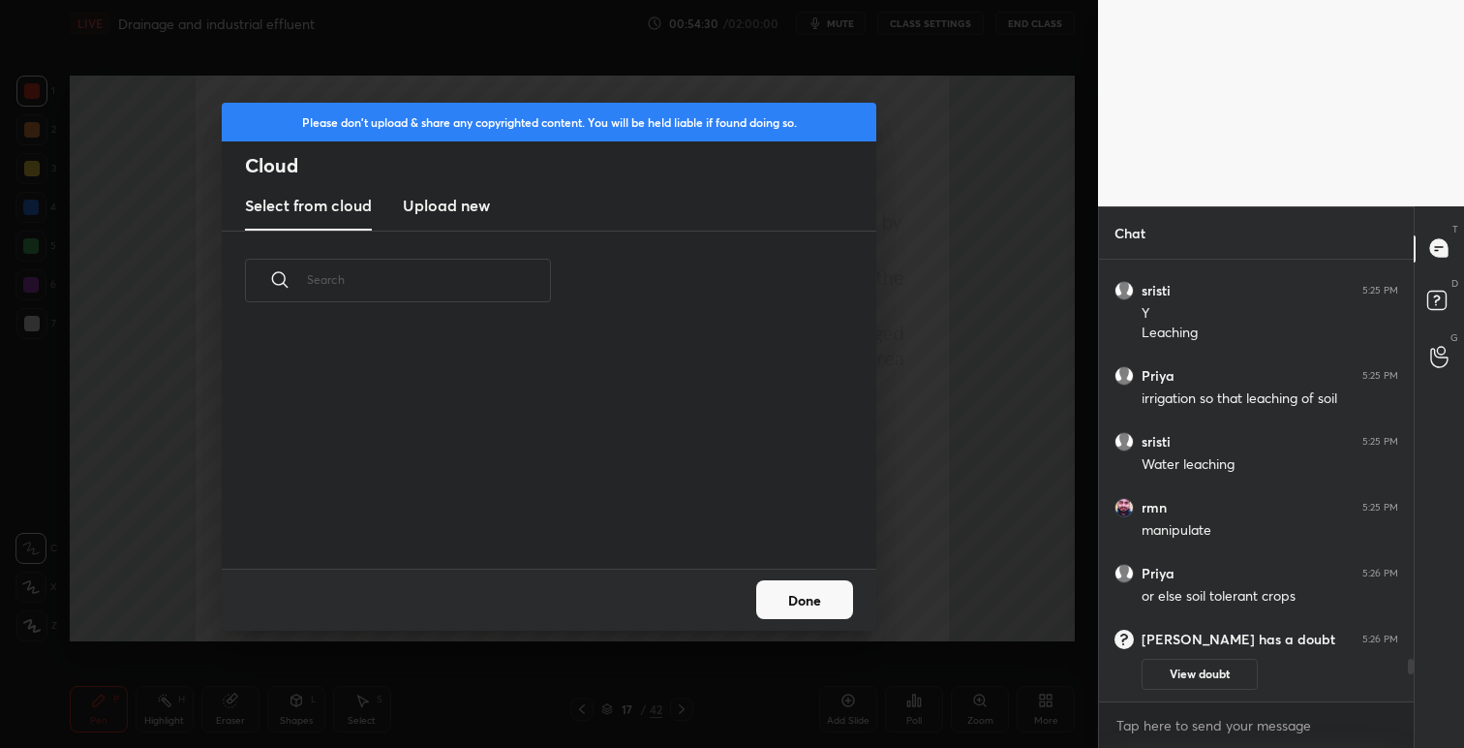
scroll to position [238, 622]
click at [456, 207] on h3 "Upload new" at bounding box center [446, 205] width 87 height 23
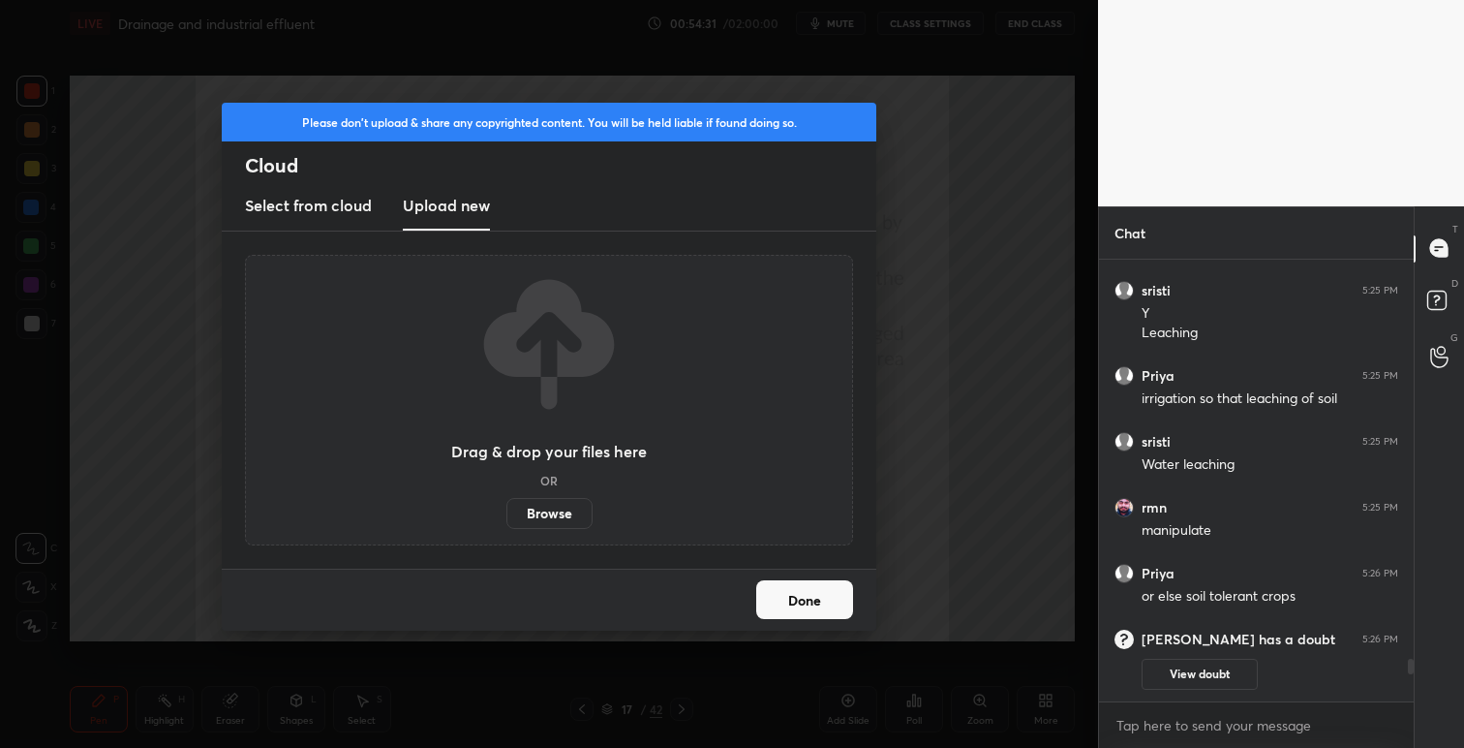
click at [547, 515] on label "Browse" at bounding box center [550, 513] width 86 height 31
click at [507, 515] on input "Browse" at bounding box center [507, 513] width 0 height 31
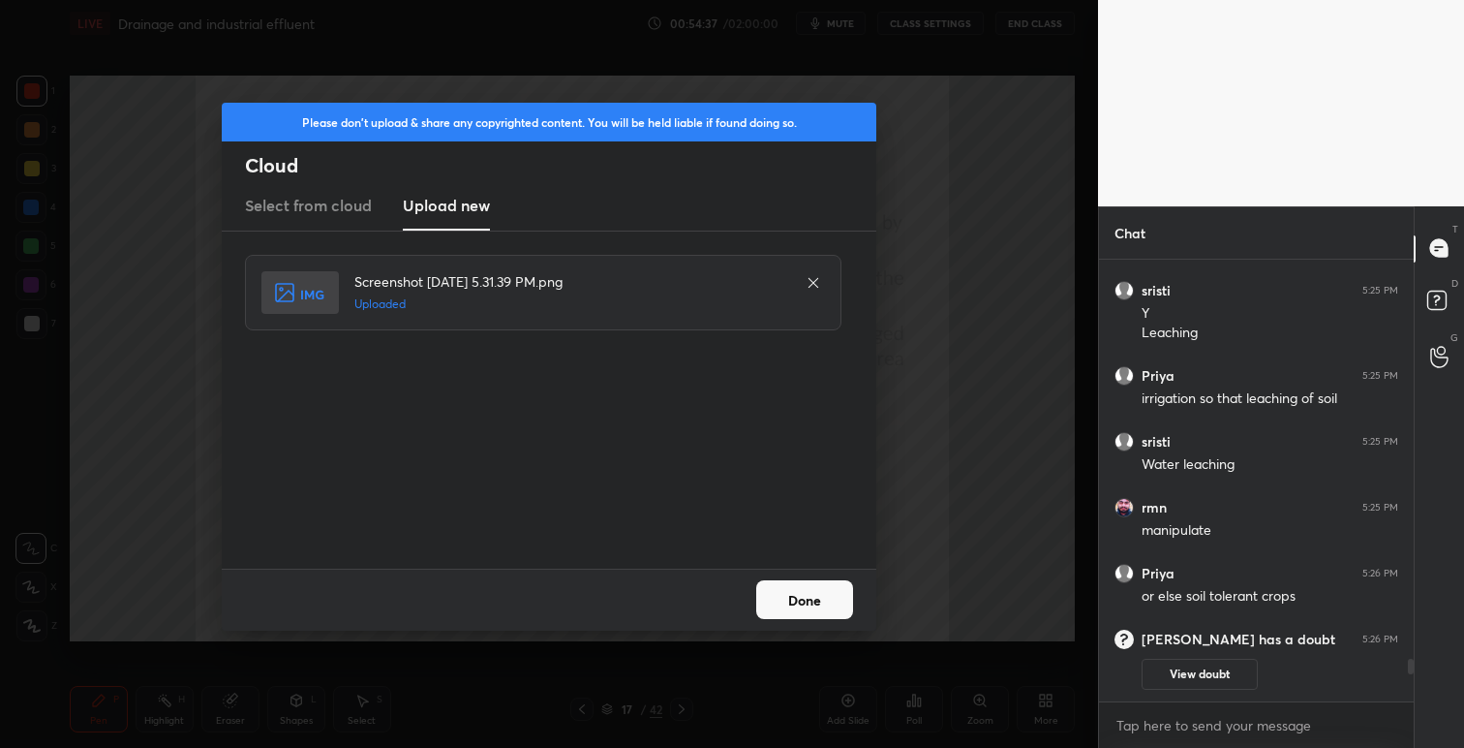
click at [822, 596] on button "Done" at bounding box center [804, 599] width 97 height 39
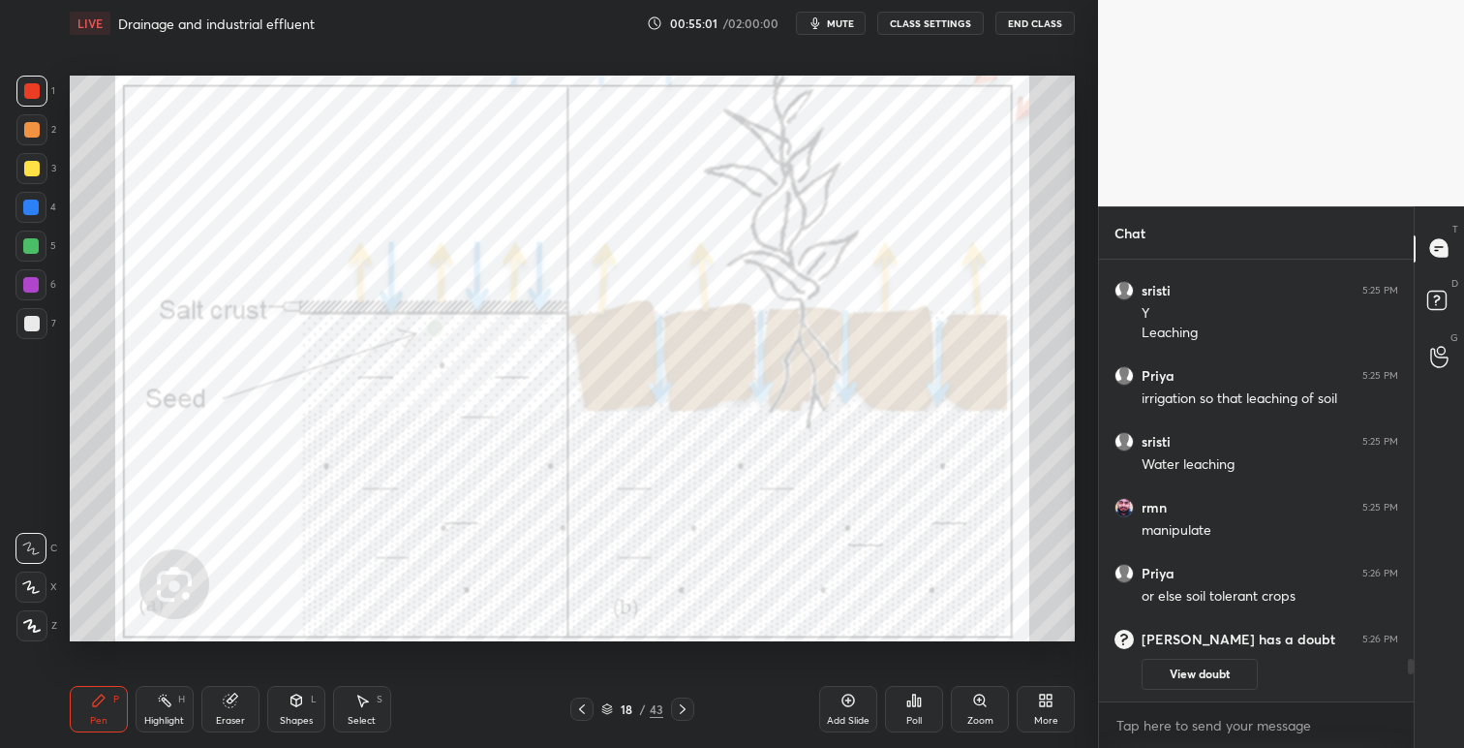
click at [578, 702] on icon at bounding box center [581, 708] width 15 height 15
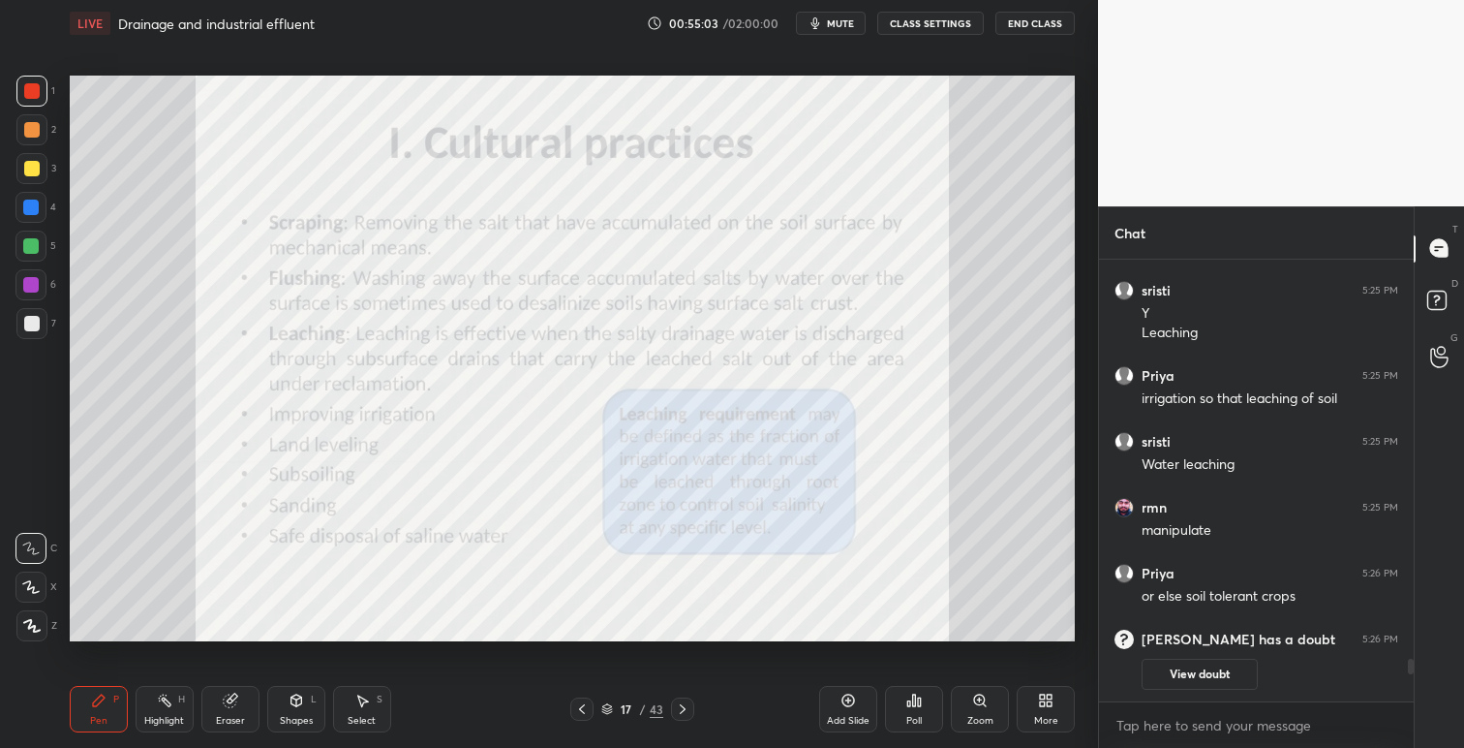
scroll to position [4214, 0]
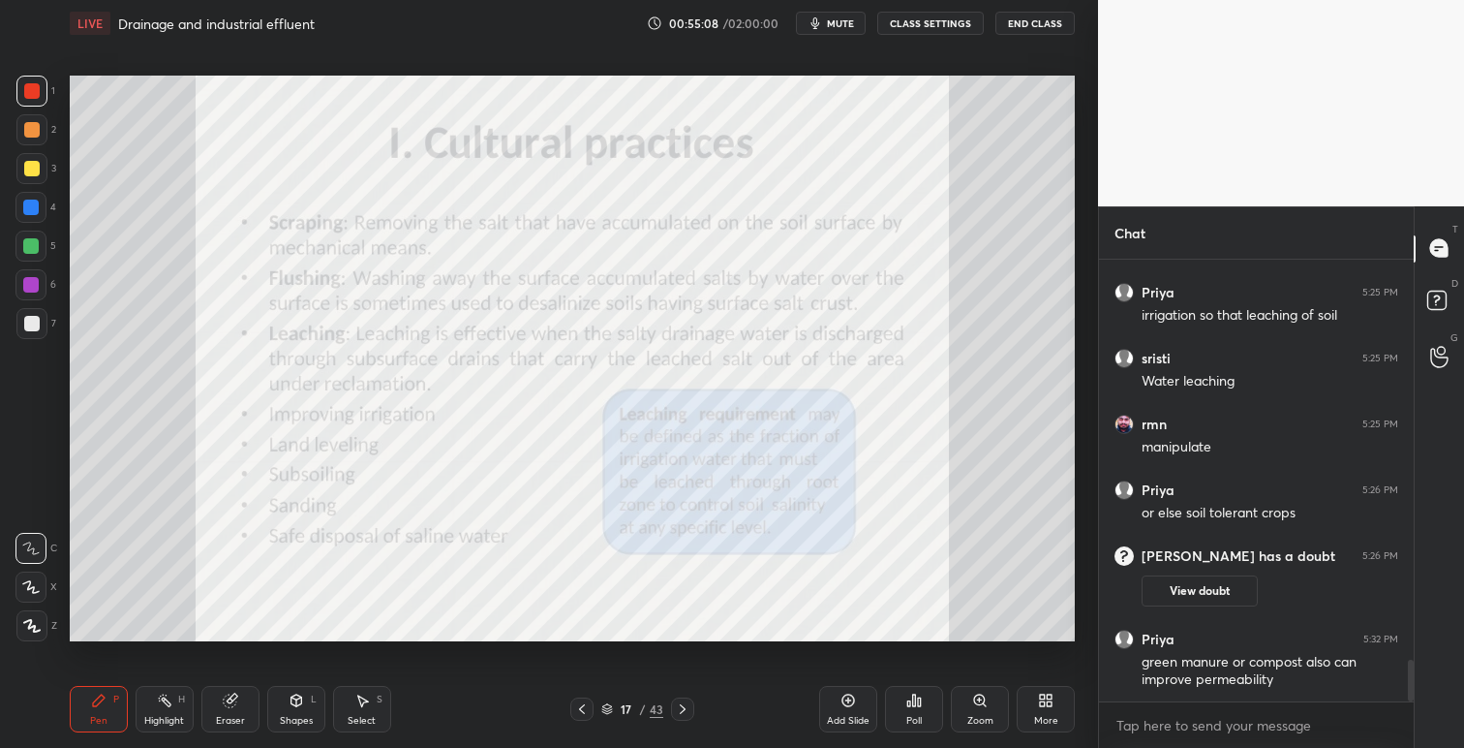
click at [687, 706] on icon at bounding box center [682, 708] width 15 height 15
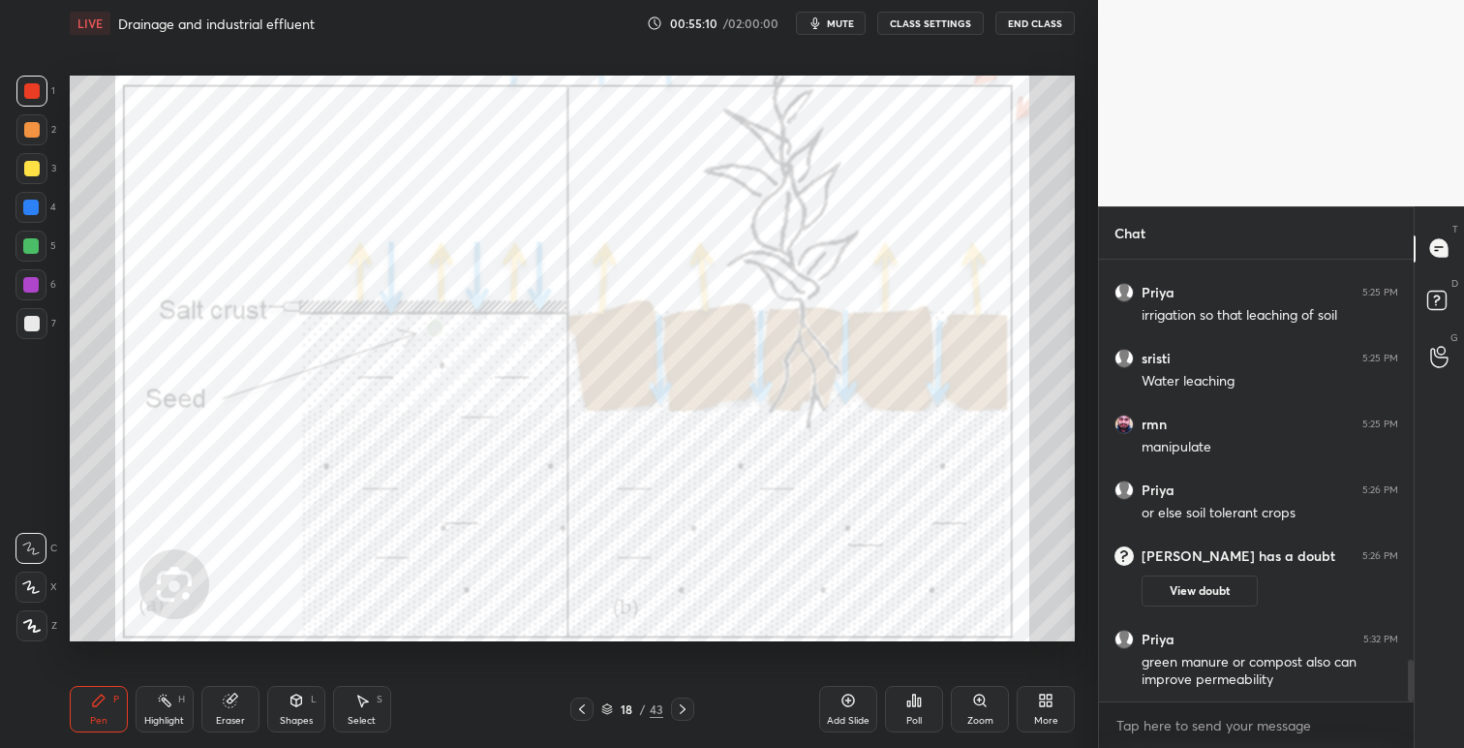
click at [687, 705] on icon at bounding box center [682, 708] width 15 height 15
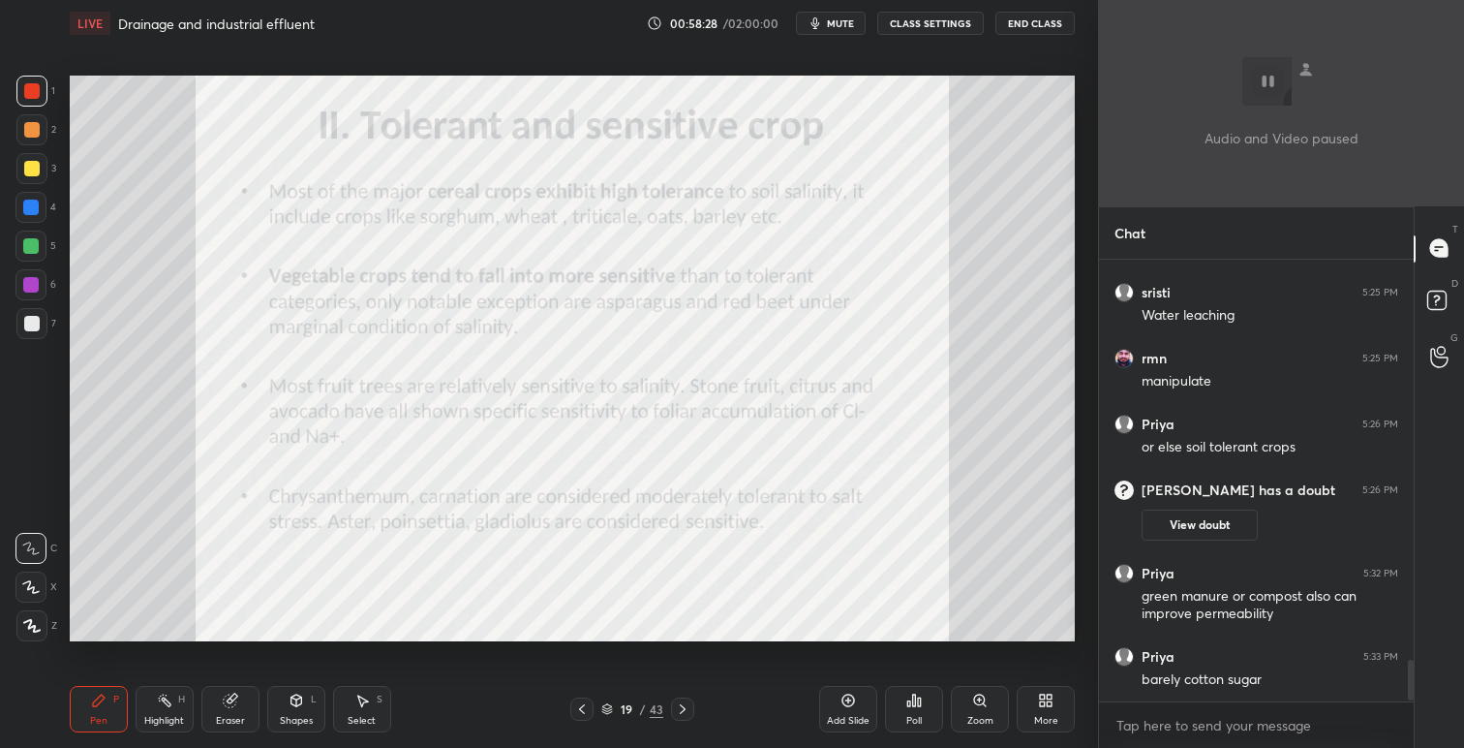
scroll to position [4411, 0]
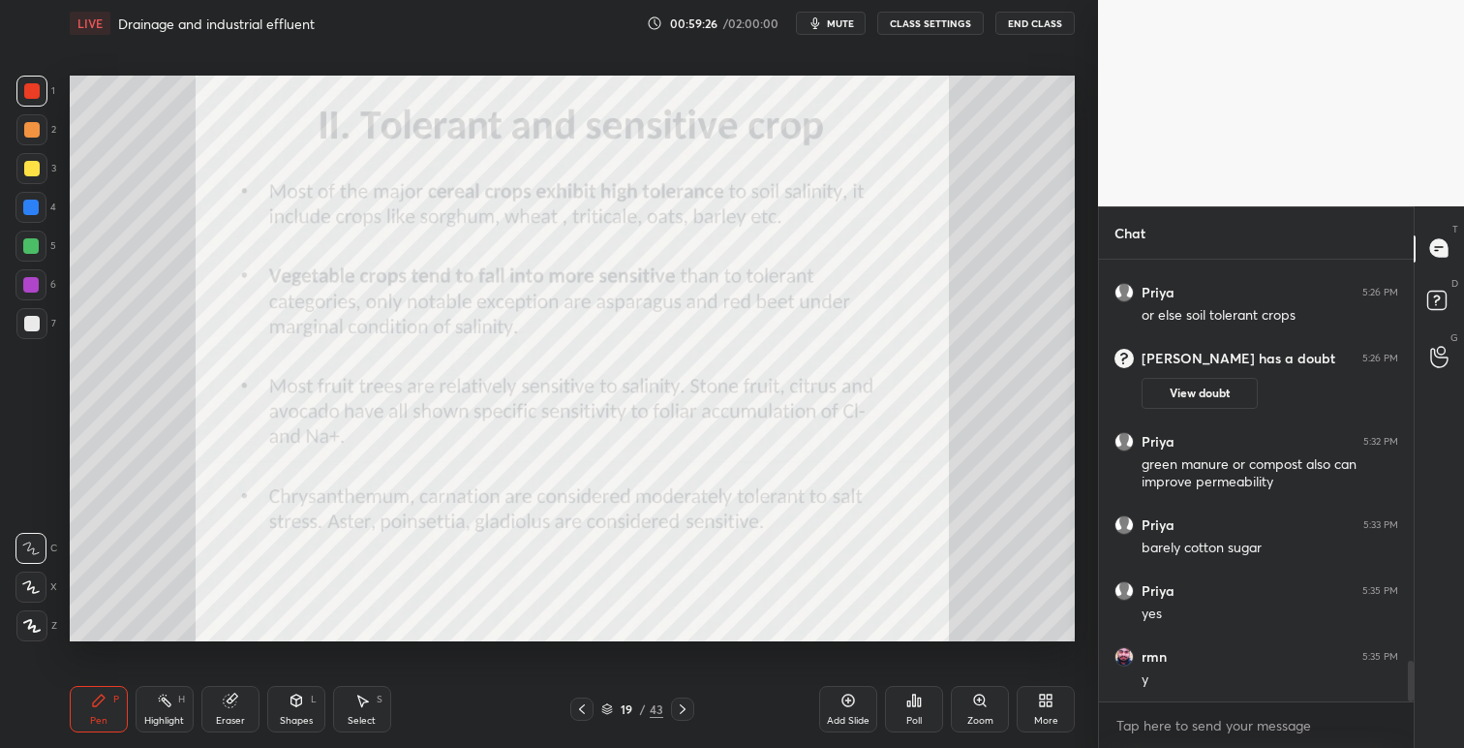
click at [686, 708] on icon at bounding box center [682, 708] width 15 height 15
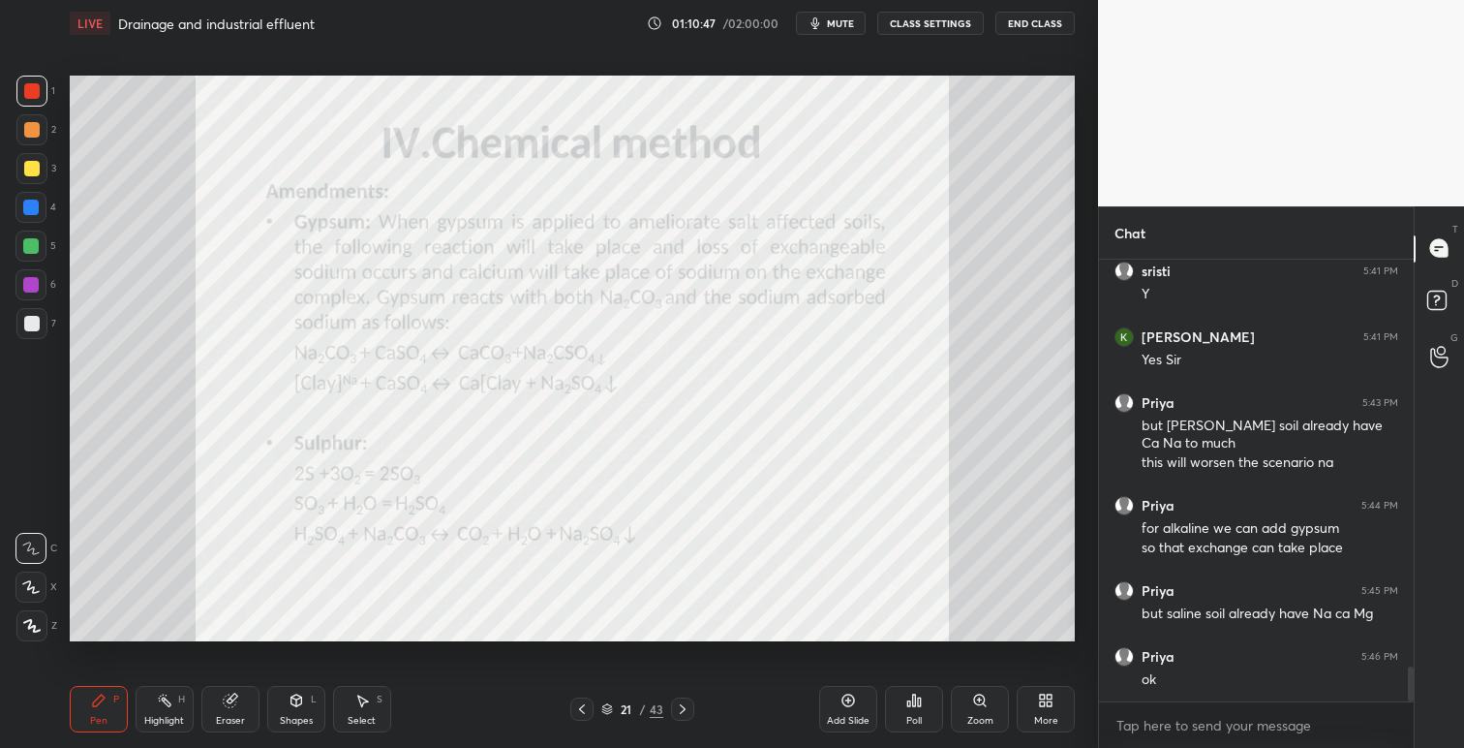
scroll to position [5197, 0]
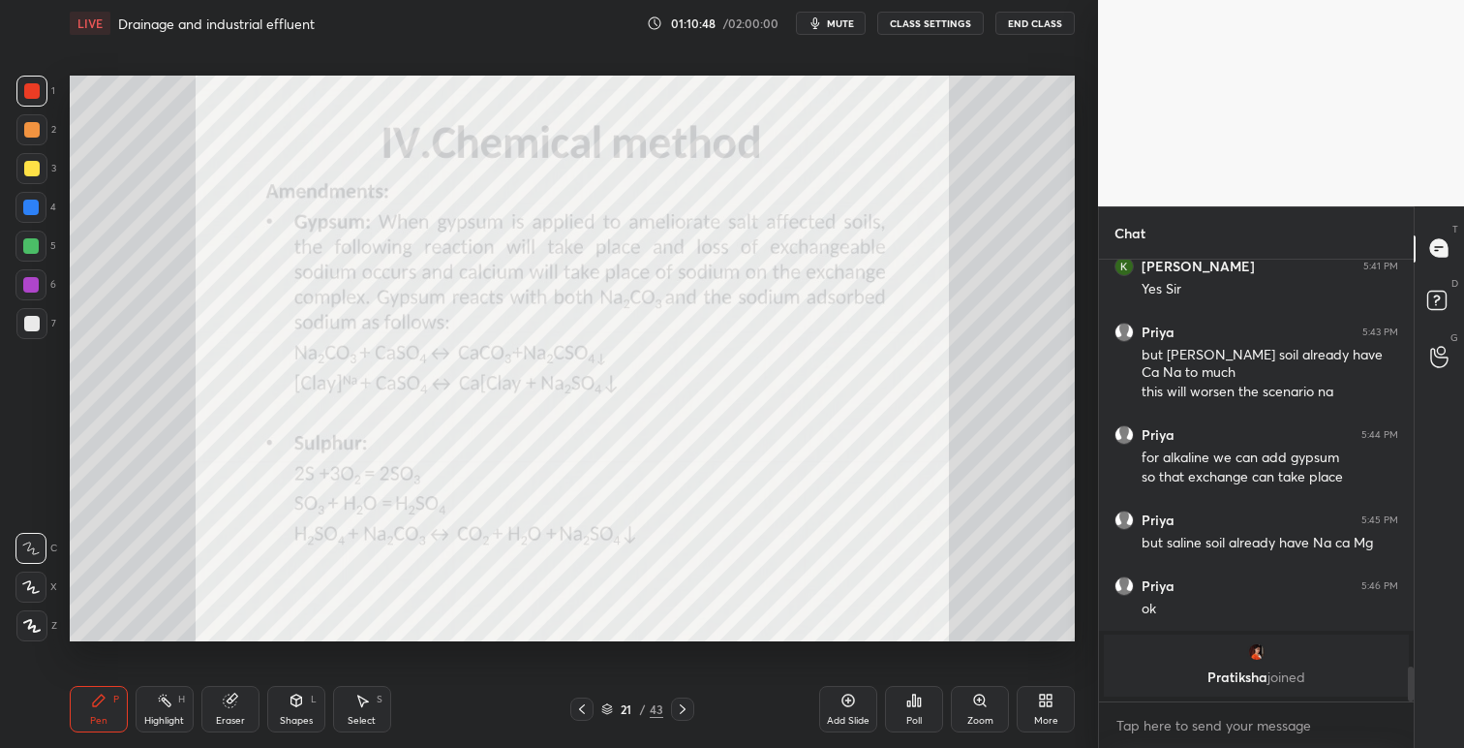
click at [1046, 695] on icon at bounding box center [1045, 699] width 15 height 15
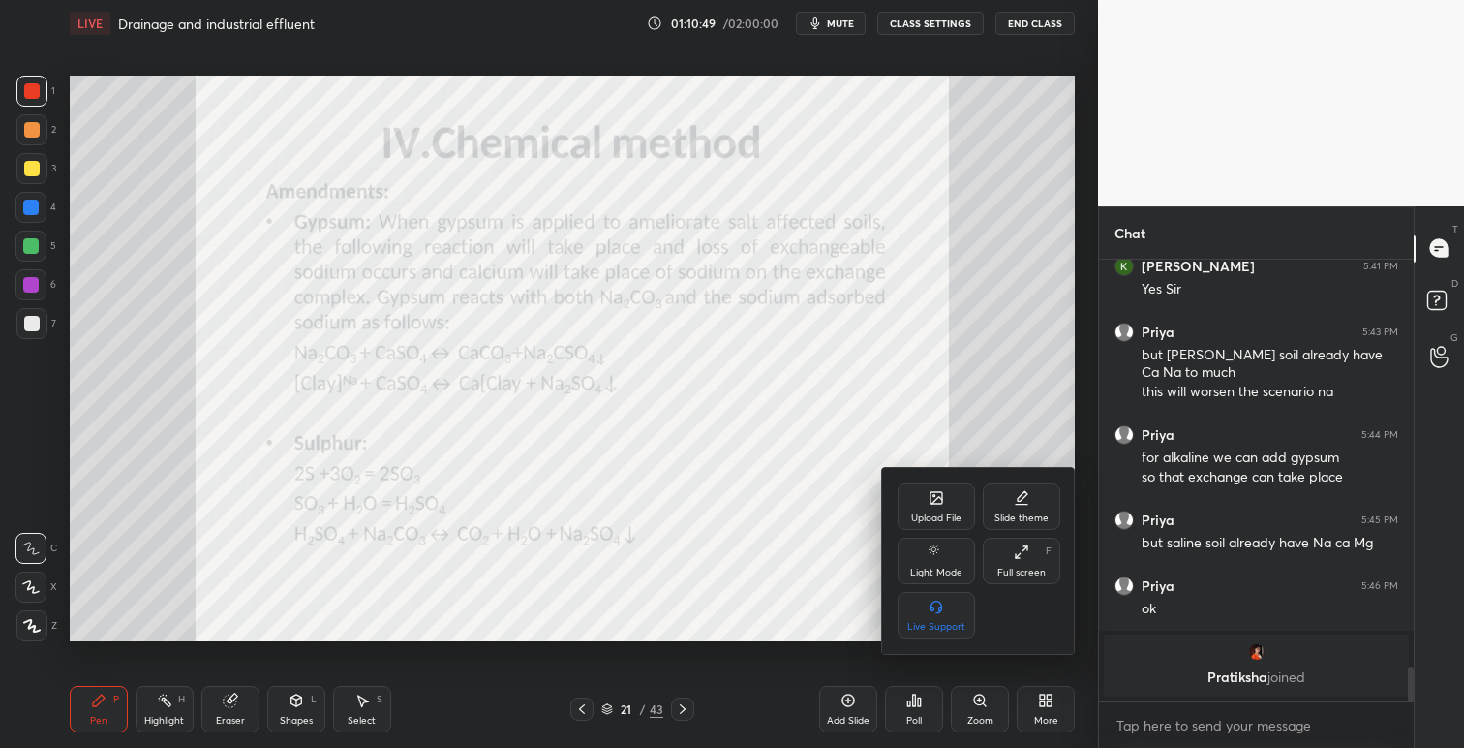
click at [935, 514] on div "Upload File" at bounding box center [936, 518] width 50 height 10
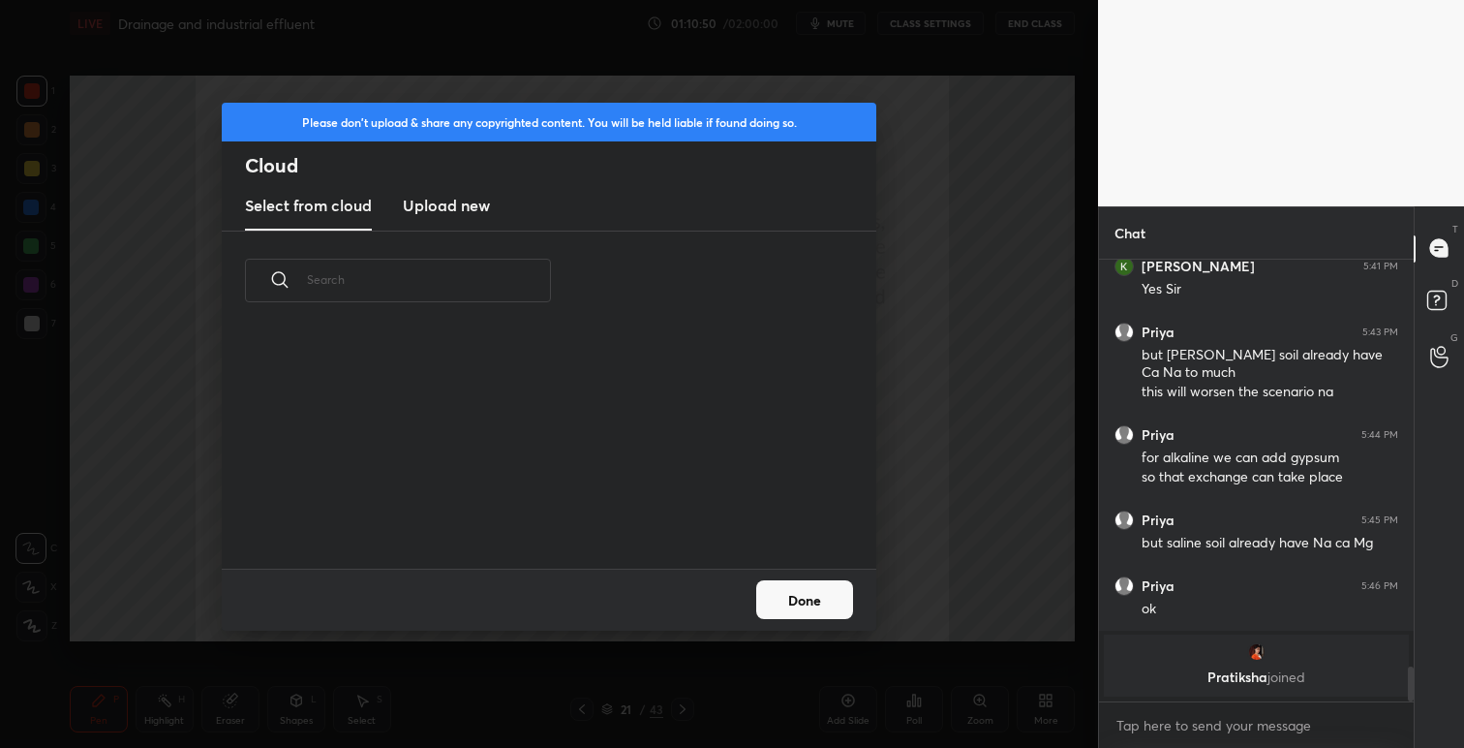
scroll to position [238, 622]
click at [448, 204] on h3 "Upload new" at bounding box center [446, 205] width 87 height 23
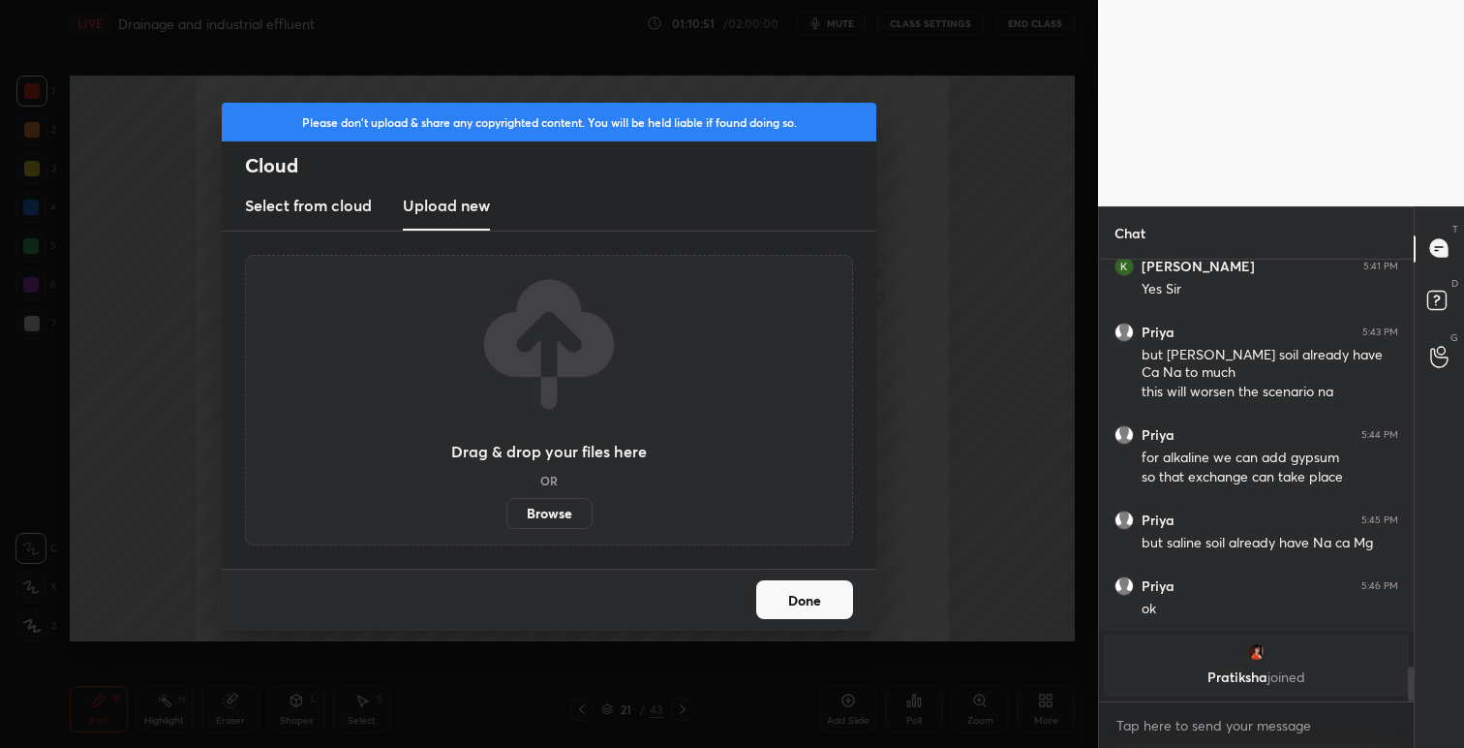
click at [554, 506] on label "Browse" at bounding box center [550, 513] width 86 height 31
click at [507, 506] on input "Browse" at bounding box center [507, 513] width 0 height 31
click at [804, 592] on button "Done" at bounding box center [804, 599] width 97 height 39
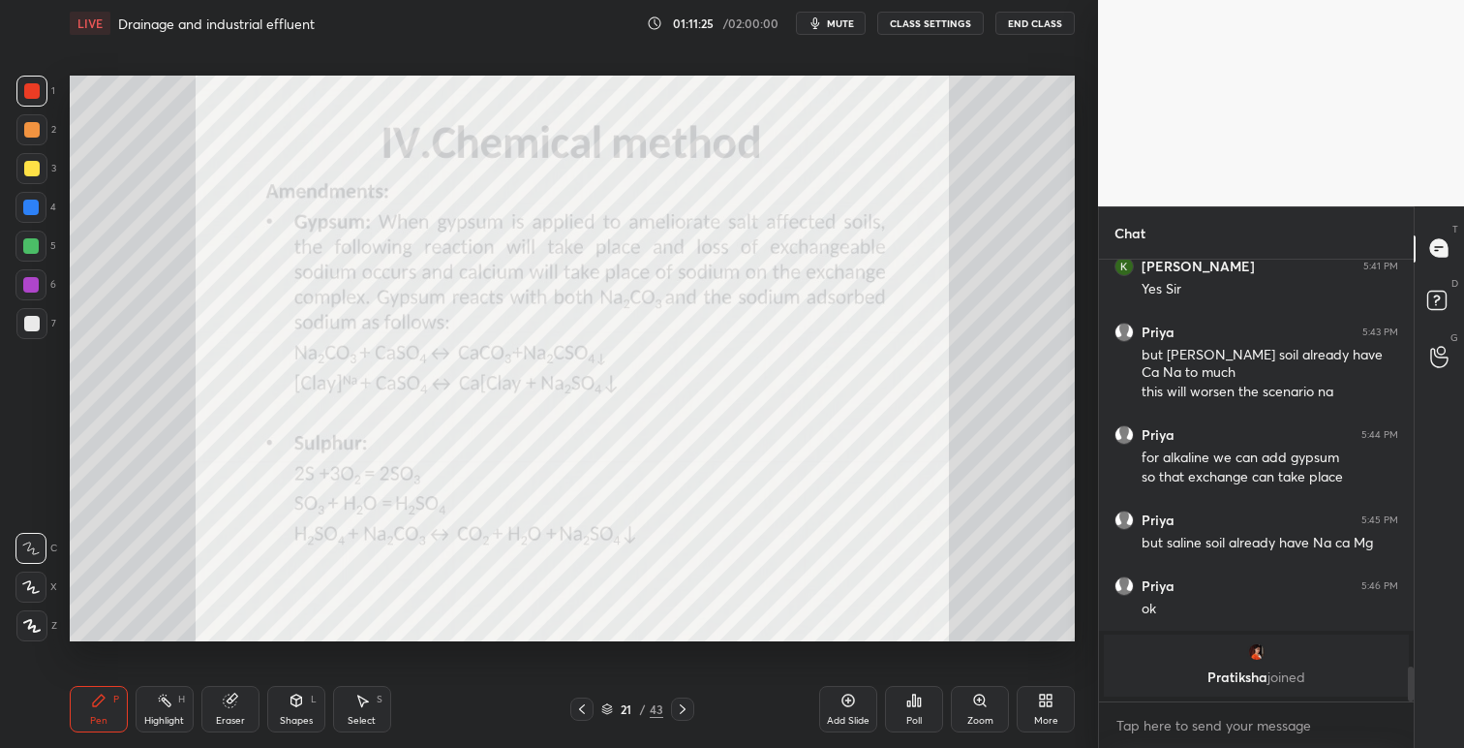
click at [1051, 703] on icon at bounding box center [1049, 703] width 5 height 5
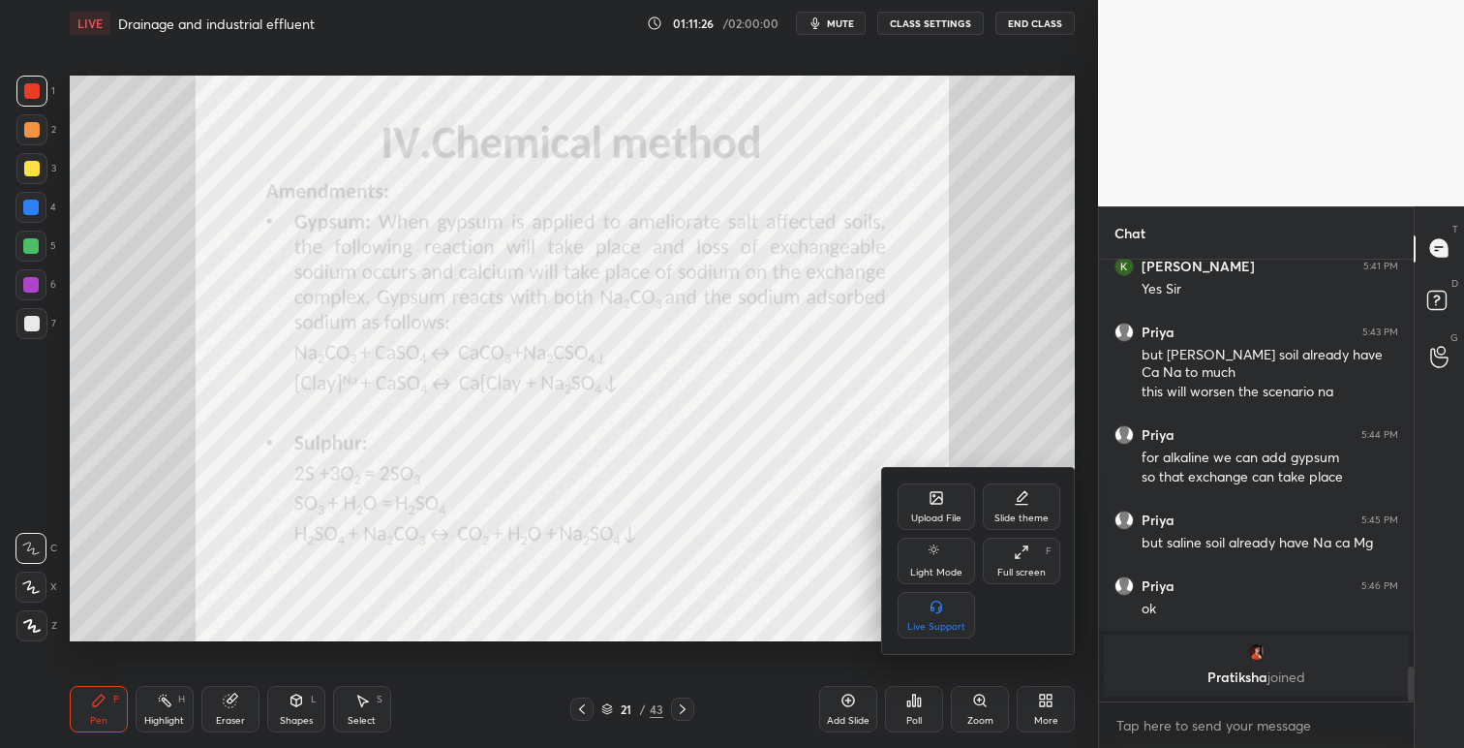
click at [950, 524] on div "Upload File" at bounding box center [936, 506] width 77 height 46
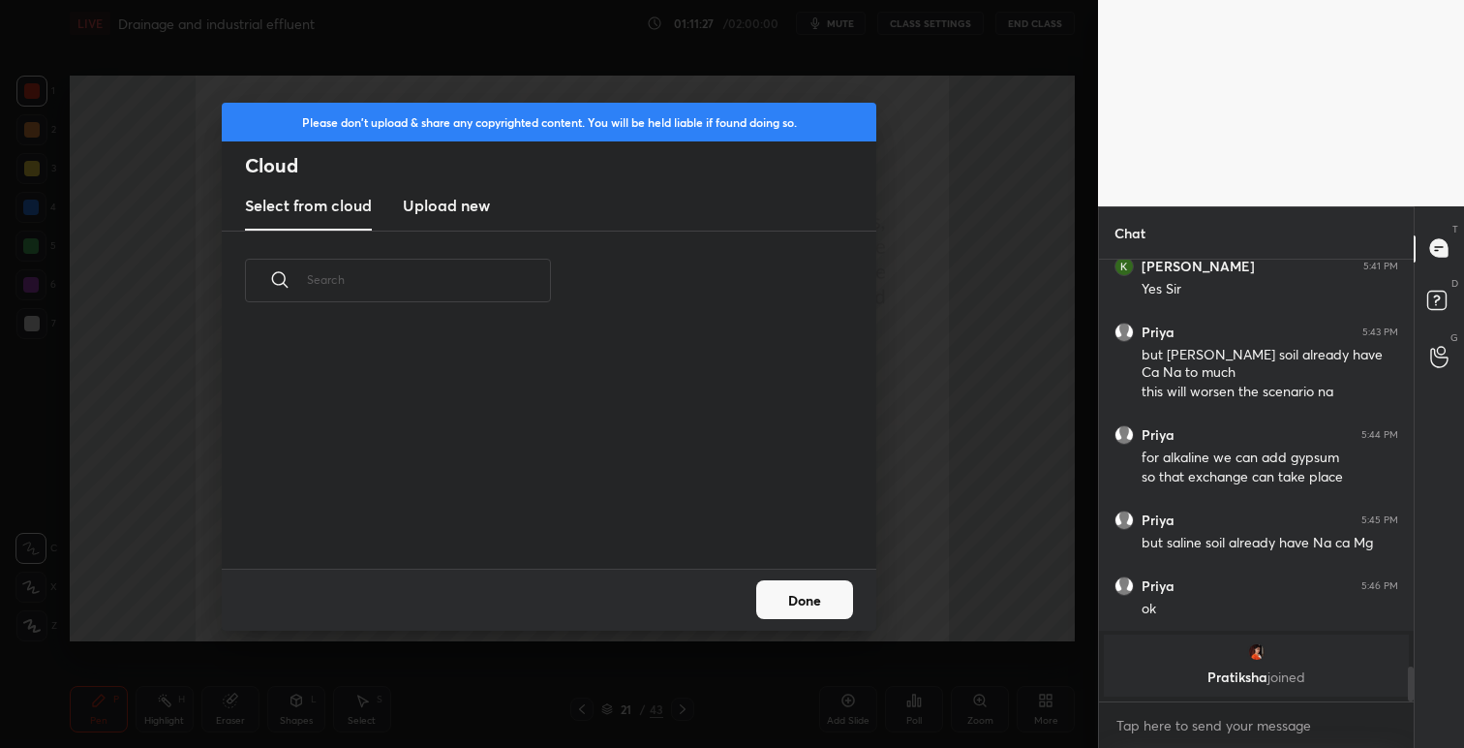
click at [480, 204] on h3 "Upload new" at bounding box center [446, 205] width 87 height 23
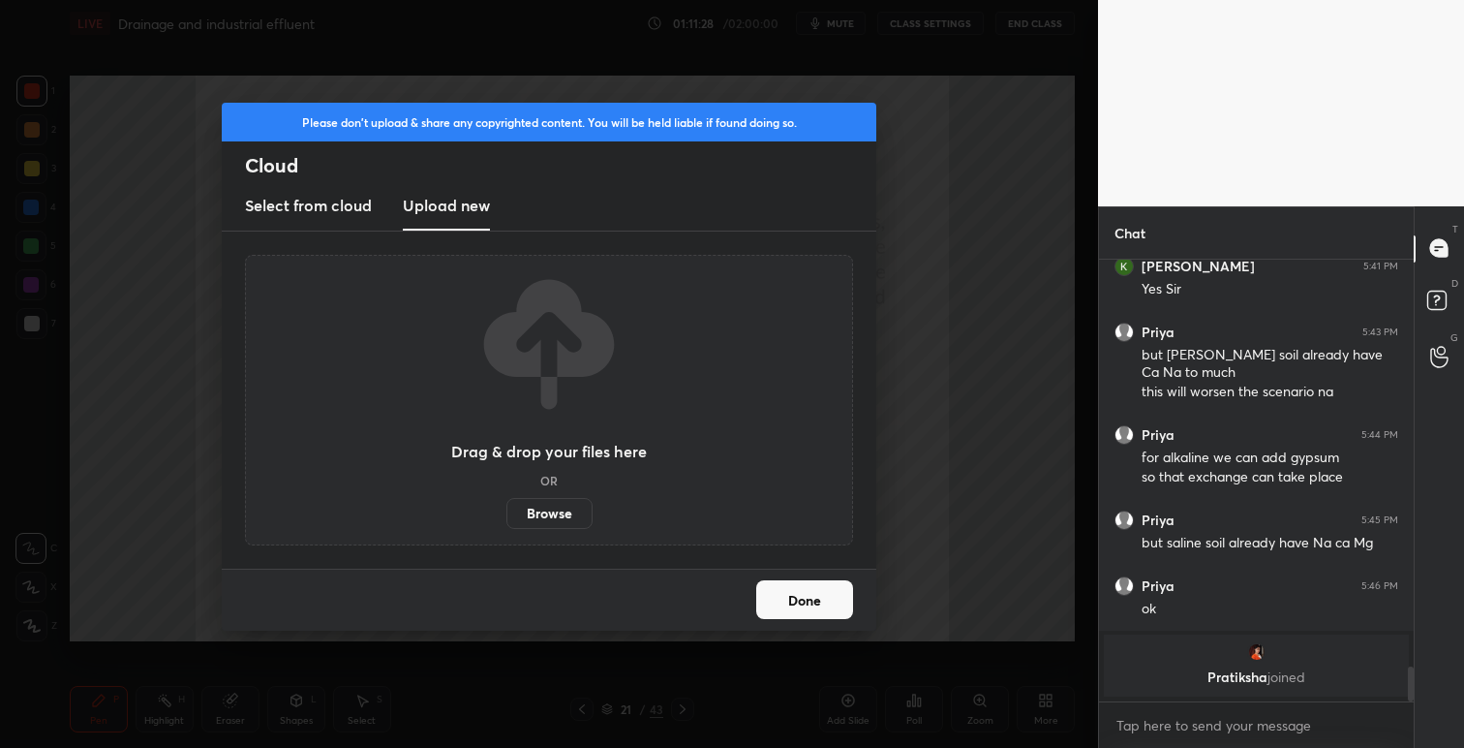
click at [569, 510] on label "Browse" at bounding box center [550, 513] width 86 height 31
click at [507, 510] on input "Browse" at bounding box center [507, 513] width 0 height 31
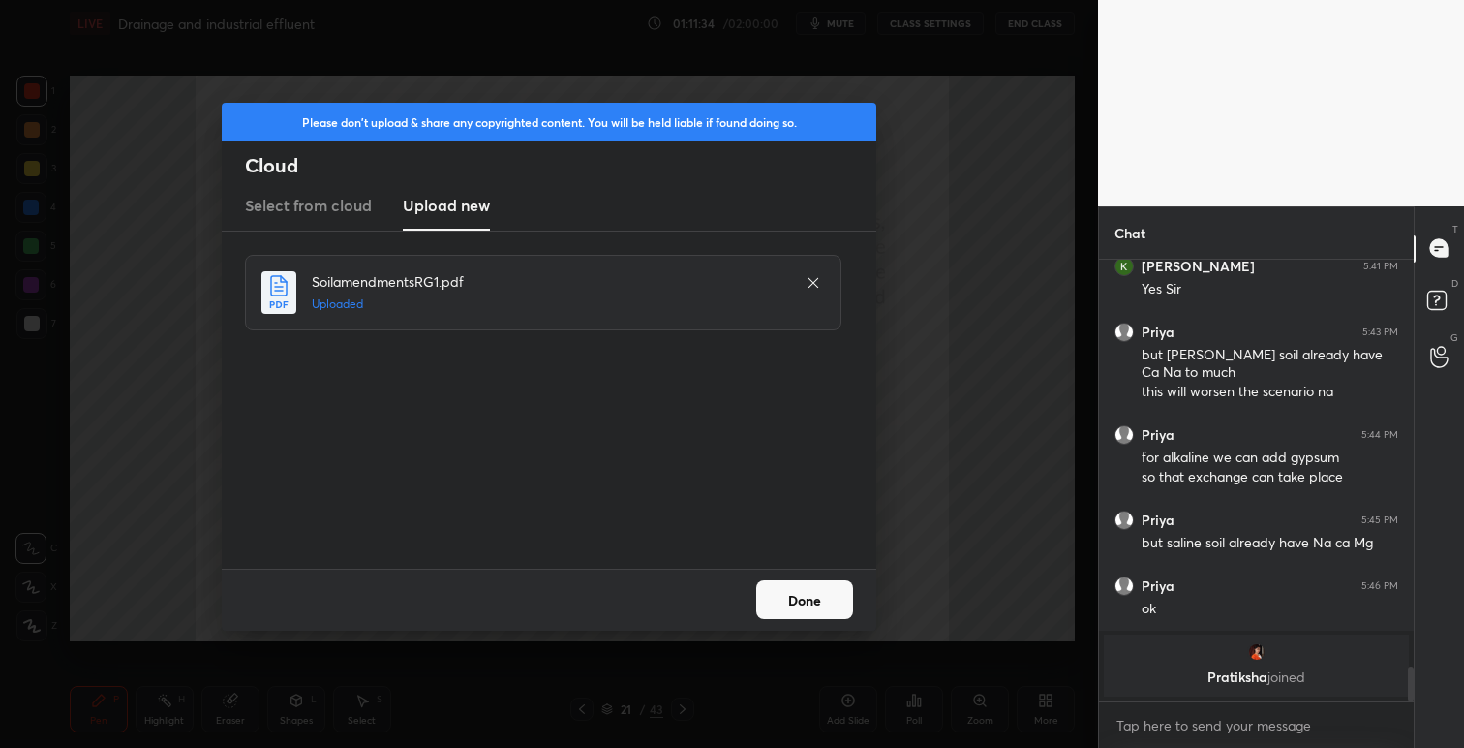
click at [805, 611] on button "Done" at bounding box center [804, 599] width 97 height 39
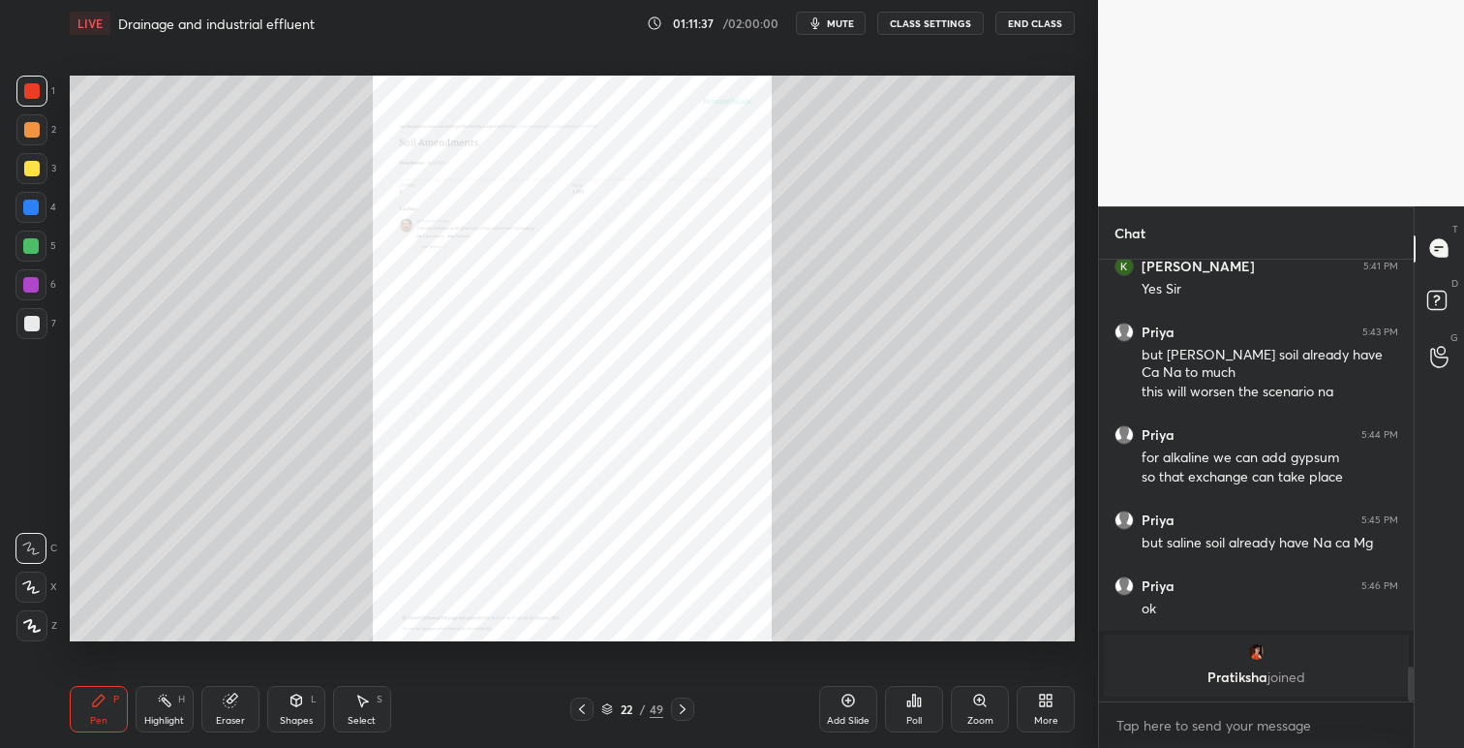
click at [689, 710] on icon at bounding box center [682, 708] width 15 height 15
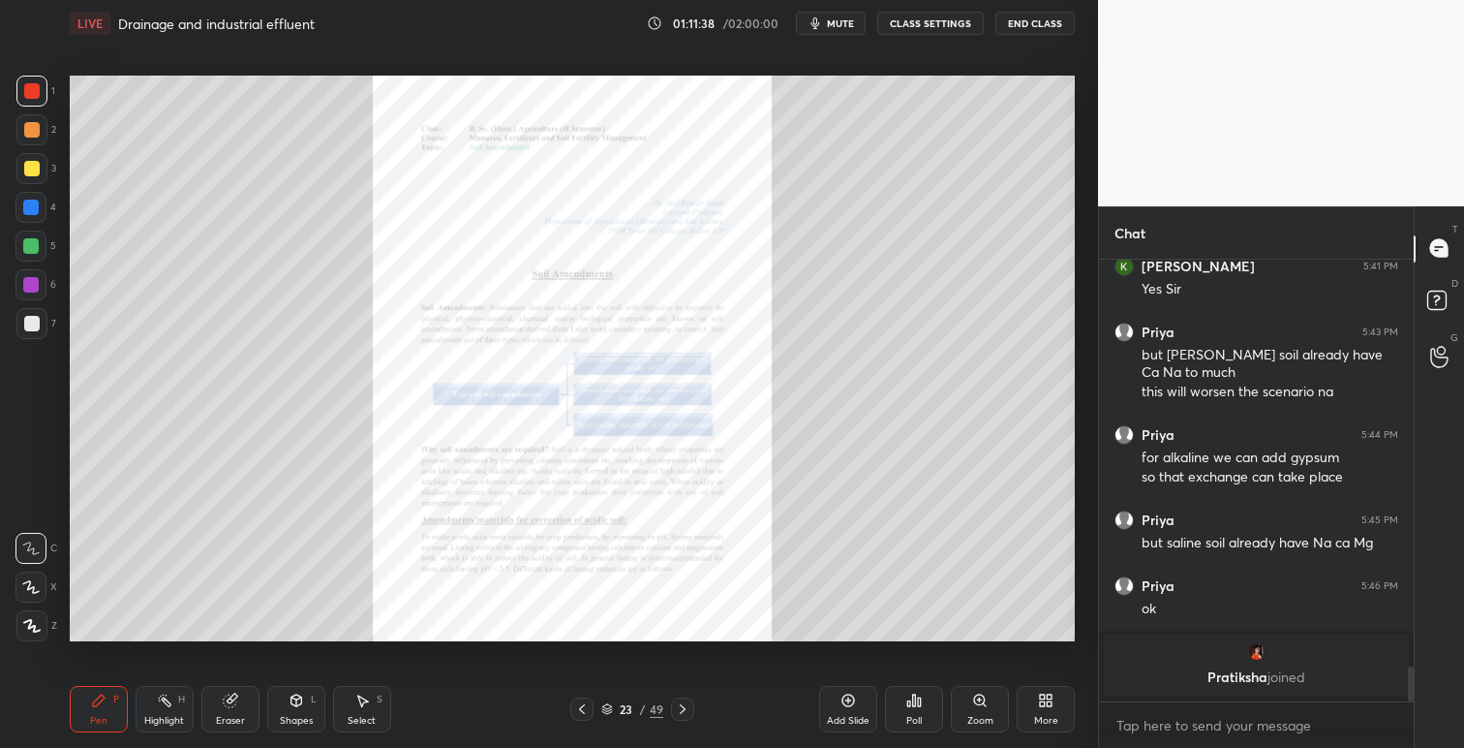
click at [984, 697] on icon at bounding box center [979, 699] width 11 height 11
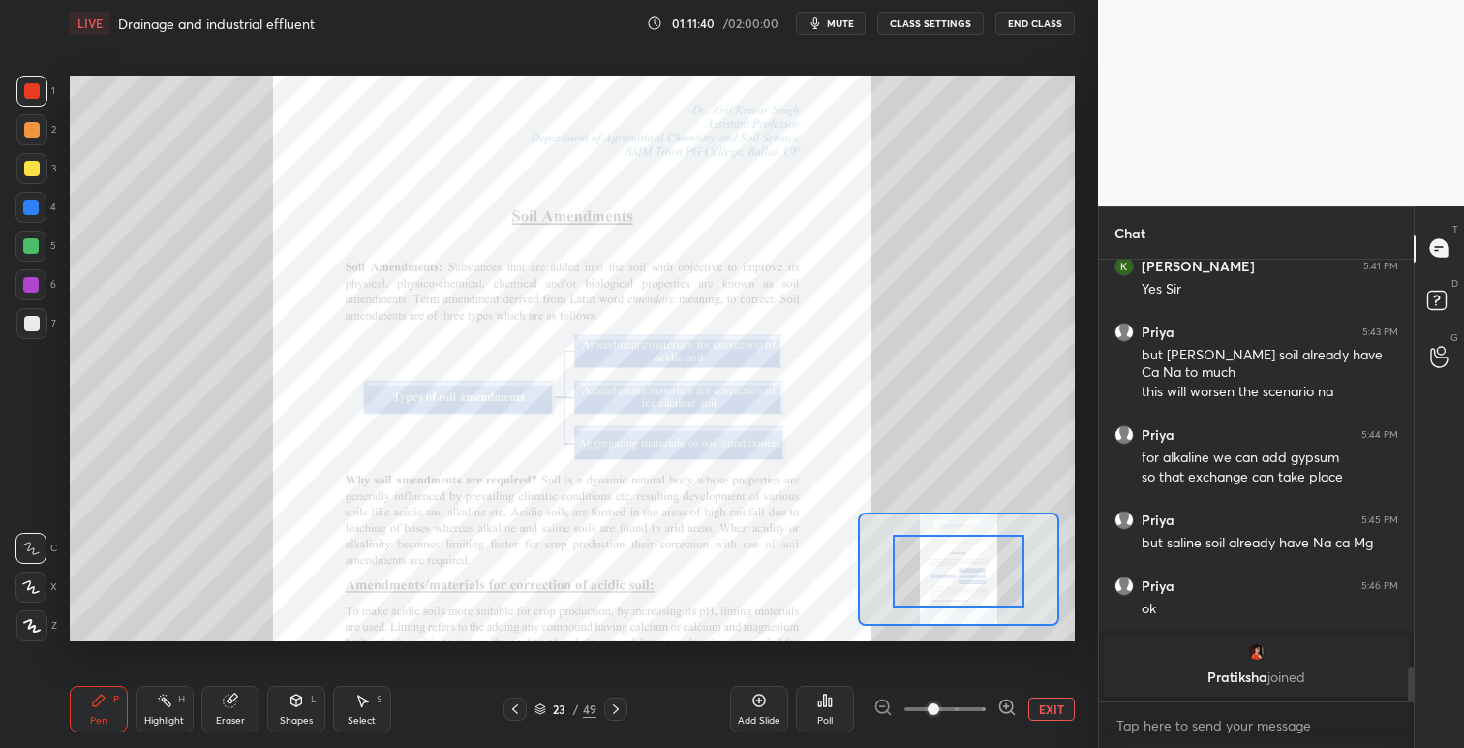
drag, startPoint x: 971, startPoint y: 549, endPoint x: 979, endPoint y: 601, distance: 52.9
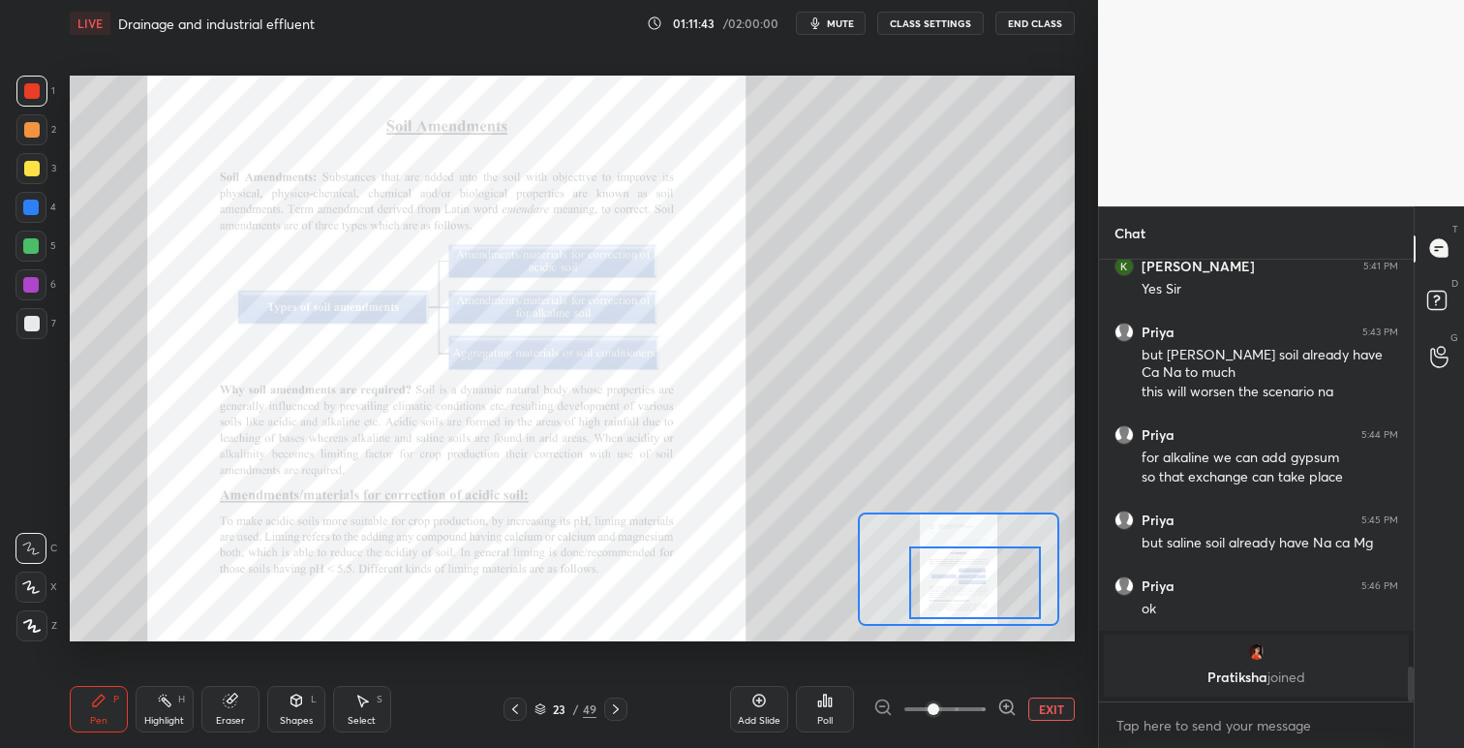
drag, startPoint x: 979, startPoint y: 601, endPoint x: 996, endPoint y: 613, distance: 20.2
click at [996, 613] on div at bounding box center [975, 582] width 132 height 73
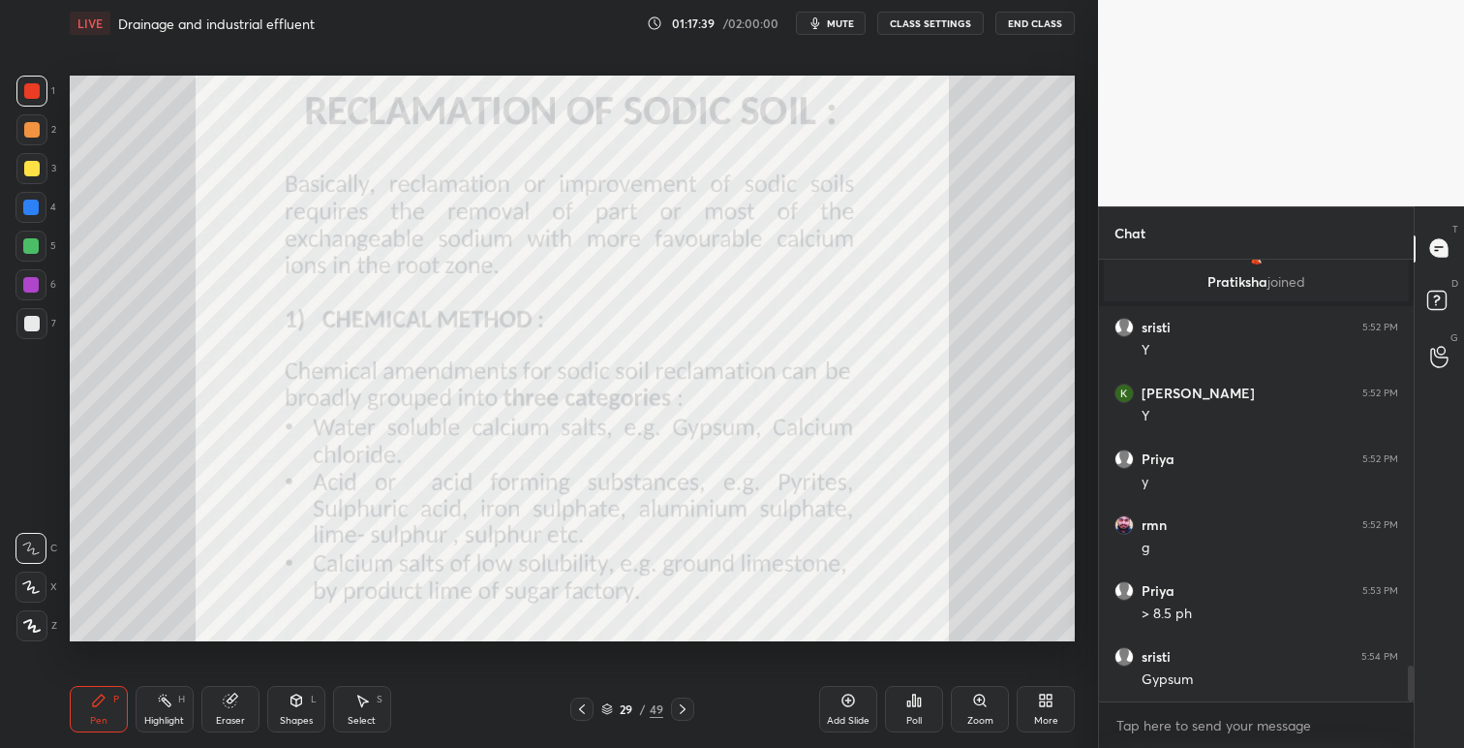
scroll to position [5078, 0]
click at [685, 708] on icon at bounding box center [683, 709] width 6 height 10
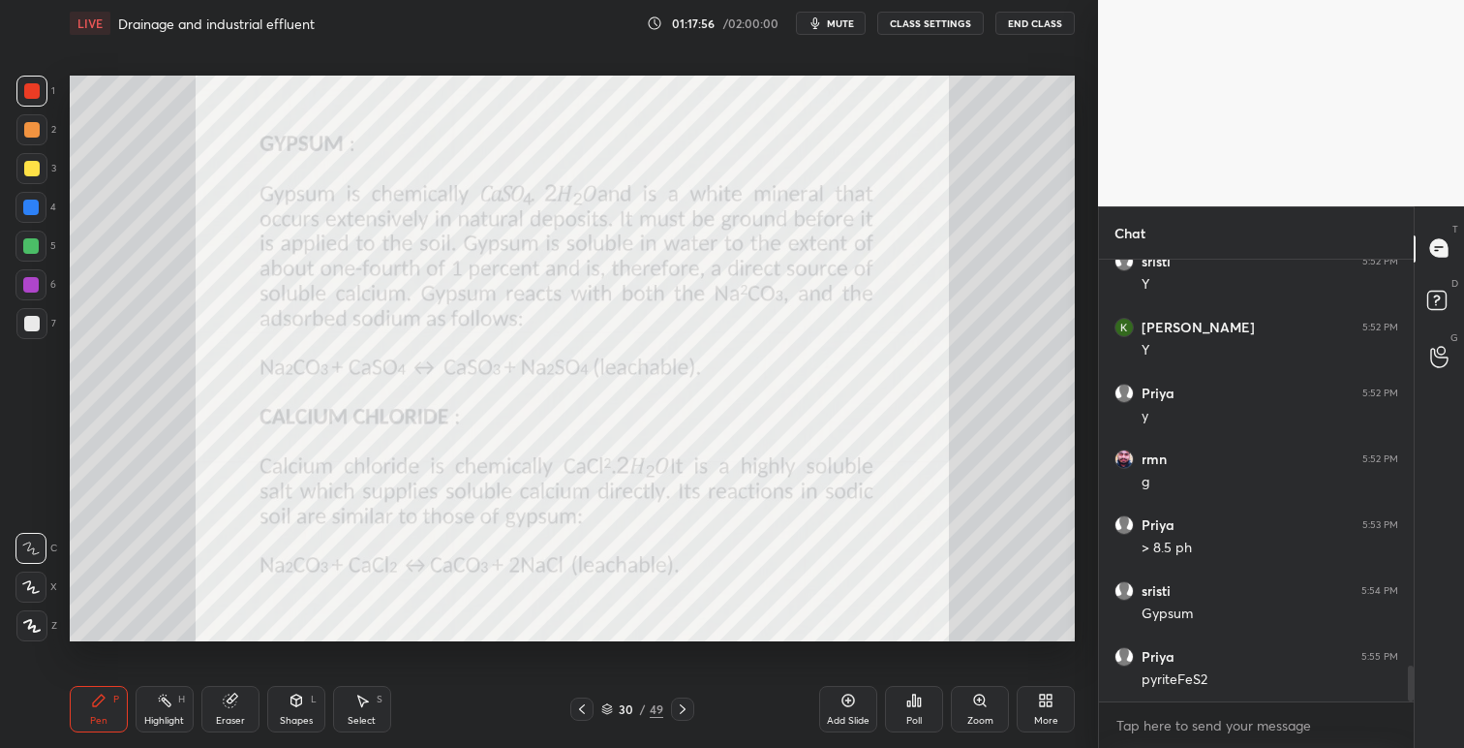
click at [579, 713] on icon at bounding box center [581, 708] width 15 height 15
click at [682, 708] on icon at bounding box center [682, 708] width 15 height 15
click at [682, 706] on icon at bounding box center [682, 708] width 15 height 15
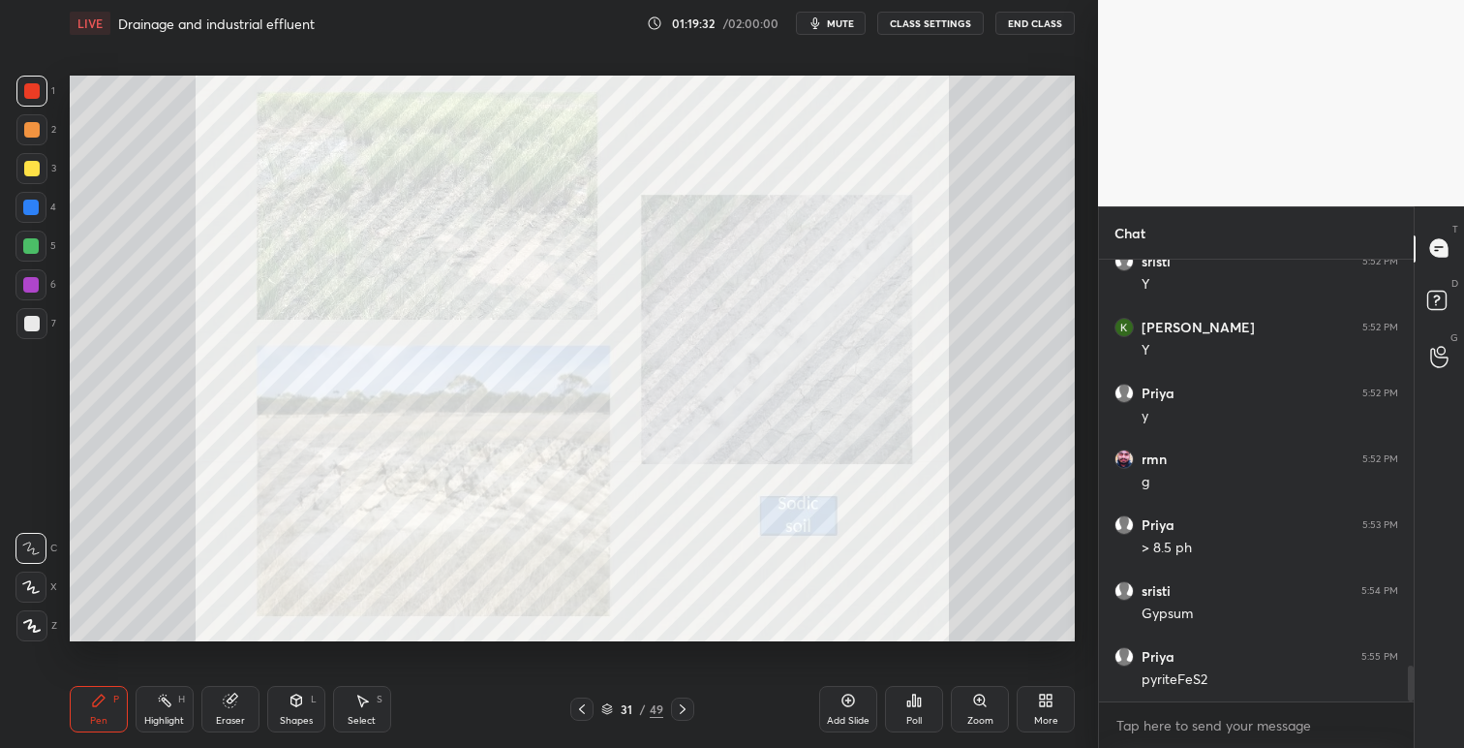
click at [689, 710] on icon at bounding box center [682, 708] width 15 height 15
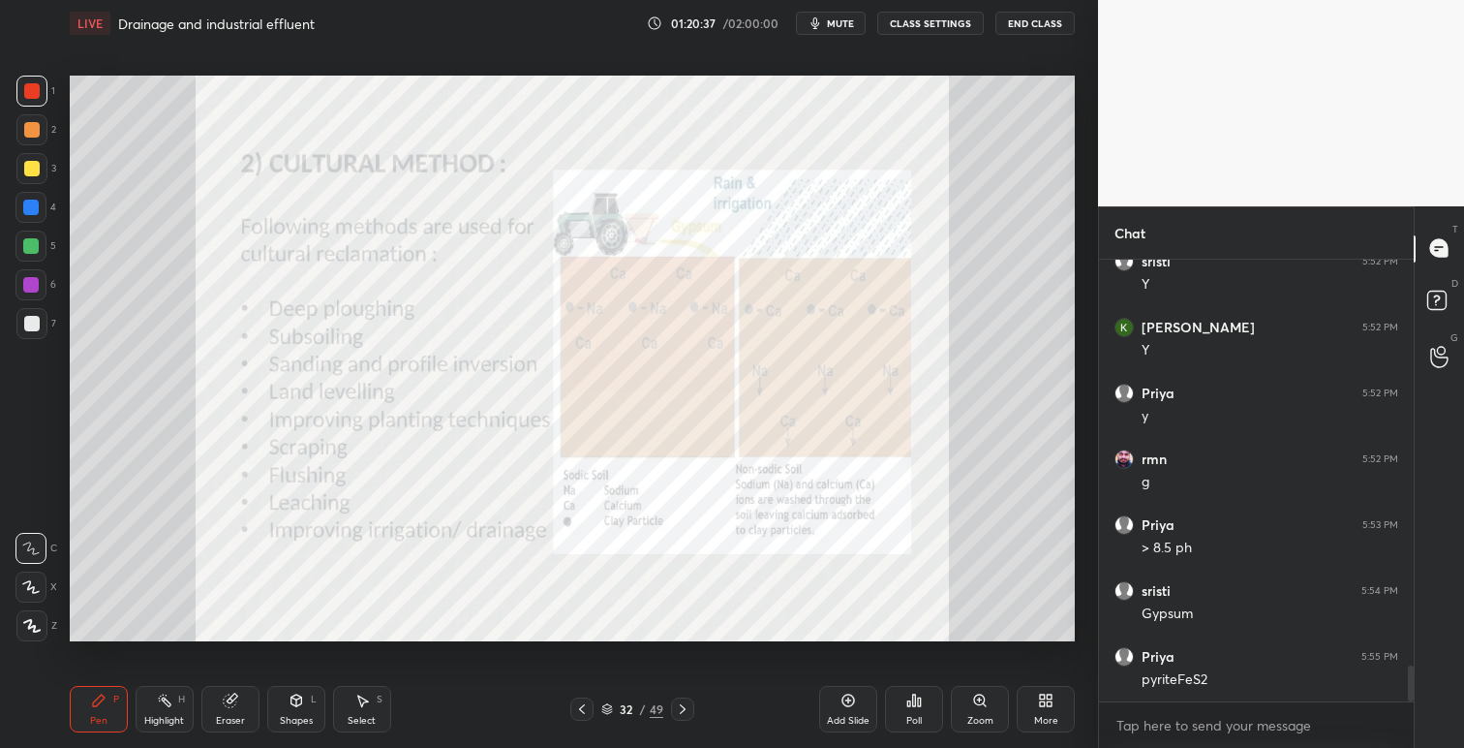
click at [585, 707] on icon at bounding box center [581, 708] width 15 height 15
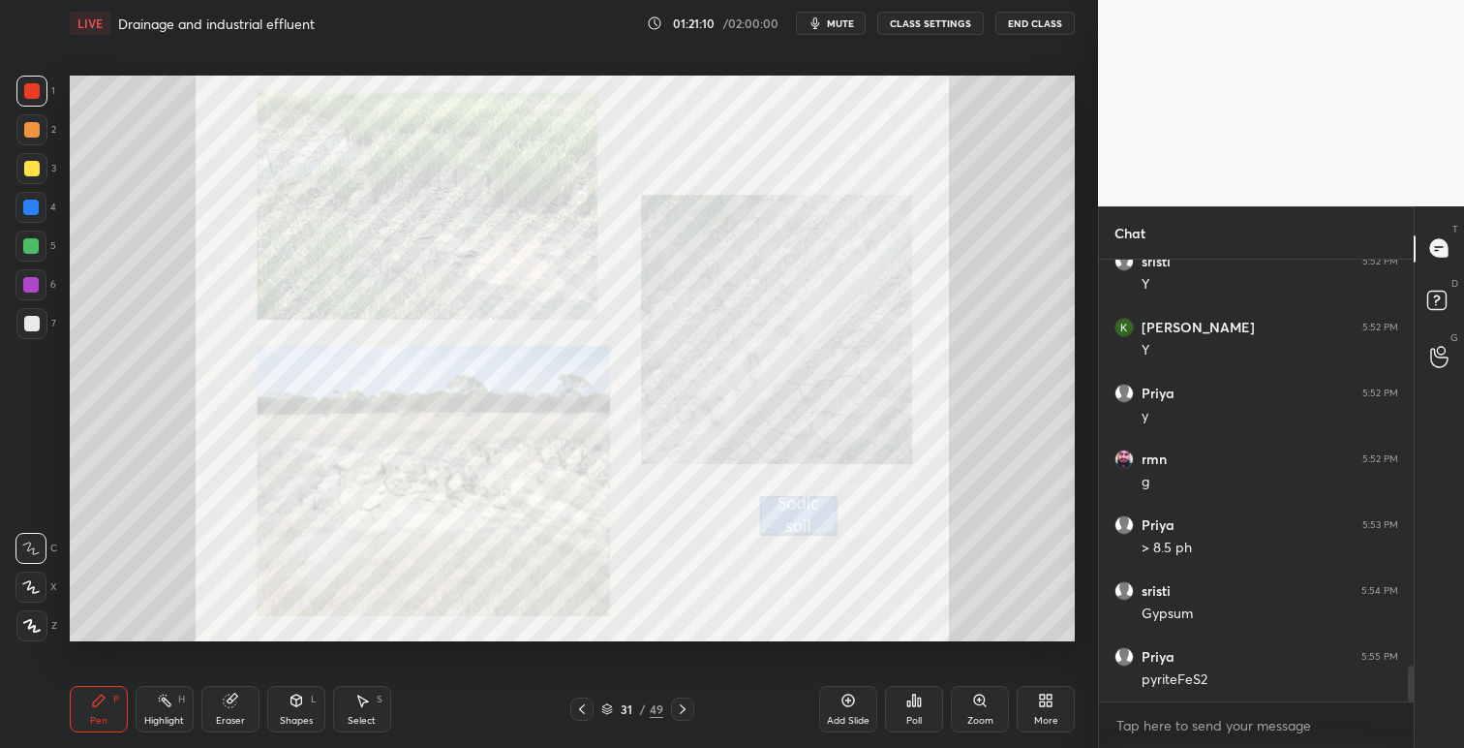
drag, startPoint x: 633, startPoint y: 715, endPoint x: 661, endPoint y: 732, distance: 32.2
click at [661, 732] on div "Pen P Highlight H Eraser Shapes L Select S 31 / 49 Add Slide Poll Zoom More" at bounding box center [572, 708] width 1005 height 77
click at [684, 710] on icon at bounding box center [682, 708] width 15 height 15
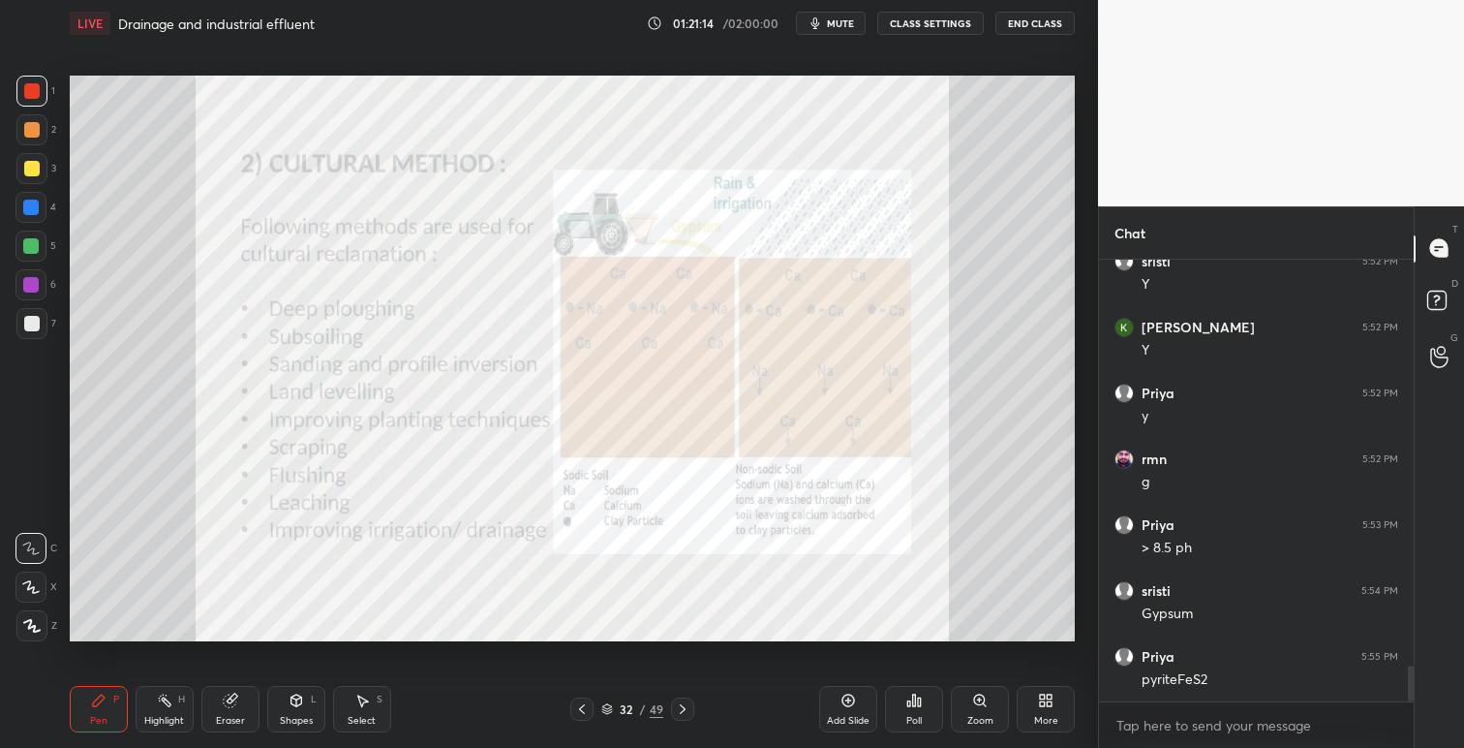
click at [689, 706] on icon at bounding box center [682, 708] width 15 height 15
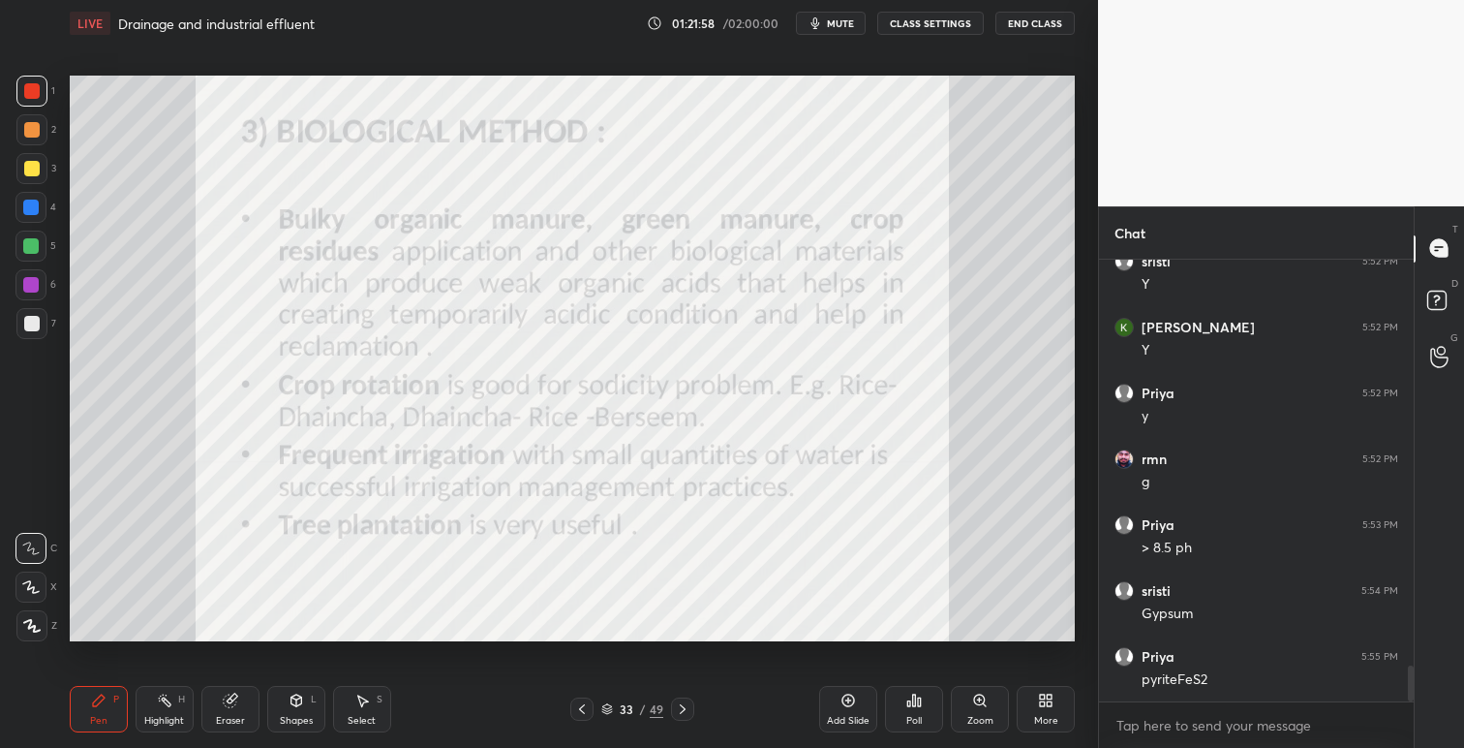
click at [690, 706] on div at bounding box center [682, 708] width 23 height 23
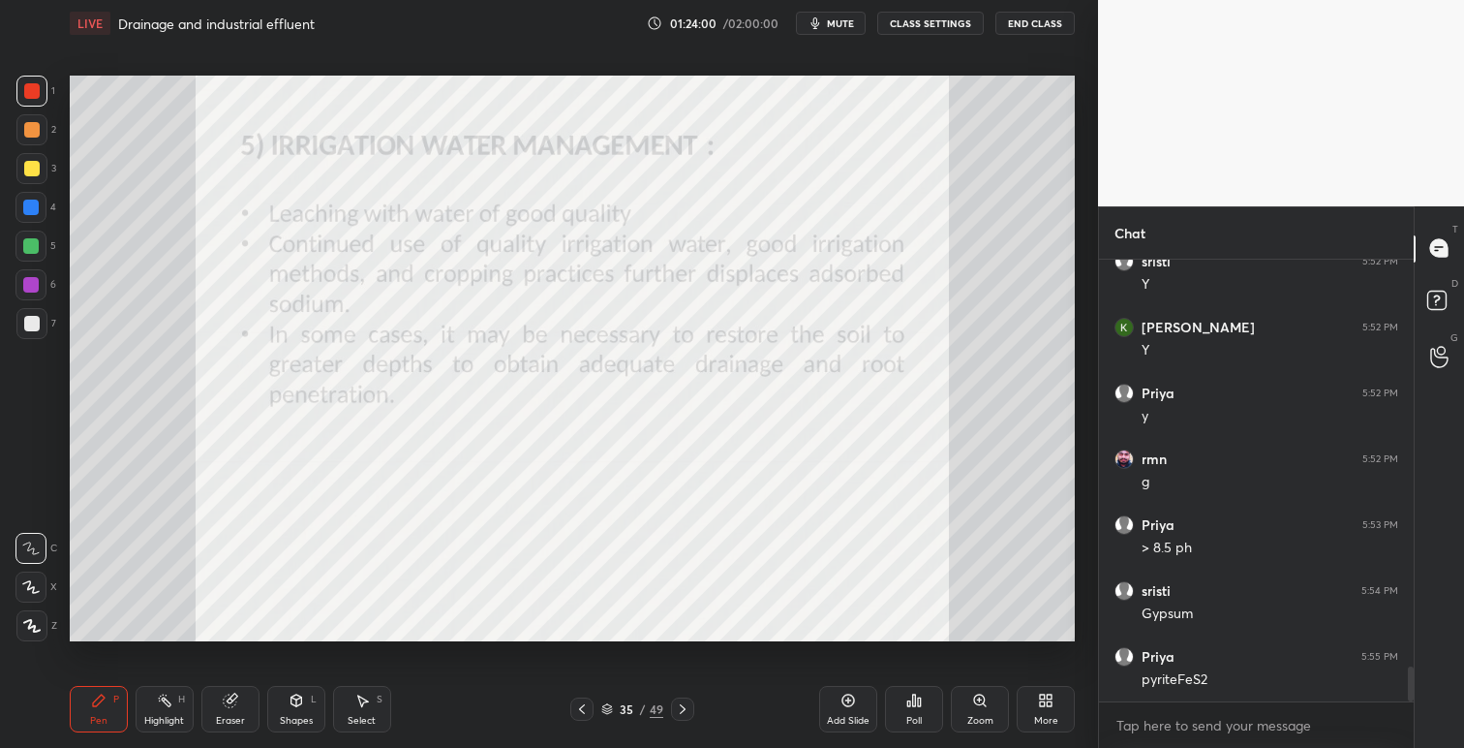
scroll to position [5144, 0]
click at [1028, 24] on button "End Class" at bounding box center [1035, 23] width 79 height 23
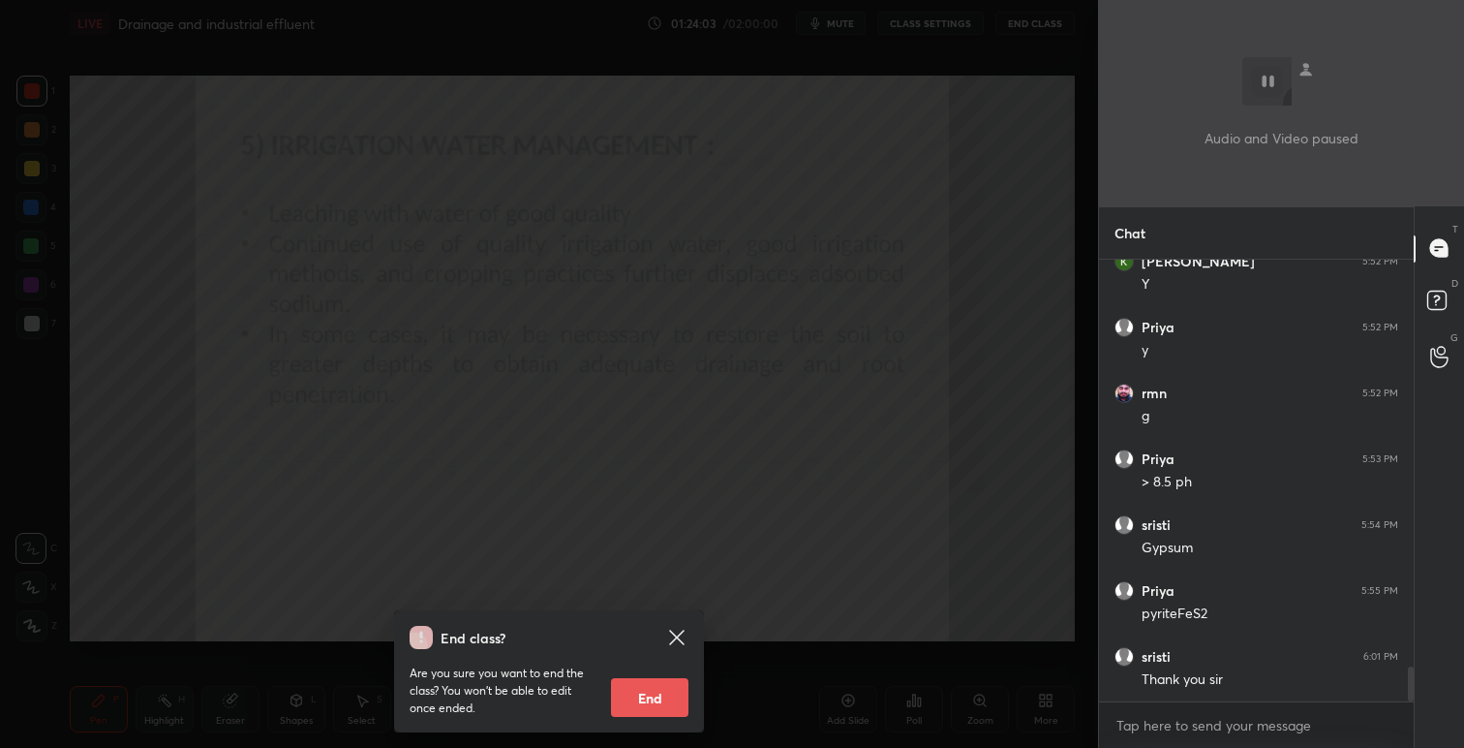
click at [658, 694] on button "End" at bounding box center [649, 697] width 77 height 39
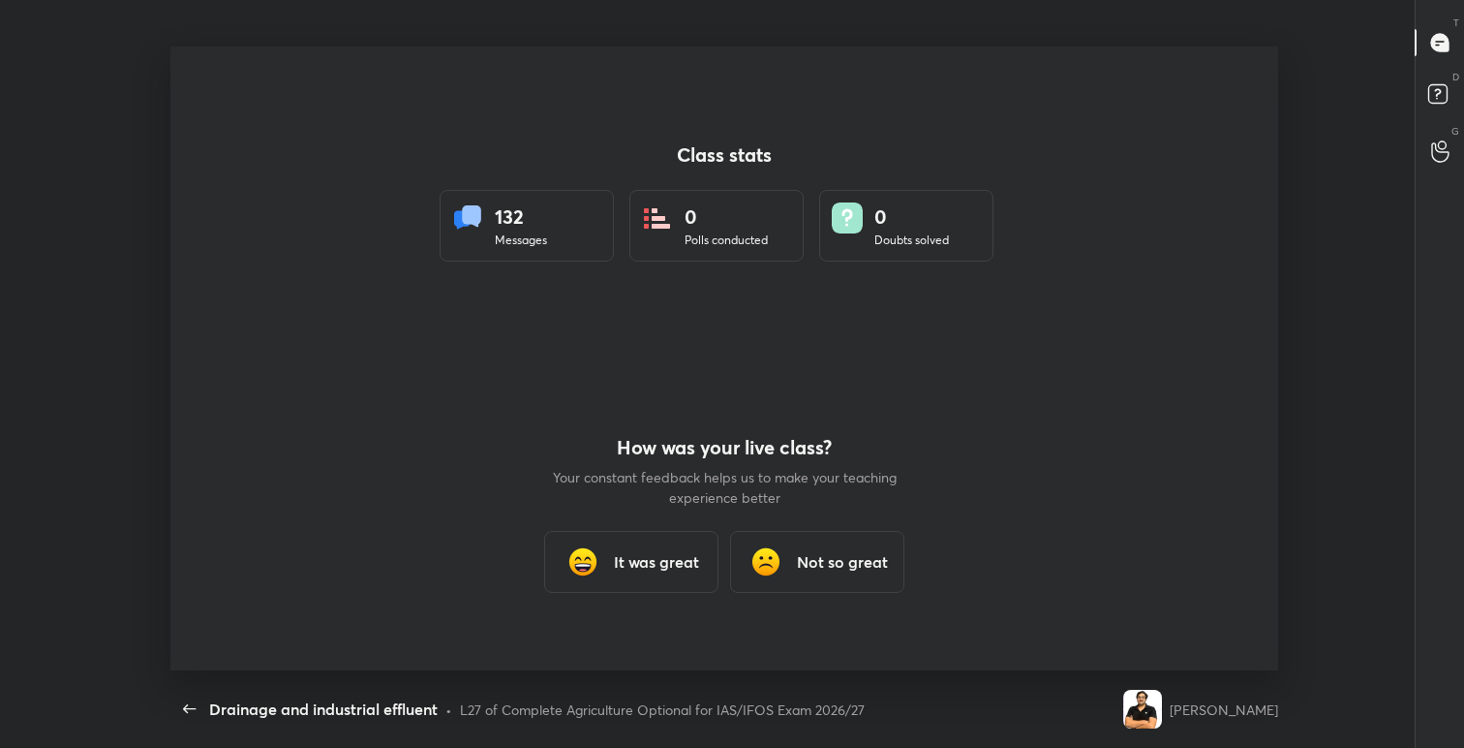
scroll to position [624, 1266]
click at [664, 553] on h3 "It was great" at bounding box center [656, 561] width 85 height 23
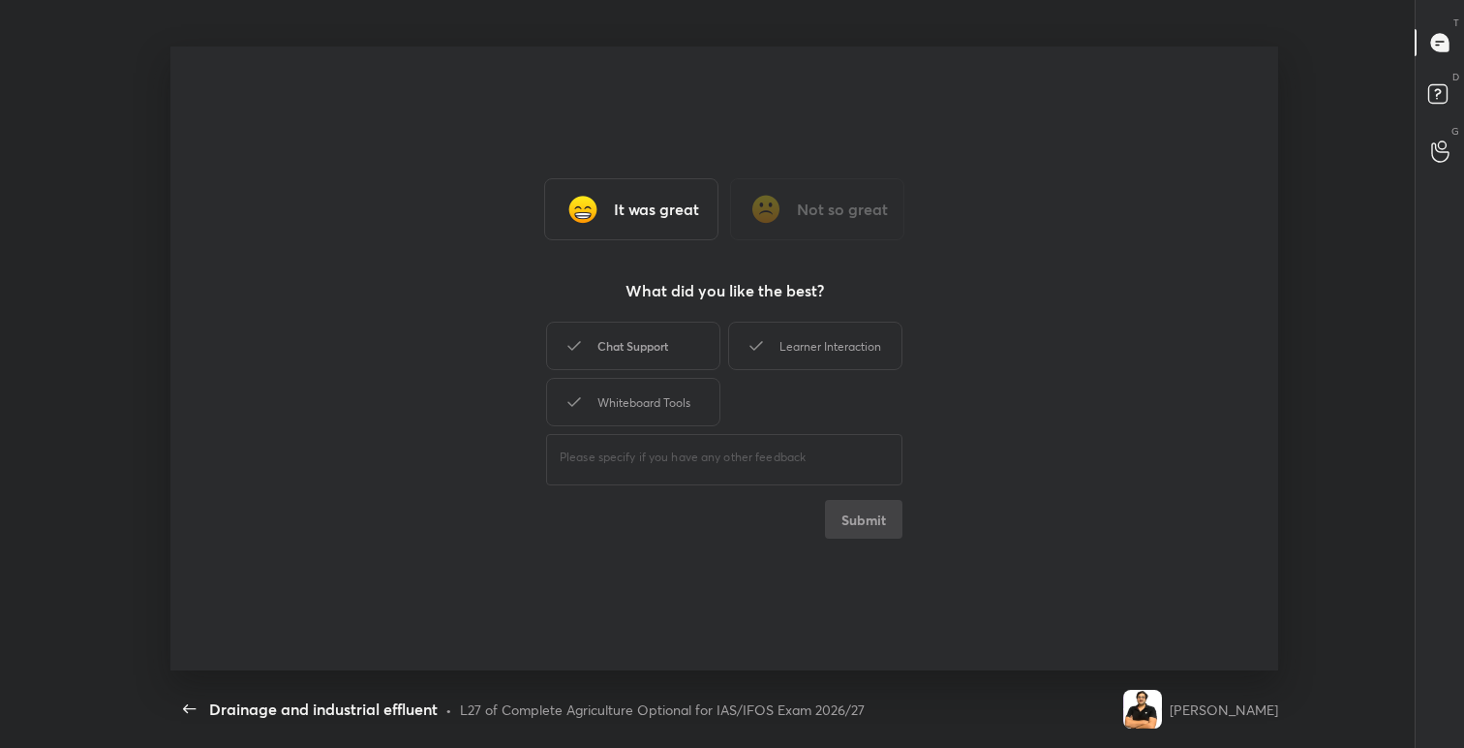
click at [666, 360] on div "Chat Support" at bounding box center [633, 346] width 174 height 48
click at [789, 359] on div "Learner Interaction" at bounding box center [815, 346] width 174 height 48
click at [689, 391] on div "Whiteboard Tools" at bounding box center [633, 402] width 174 height 48
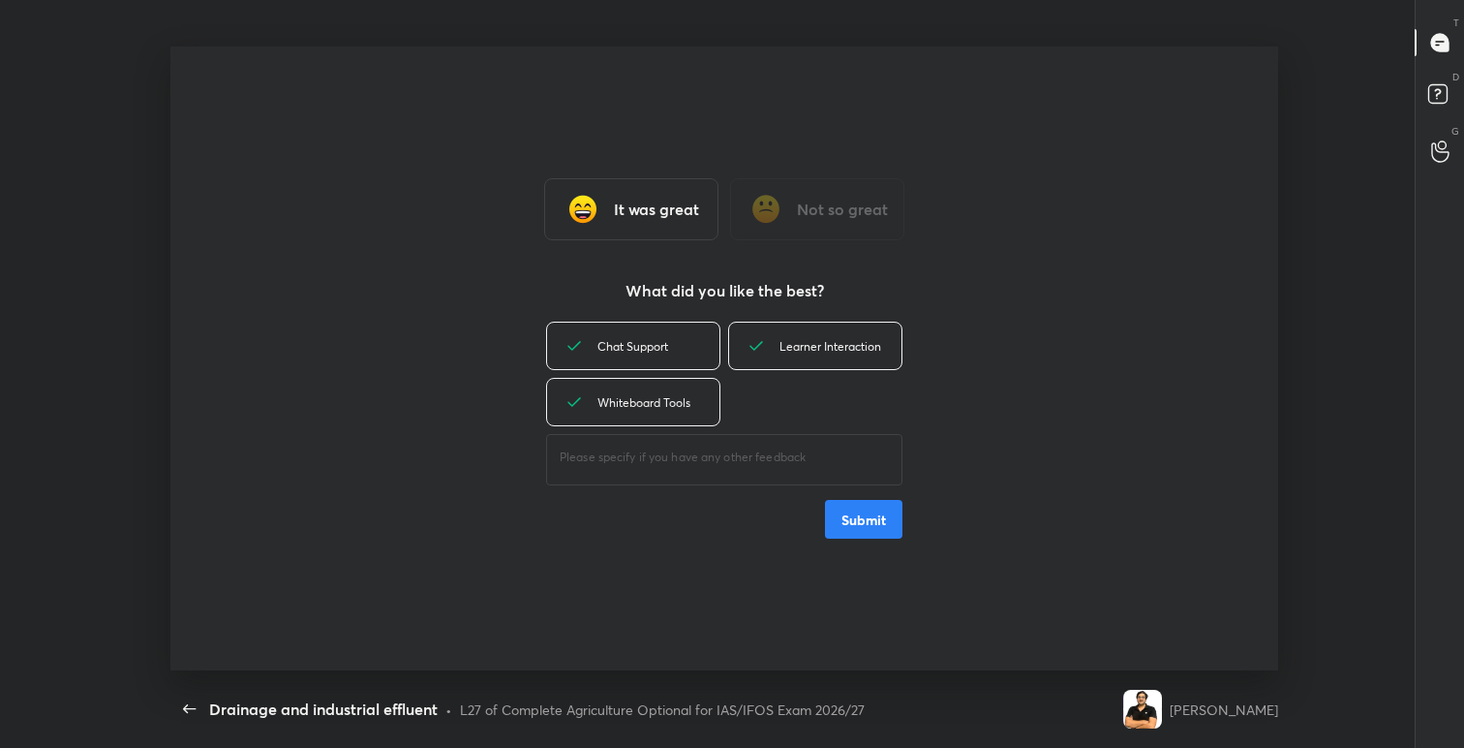
click at [861, 524] on button "Submit" at bounding box center [863, 519] width 77 height 39
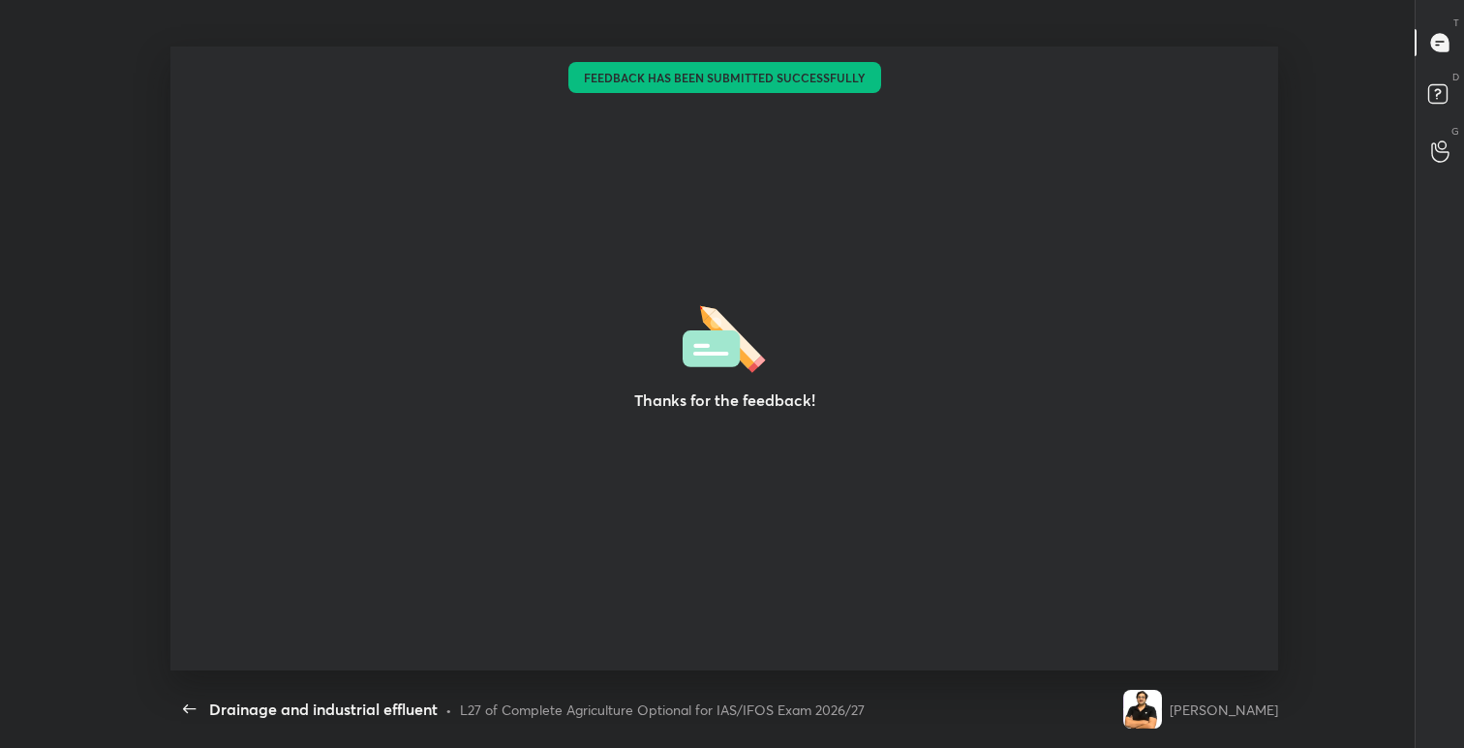
type textarea "x"
